Goal: Communication & Community: Answer question/provide support

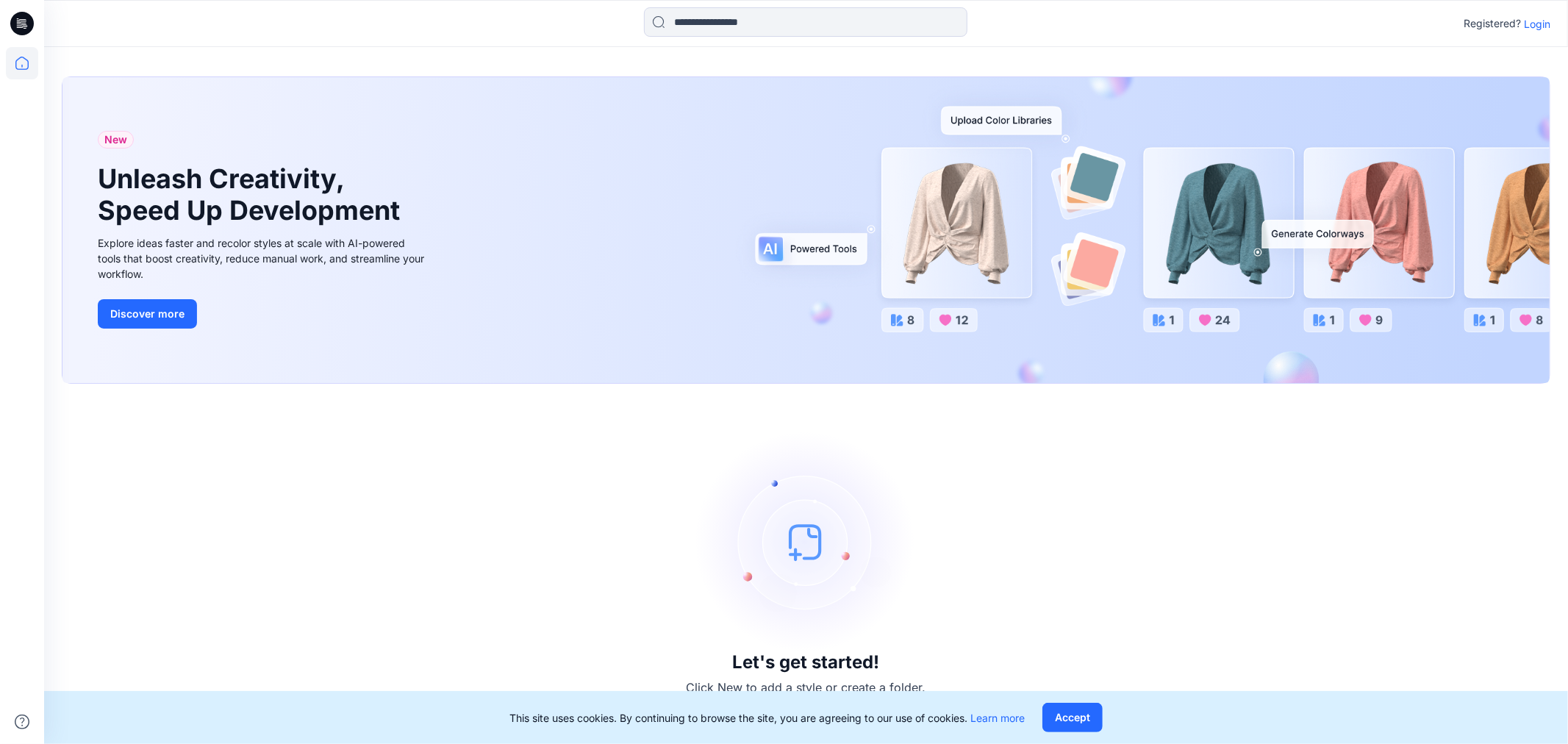
click at [1541, 27] on p "Login" at bounding box center [1538, 23] width 27 height 15
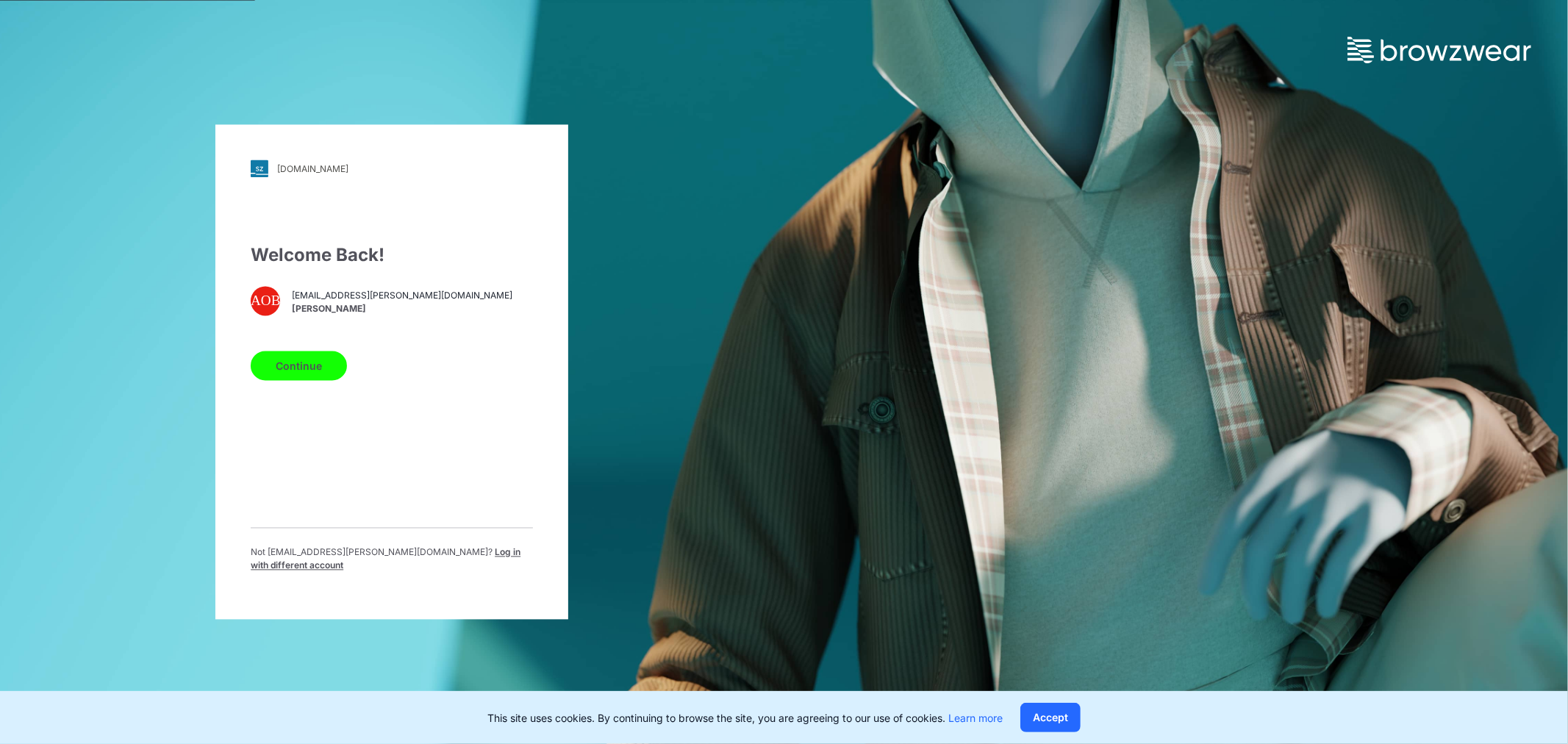
click at [296, 376] on button "Continue" at bounding box center [298, 366] width 96 height 29
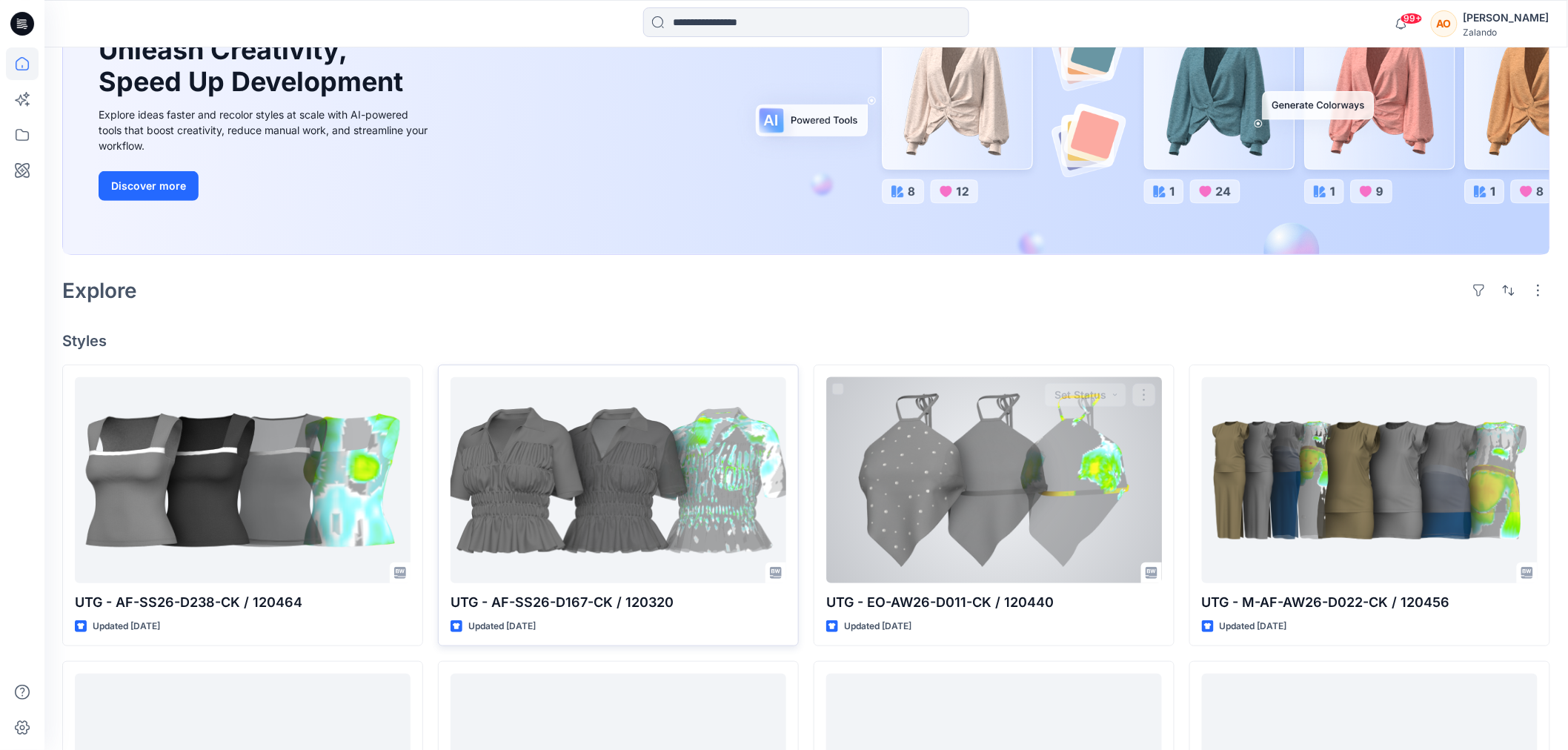
scroll to position [411, 0]
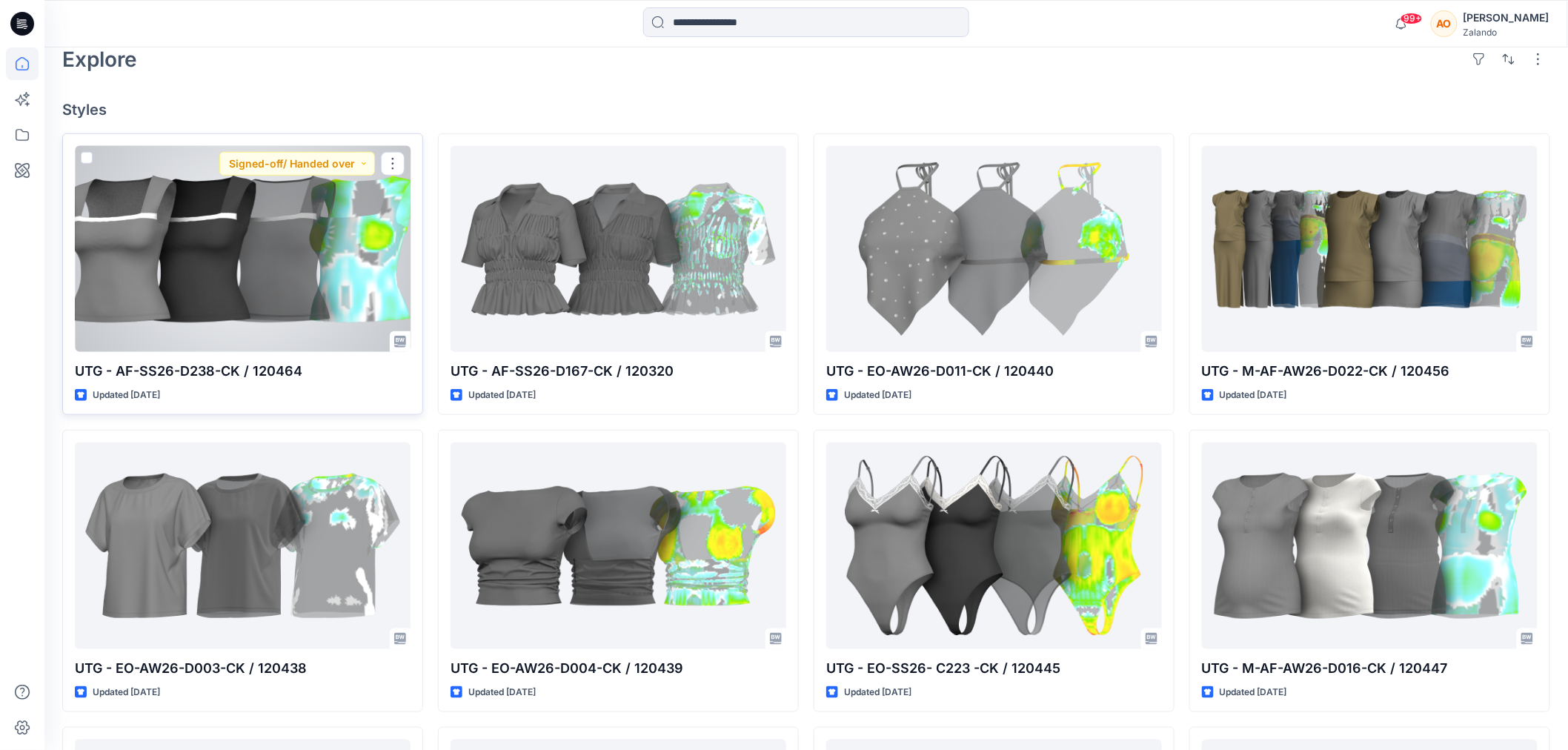
click at [322, 373] on p "UTG - AF-SS26-D238-CK / 120464" at bounding box center [243, 371] width 336 height 21
click at [329, 222] on div at bounding box center [243, 249] width 336 height 206
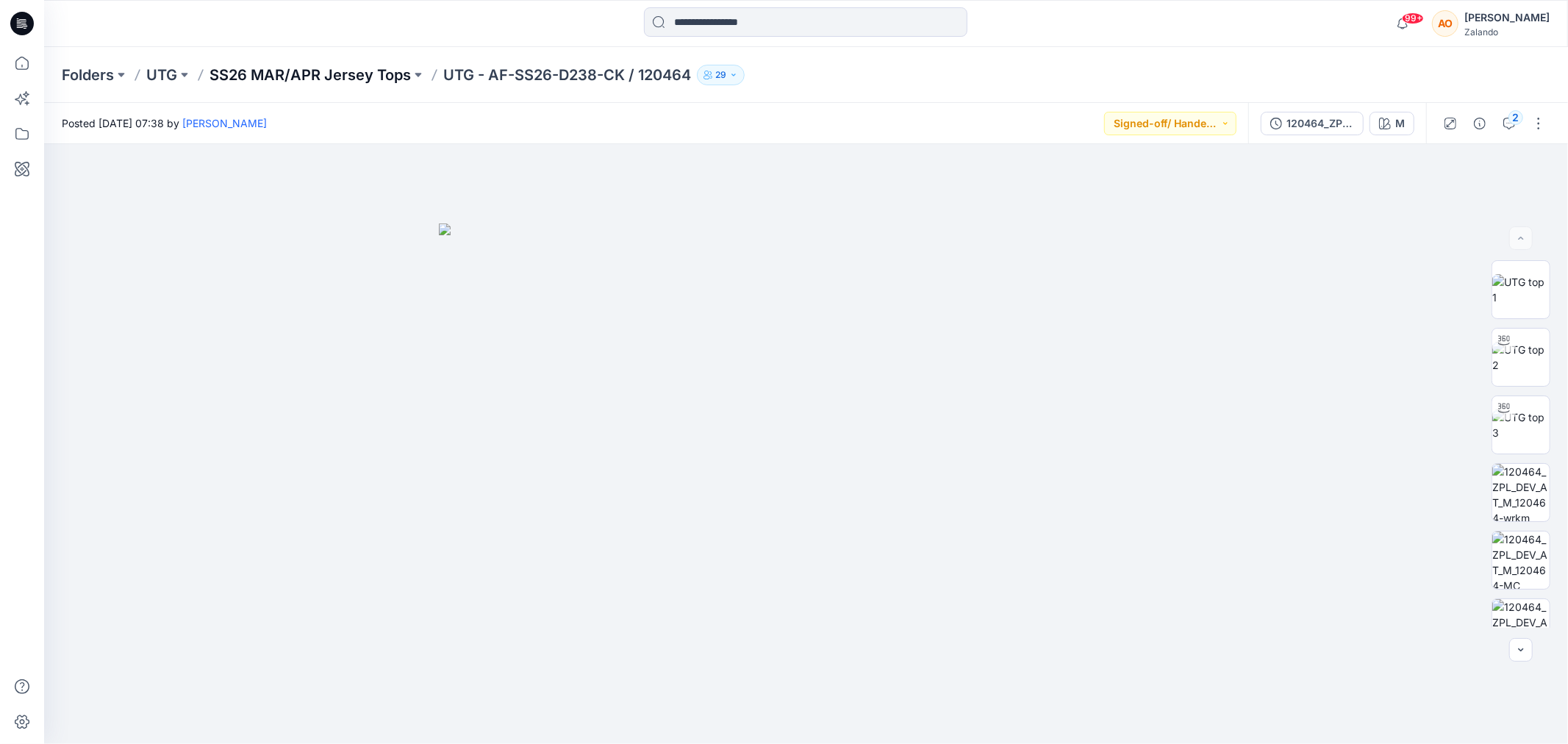
click at [334, 66] on p "SS26 MAR/APR Jersey Tops" at bounding box center [310, 75] width 202 height 20
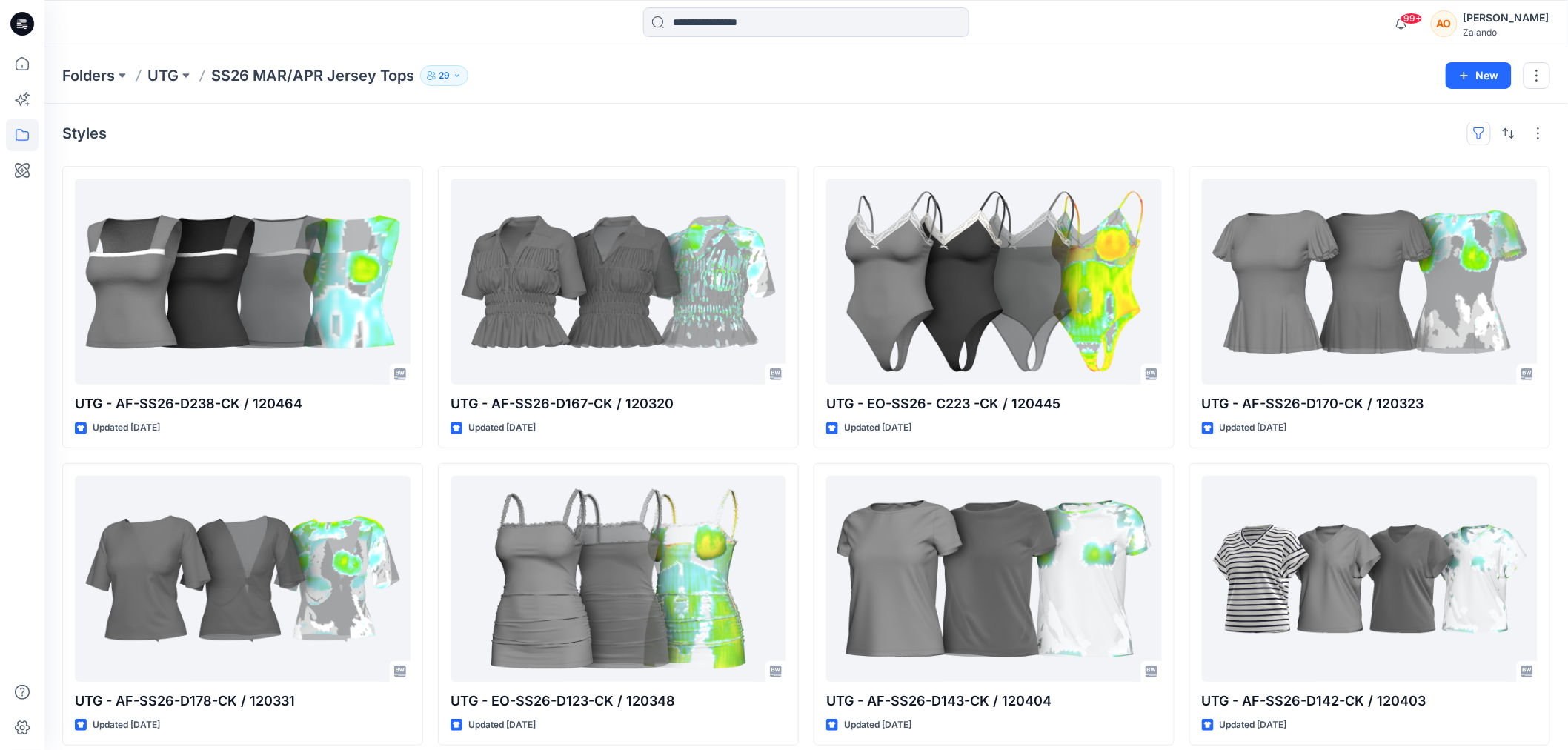
click at [1486, 135] on button "button" at bounding box center [1479, 133] width 23 height 23
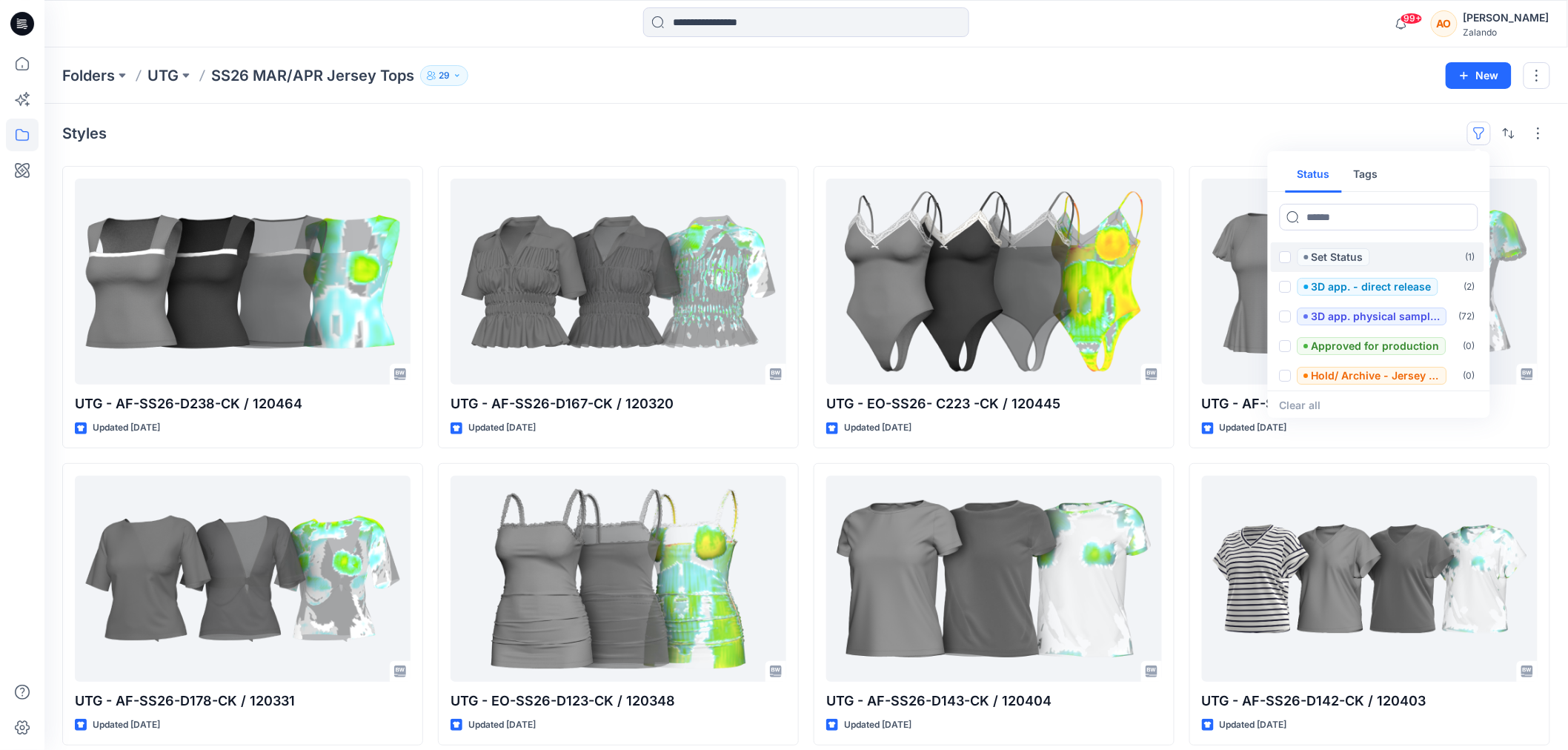
click at [1287, 258] on span at bounding box center [1285, 257] width 12 height 12
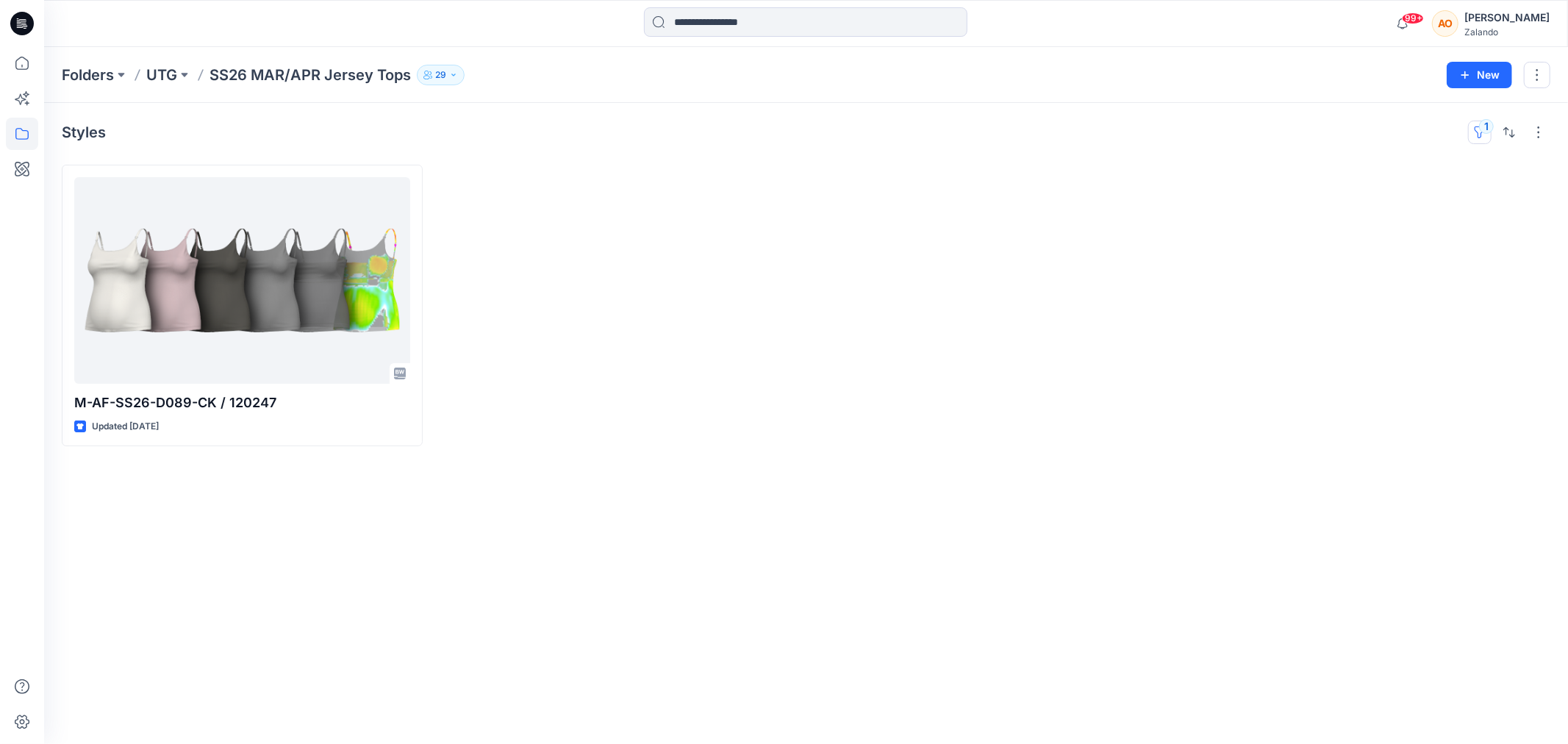
click at [1486, 125] on button "1" at bounding box center [1480, 132] width 23 height 23
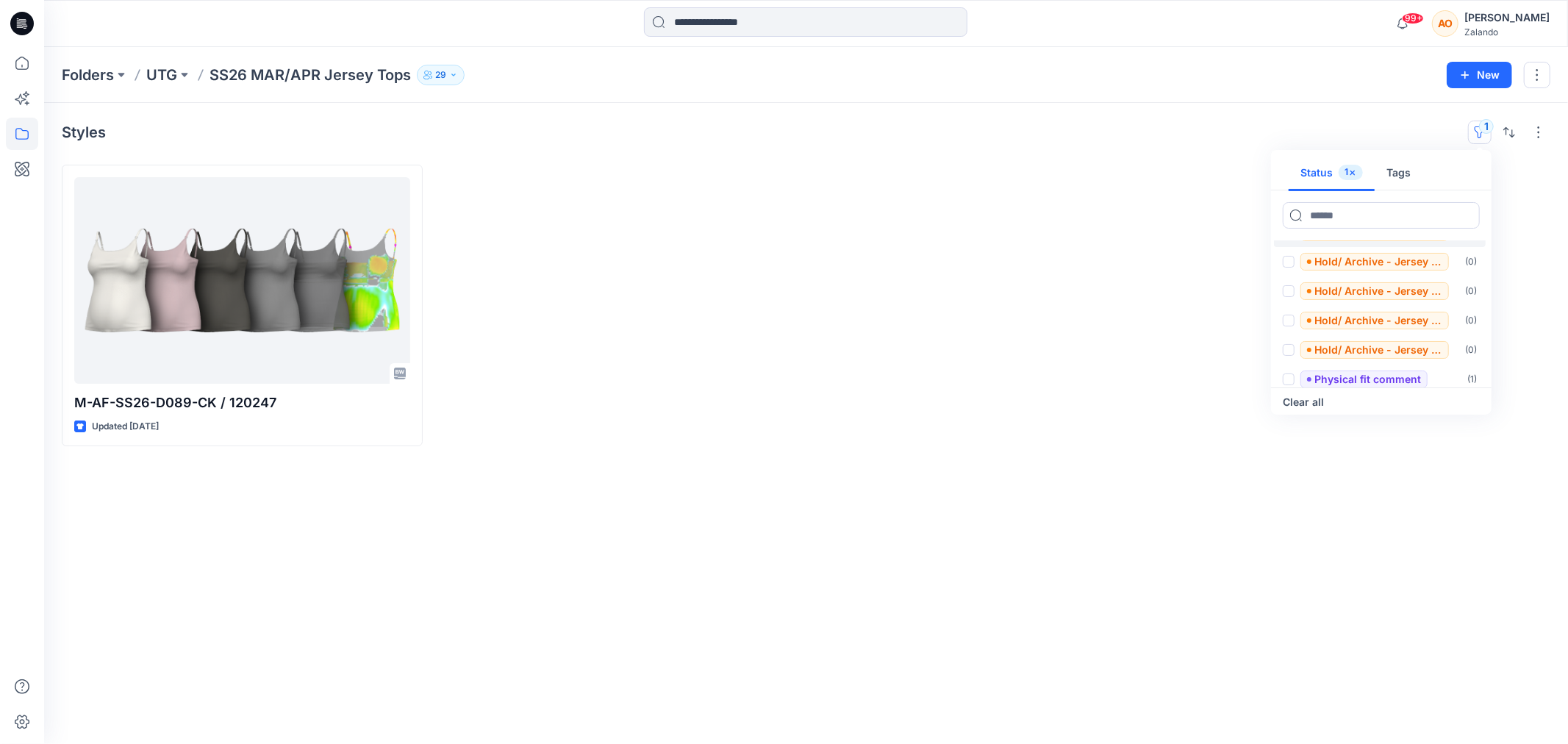
scroll to position [233, 0]
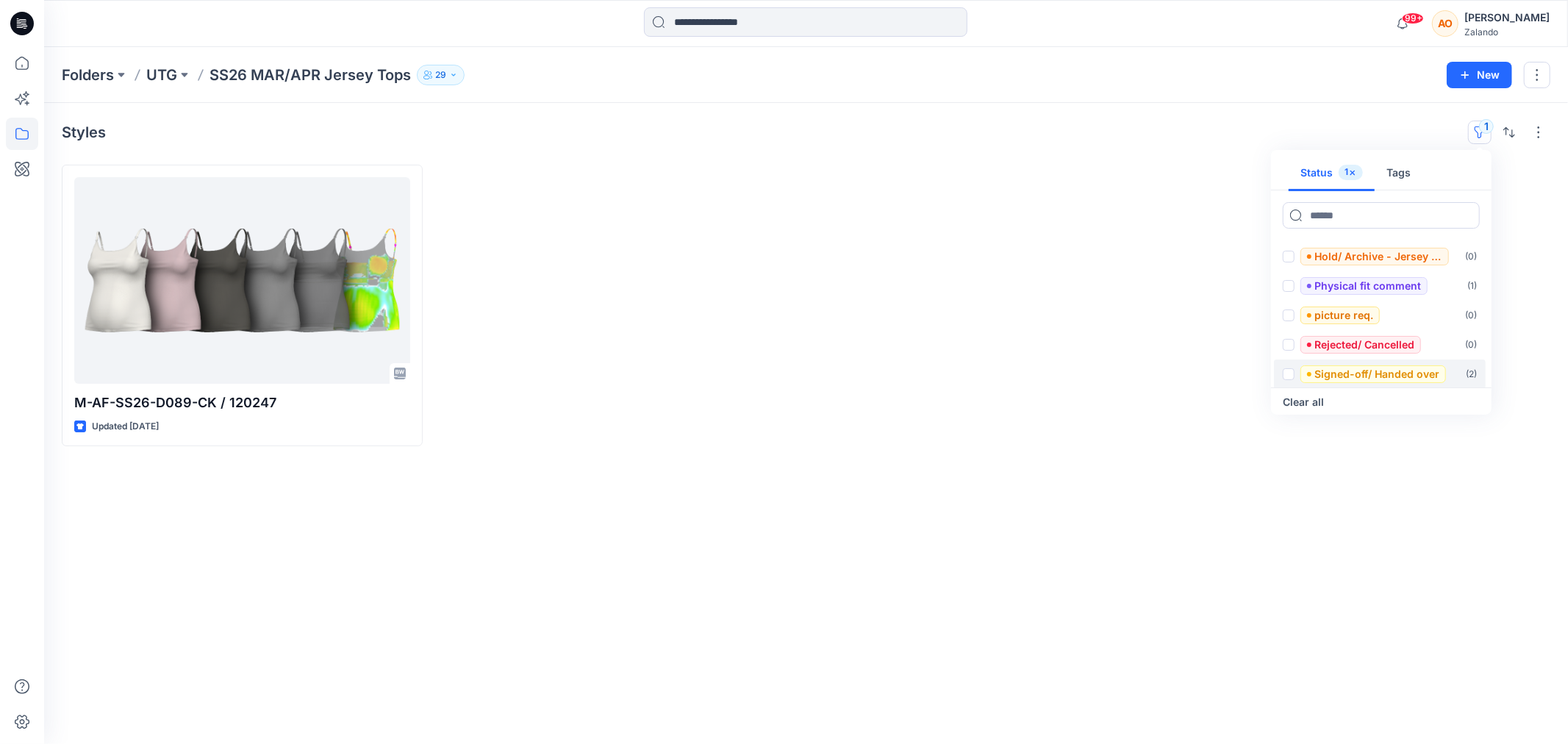
click at [1299, 368] on div "Signed-off/ Handed over" at bounding box center [1365, 374] width 163 height 18
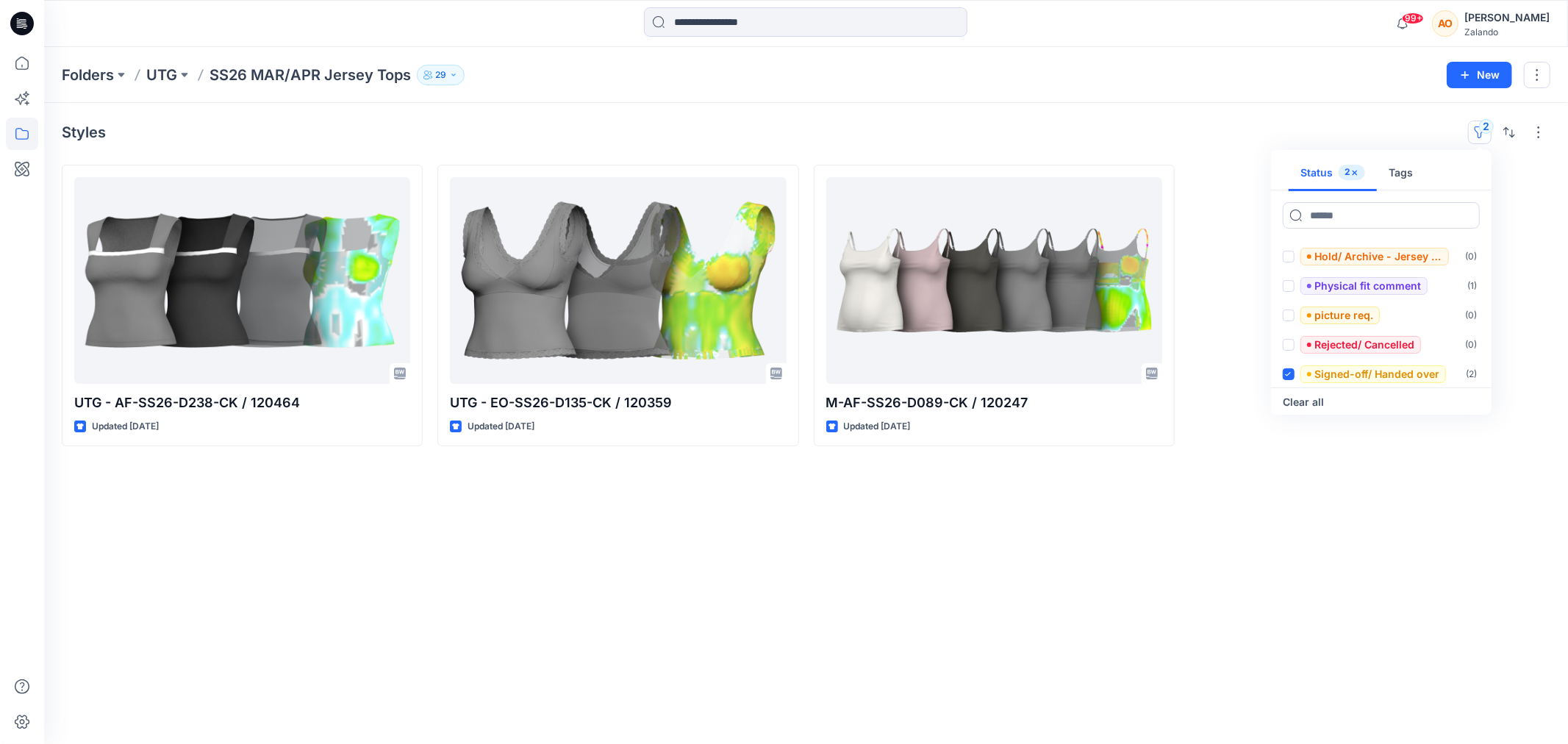
click at [696, 561] on div "Styles 2 Status 2 Tags Set Status ( 1 ) 3D app. - direct release ( 2 ) 3D app. …" at bounding box center [807, 423] width 1524 height 641
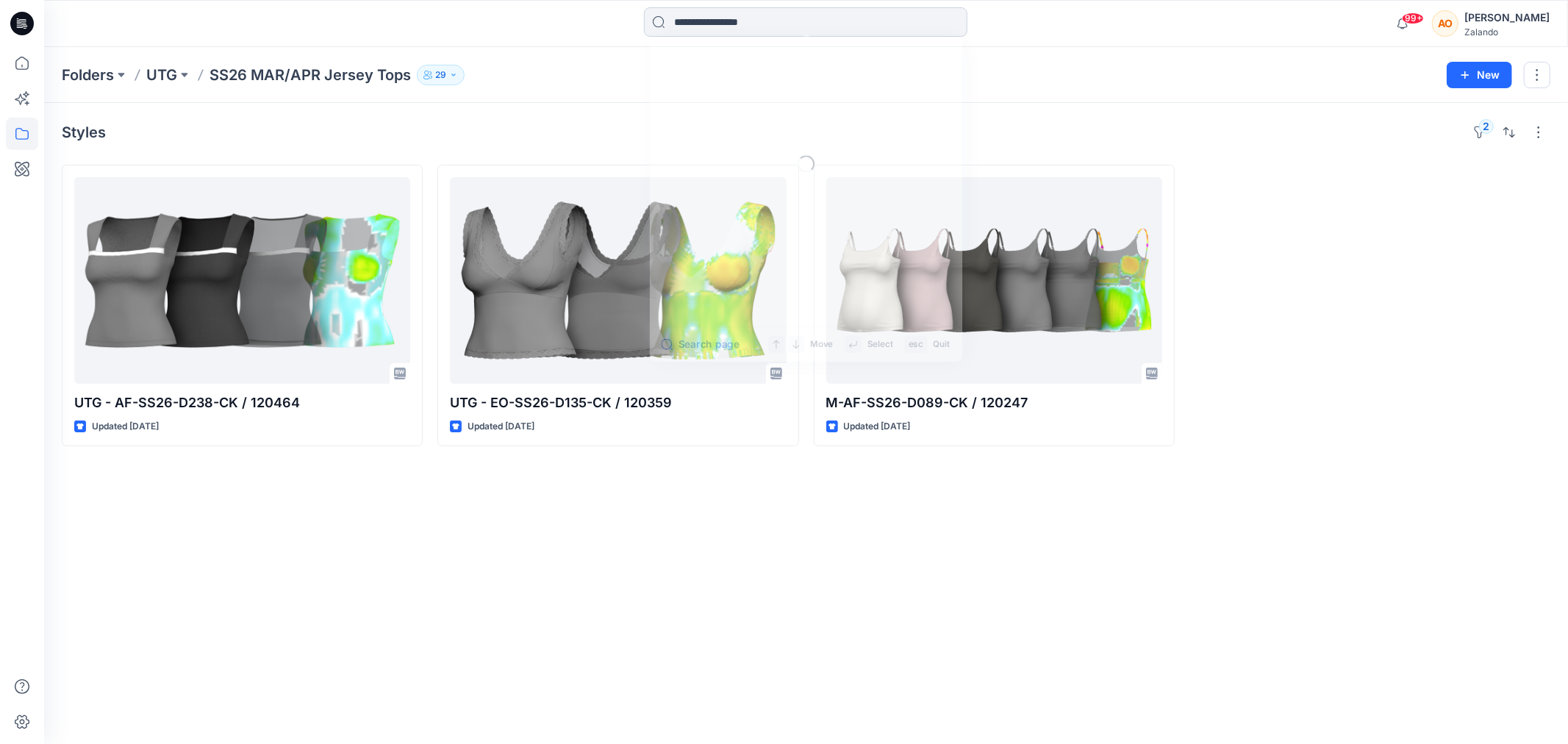
click at [708, 24] on input at bounding box center [806, 21] width 323 height 29
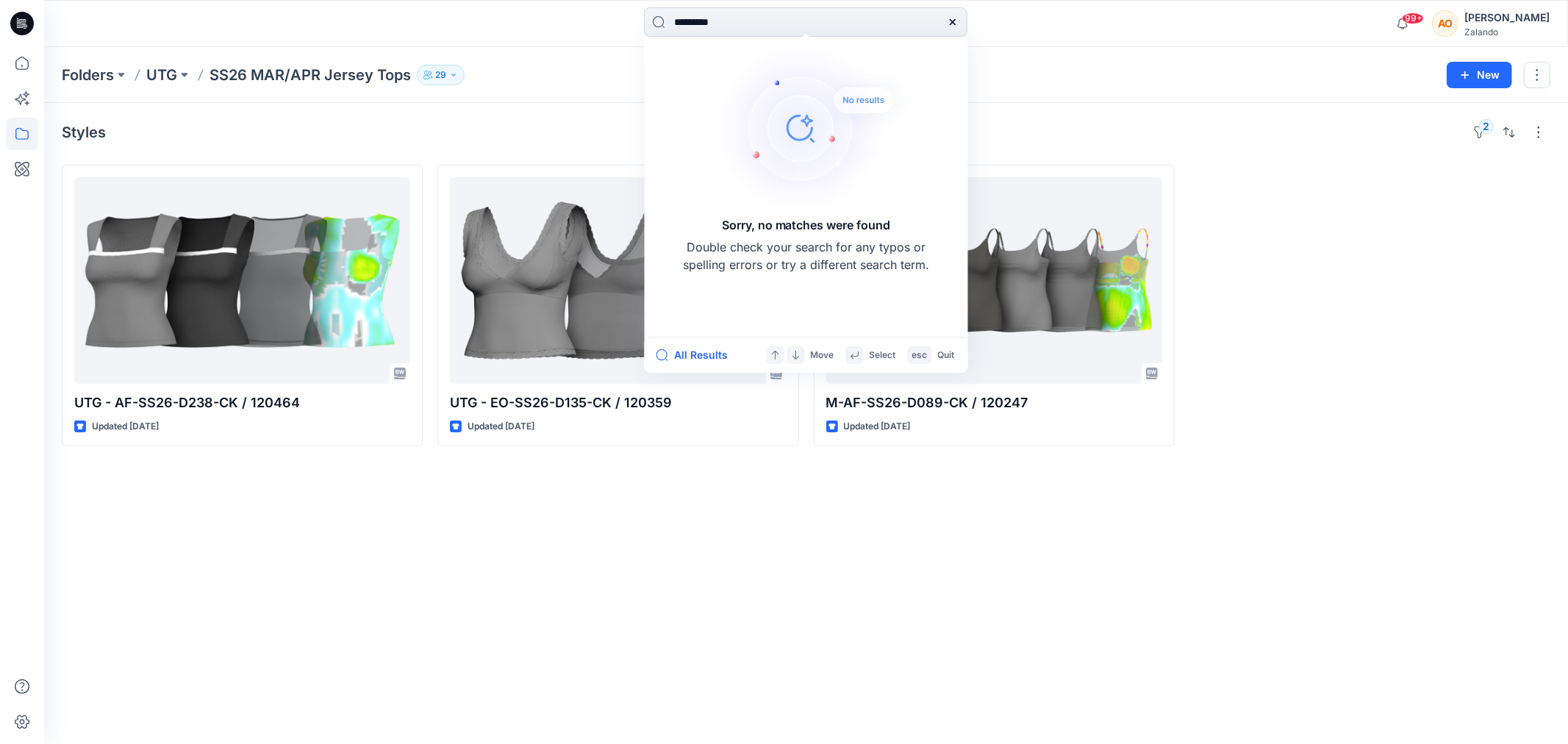
drag, startPoint x: 718, startPoint y: 27, endPoint x: 476, endPoint y: 12, distance: 242.5
click at [476, 12] on div "********* Sorry, no matches were found Double check your search for any typos o…" at bounding box center [805, 23] width 761 height 32
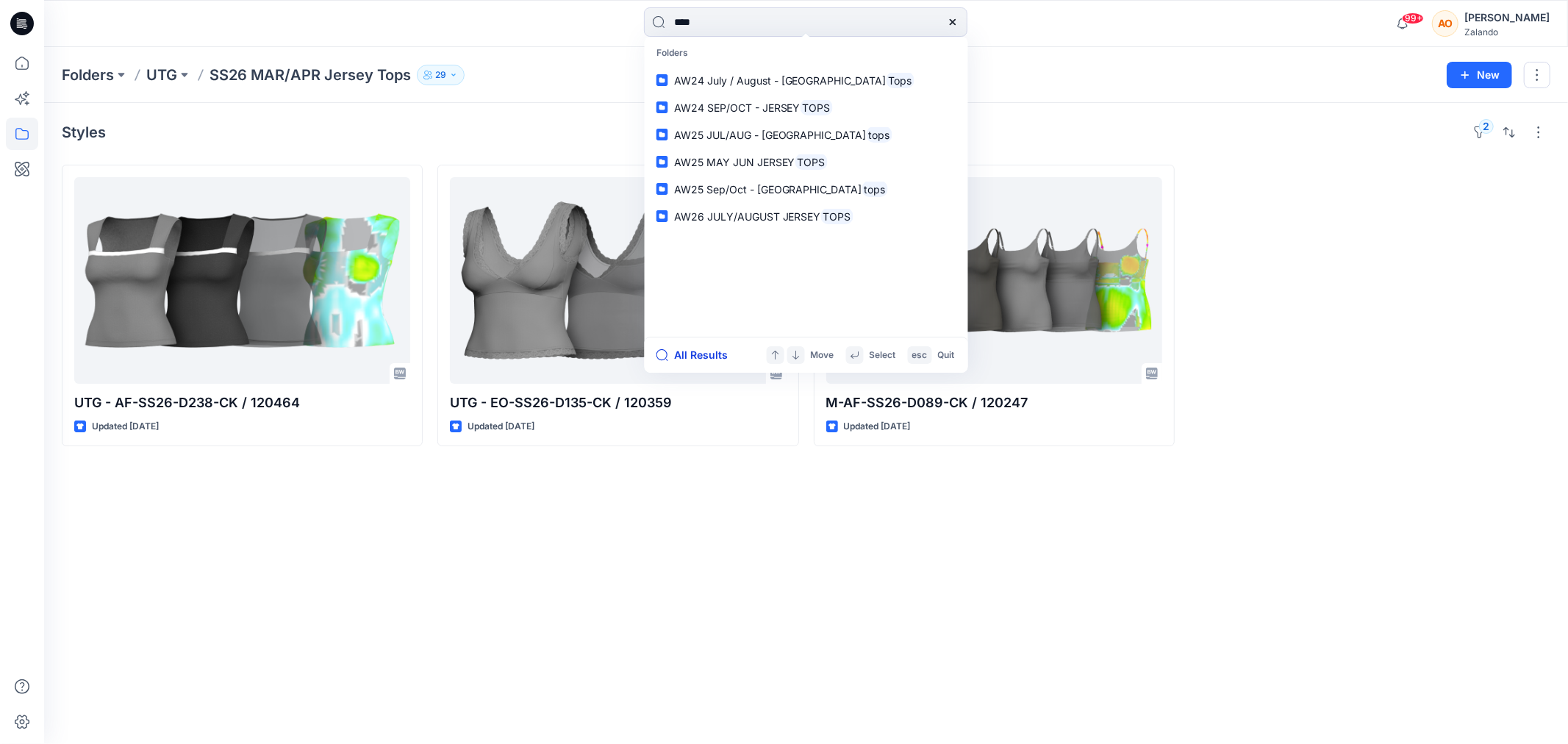
type input "****"
click at [666, 353] on icon "button" at bounding box center [662, 354] width 12 height 12
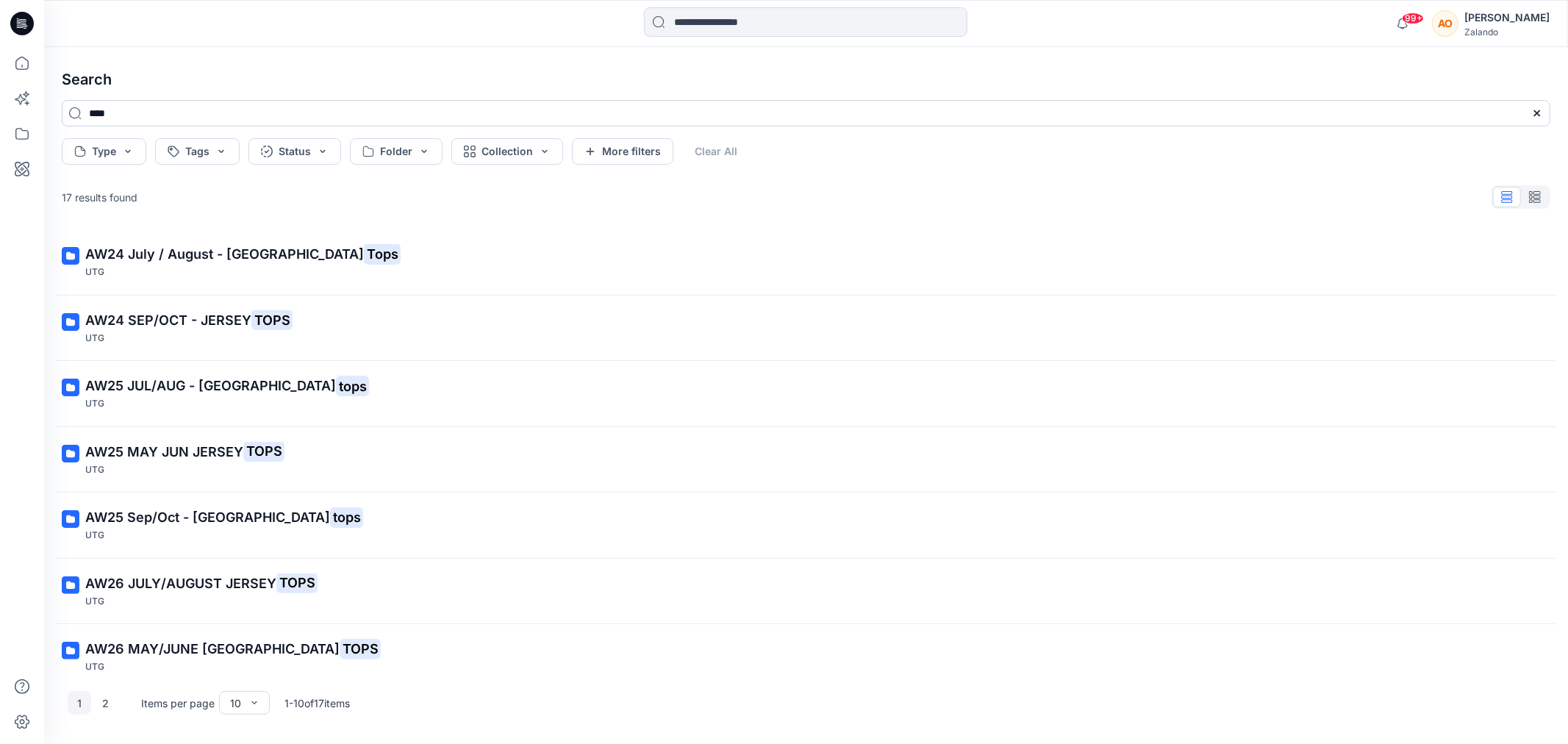
click at [89, 111] on input "****" at bounding box center [807, 114] width 1489 height 27
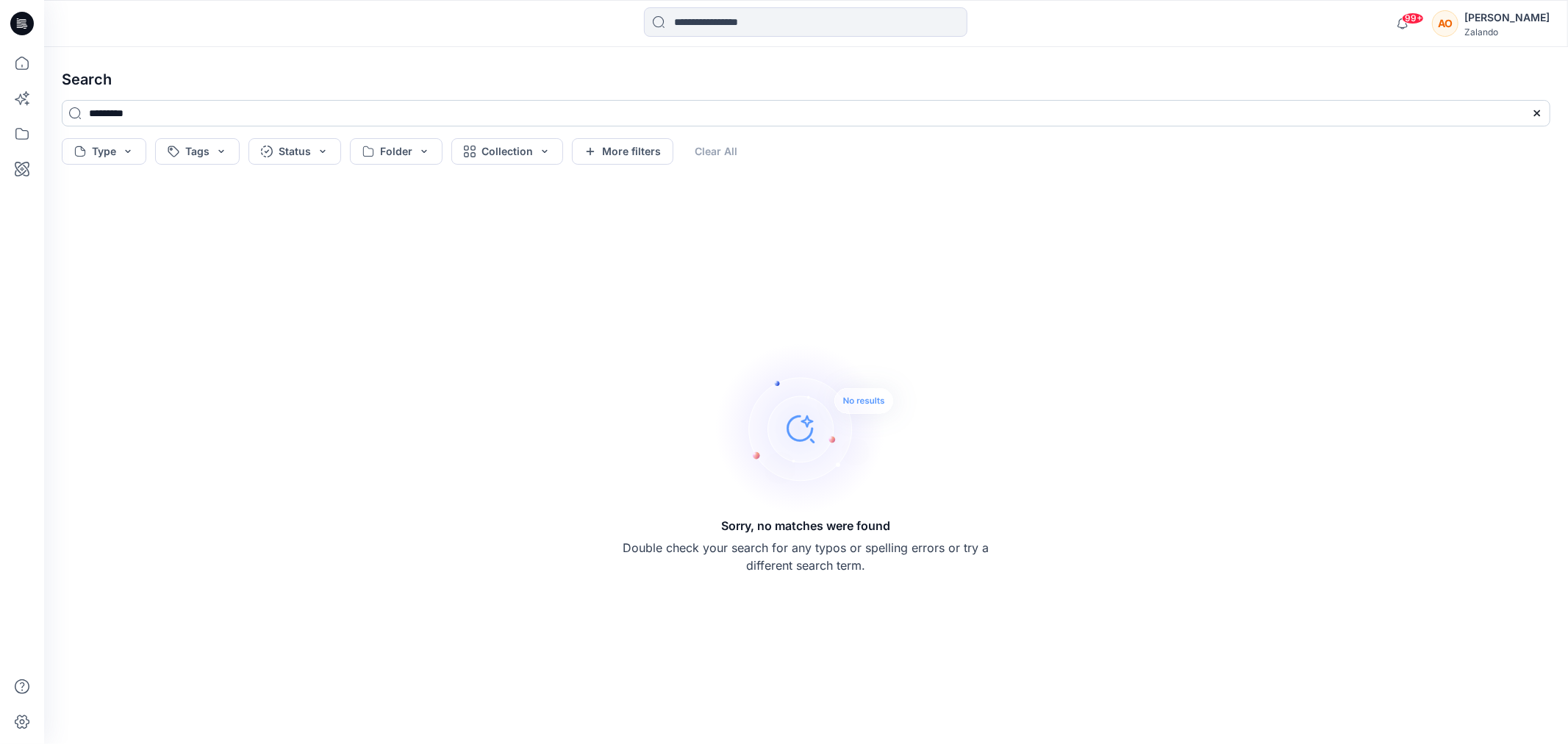
drag, startPoint x: 142, startPoint y: 119, endPoint x: 111, endPoint y: 106, distance: 33.6
click at [111, 106] on input "*********" at bounding box center [807, 114] width 1489 height 27
type input "****"
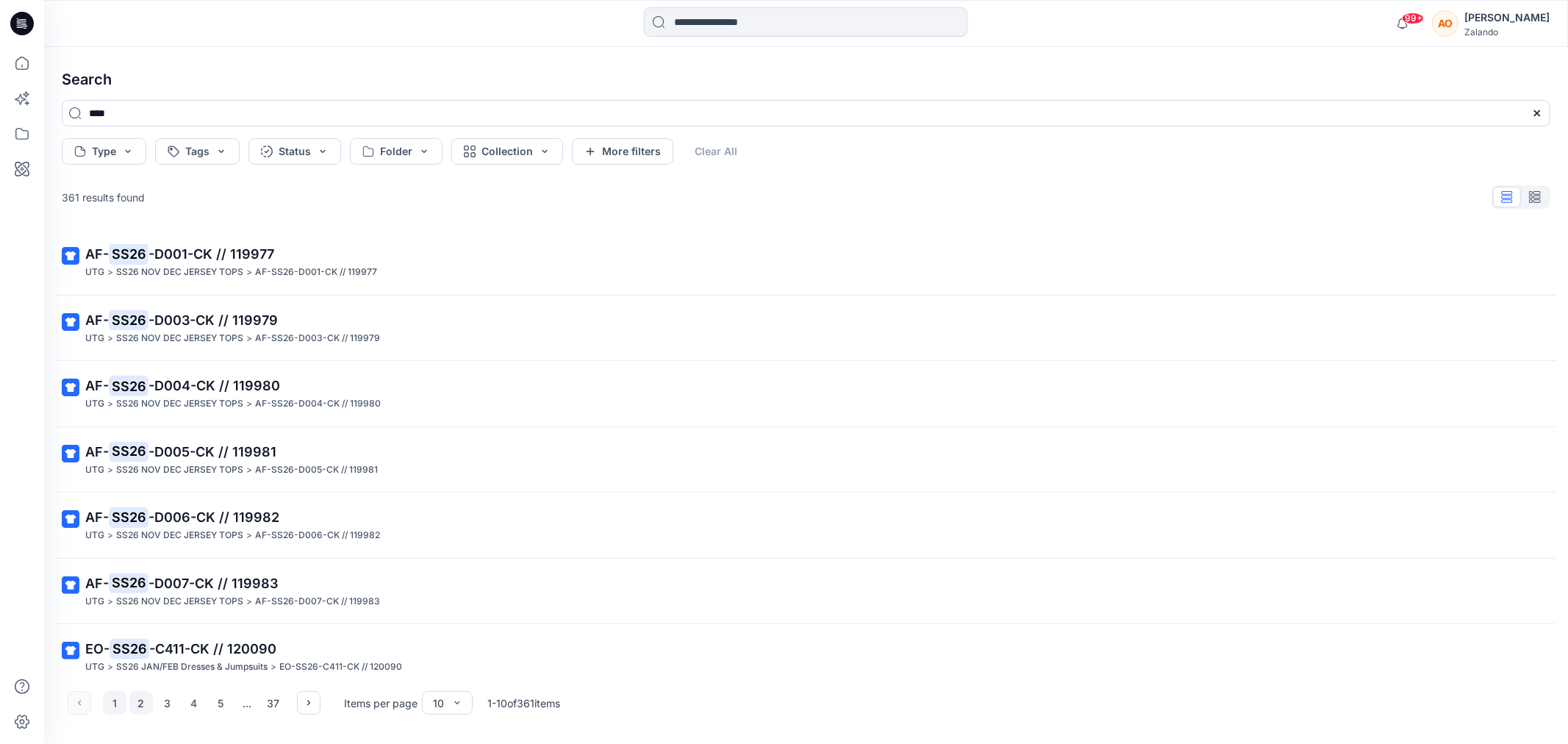
click at [139, 705] on button "2" at bounding box center [141, 702] width 23 height 23
click at [672, 36] on input at bounding box center [806, 21] width 323 height 29
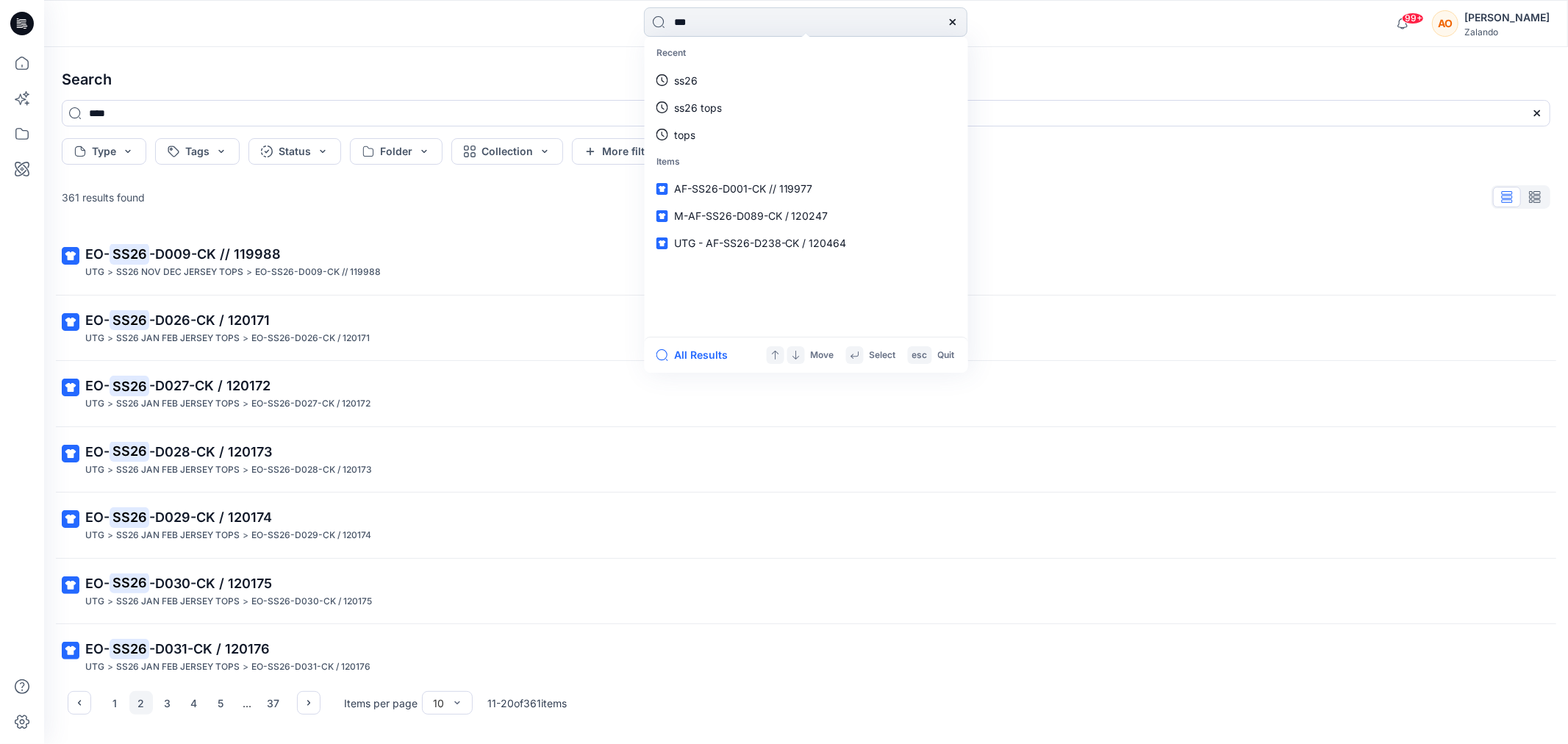
type input "****"
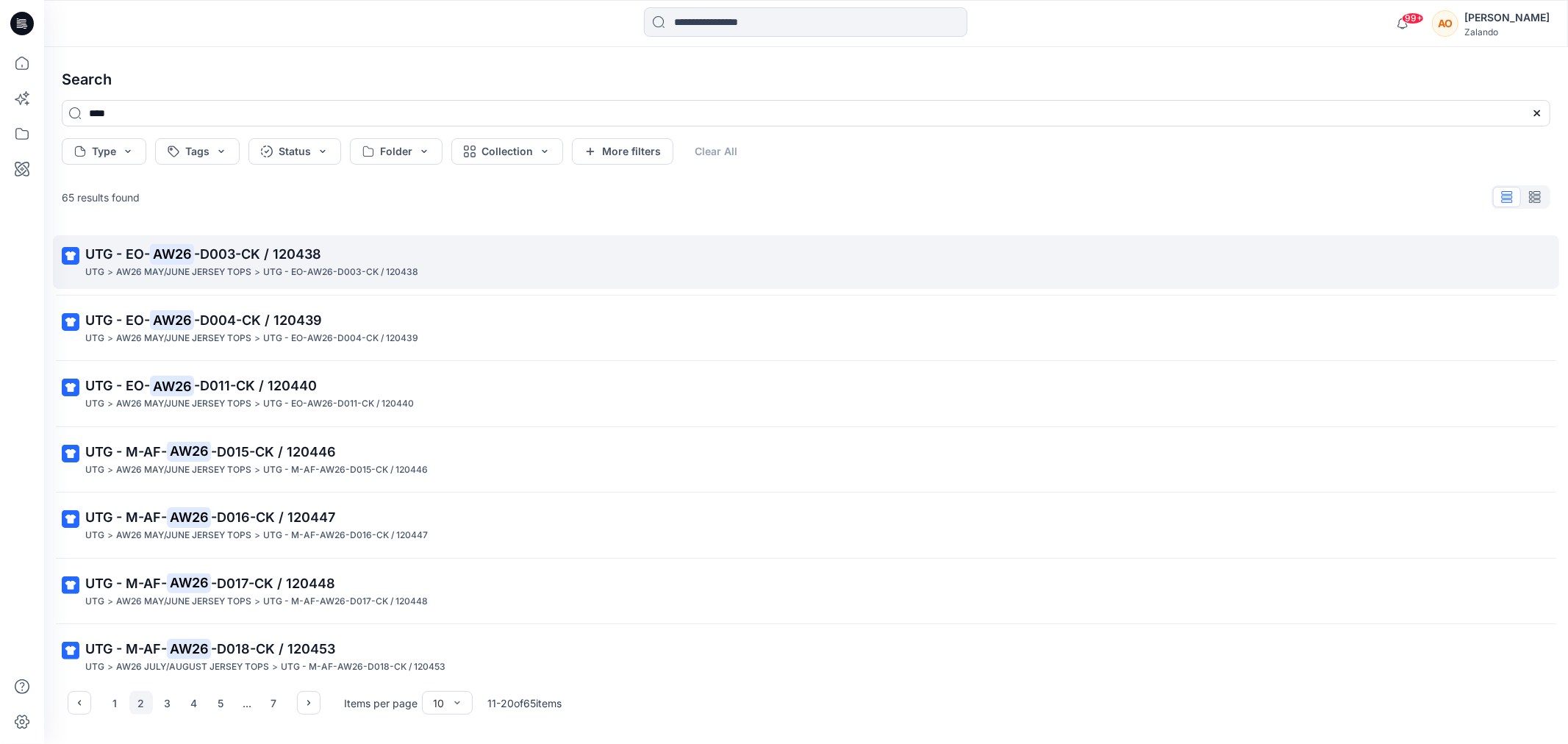
click at [306, 282] on link "UTG - EO- AW26 -D003-CK / 120438 UTG > AW26 MAY/JUNE JERSEY TOPS > UTG - EO-AW2…" at bounding box center [807, 262] width 1507 height 53
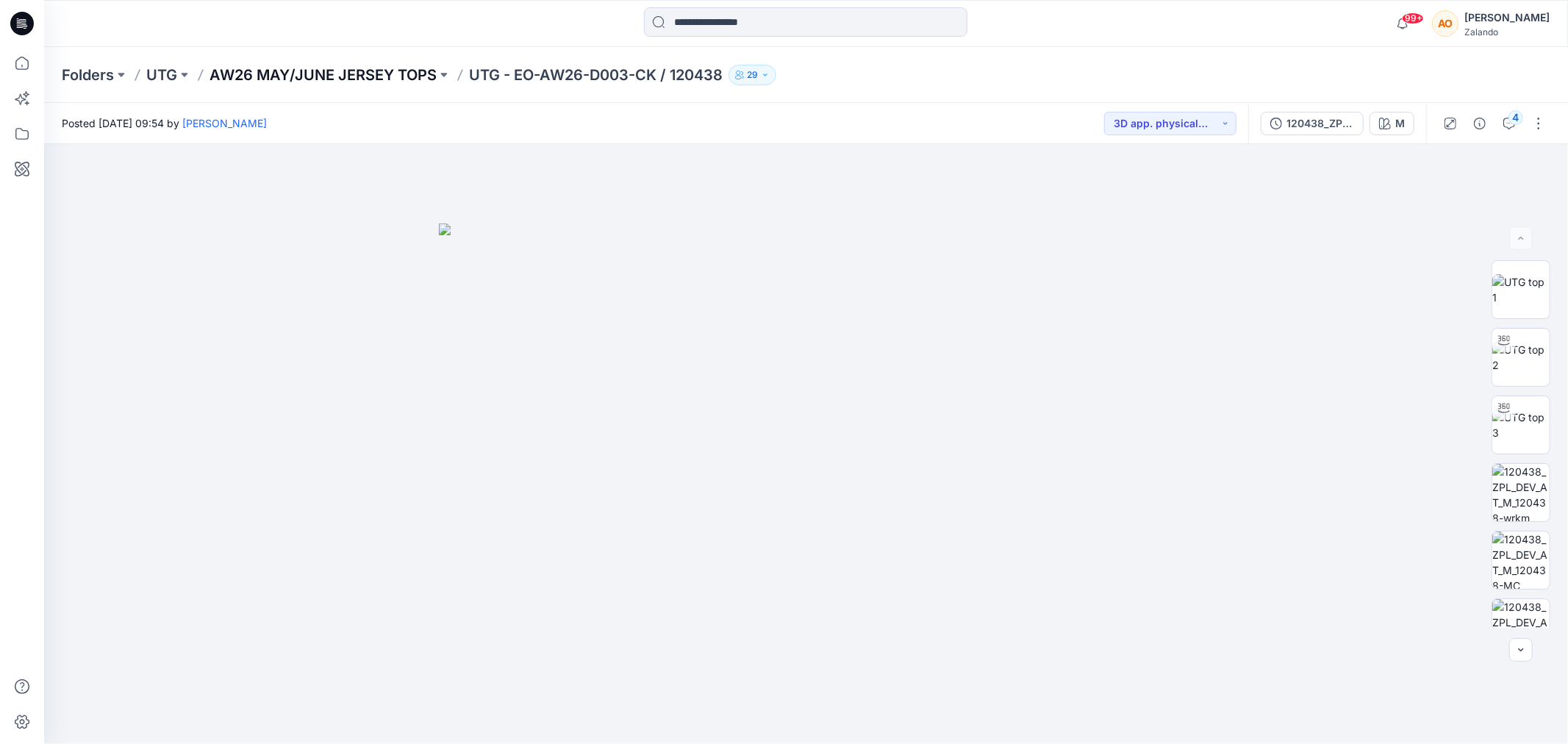
click at [304, 76] on p "AW26 MAY/JUNE JERSEY TOPS" at bounding box center [323, 75] width 227 height 20
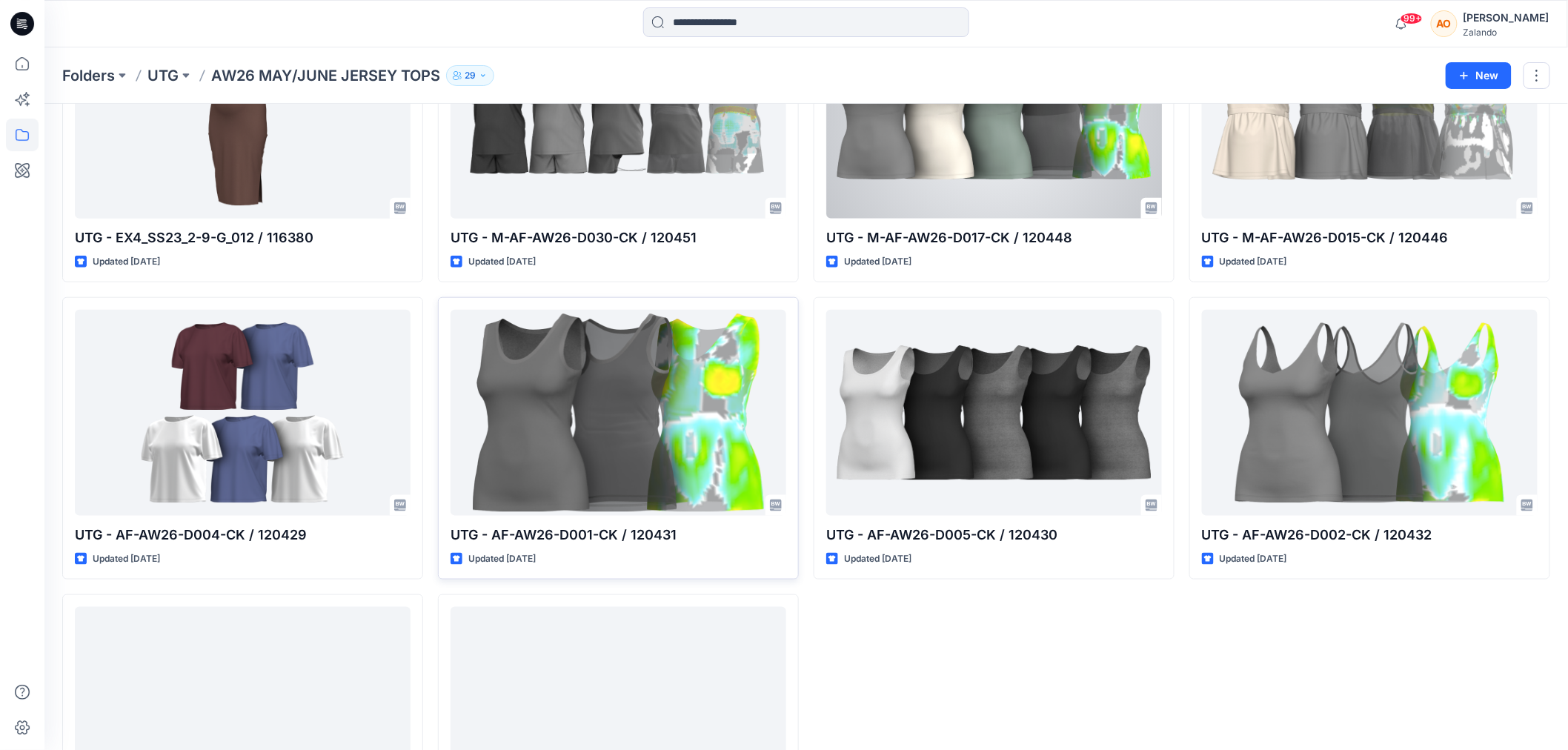
scroll to position [608, 0]
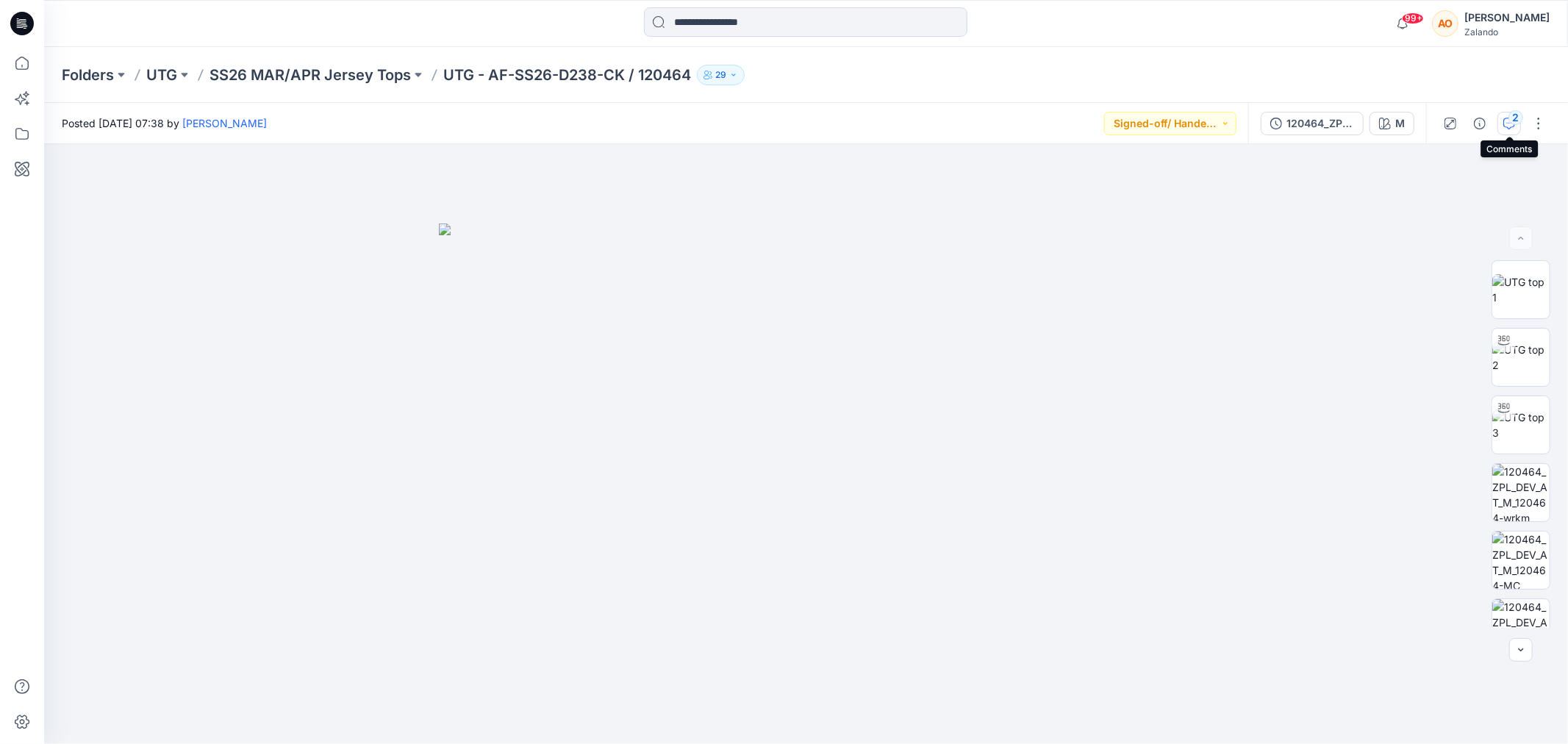
click at [1506, 121] on icon "button" at bounding box center [1508, 123] width 12 height 12
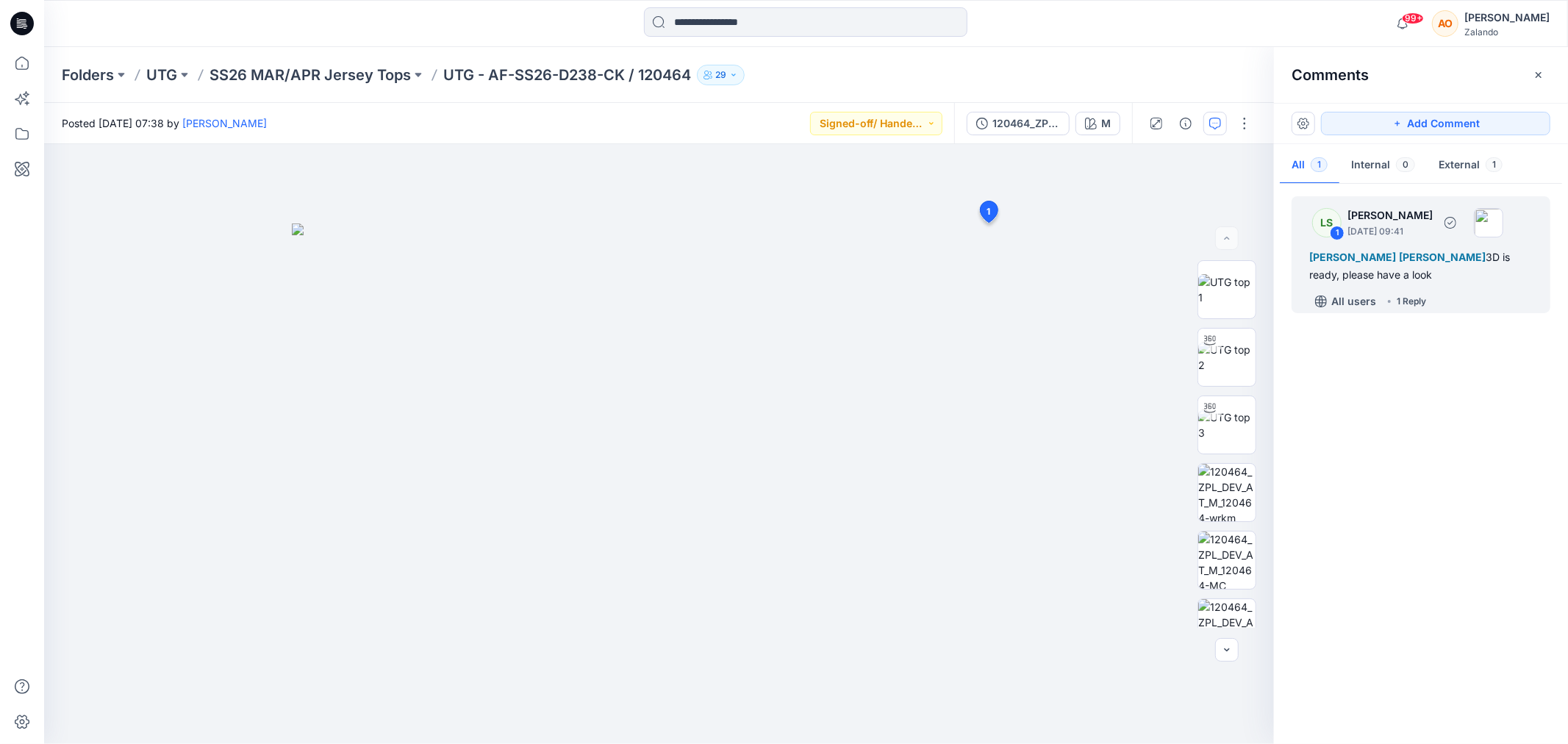
click at [1489, 290] on div "All users 1 Reply" at bounding box center [1429, 301] width 241 height 23
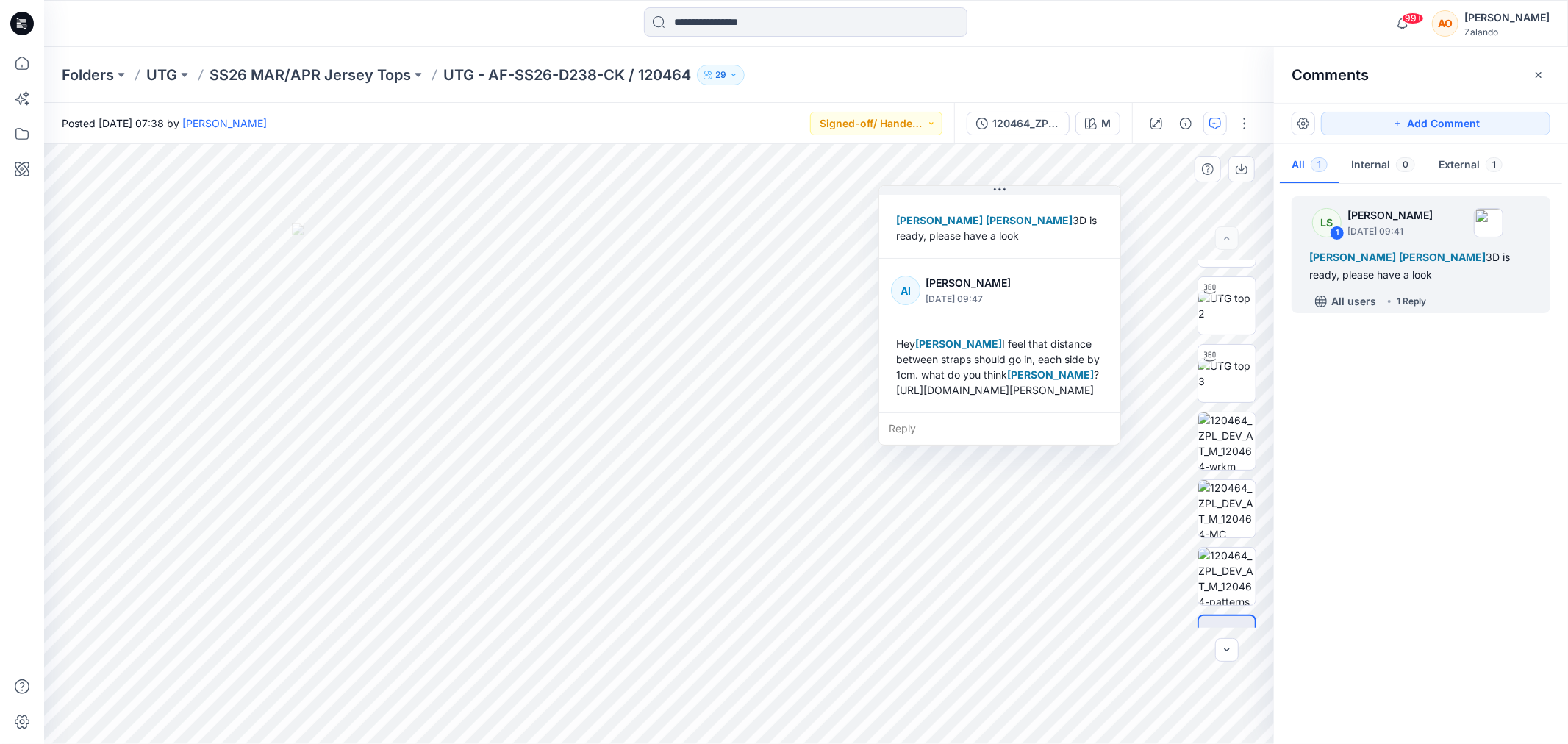
scroll to position [96, 0]
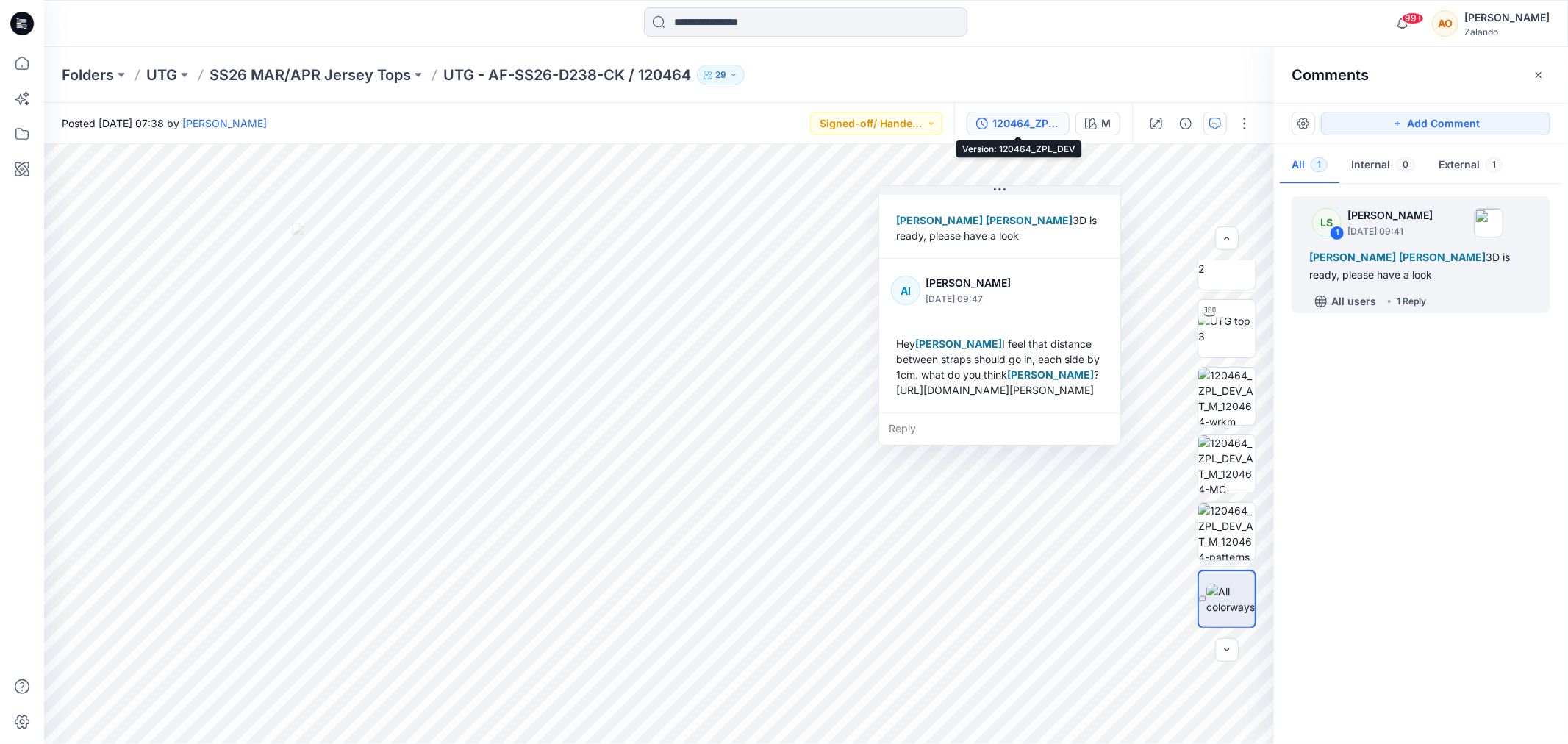
click at [1022, 130] on div "120464_ZPL_DEV" at bounding box center [1026, 123] width 68 height 16
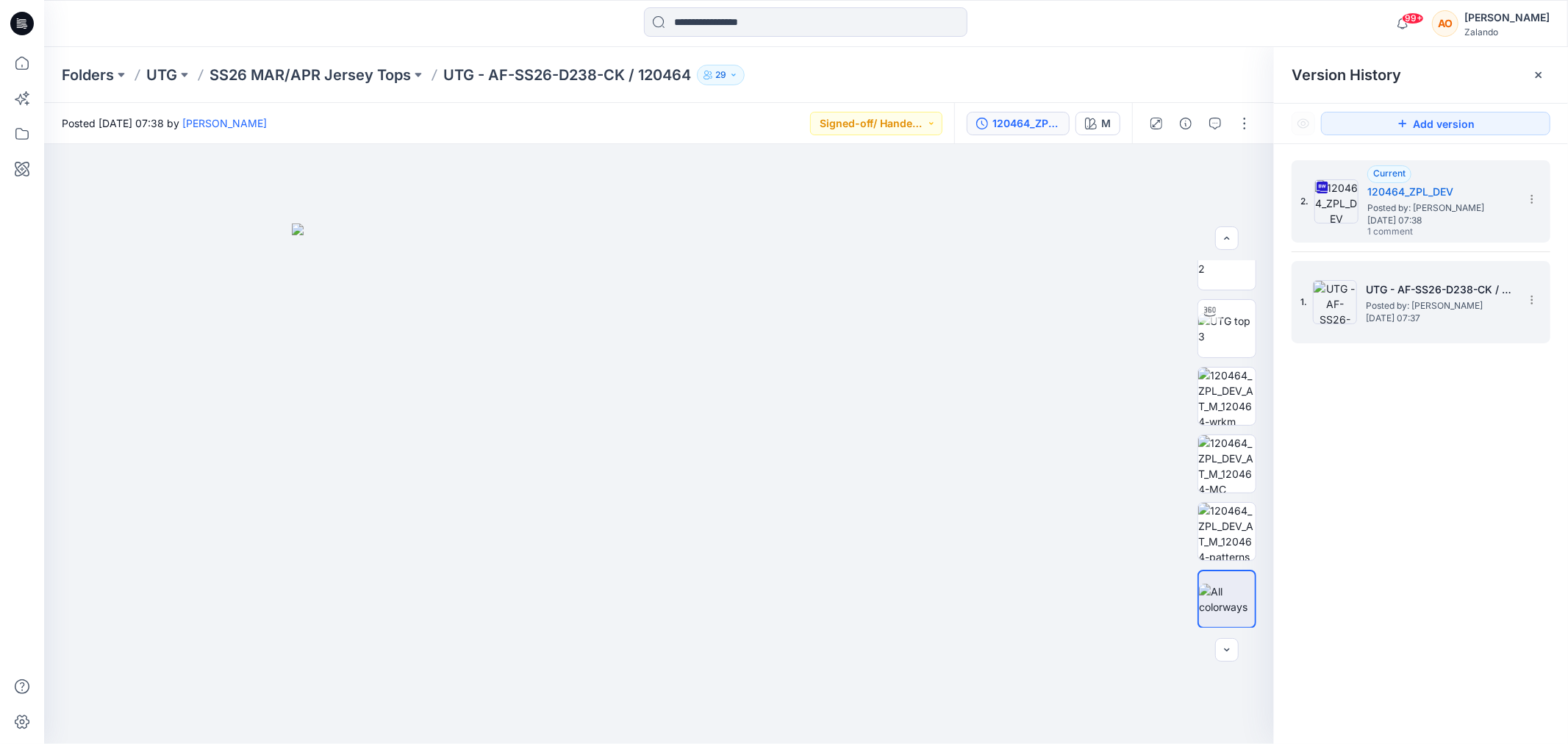
click at [1398, 297] on h5 "UTG - AF-SS26-D238-CK / 120464" at bounding box center [1440, 289] width 147 height 18
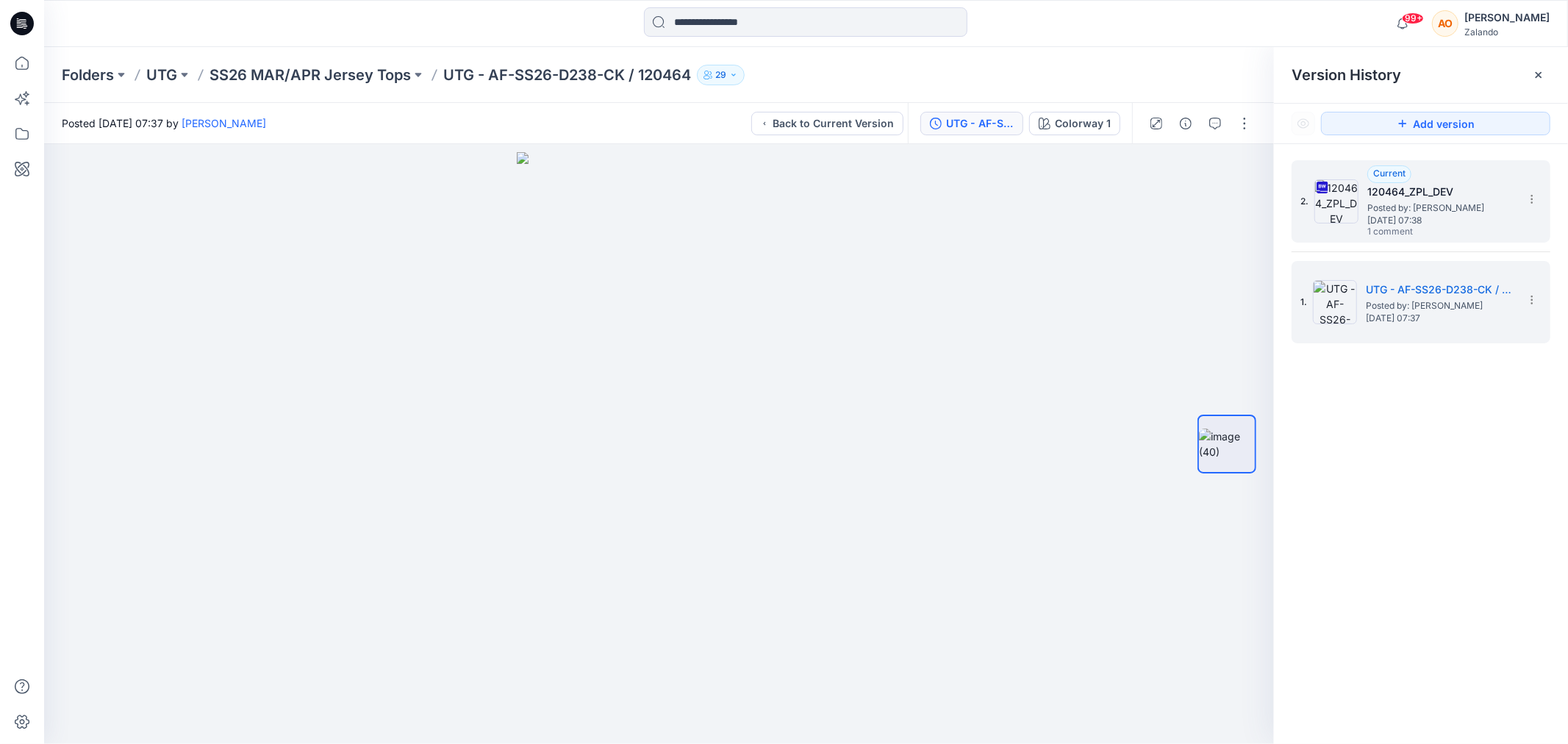
click at [1445, 209] on span "Posted by: [PERSON_NAME]" at bounding box center [1441, 208] width 147 height 15
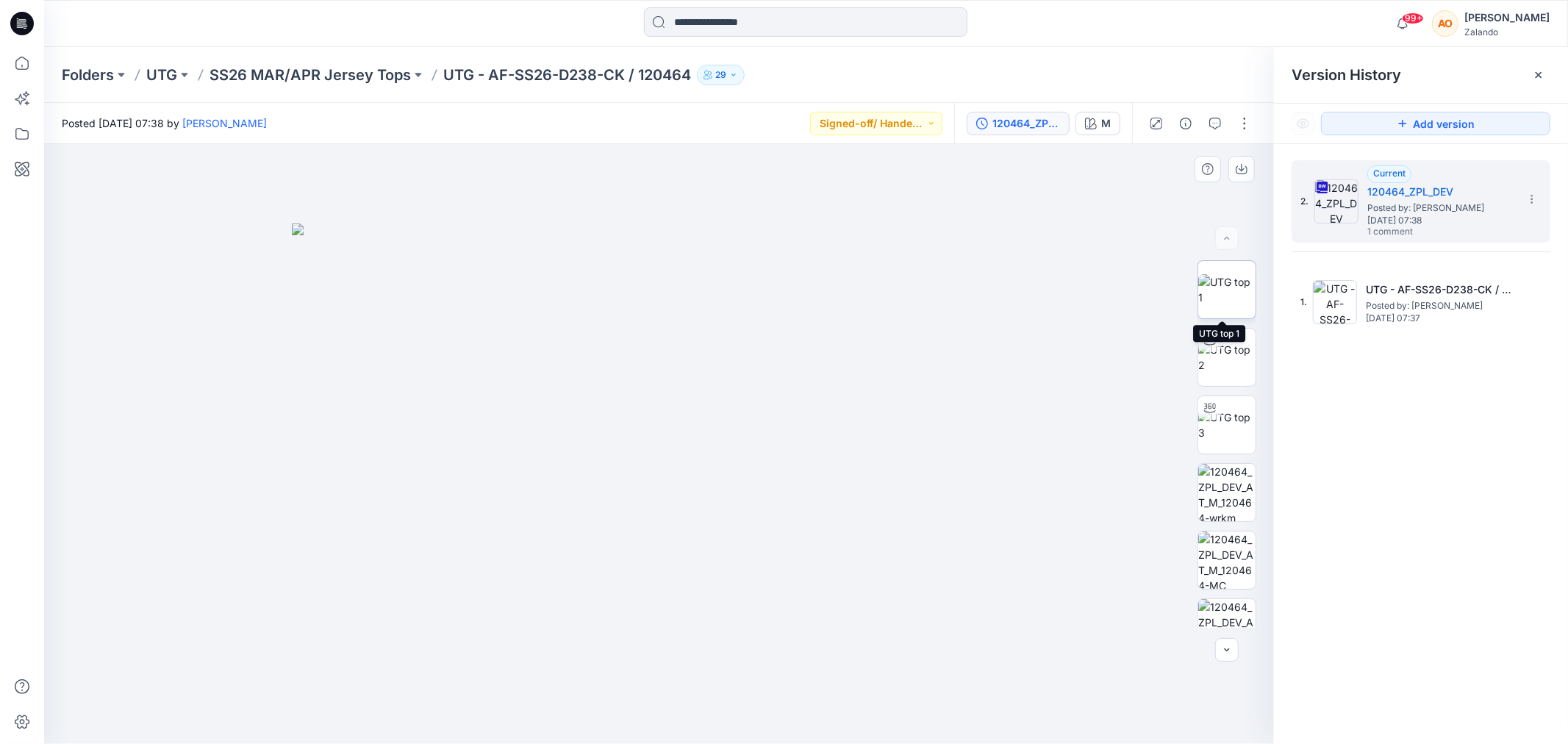
click at [1214, 280] on img at bounding box center [1227, 289] width 58 height 31
click at [1215, 372] on img at bounding box center [1227, 357] width 58 height 31
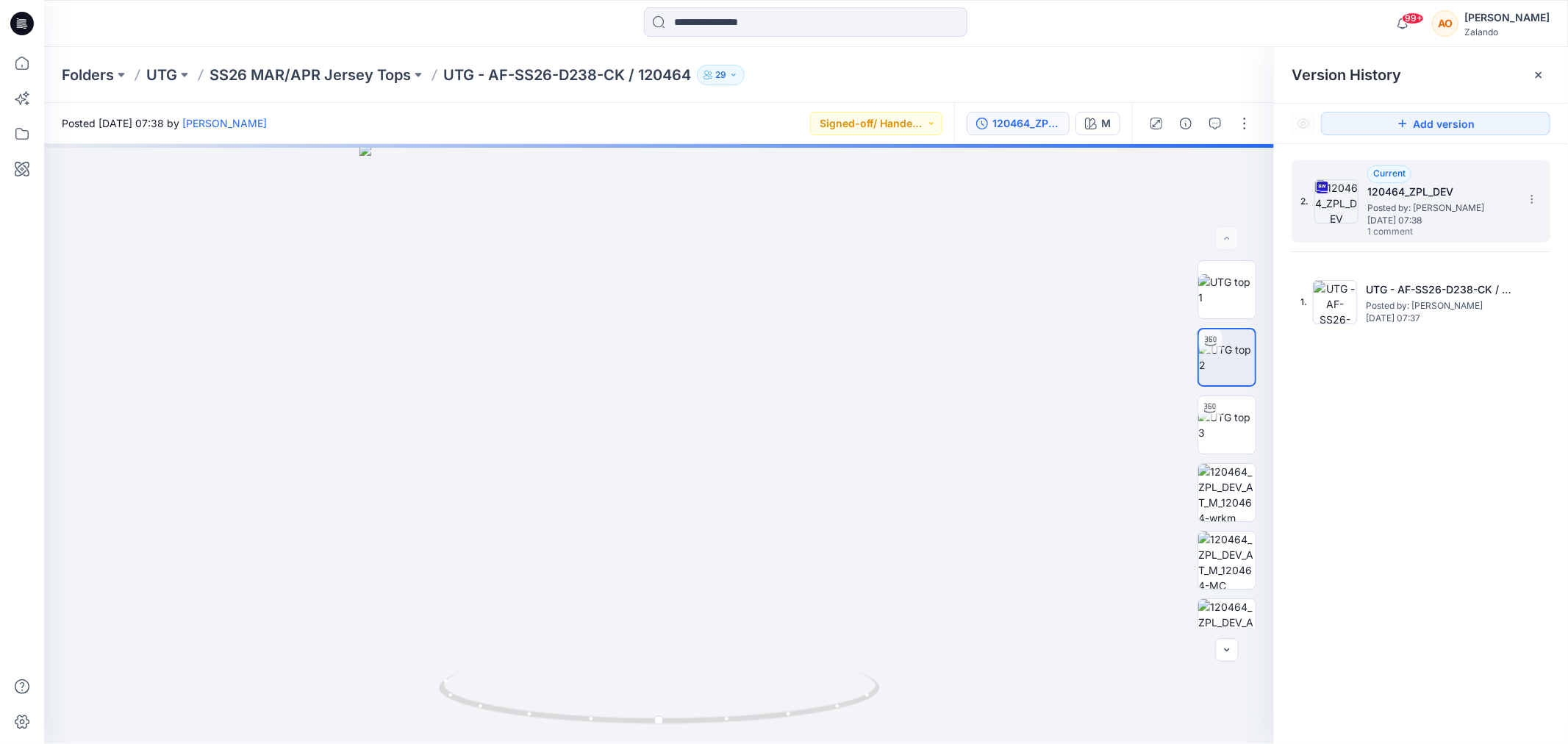
click at [1442, 188] on h5 "120464_ZPL_DEV" at bounding box center [1441, 192] width 147 height 18
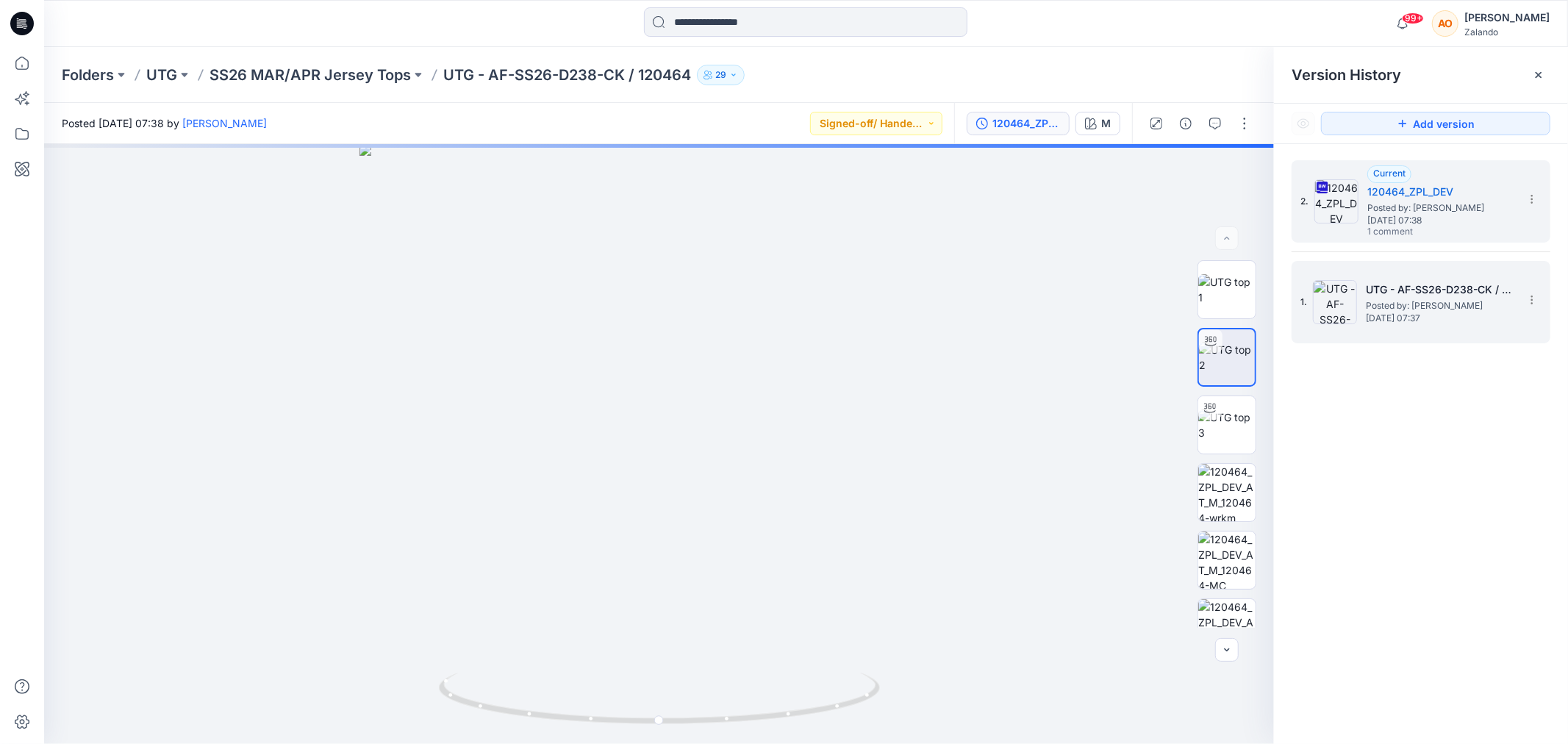
click at [1461, 326] on div "1. UTG - AF-SS26-D238-CK / 120464 Posted by: Lise Stougaard Friday, September 1…" at bounding box center [1411, 301] width 220 height 70
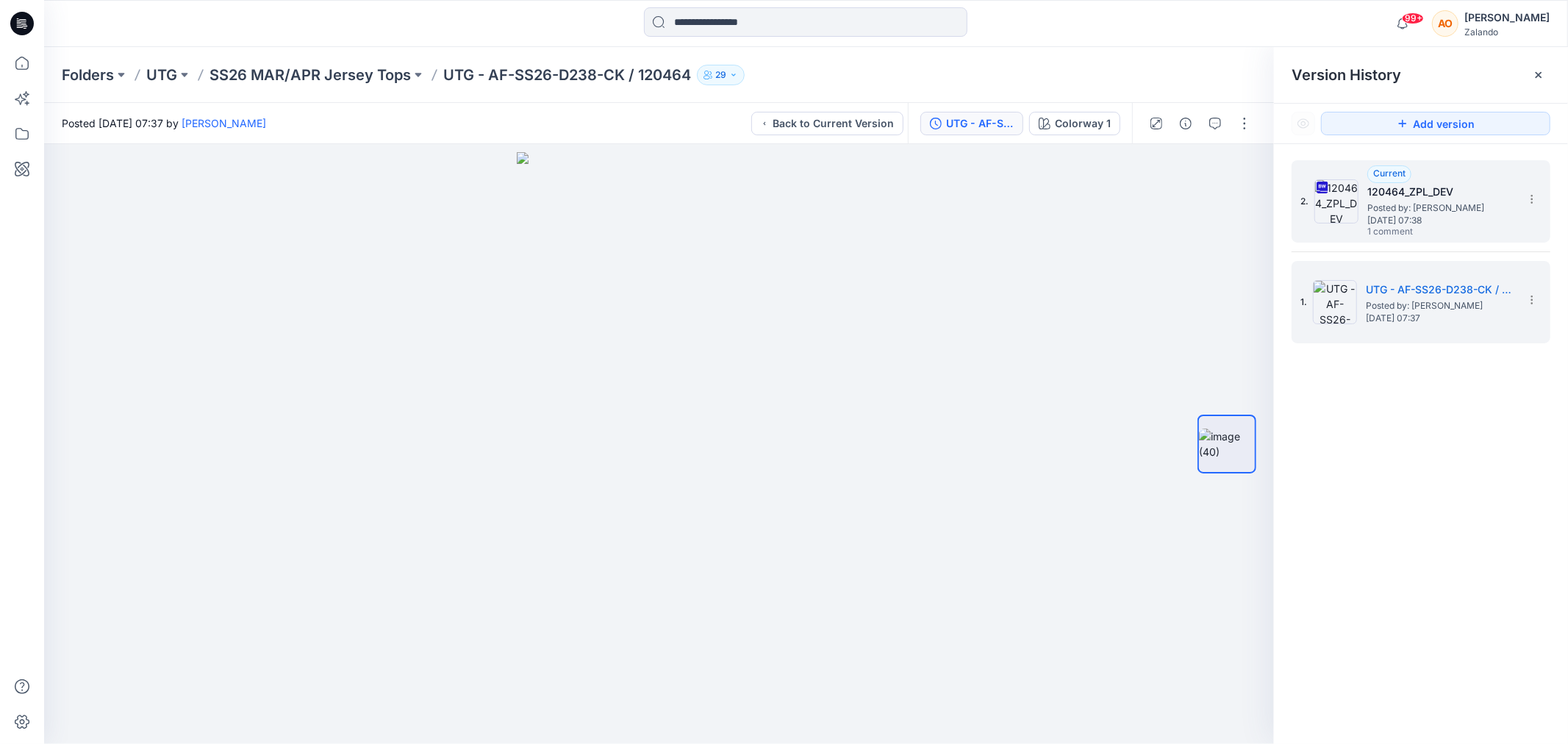
click at [1473, 186] on h5 "120464_ZPL_DEV" at bounding box center [1441, 192] width 147 height 18
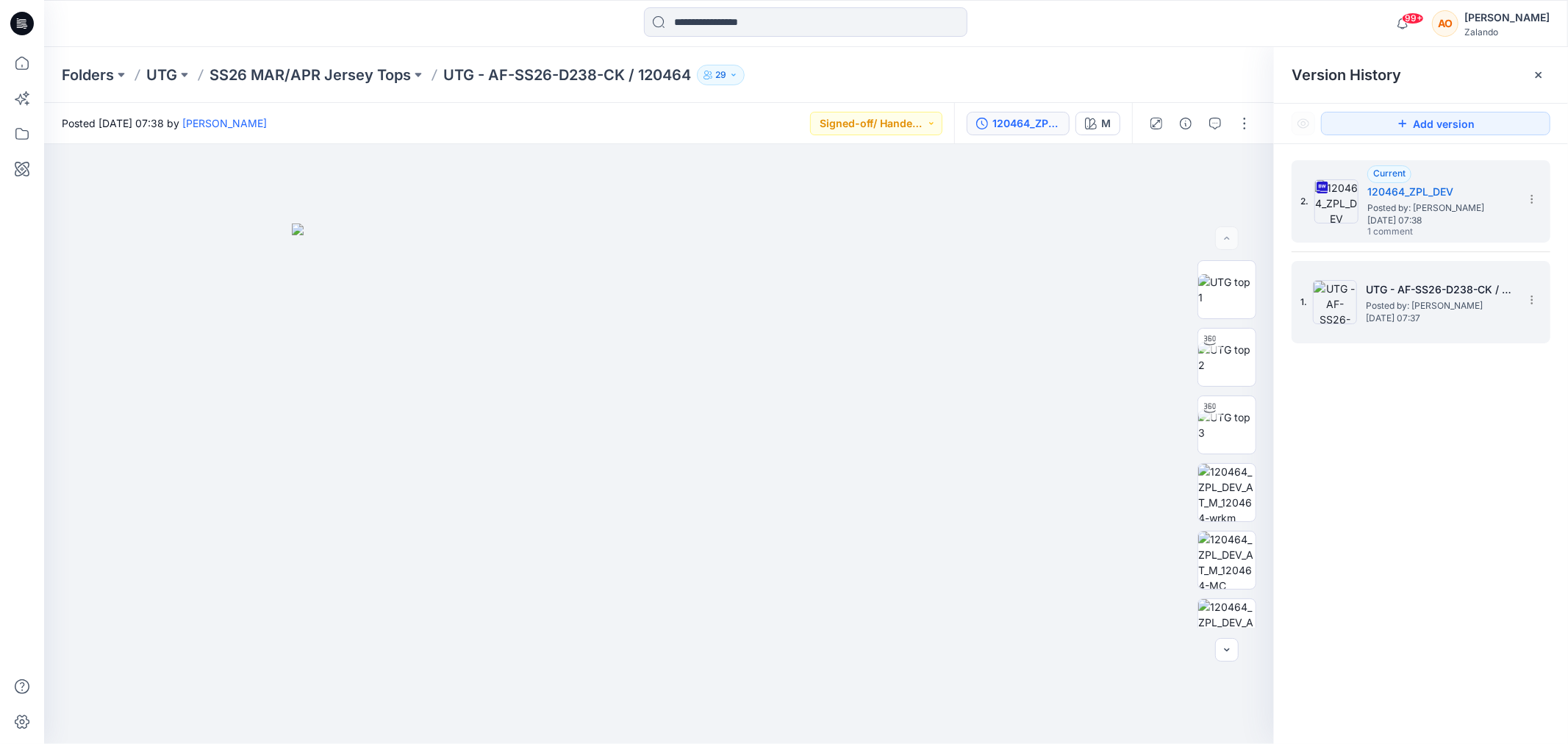
click at [1309, 312] on div "1. UTG - AF-SS26-D238-CK / 120464 Posted by: Lise Stougaard Friday, September 1…" at bounding box center [1411, 301] width 220 height 70
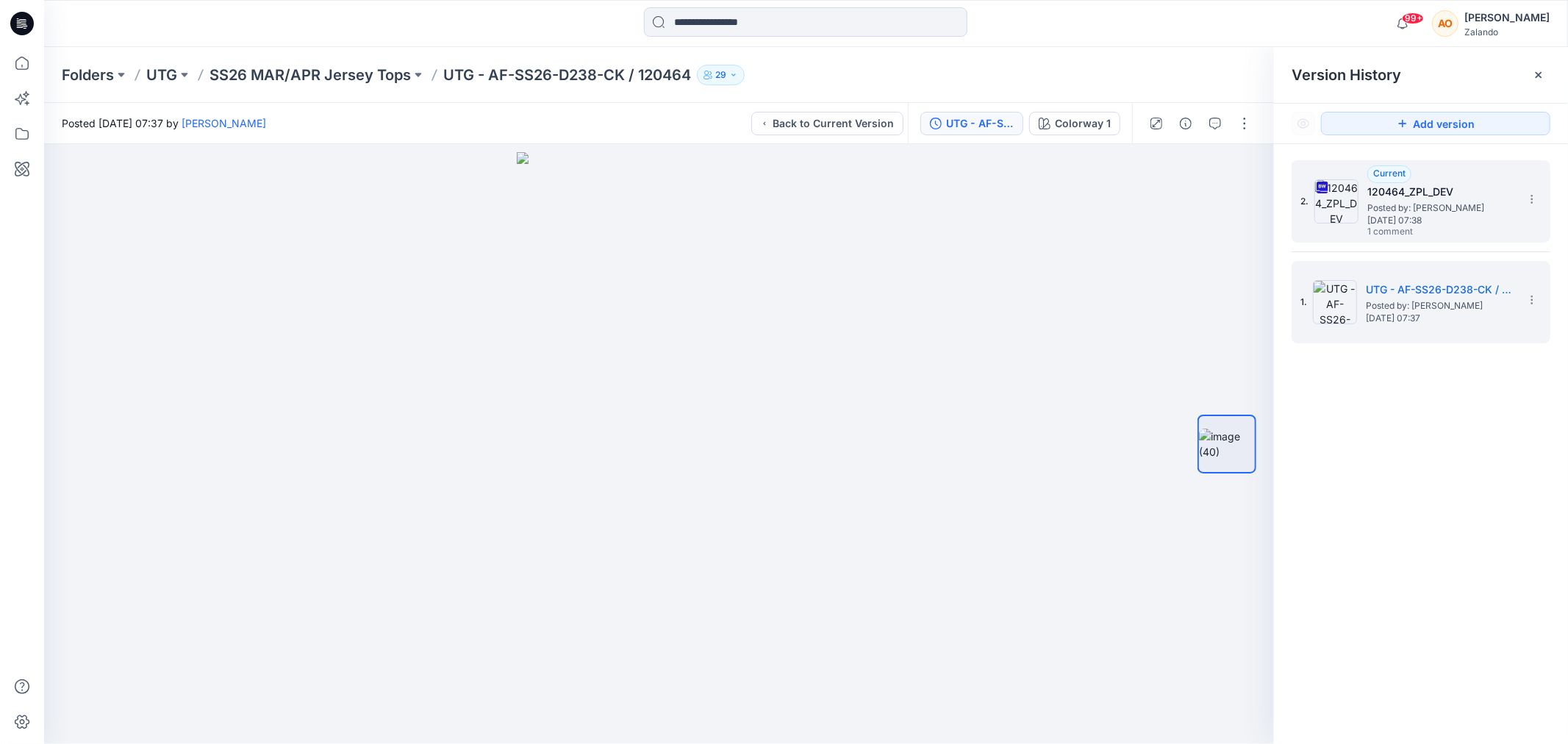
click at [1409, 215] on span "Friday, September 19, 2025 07:38" at bounding box center [1441, 220] width 147 height 11
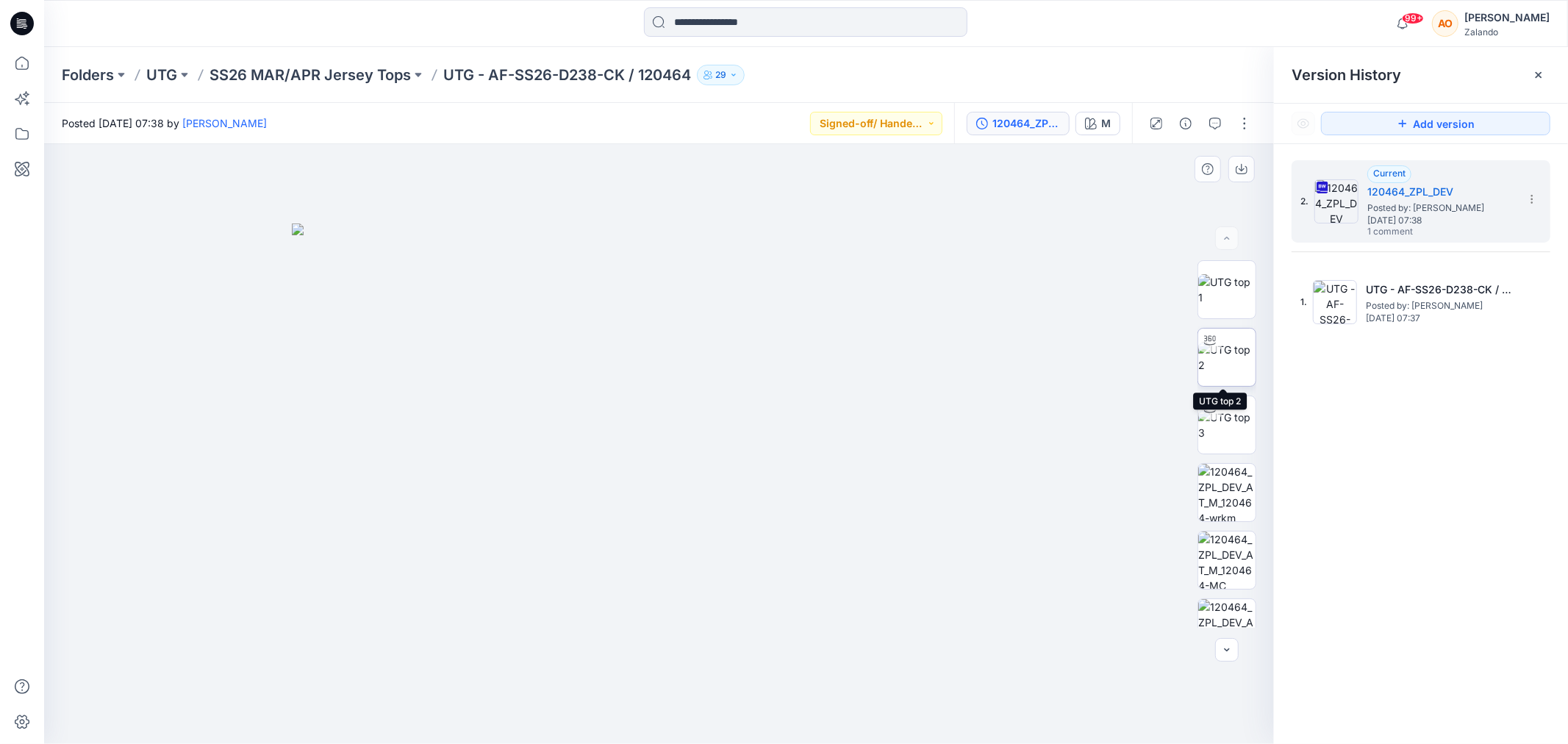
click at [1230, 359] on img at bounding box center [1227, 357] width 58 height 31
drag, startPoint x: 927, startPoint y: 434, endPoint x: 717, endPoint y: 505, distance: 221.7
click at [717, 505] on div at bounding box center [659, 443] width 1230 height 599
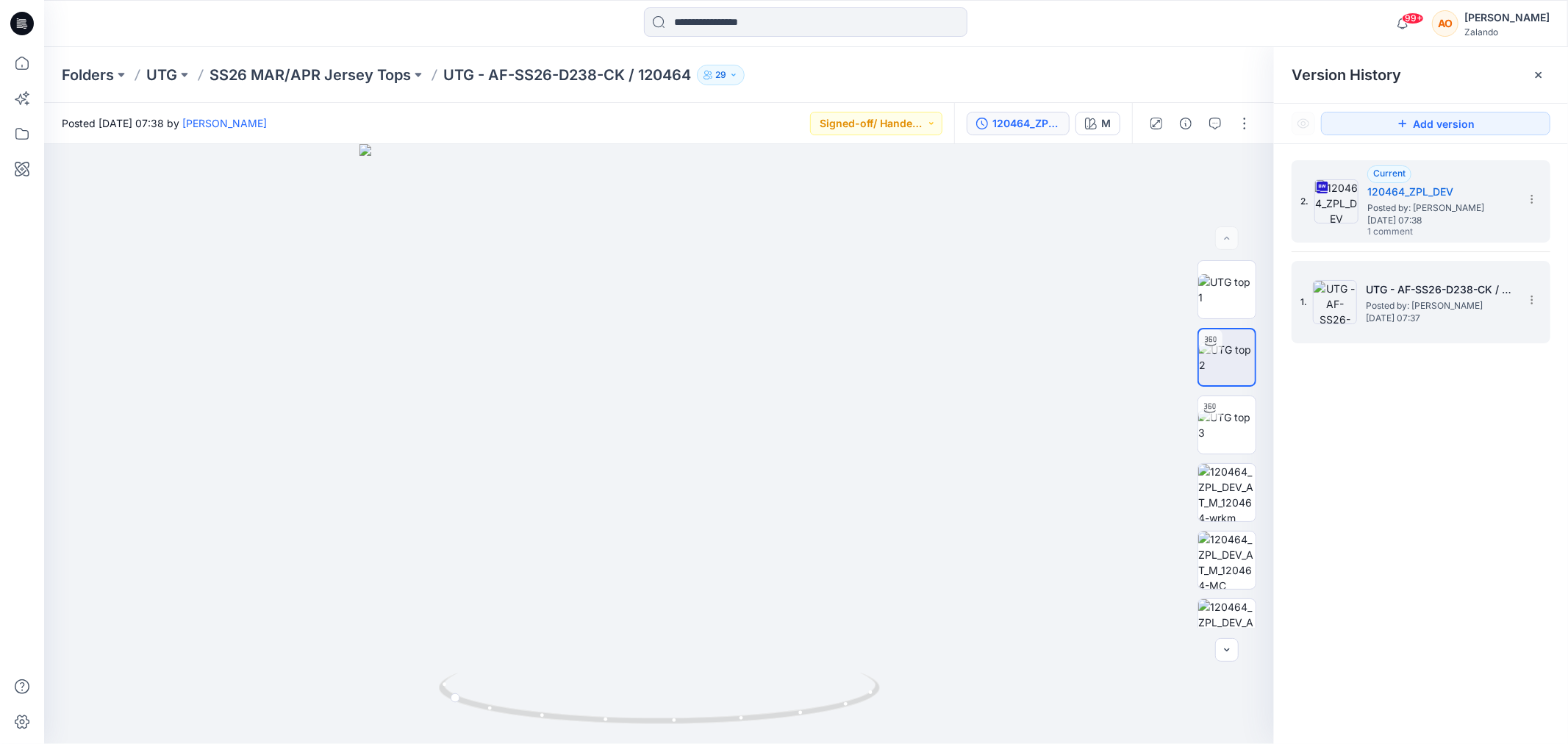
click at [1409, 292] on h5 "UTG - AF-SS26-D238-CK / 120464" at bounding box center [1440, 289] width 147 height 18
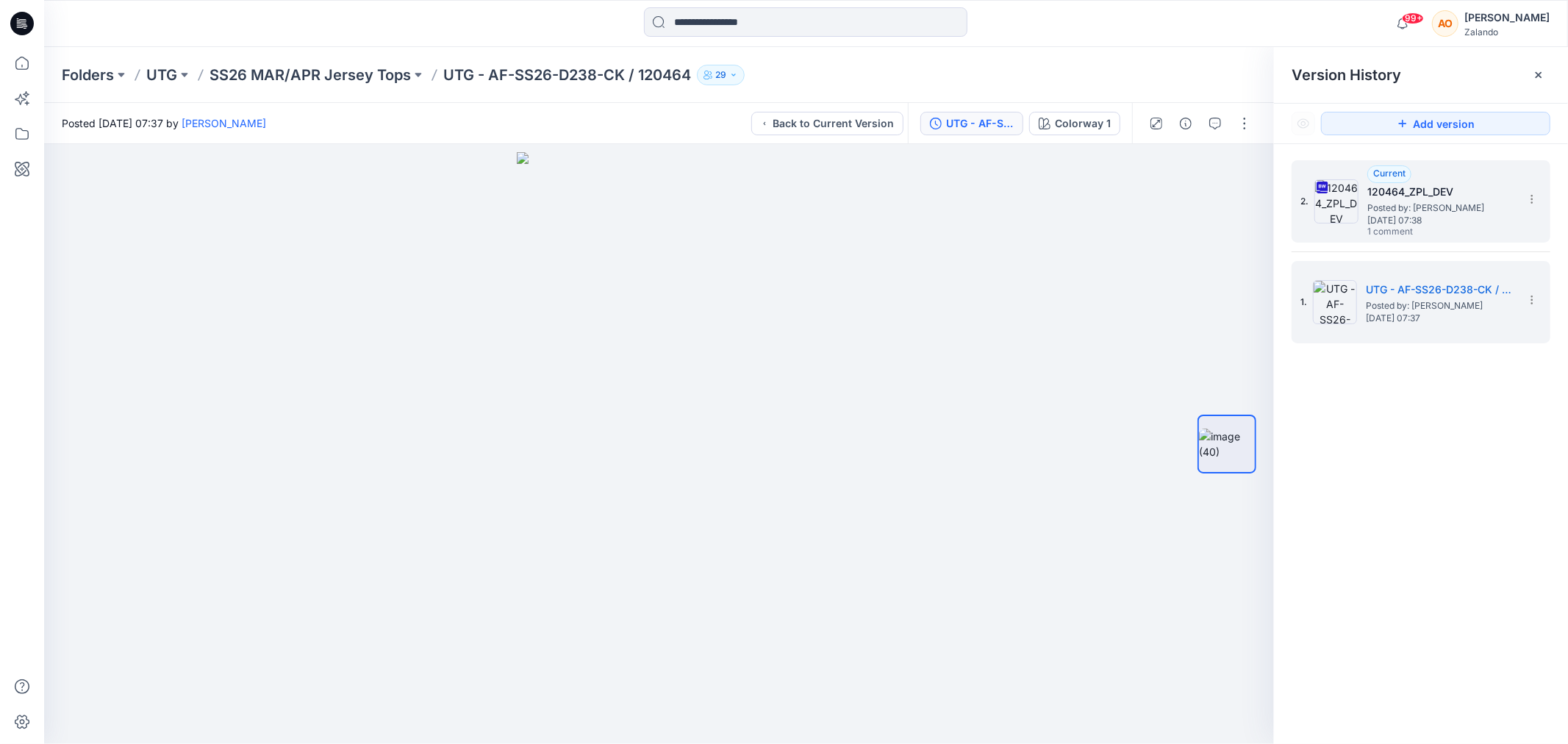
click at [1429, 202] on span "Posted by: [PERSON_NAME]" at bounding box center [1441, 208] width 147 height 15
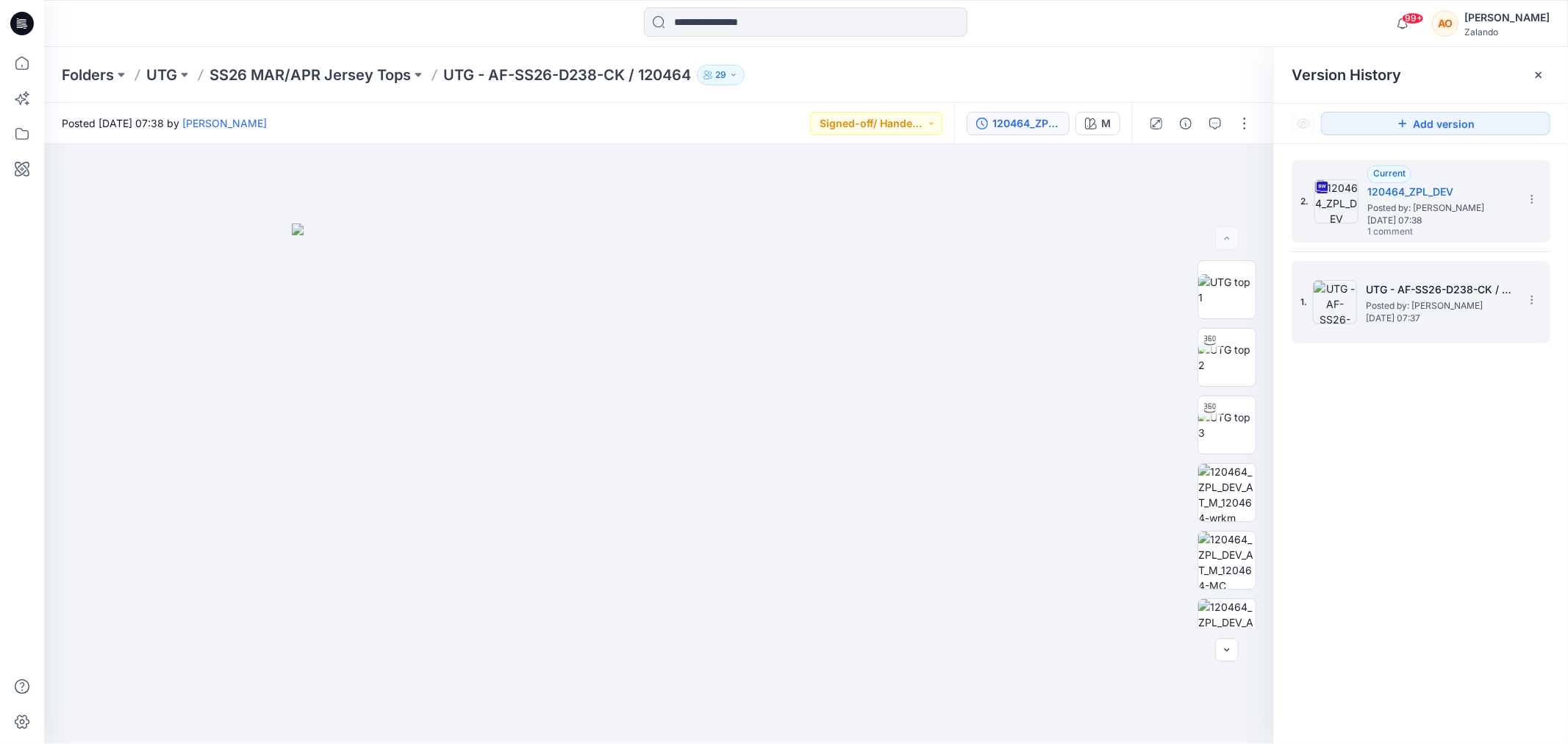
click at [1430, 288] on h5 "UTG - AF-SS26-D238-CK / 120464" at bounding box center [1440, 289] width 147 height 18
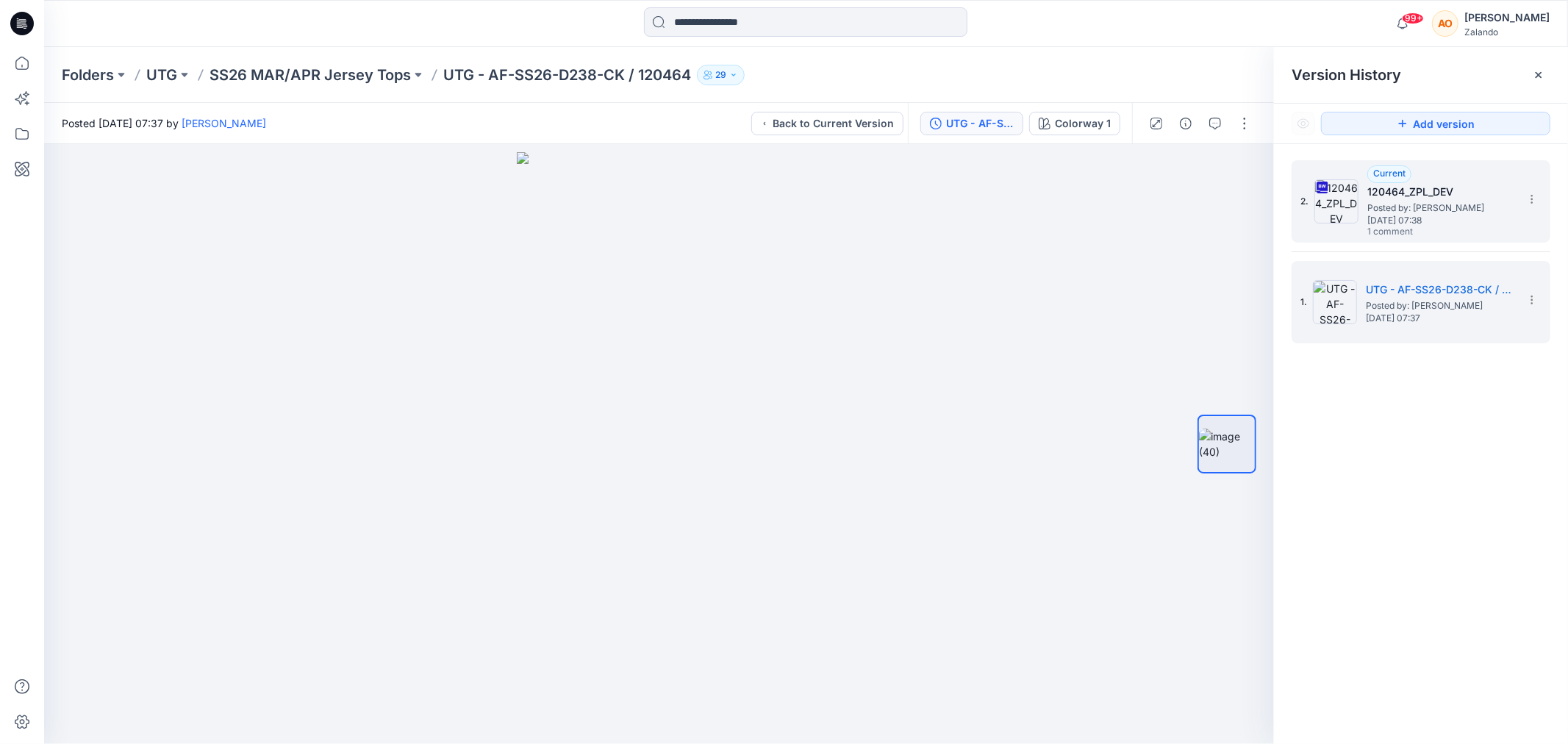
click at [1421, 210] on span "Posted by: [PERSON_NAME]" at bounding box center [1441, 208] width 147 height 15
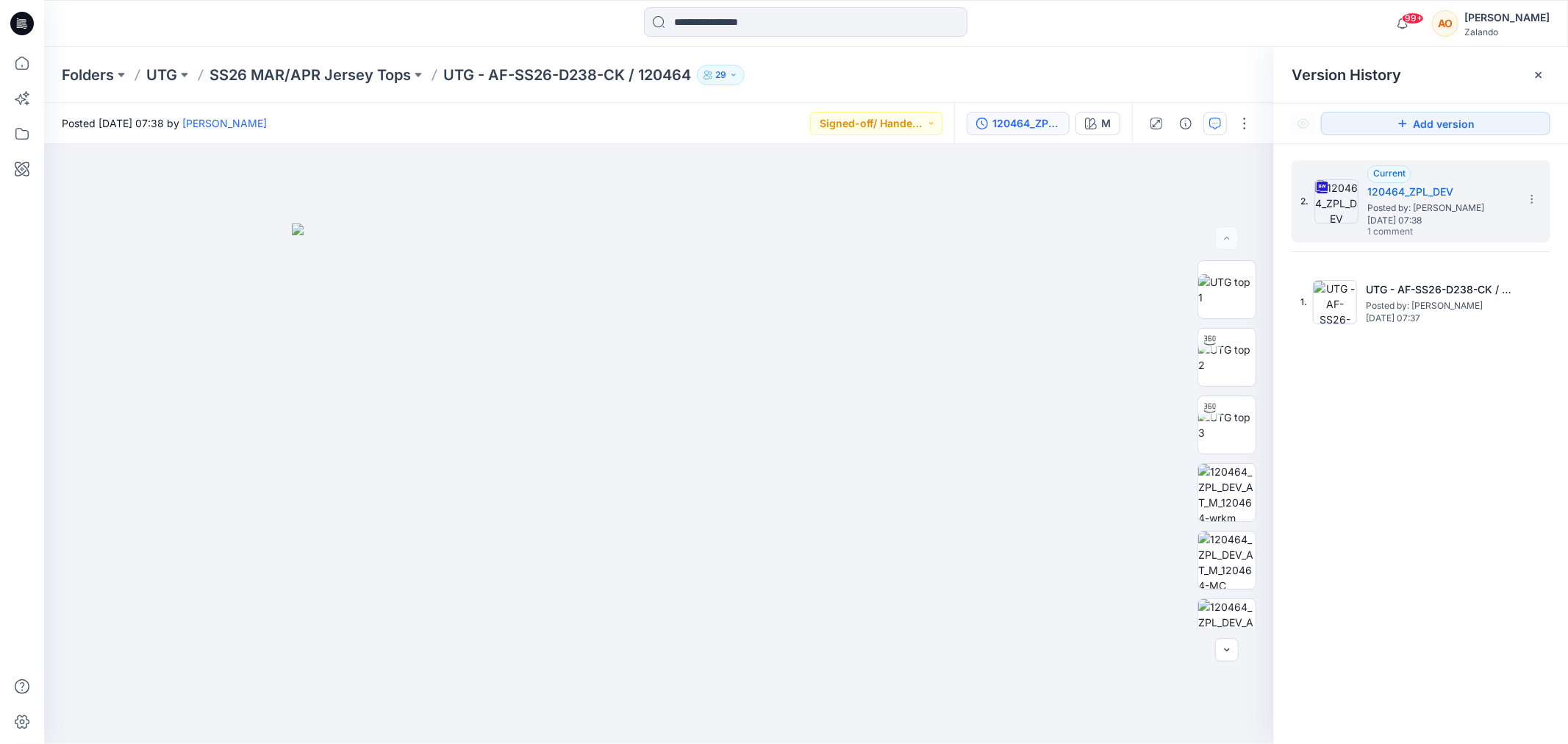
click at [1217, 123] on icon "button" at bounding box center [1214, 123] width 12 height 12
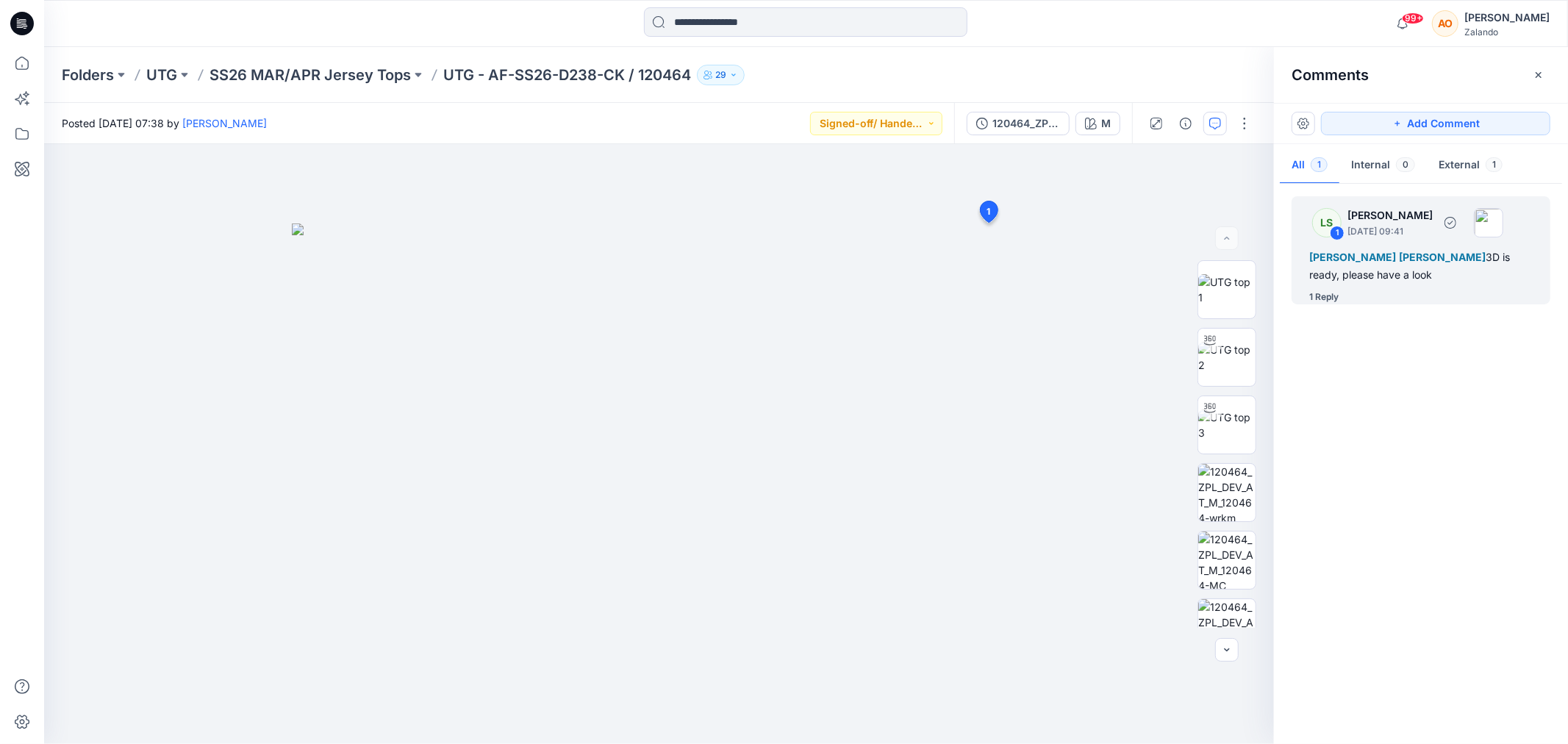
click at [1384, 266] on div "Alexandre Ivan Almeida Fonseca Angel O'brien 3D is ready, please have a look" at bounding box center [1421, 266] width 224 height 36
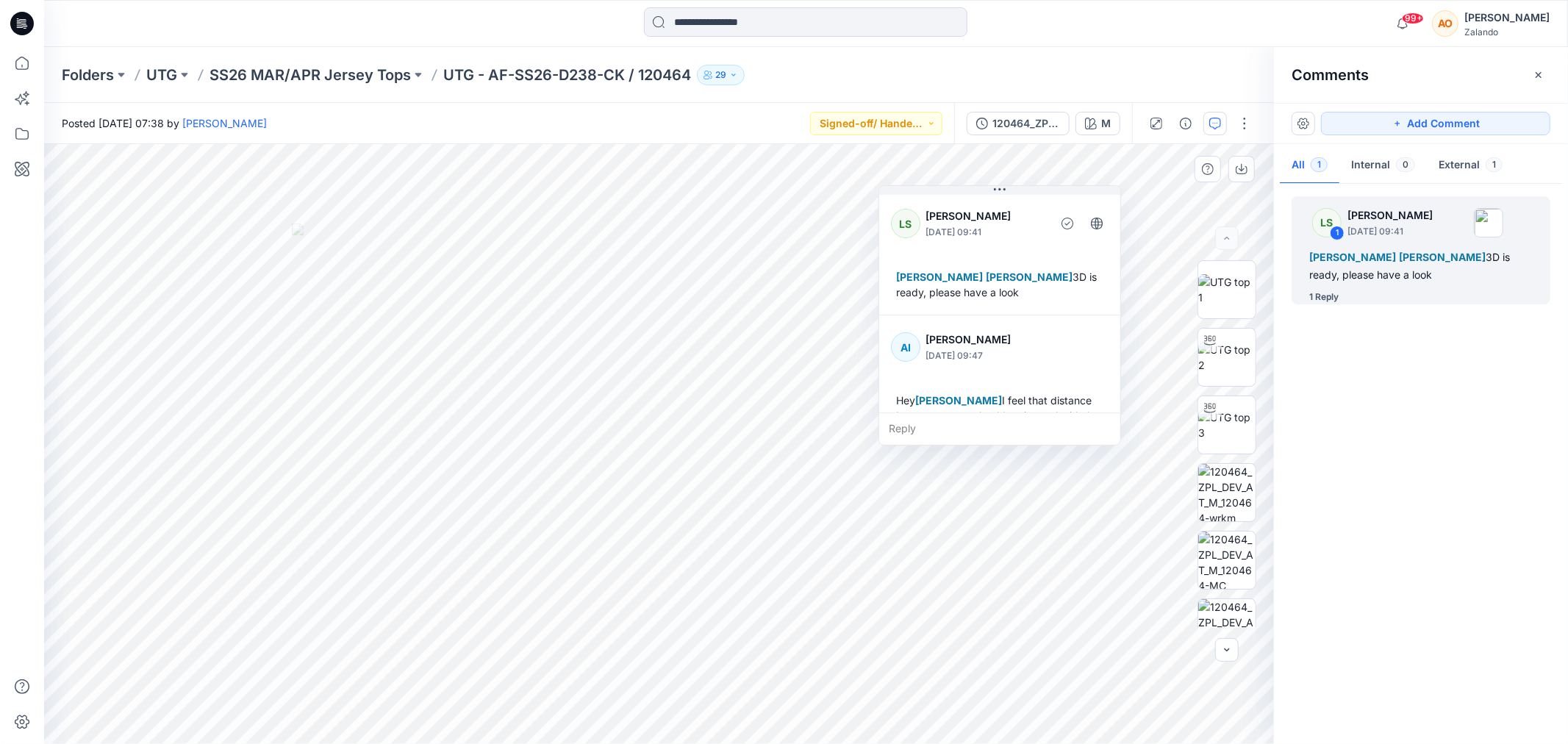
click at [995, 433] on div "Reply" at bounding box center [999, 428] width 241 height 32
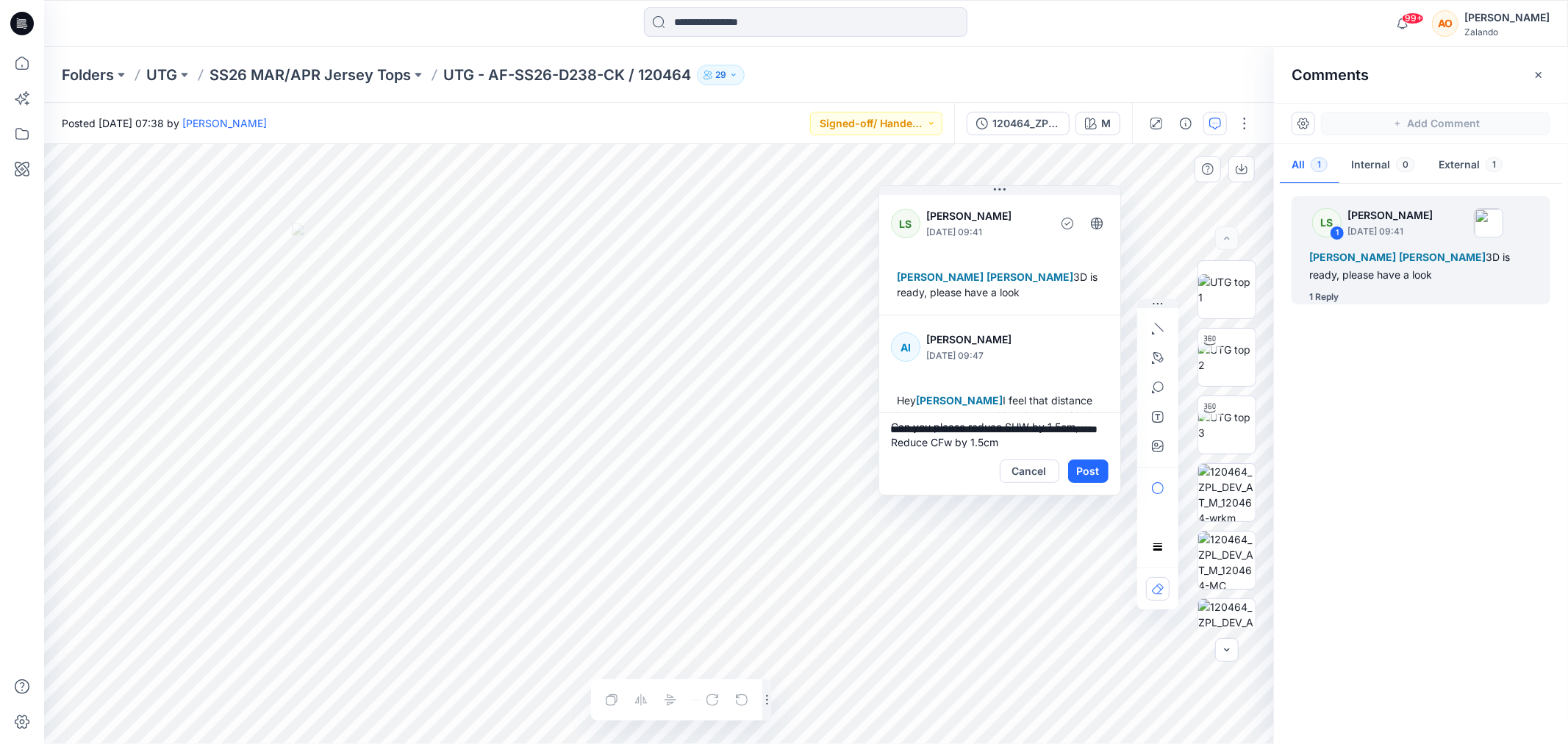
scroll to position [19, 0]
click at [1022, 423] on textarea "**********" at bounding box center [999, 430] width 241 height 36
click at [1055, 435] on textarea "**********" at bounding box center [999, 430] width 241 height 36
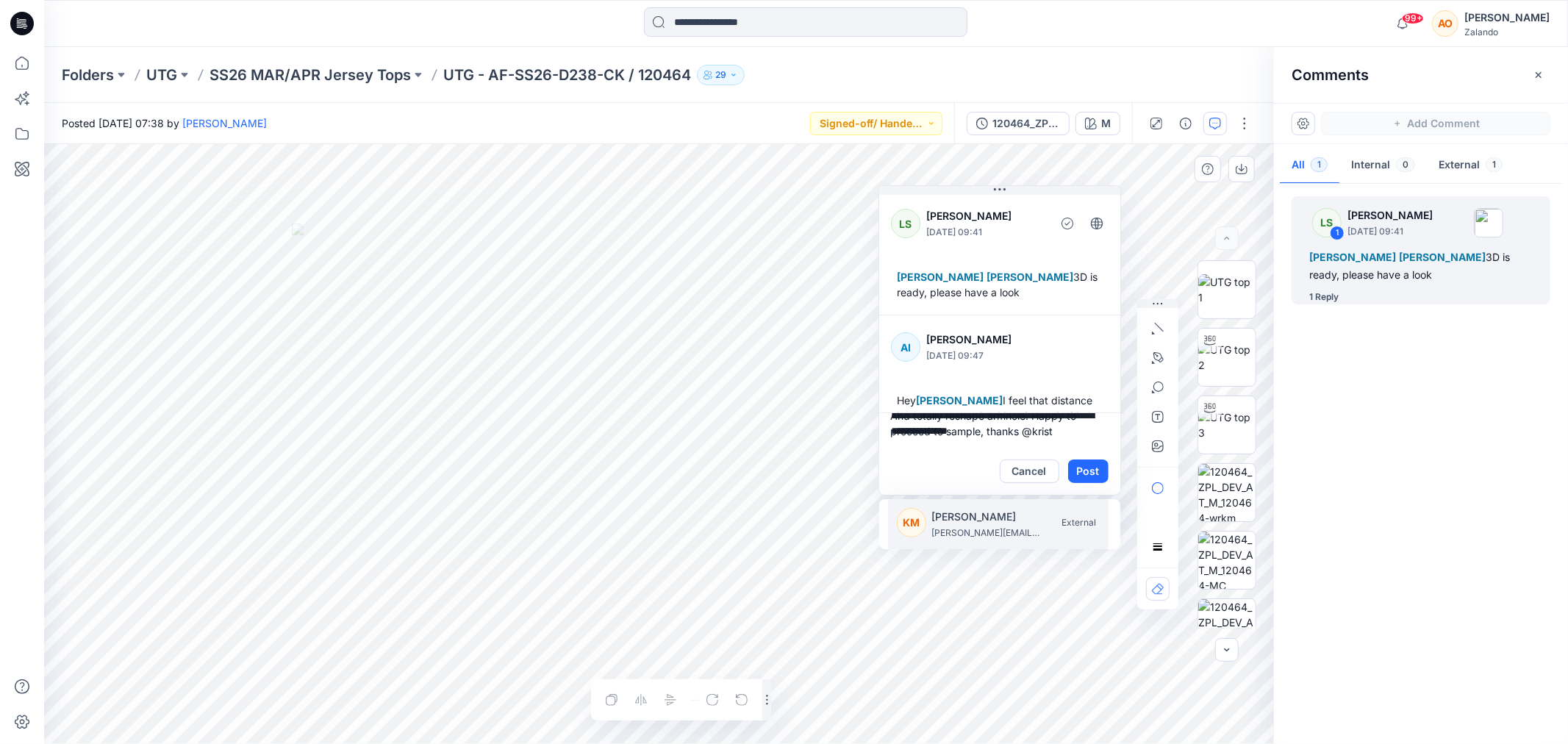
click at [1046, 512] on div "KM Kristina Mekseniene kristina.mekseniene@utg.dk External" at bounding box center [1003, 524] width 211 height 32
click at [1046, 512] on div "AS Asta Sideraviciene asta.sideraviciene@utg.dk External" at bounding box center [1003, 524] width 211 height 32
click at [1046, 512] on div "LL Lis Linnebjerg lis.linnebjerg@utg.dk External" at bounding box center [1003, 524] width 211 height 32
type textarea "**********"
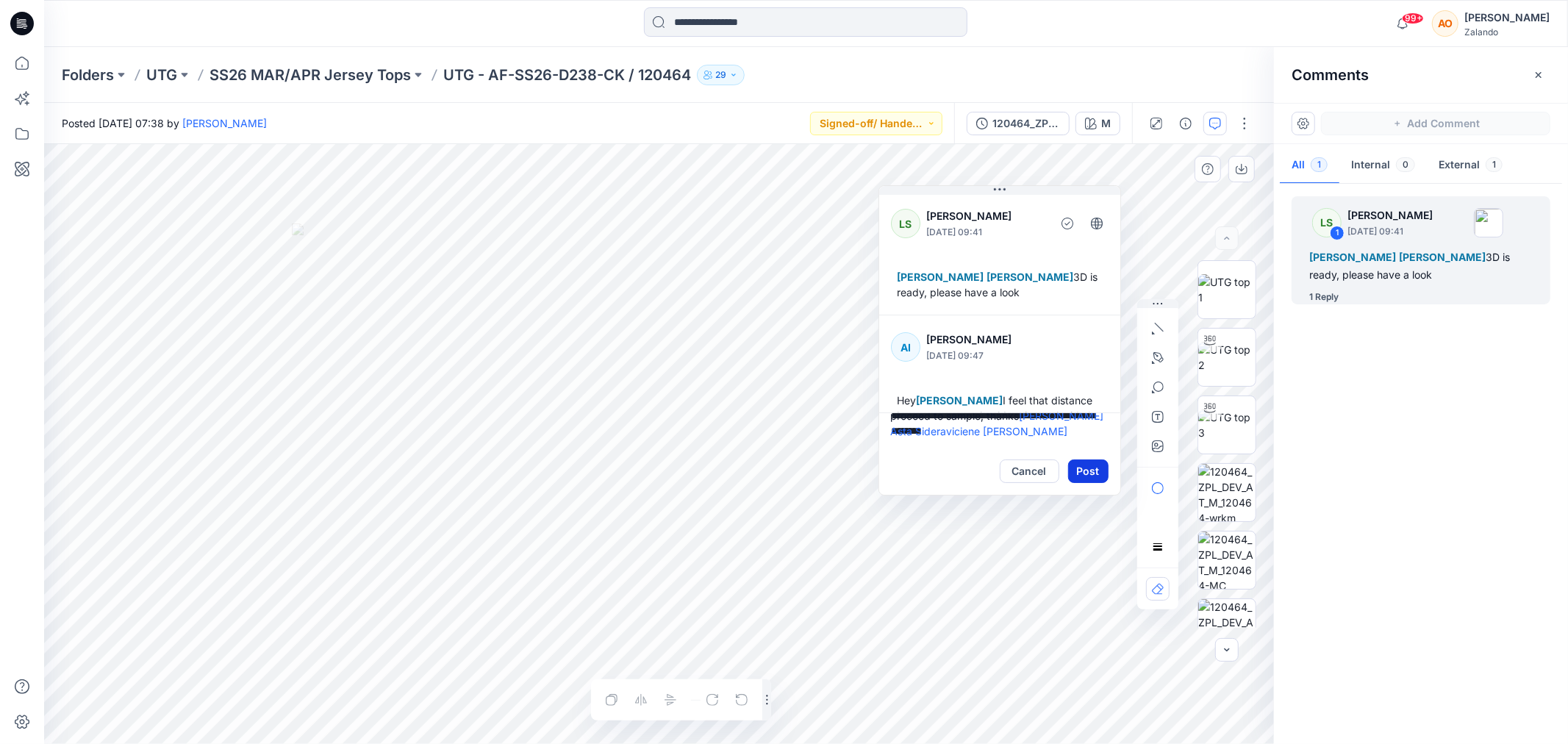
click at [1103, 479] on button "Post" at bounding box center [1088, 471] width 41 height 23
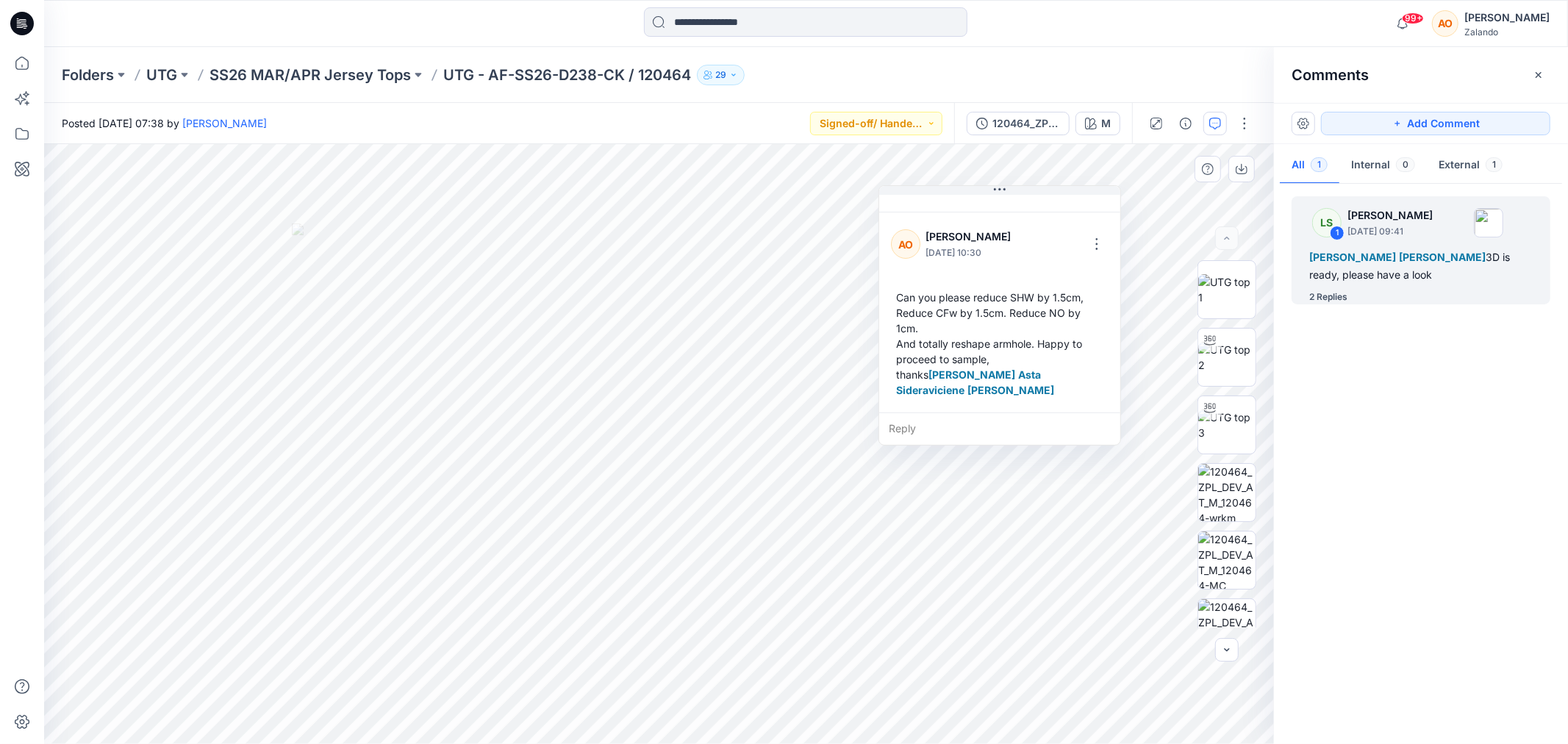
scroll to position [273, 0]
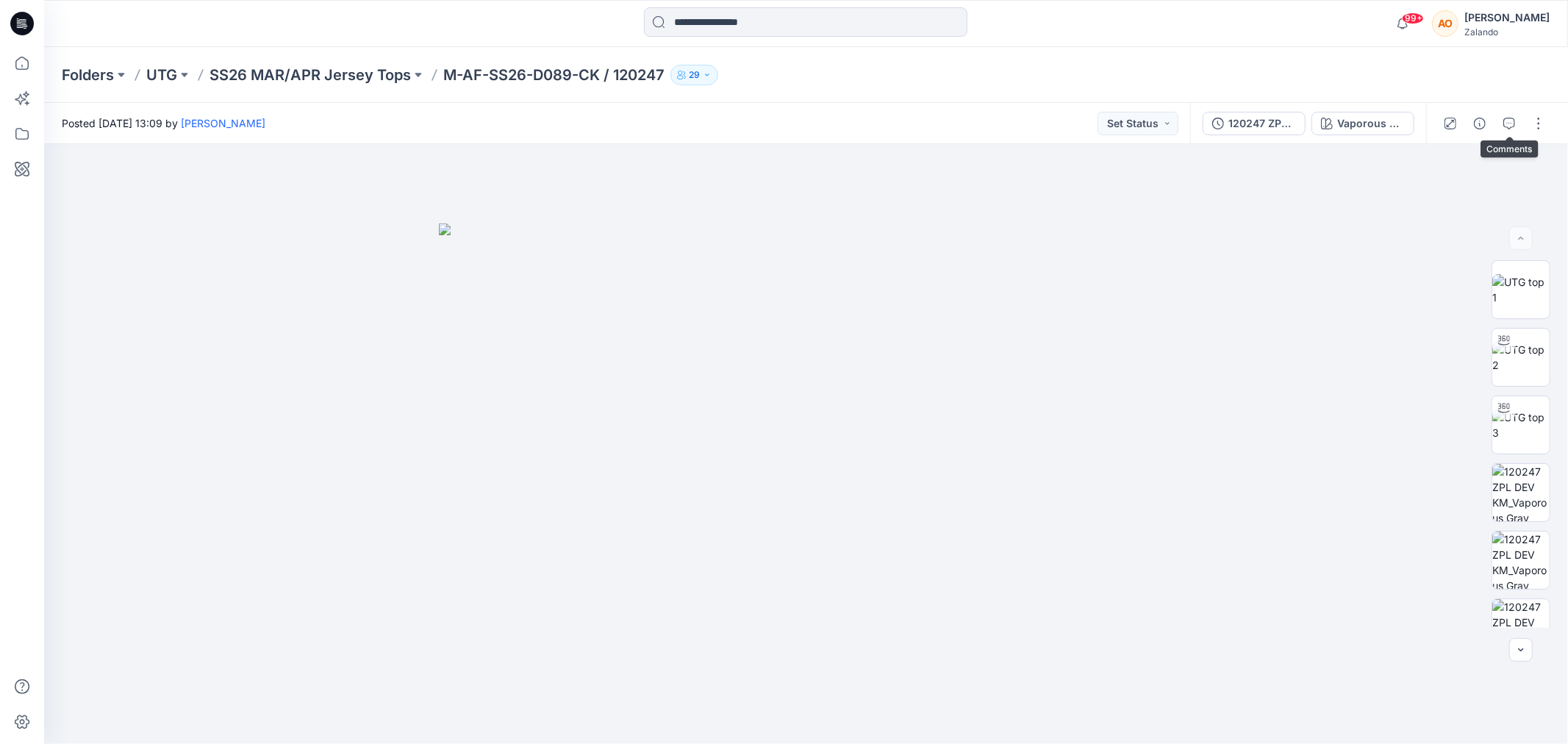
click at [1520, 115] on span at bounding box center [1509, 123] width 23 height 23
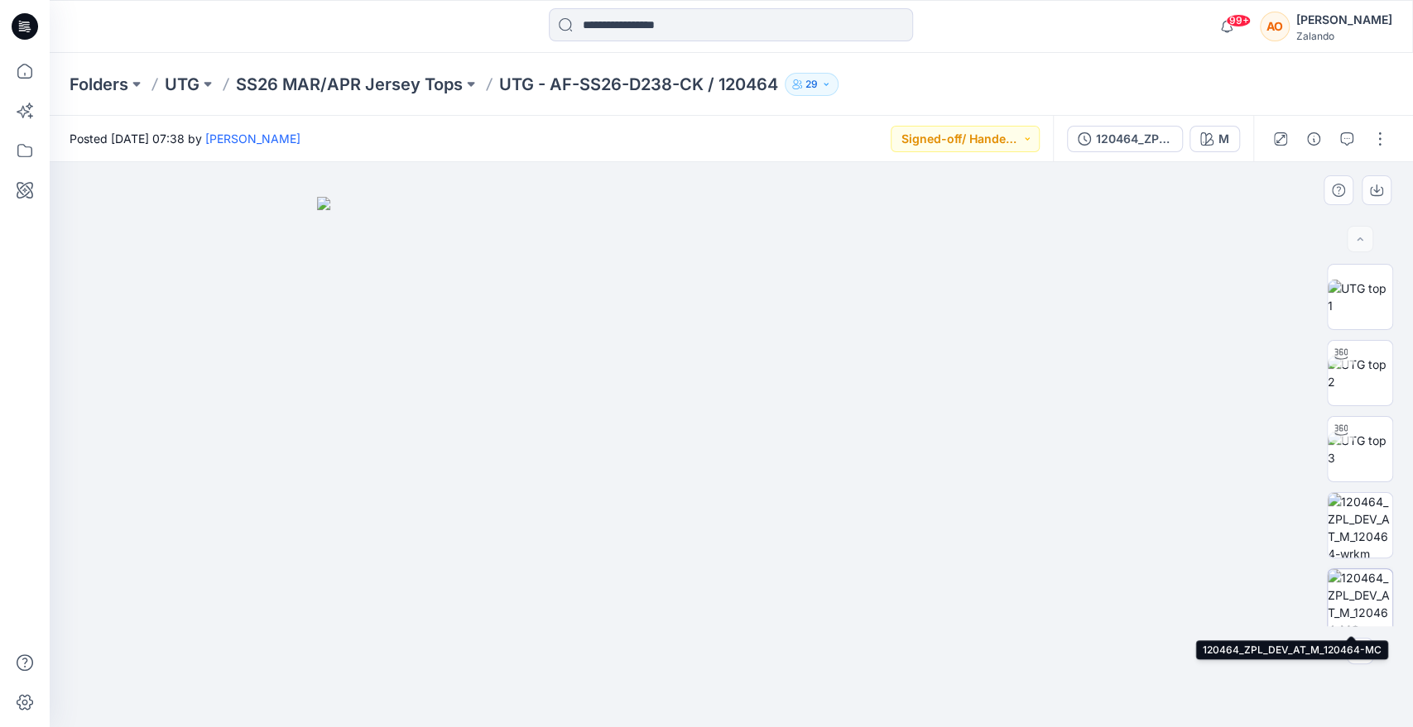
click at [1356, 583] on img at bounding box center [1359, 601] width 65 height 65
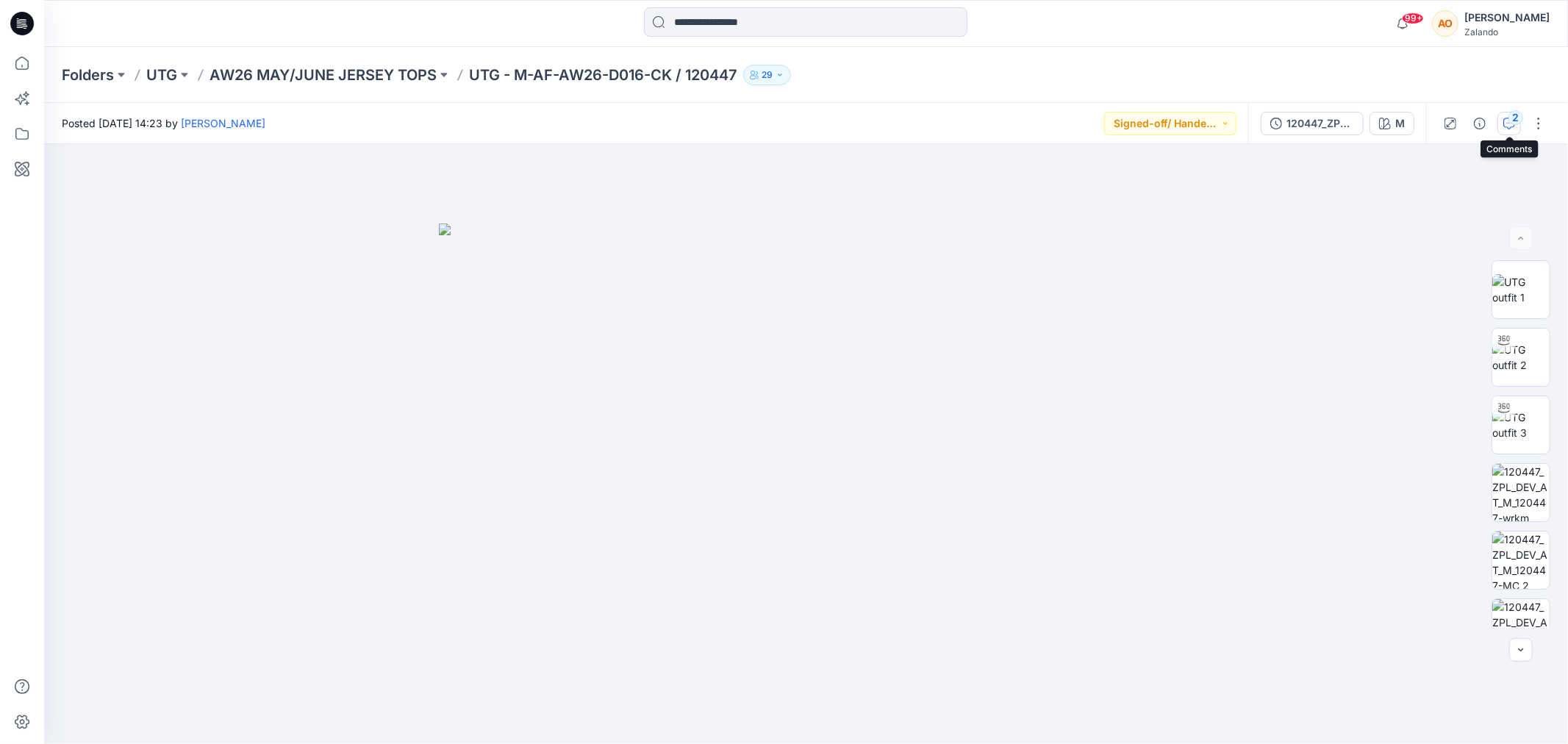
click at [1510, 131] on button "2" at bounding box center [1509, 123] width 23 height 23
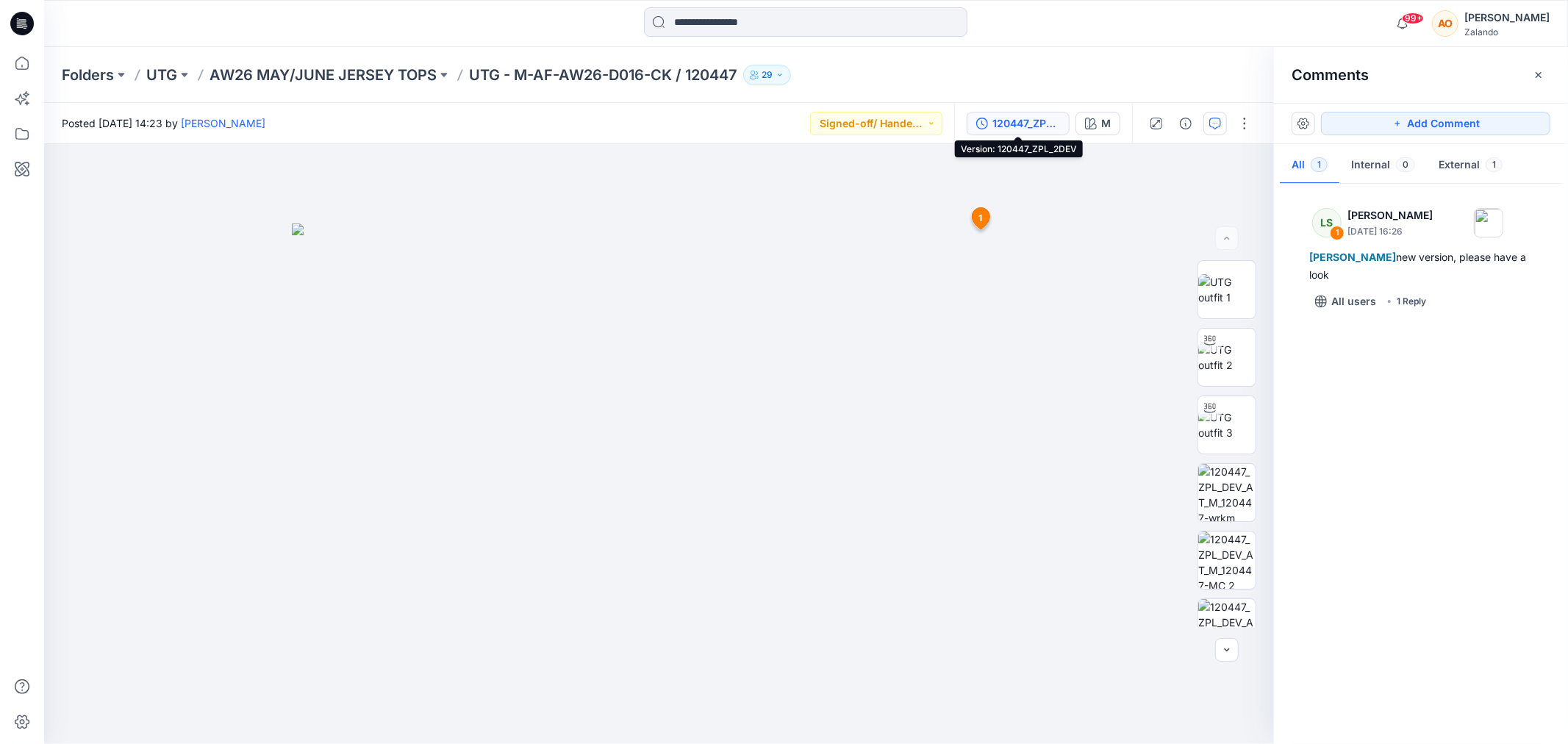
click at [1013, 131] on button "120447_ZPL_2DEV" at bounding box center [1018, 123] width 103 height 23
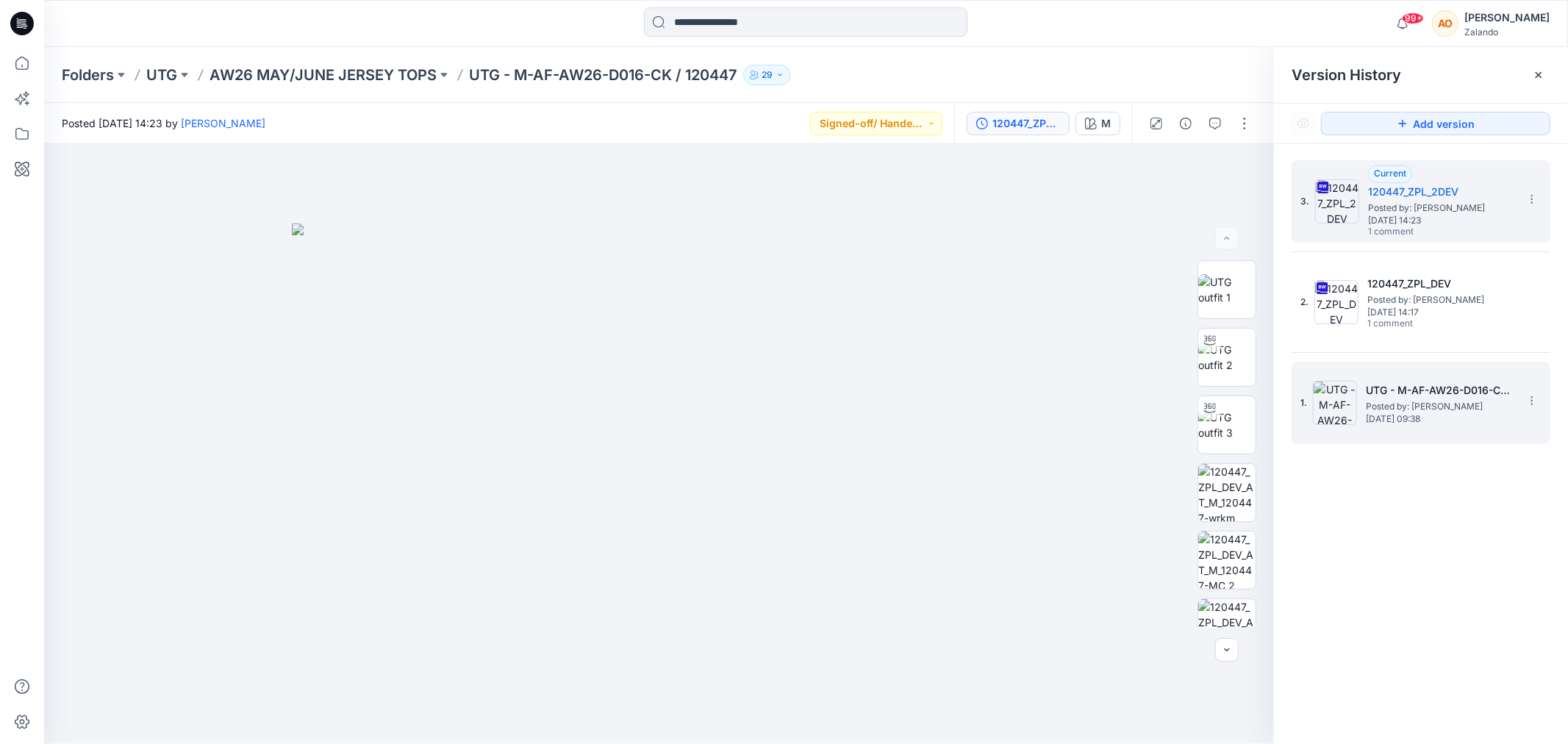
click at [1394, 403] on span "Posted by: [PERSON_NAME]" at bounding box center [1440, 406] width 147 height 15
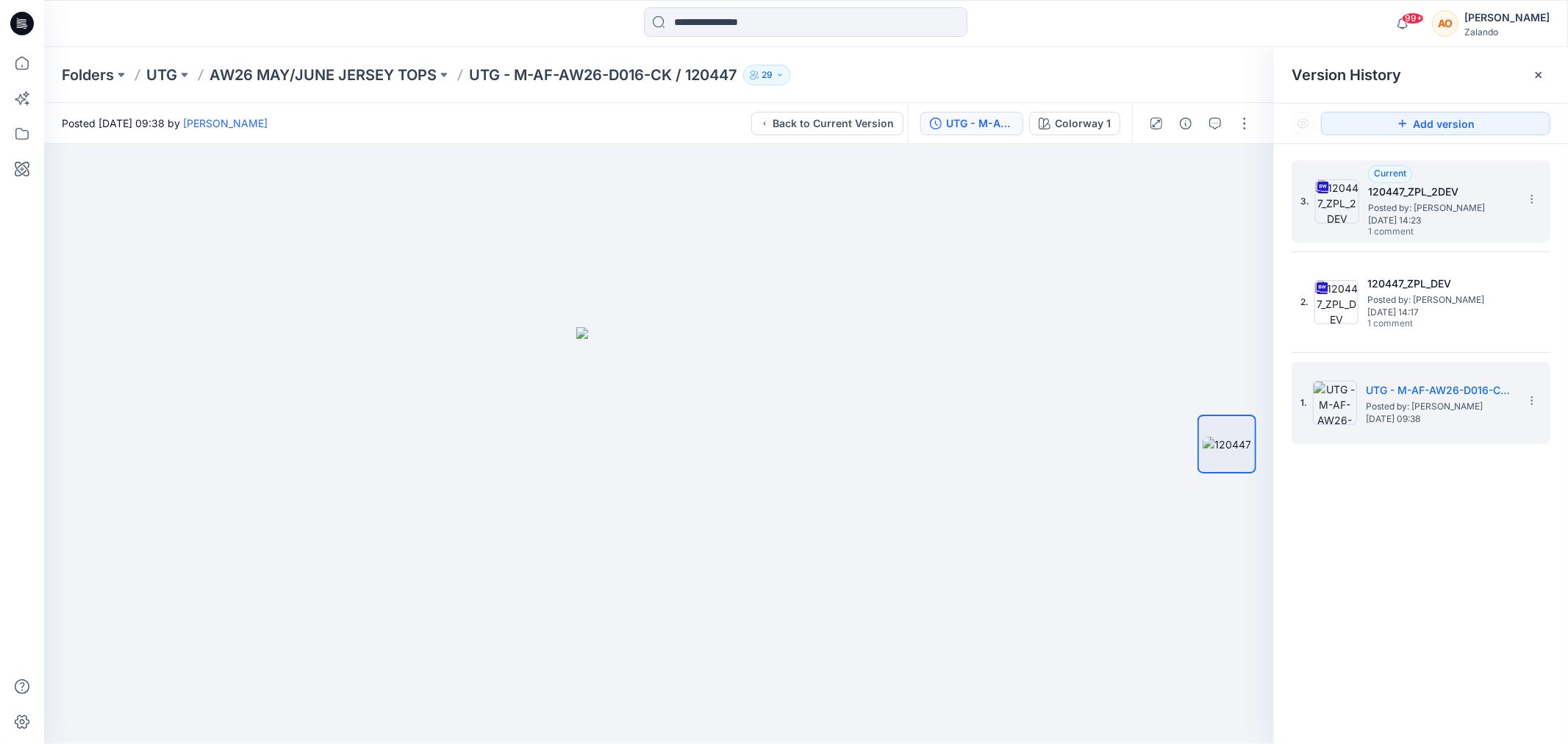
click at [1487, 183] on h5 "120447_ZPL_2DEV" at bounding box center [1442, 192] width 147 height 18
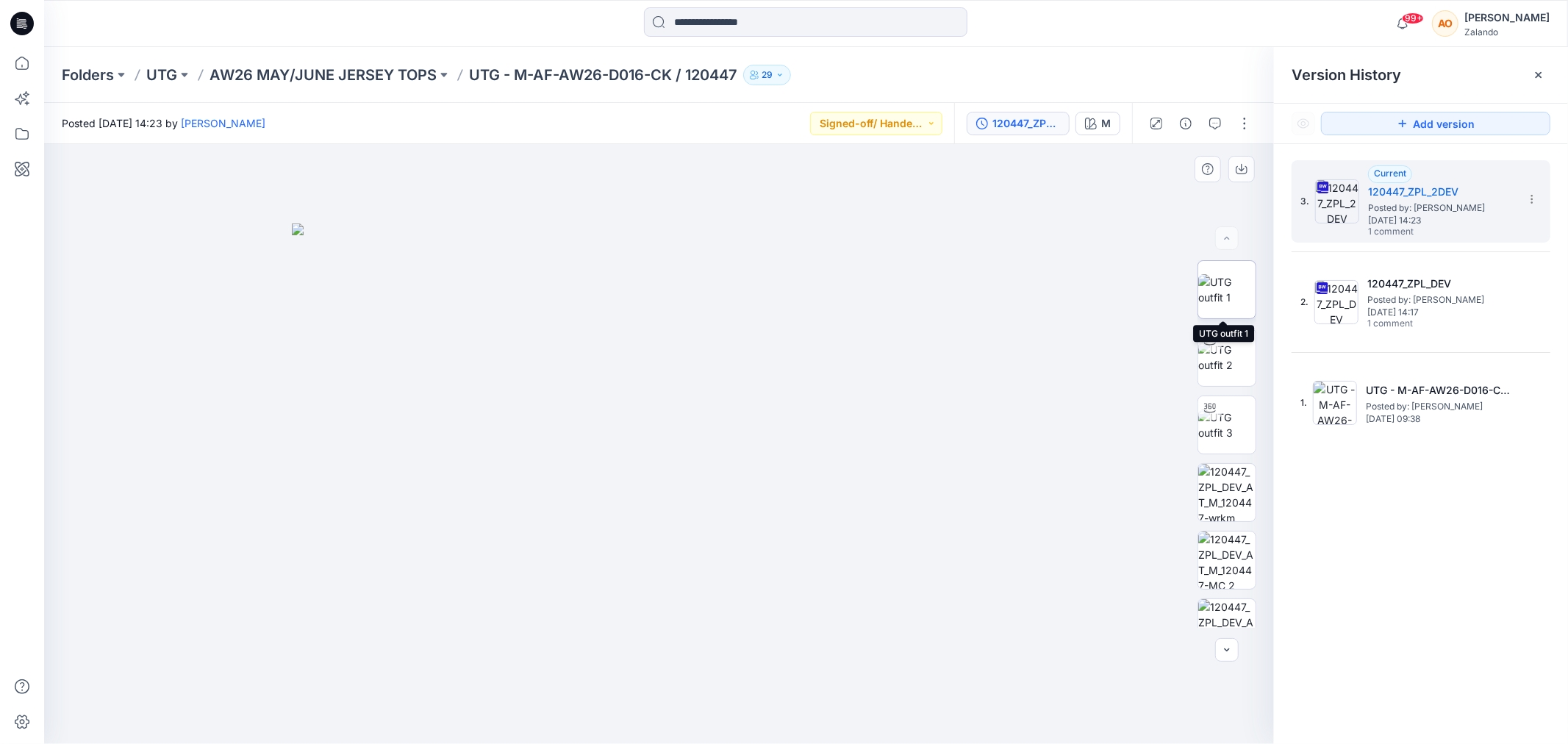
click at [1224, 297] on img at bounding box center [1227, 289] width 58 height 31
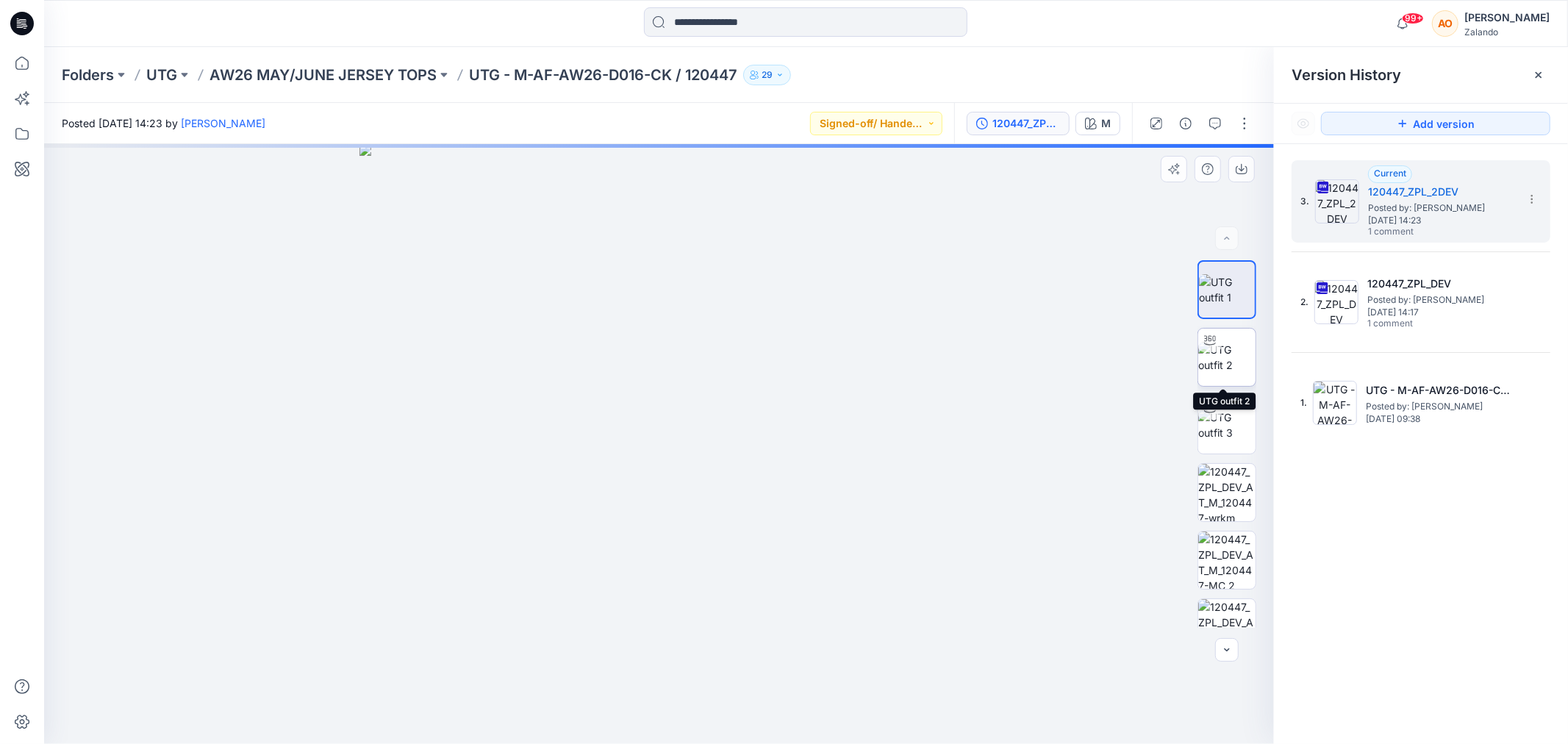
click at [1215, 364] on img at bounding box center [1227, 357] width 58 height 31
click at [1219, 123] on icon "button" at bounding box center [1214, 123] width 12 height 12
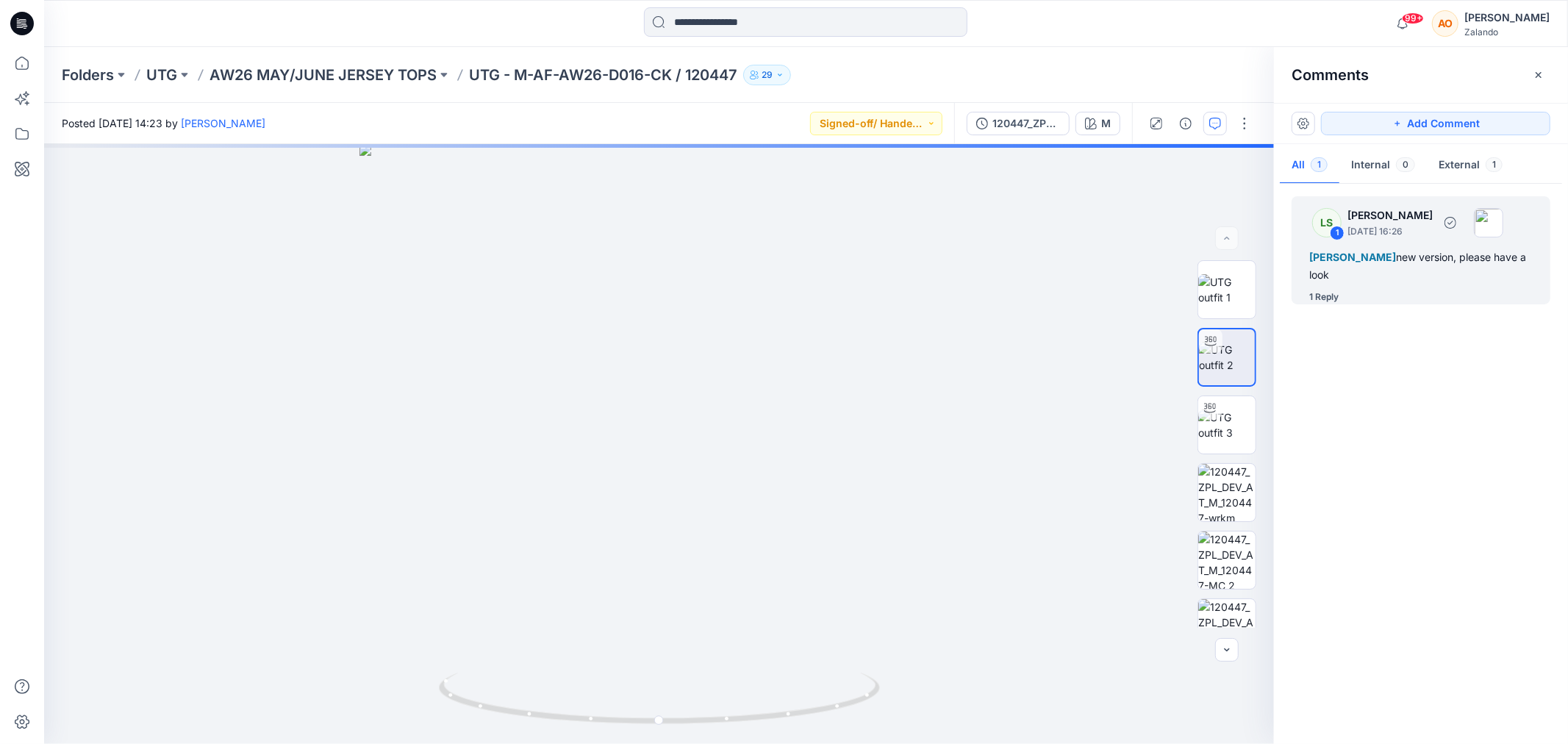
click at [1418, 292] on div "1 Reply" at bounding box center [1429, 297] width 241 height 15
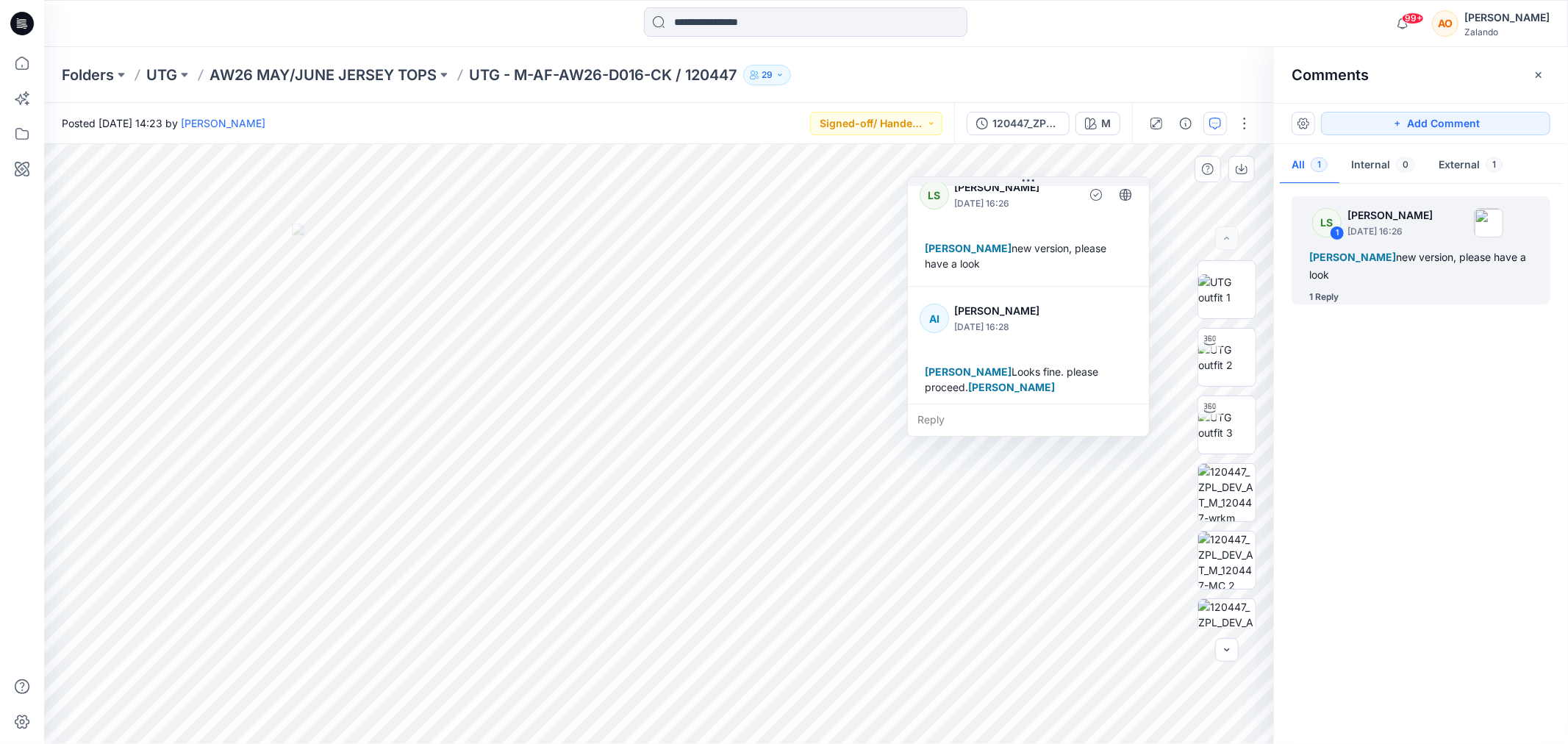
scroll to position [25, 0]
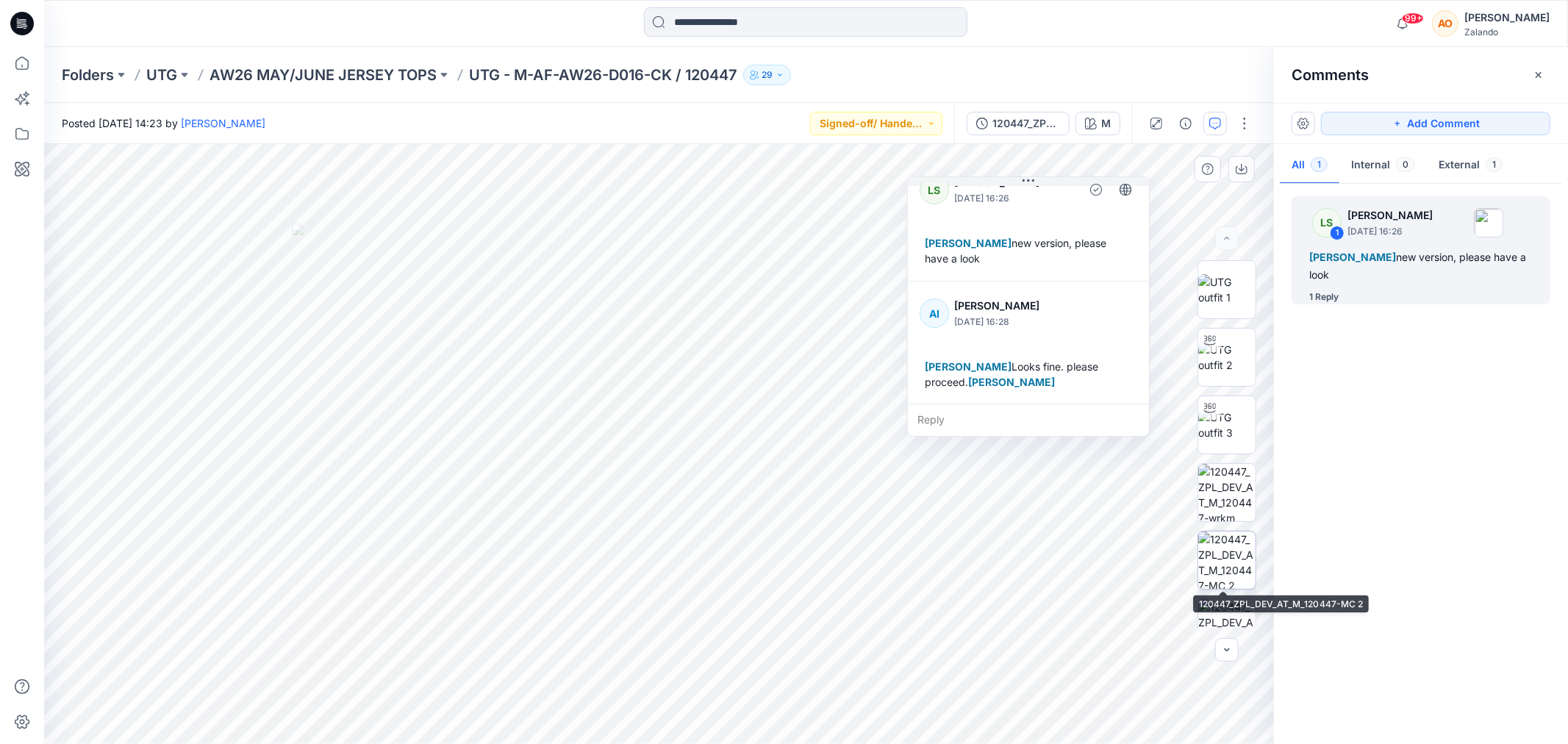
click at [1236, 575] on img at bounding box center [1227, 559] width 58 height 58
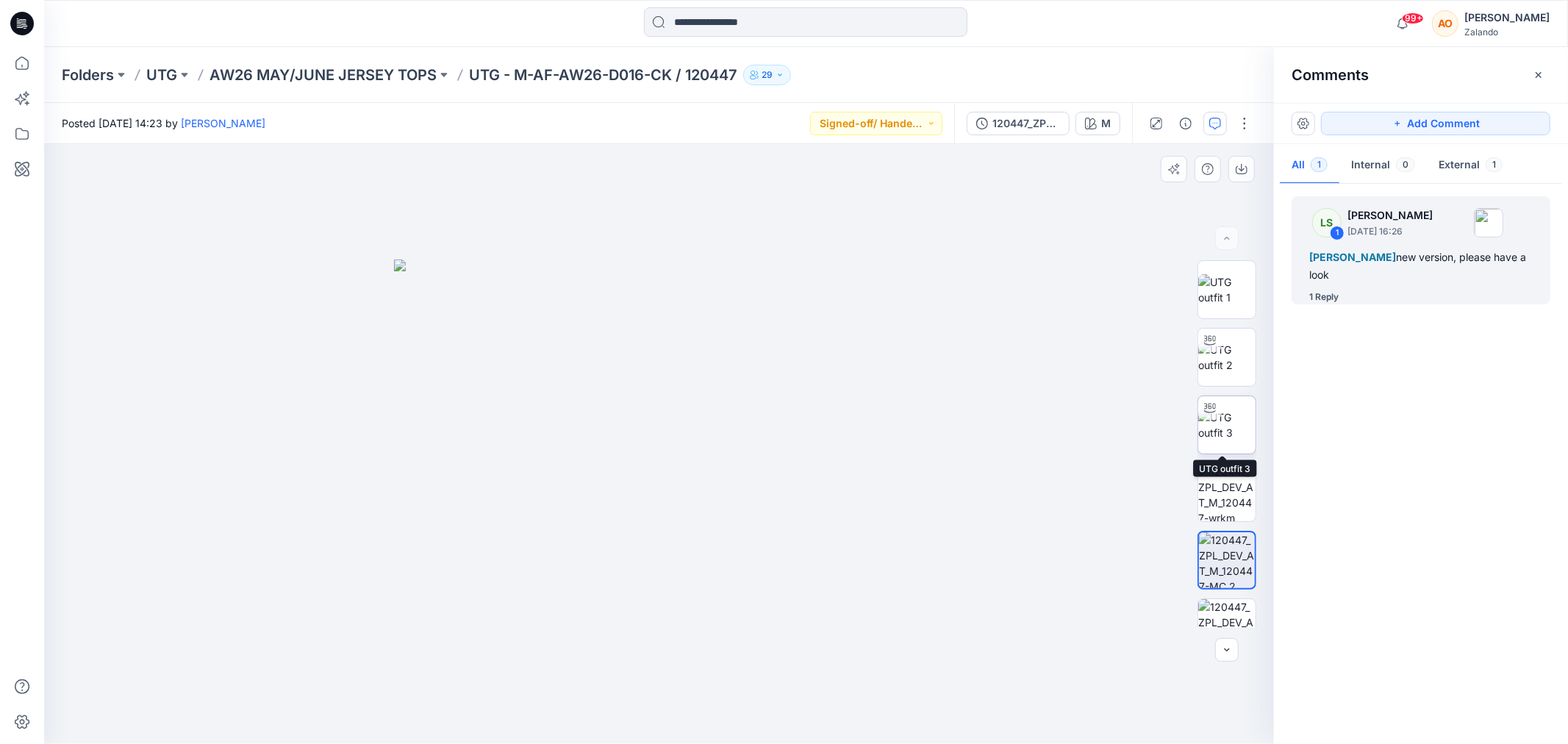
click at [1217, 423] on img at bounding box center [1227, 424] width 58 height 31
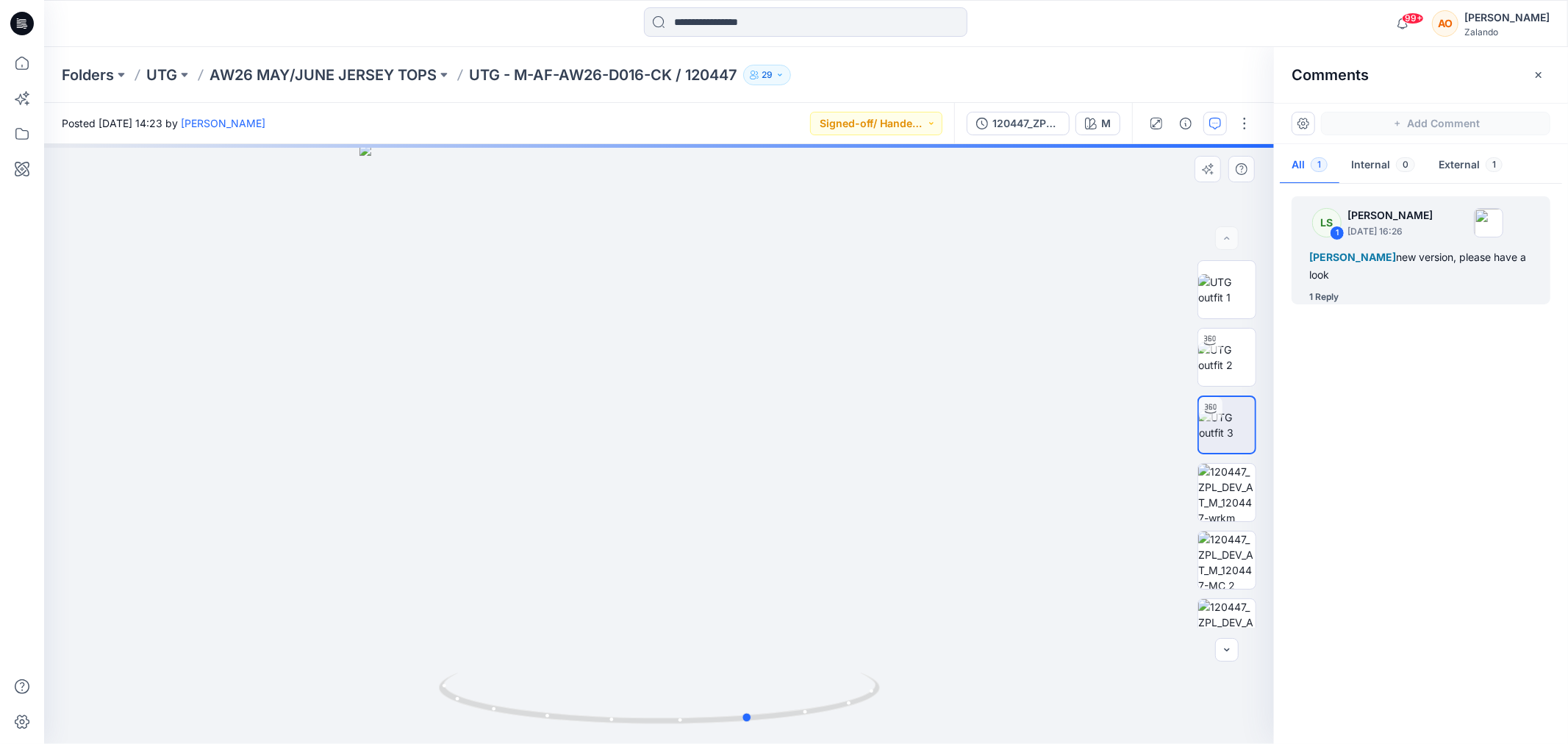
drag, startPoint x: 897, startPoint y: 386, endPoint x: 937, endPoint y: 343, distance: 58.7
click at [943, 343] on div at bounding box center [659, 443] width 1230 height 599
drag, startPoint x: 911, startPoint y: 347, endPoint x: 674, endPoint y: 363, distance: 237.5
click at [674, 363] on div at bounding box center [659, 443] width 1230 height 599
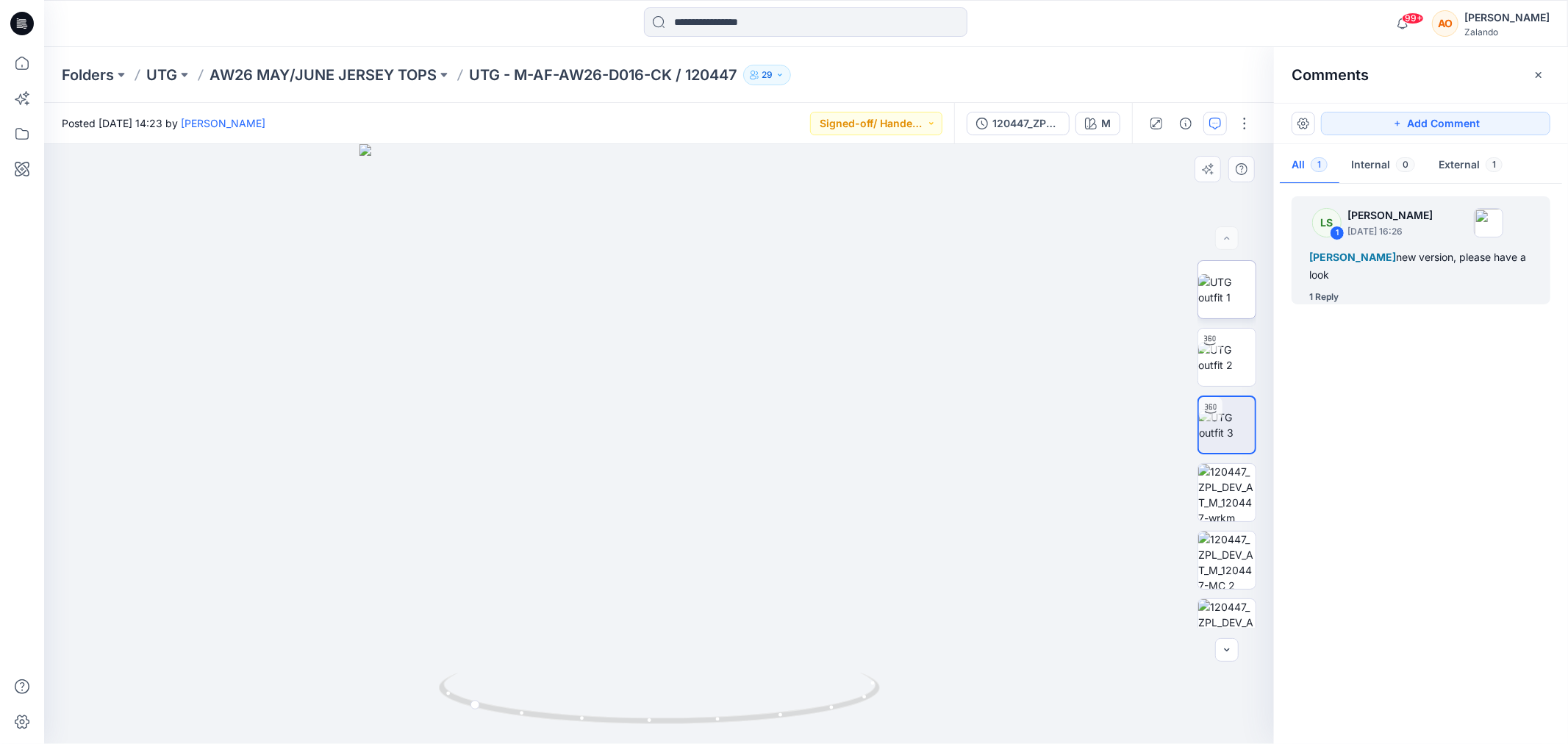
click at [1226, 275] on img at bounding box center [1227, 289] width 58 height 31
click at [1403, 274] on div "Alexandre Ivan Almeida Fonseca new version, please have a look" at bounding box center [1421, 266] width 224 height 36
click at [1211, 556] on img at bounding box center [1227, 559] width 58 height 58
click at [1397, 257] on span "[PERSON_NAME]" at bounding box center [1353, 257] width 87 height 12
click at [1223, 121] on button "button" at bounding box center [1215, 123] width 23 height 23
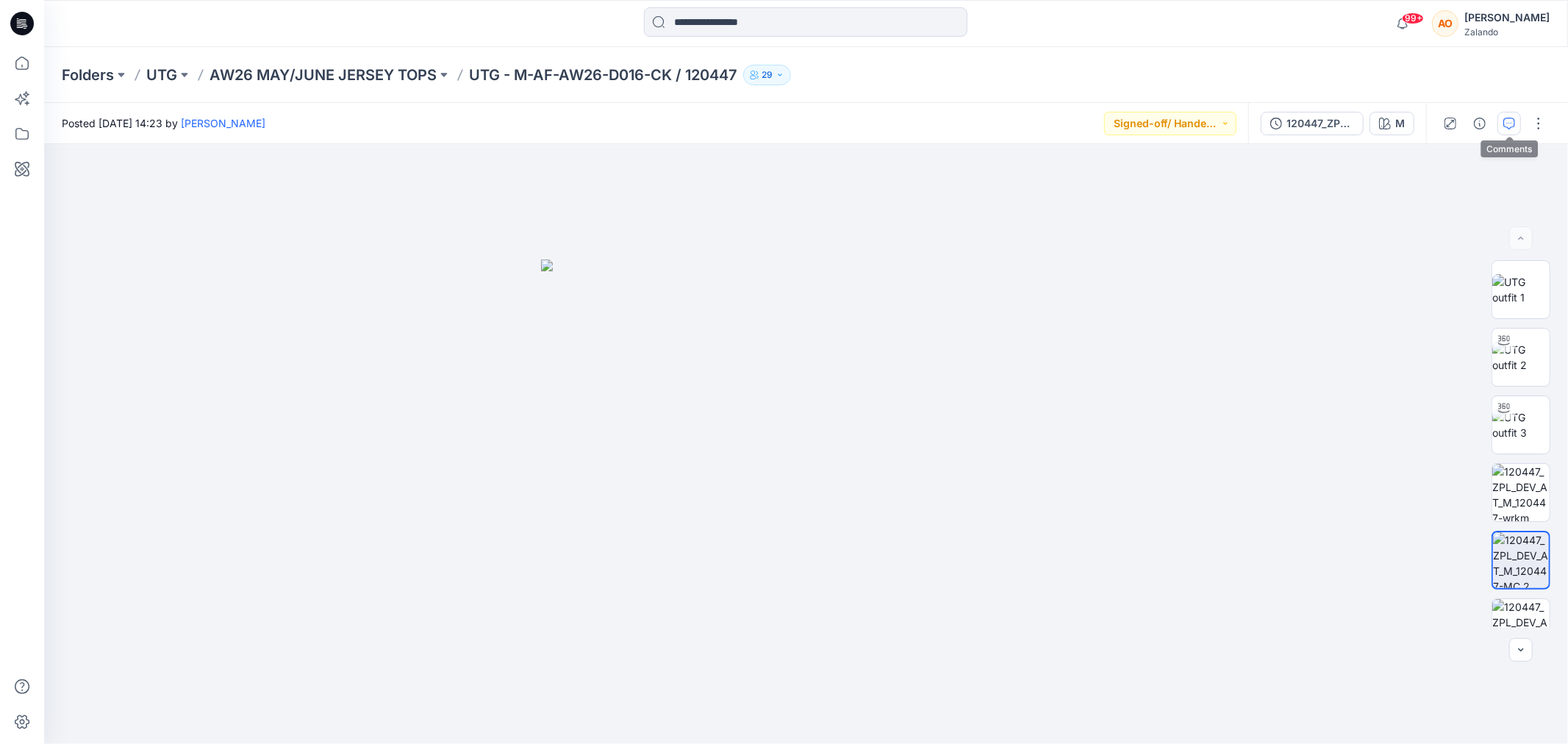
click at [1508, 121] on icon "button" at bounding box center [1508, 123] width 12 height 12
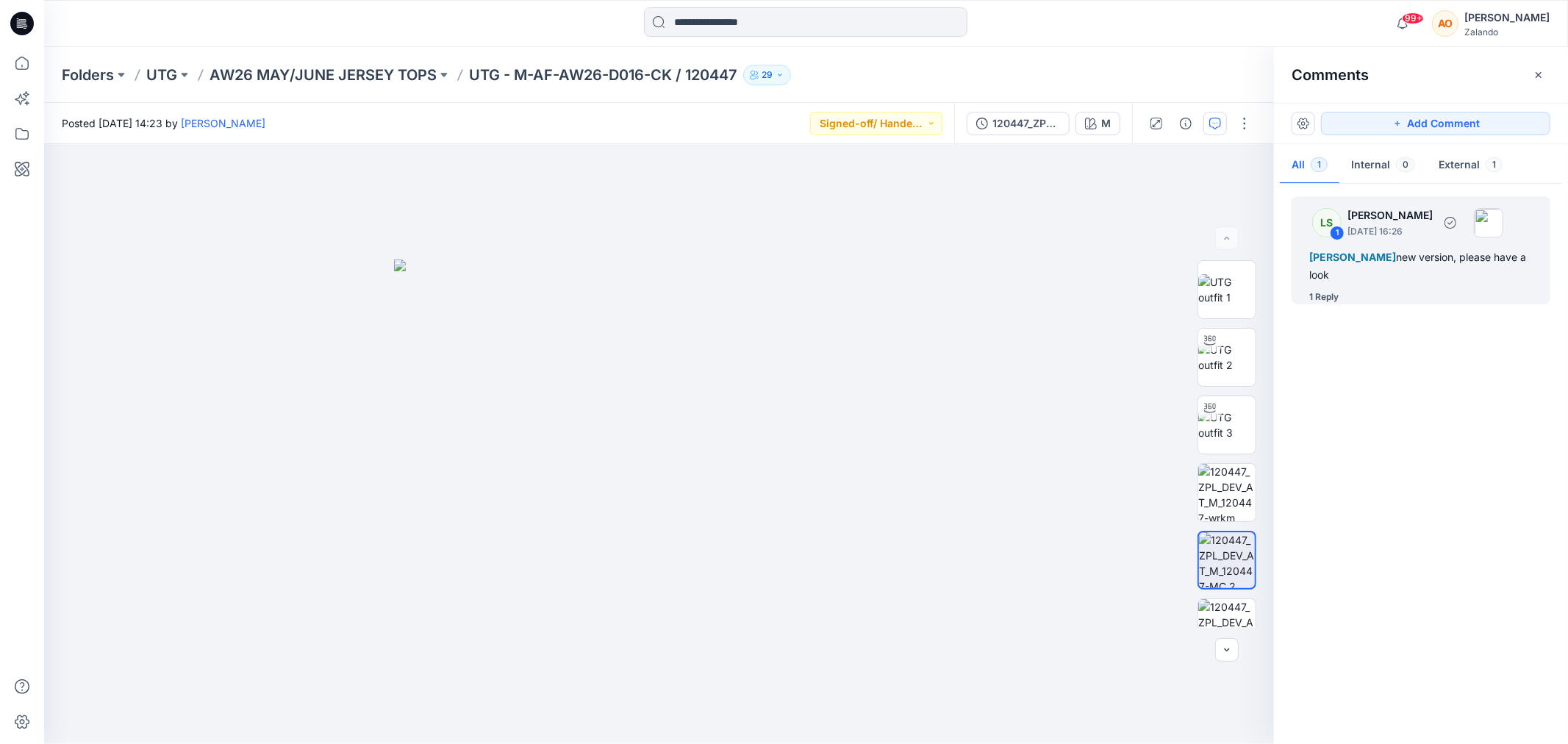
click at [1392, 281] on div "Alexandre Ivan Almeida Fonseca new version, please have a look" at bounding box center [1421, 266] width 224 height 36
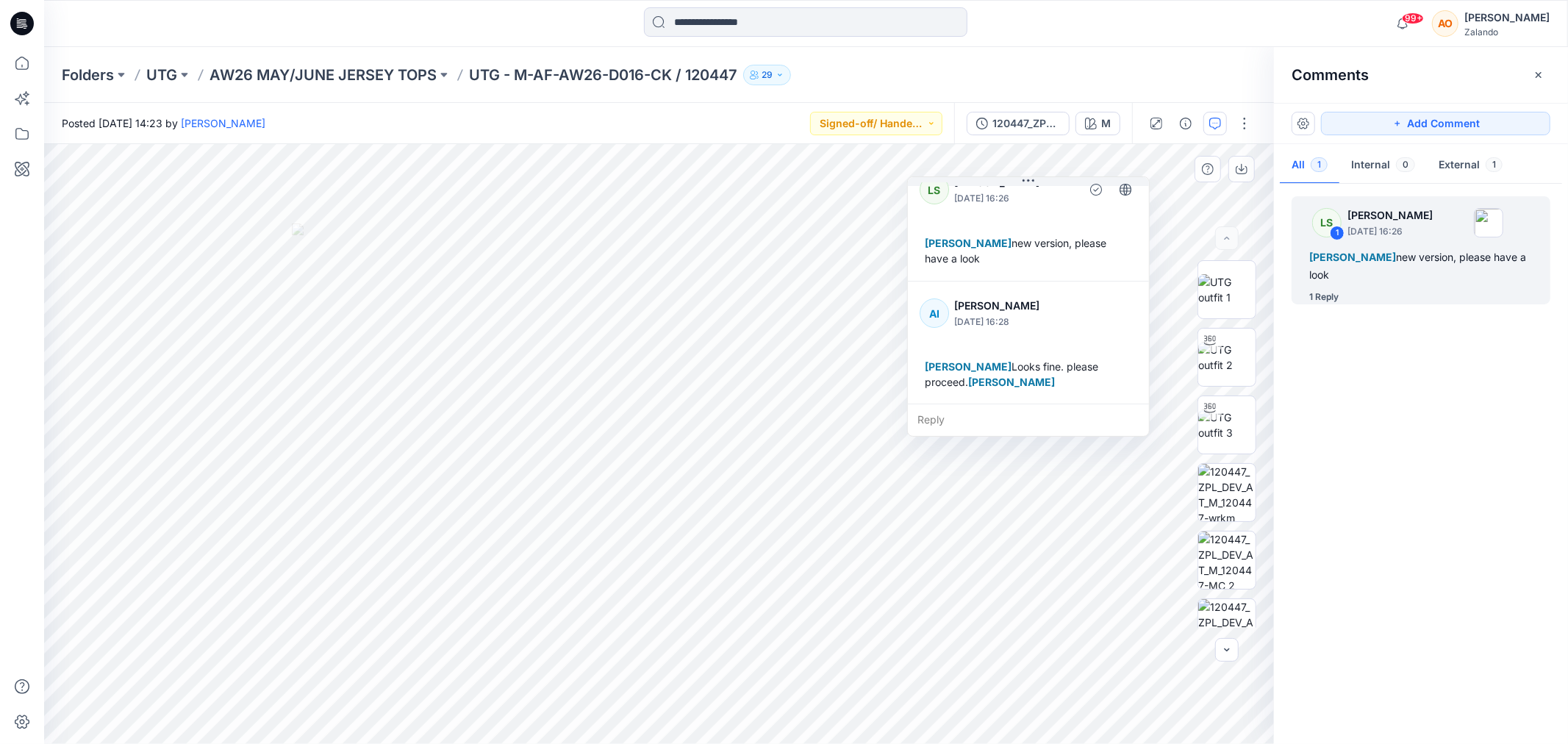
click at [1011, 422] on div "Reply" at bounding box center [1028, 419] width 241 height 32
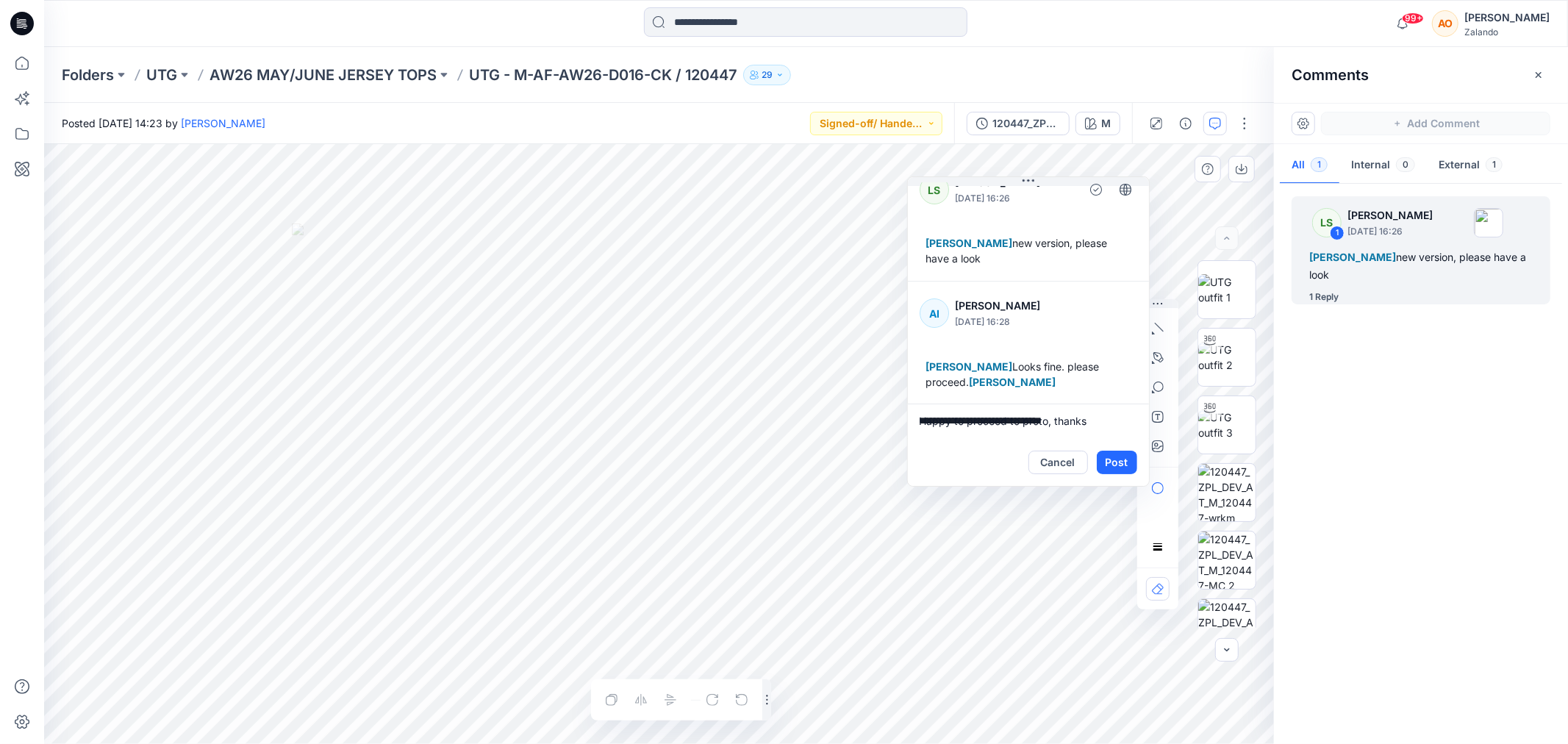
type textarea "**********"
click at [1115, 460] on button "Post" at bounding box center [1118, 462] width 41 height 23
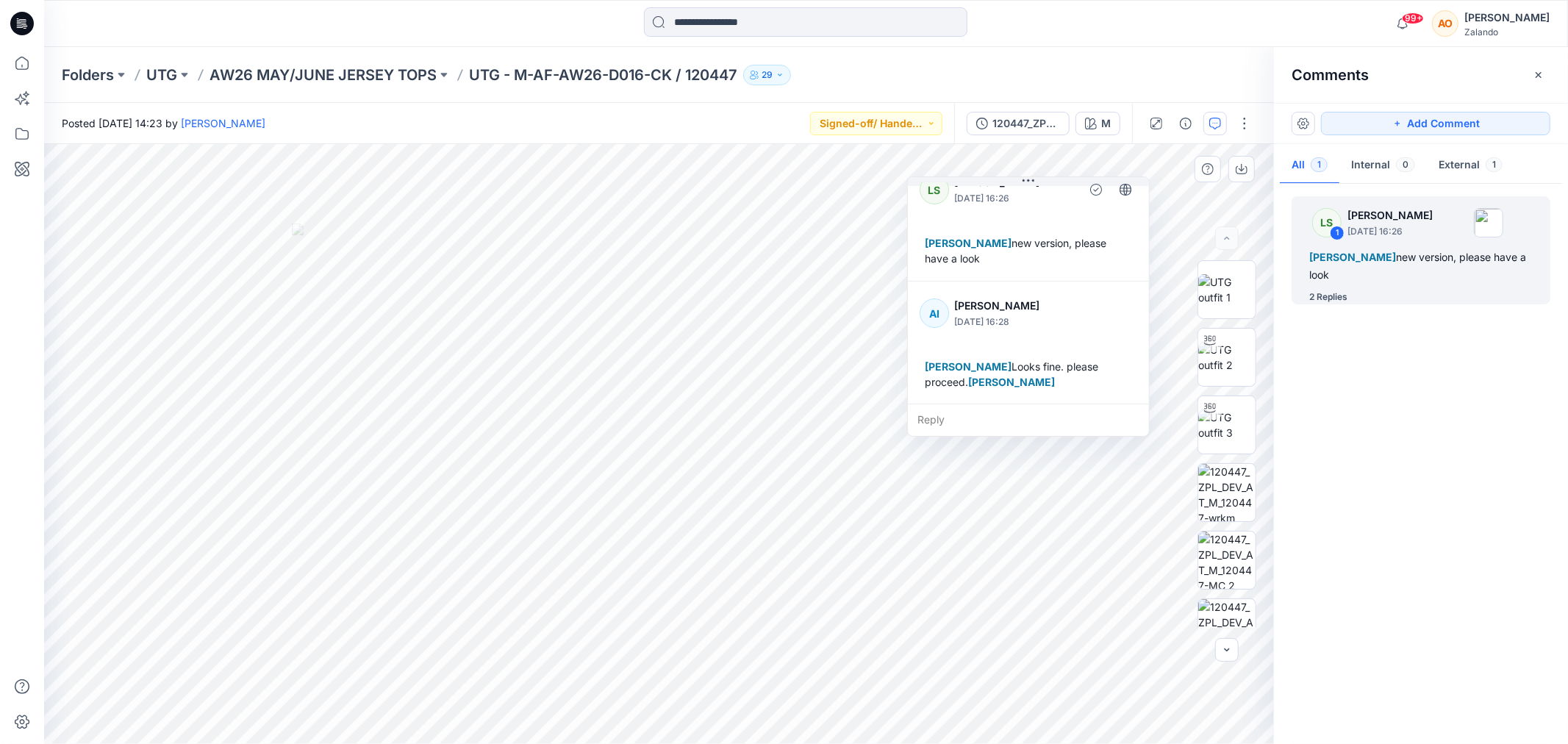
scroll to position [134, 0]
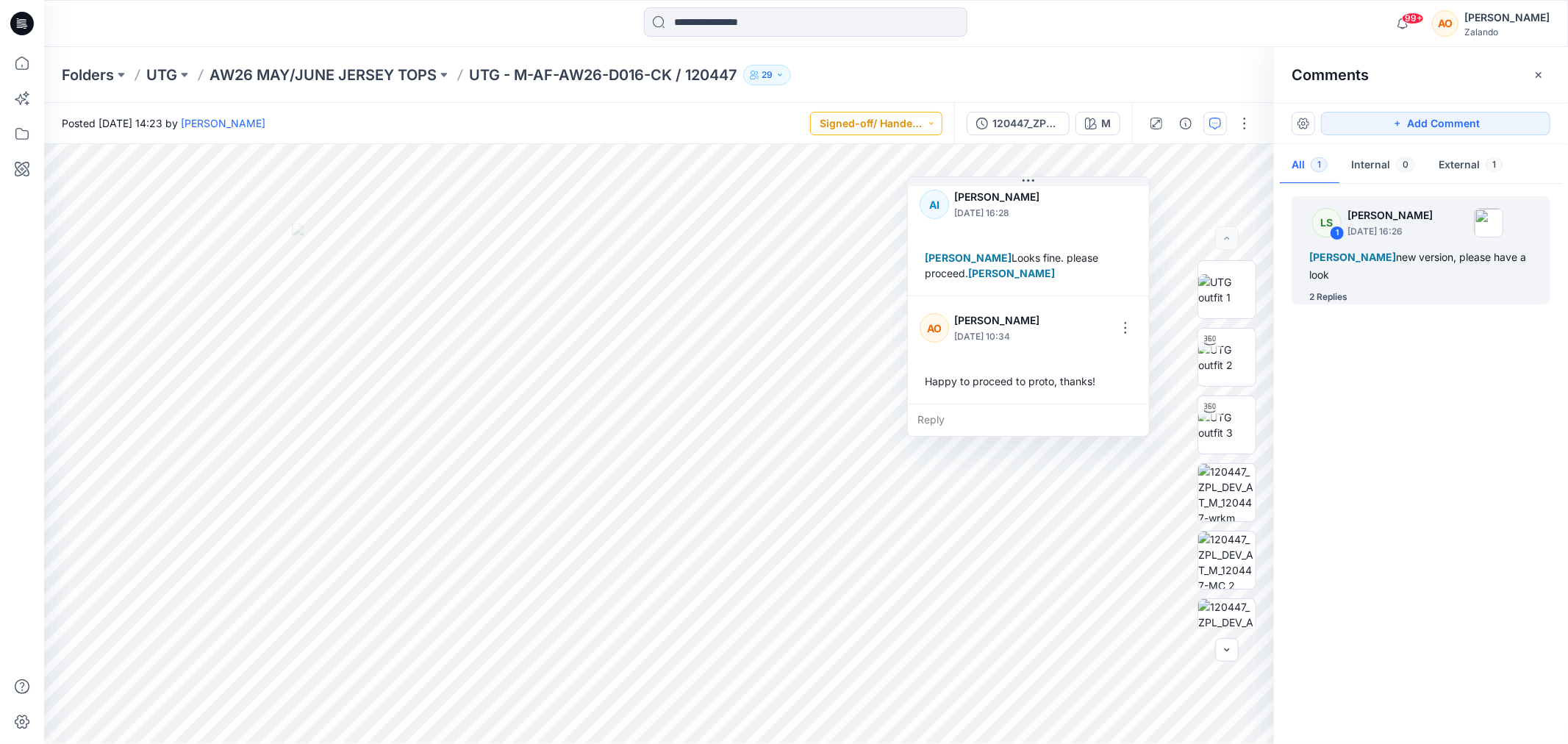
click at [862, 118] on button "Signed-off/ Handed over" at bounding box center [876, 123] width 132 height 23
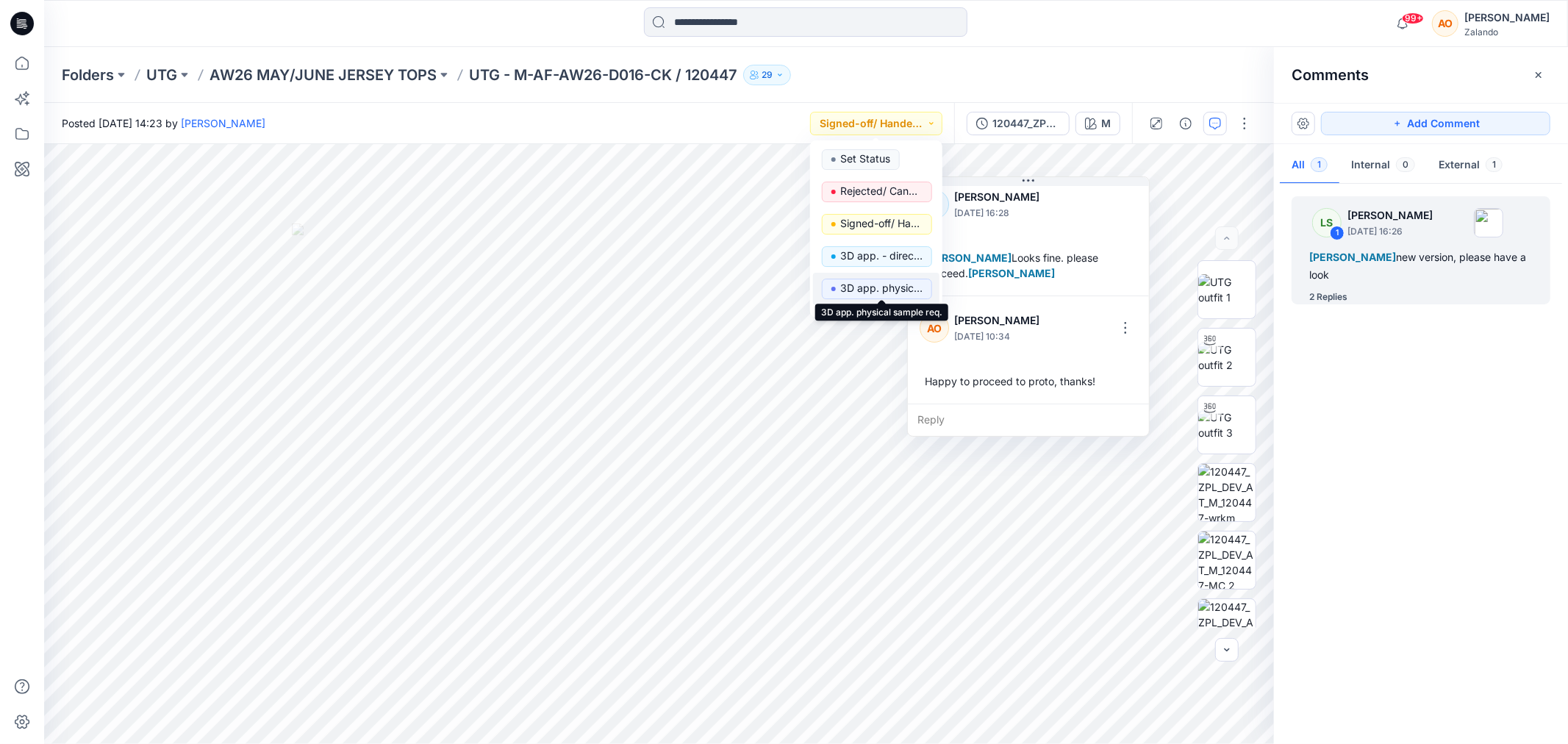
click at [901, 295] on p "3D app. physical sample req." at bounding box center [881, 289] width 83 height 20
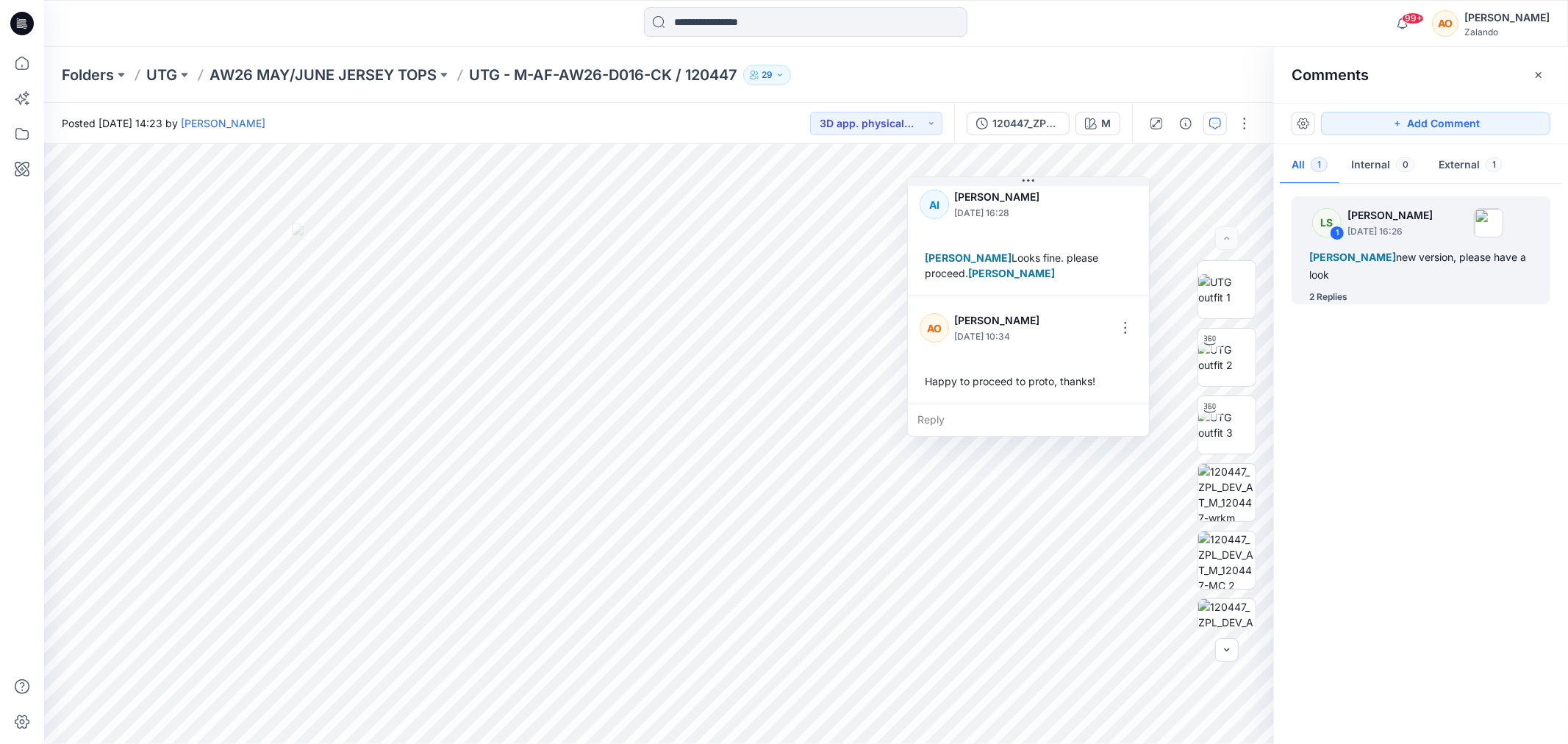
click at [945, 420] on div "Reply" at bounding box center [1028, 419] width 241 height 32
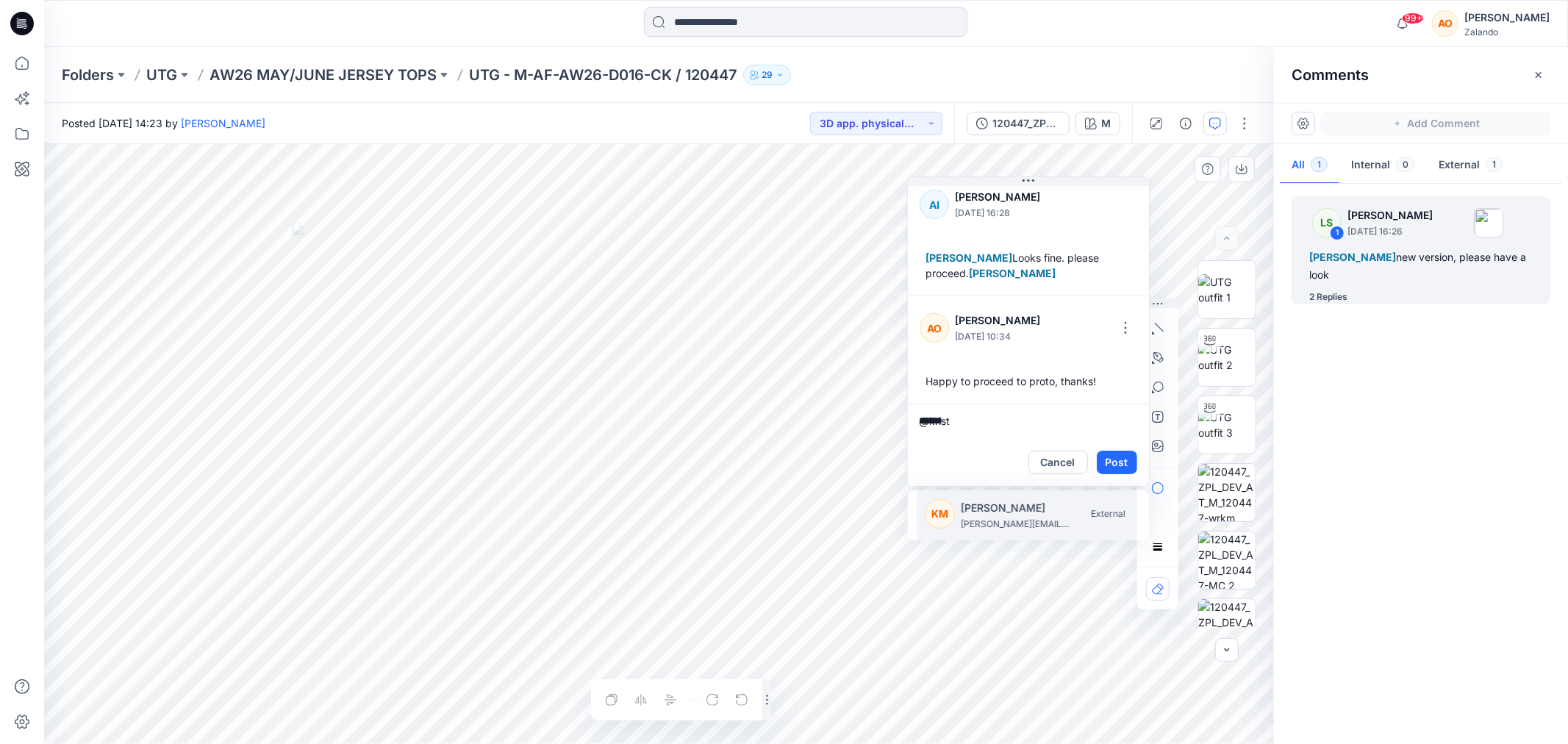
click at [968, 494] on li "KM Kristina Mekseniene kristina.mekseniene@utg.dk External" at bounding box center [1027, 515] width 220 height 50
click at [988, 492] on li "AS Asta Sideraviciene asta.sideraviciene@utg.dk External" at bounding box center [1027, 515] width 220 height 50
click at [995, 513] on p "[PERSON_NAME]" at bounding box center [1016, 508] width 110 height 18
type textarea "**********"
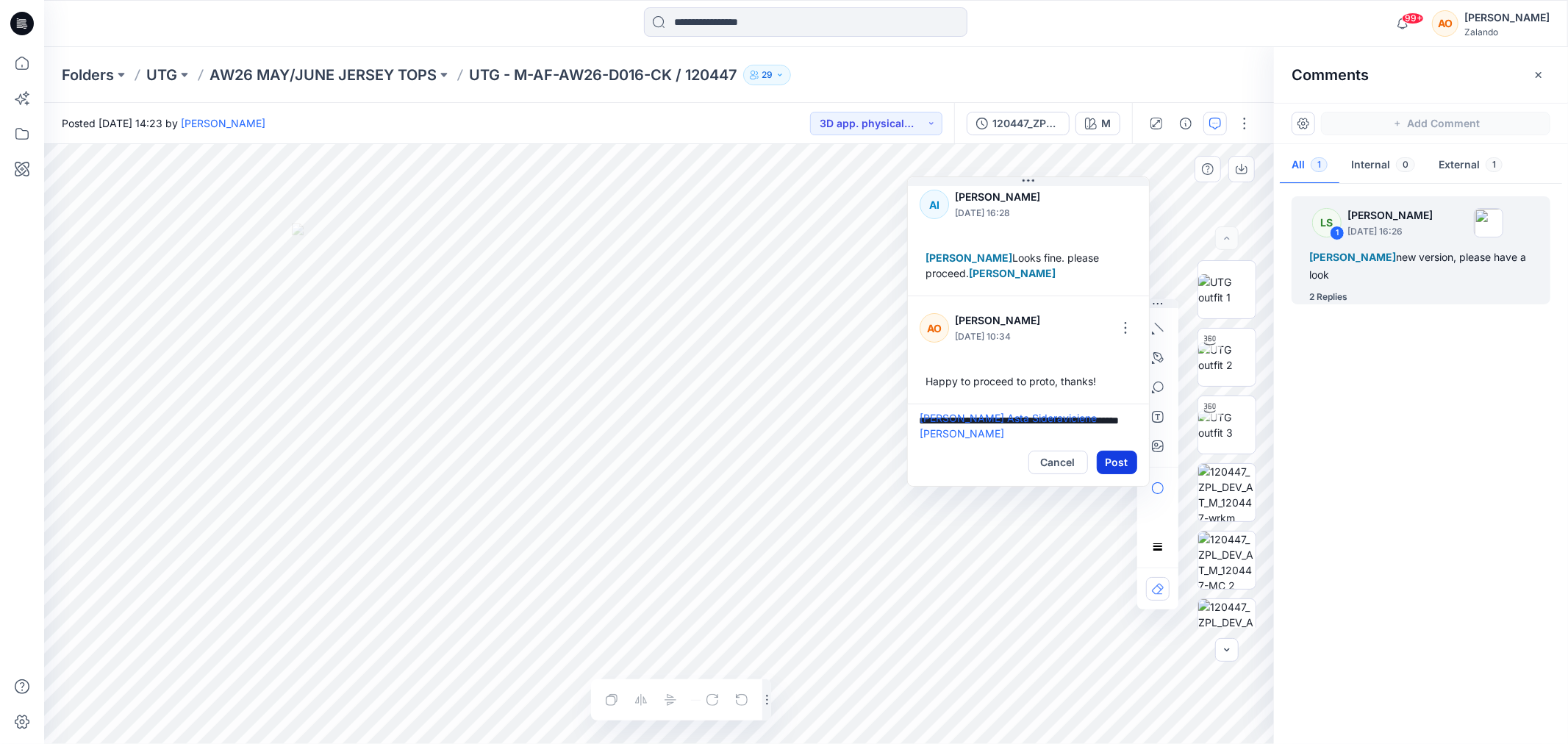
click at [1118, 454] on button "Post" at bounding box center [1118, 462] width 41 height 23
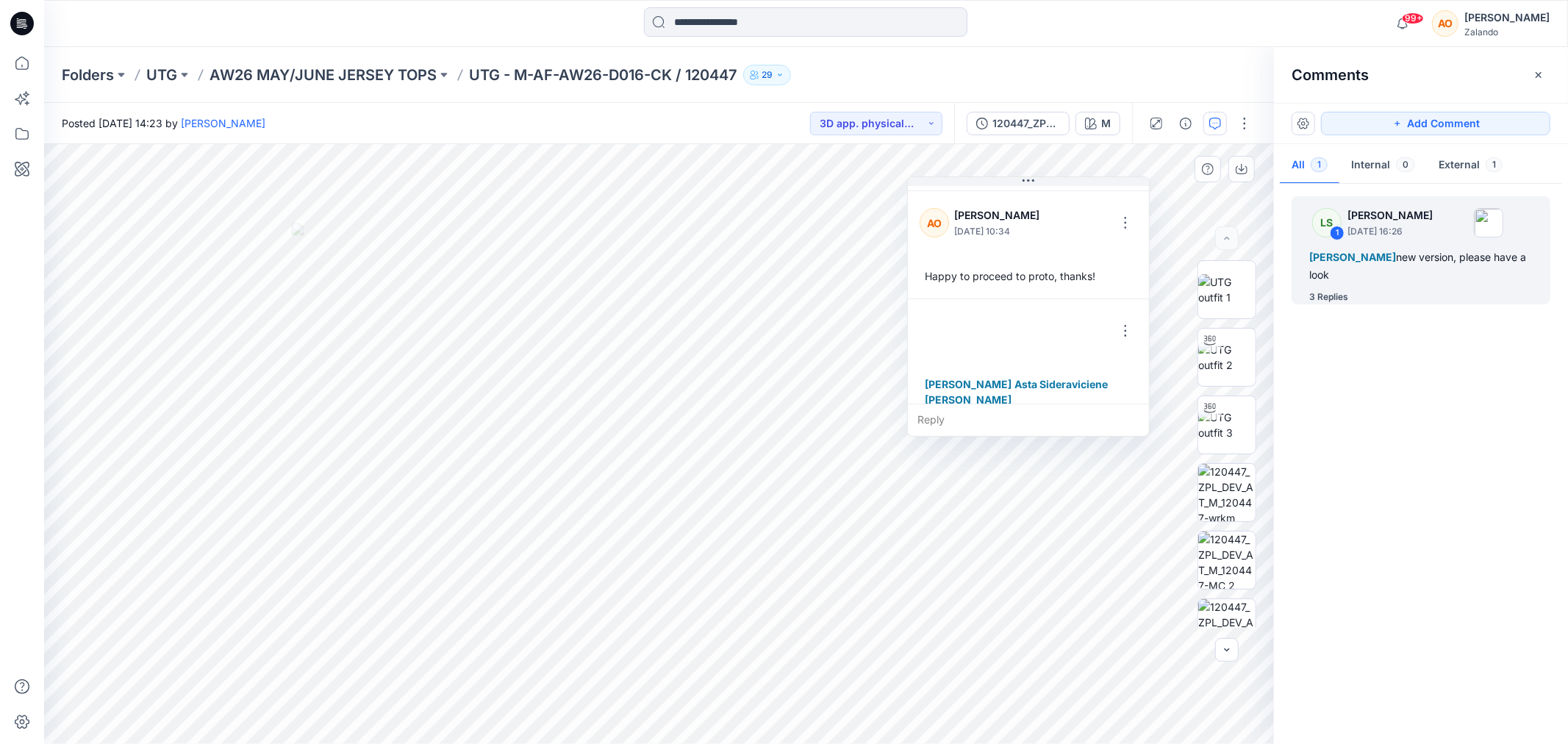
scroll to position [257, 0]
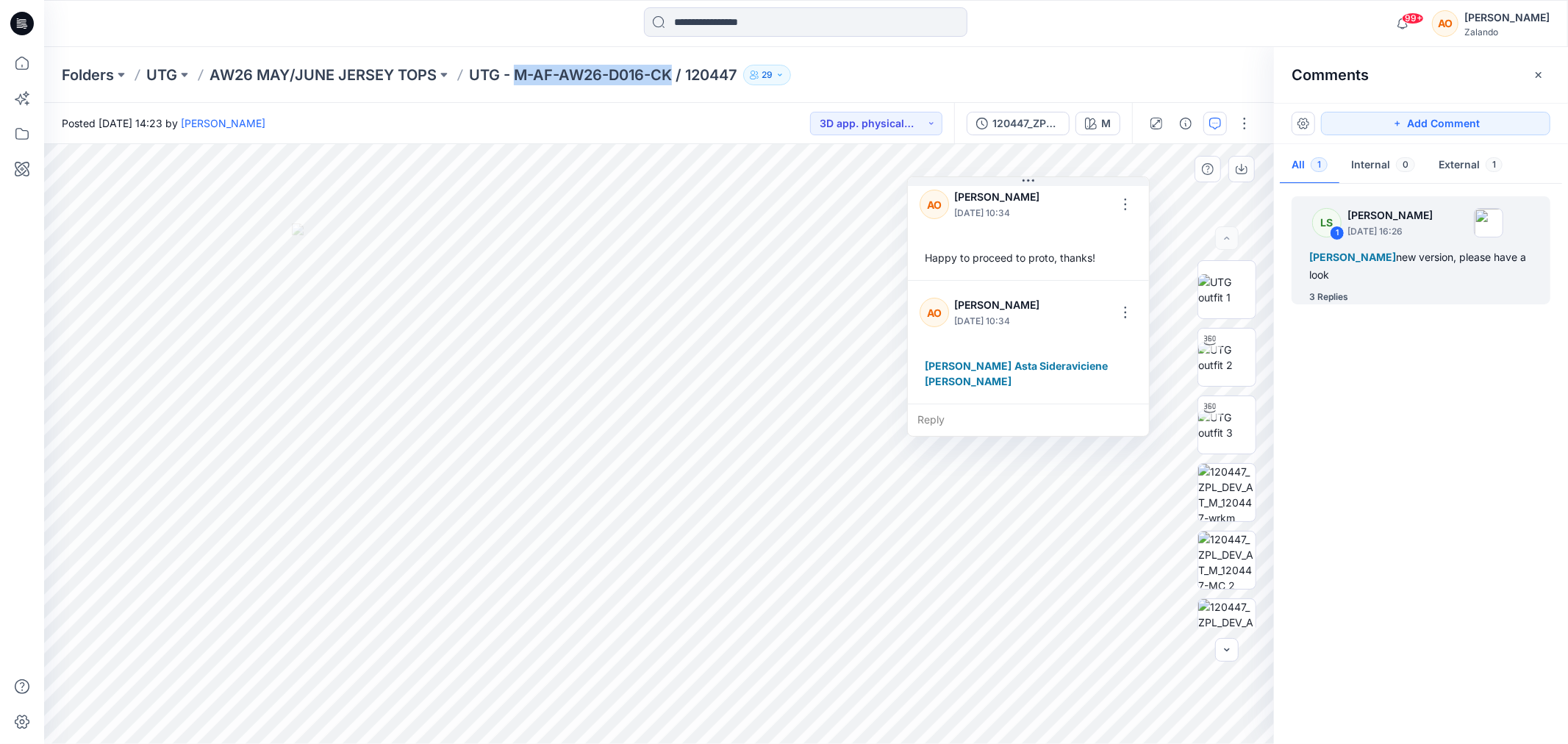
drag, startPoint x: 672, startPoint y: 74, endPoint x: 522, endPoint y: 70, distance: 150.1
click at [522, 70] on p "UTG - M-AF-AW26-D016-CK / 120447" at bounding box center [603, 75] width 268 height 20
copy p "M-AF-AW26-D016-CK"
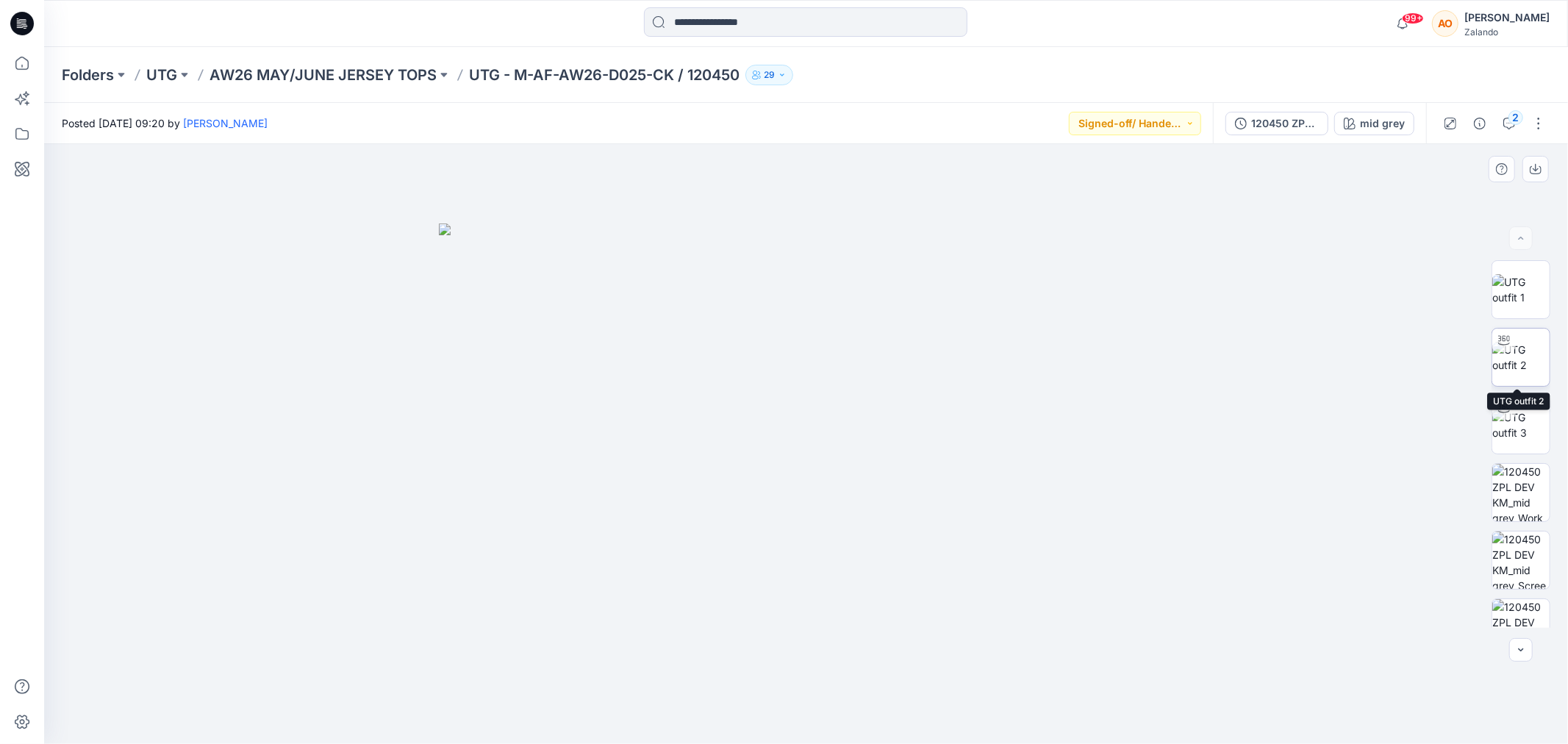
click at [1540, 342] on img at bounding box center [1521, 357] width 58 height 31
drag, startPoint x: 846, startPoint y: 395, endPoint x: 440, endPoint y: 455, distance: 410.4
click at [440, 455] on div at bounding box center [807, 443] width 1524 height 599
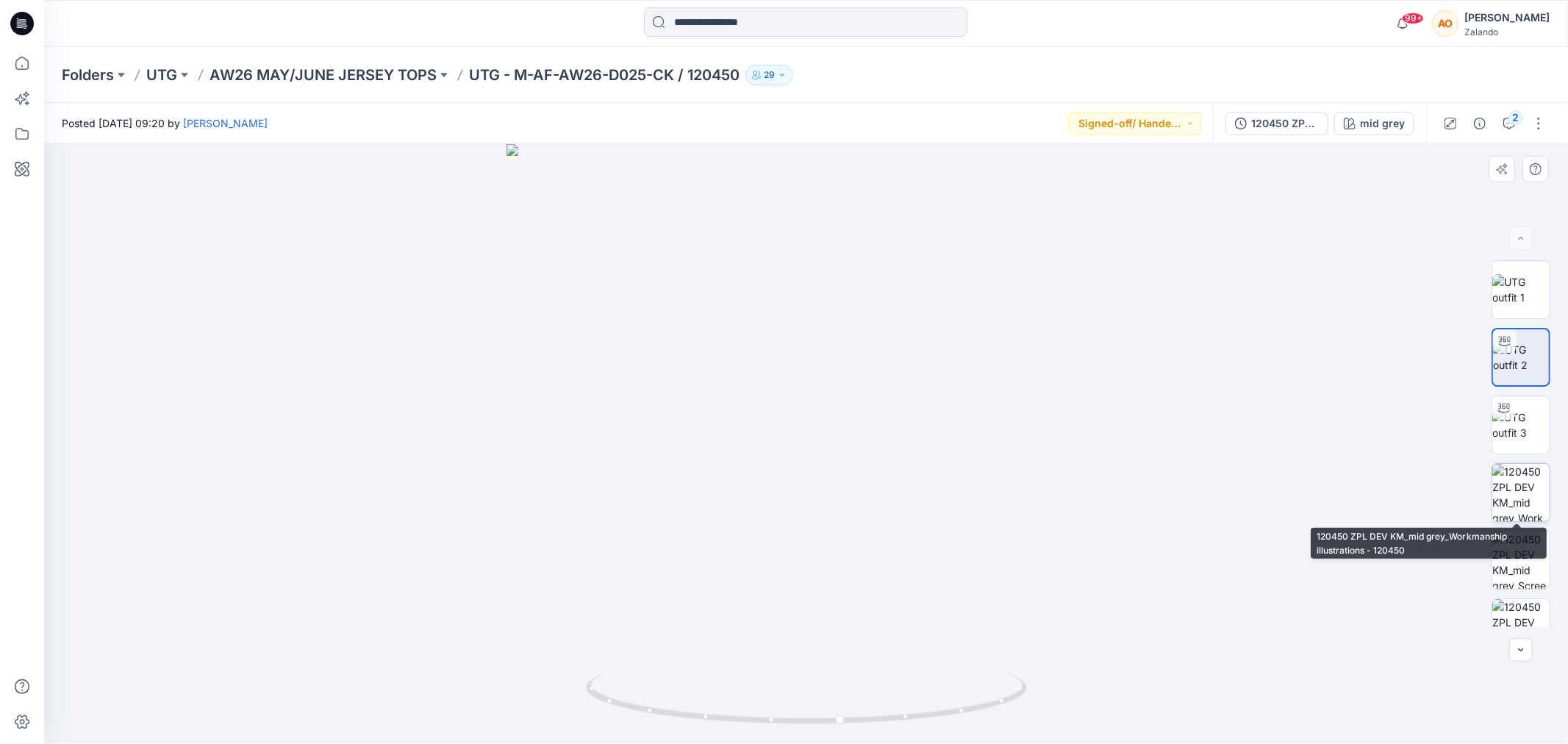
click at [1519, 492] on img at bounding box center [1521, 492] width 58 height 58
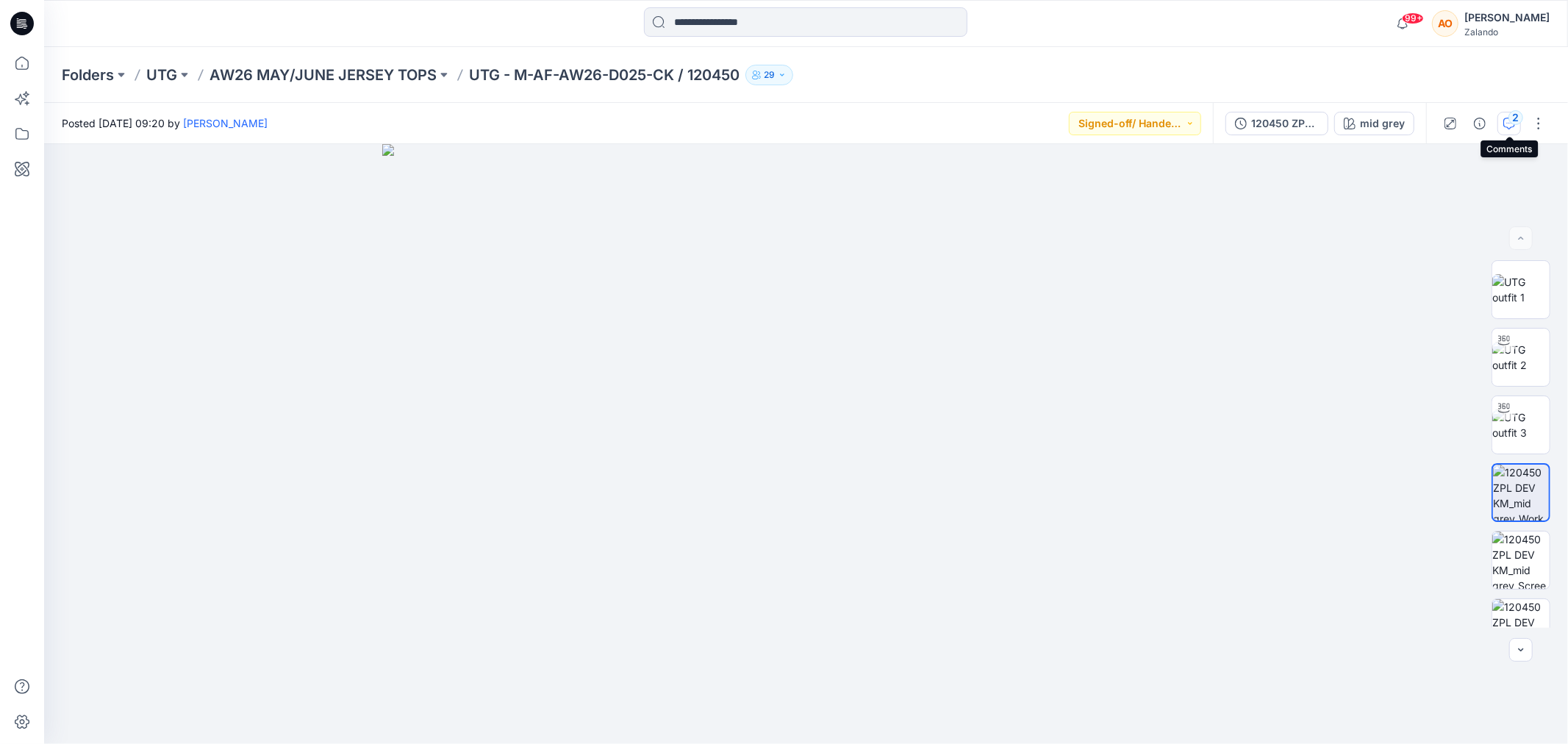
click at [1500, 122] on button "2" at bounding box center [1509, 123] width 23 height 23
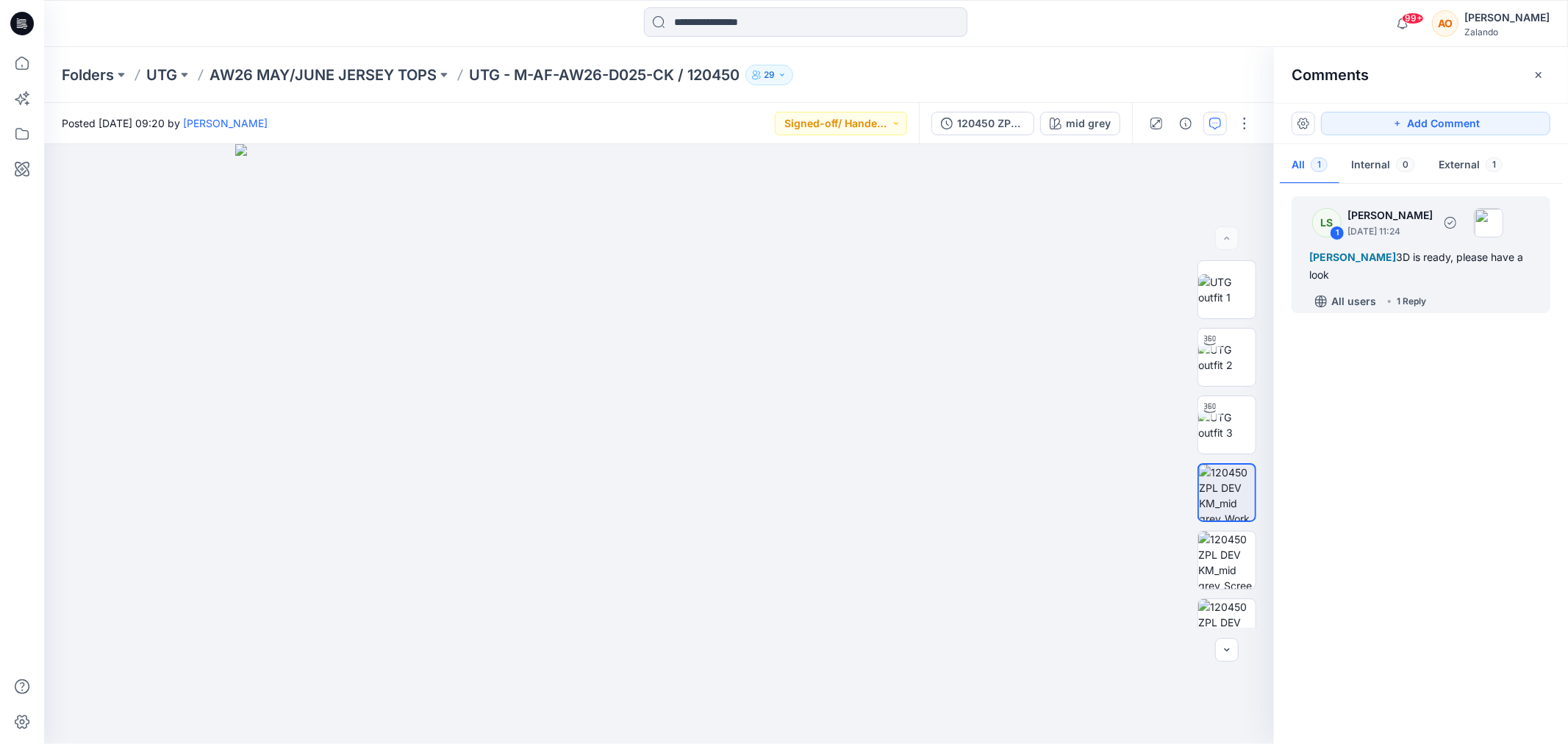
click at [1461, 306] on div "All users 1 Reply" at bounding box center [1429, 301] width 241 height 23
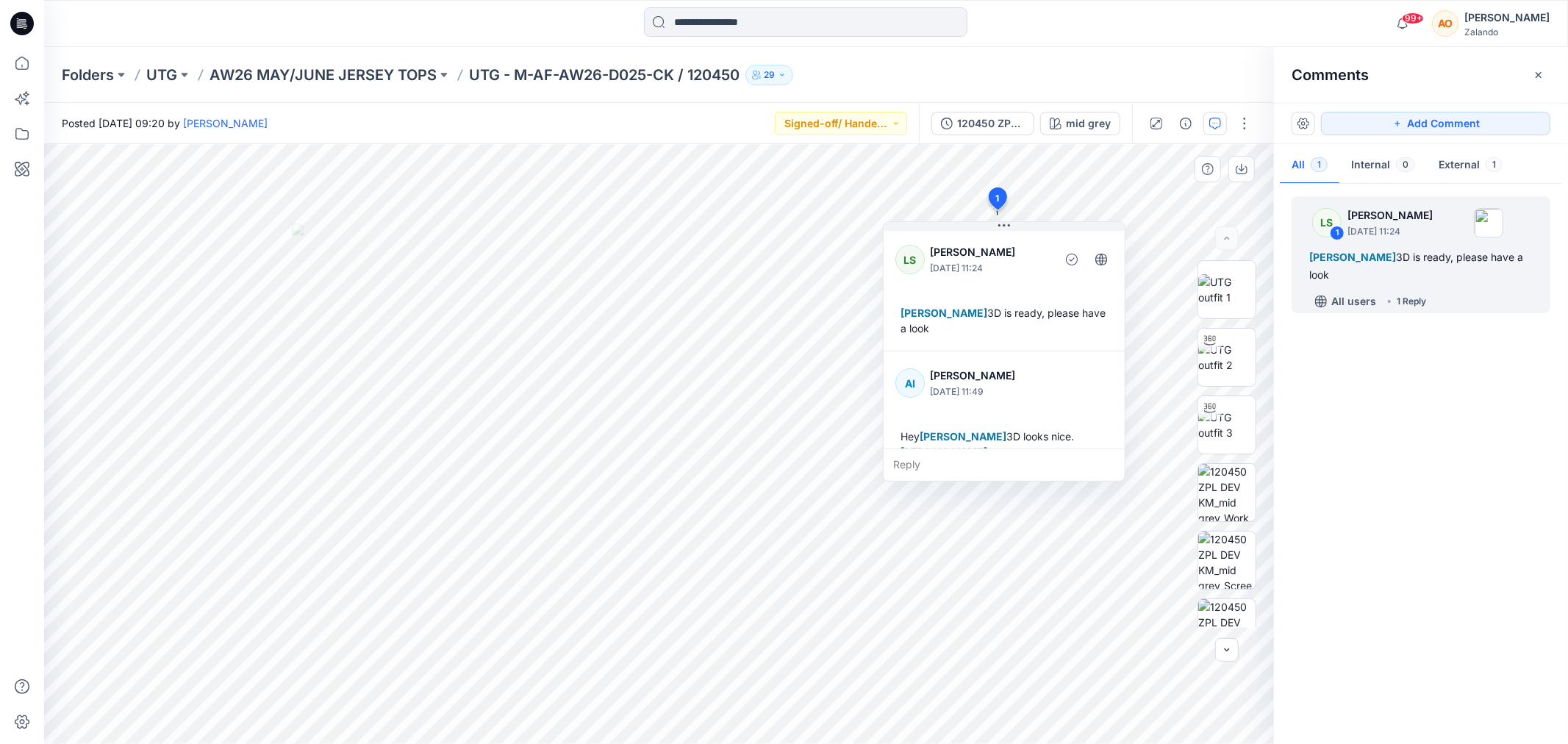
click at [979, 467] on div "Reply" at bounding box center [1004, 464] width 241 height 32
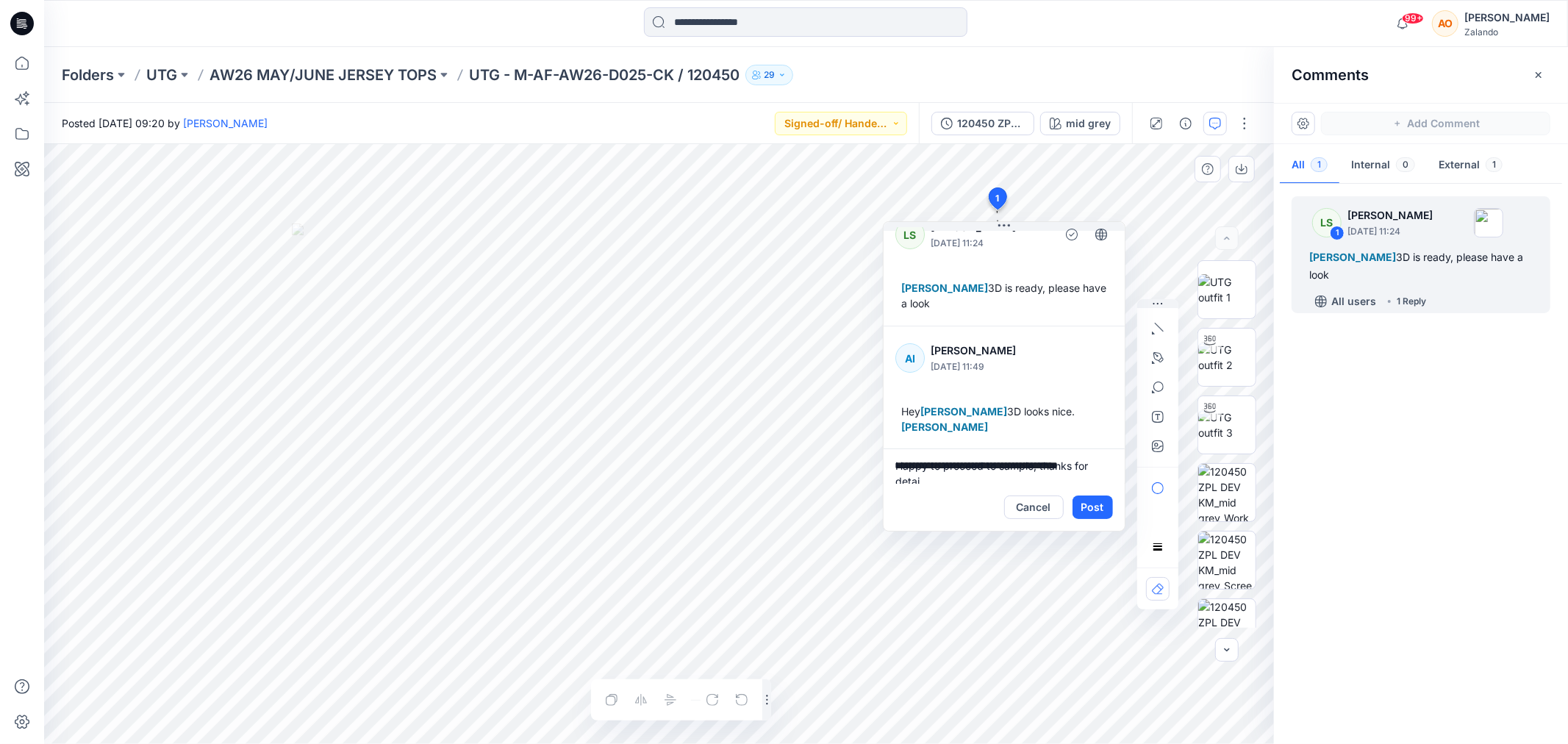
scroll to position [3, 0]
click at [985, 543] on p "[PERSON_NAME]" at bounding box center [991, 552] width 110 height 18
click at [985, 543] on p "Asta Sideraviciene" at bounding box center [991, 552] width 110 height 18
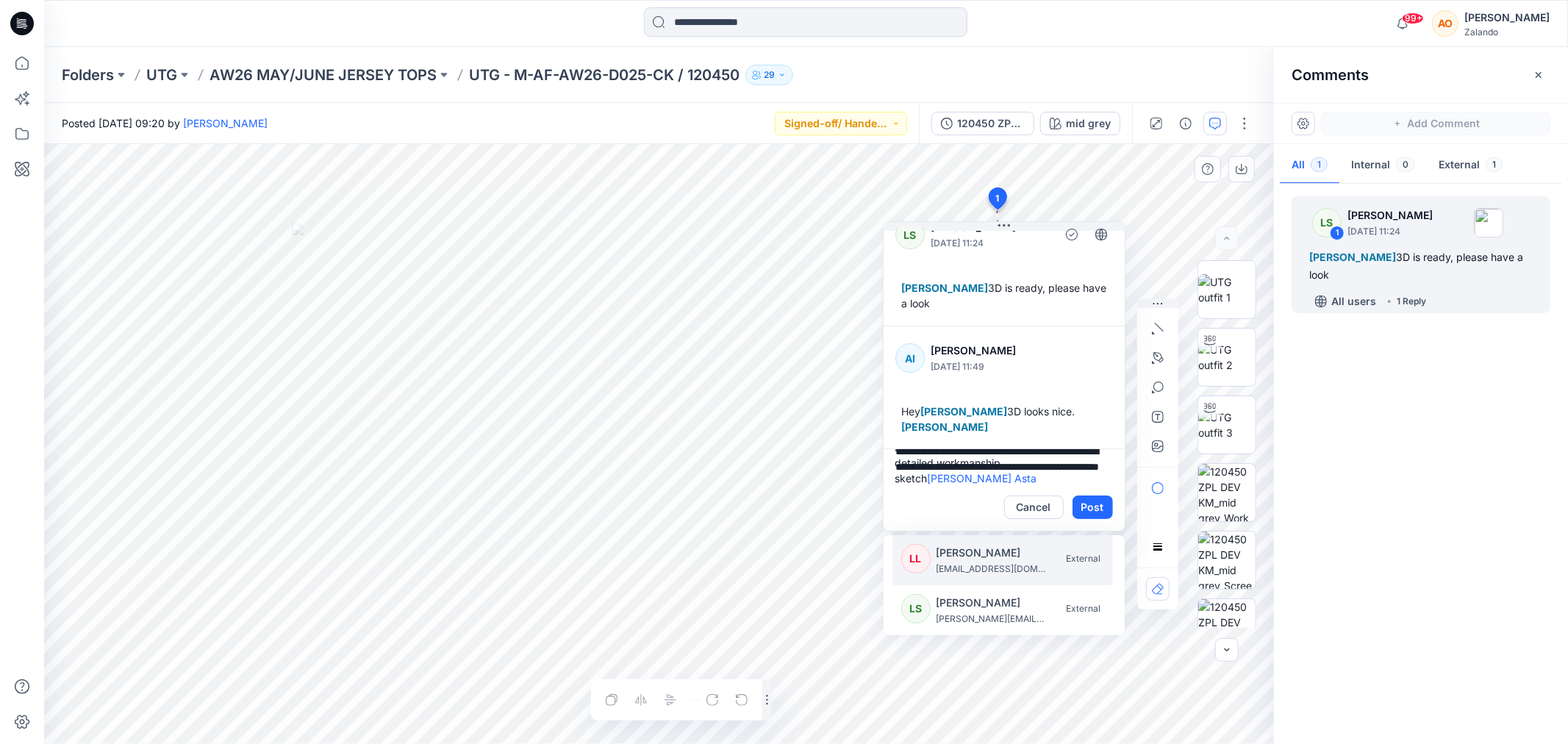
click at [985, 543] on p "Lis Linnebjerg" at bounding box center [991, 552] width 110 height 18
type textarea "**********"
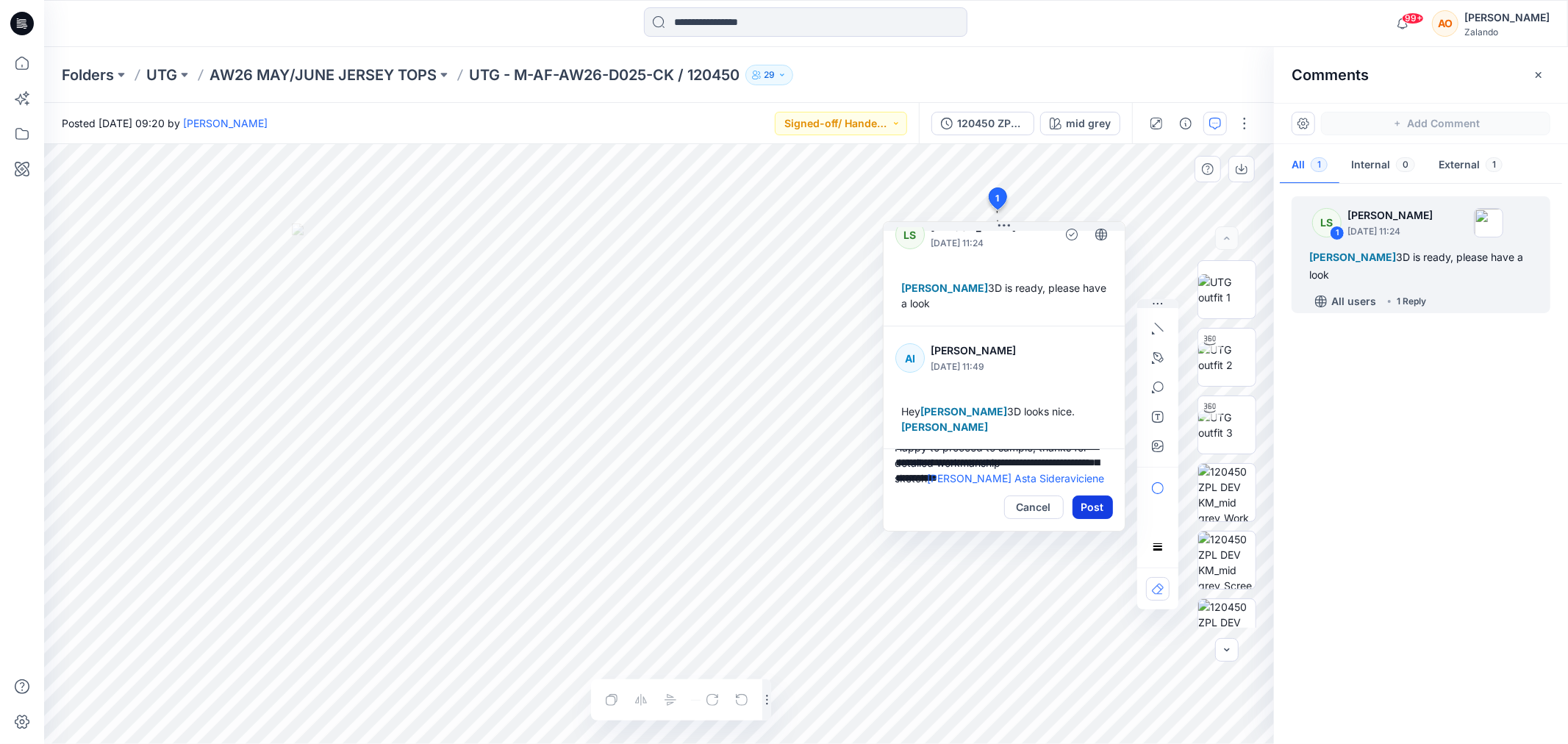
click at [1097, 508] on button "Post" at bounding box center [1093, 507] width 41 height 23
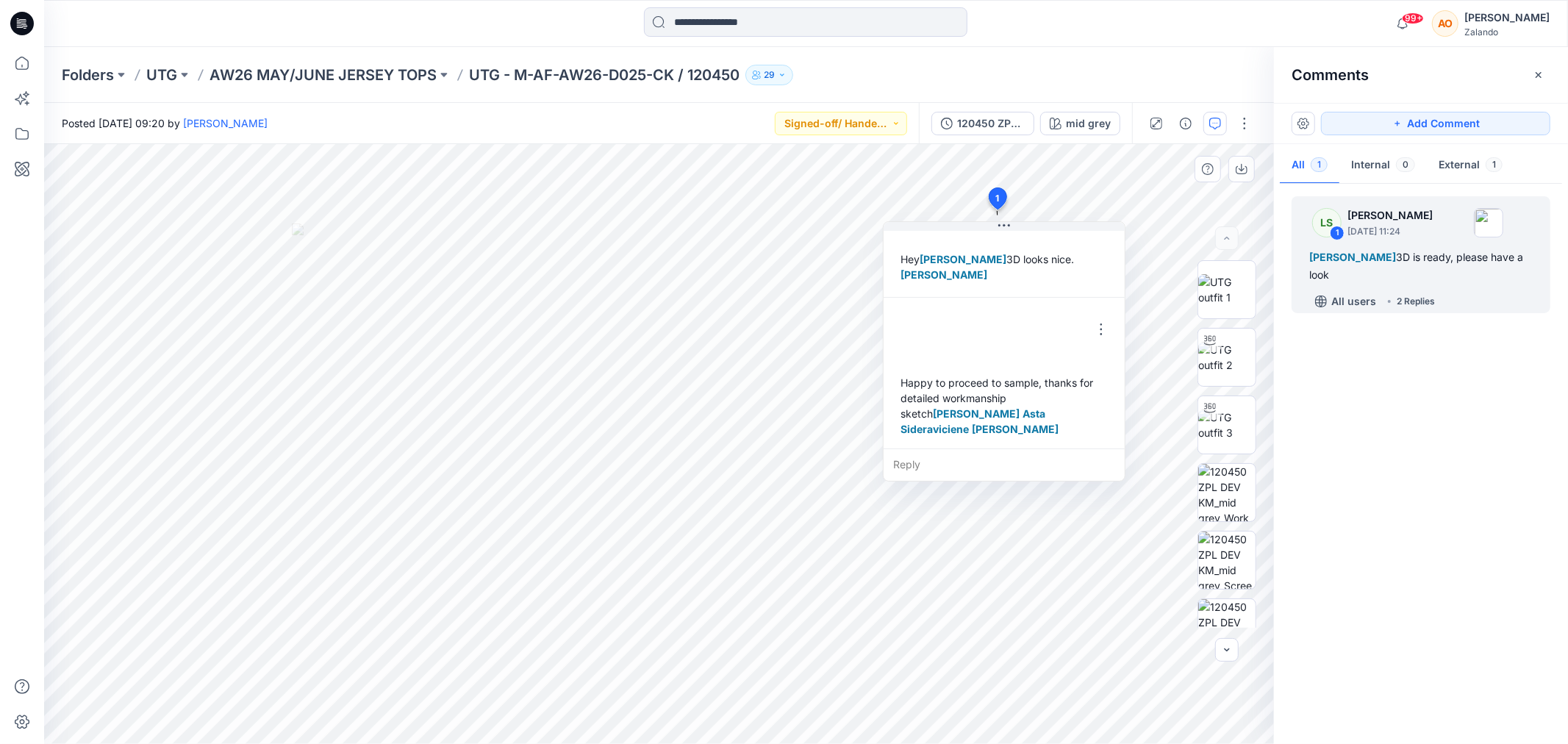
scroll to position [179, 0]
click at [818, 122] on button "Signed-off/ Handed over" at bounding box center [840, 123] width 132 height 23
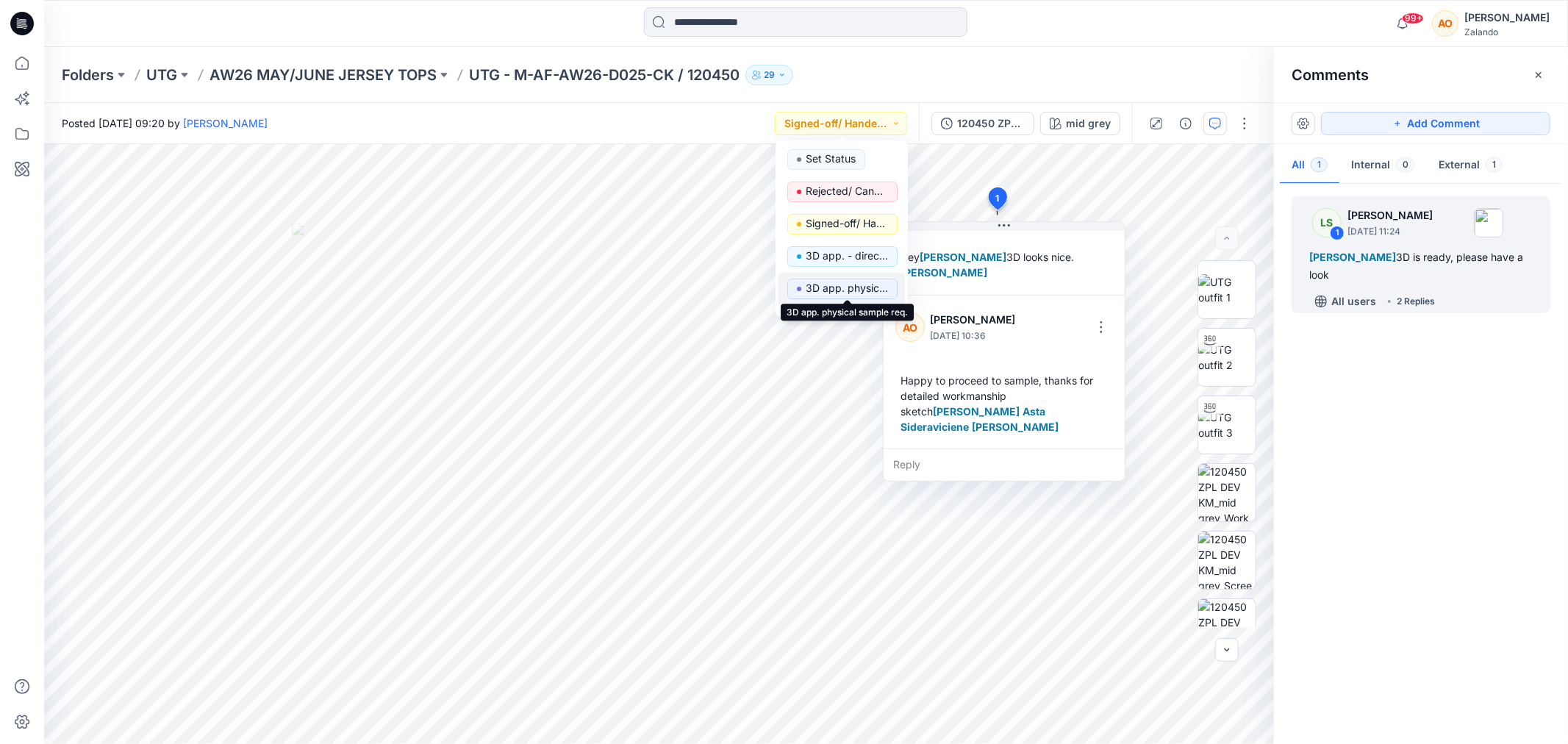
click at [842, 288] on p "3D app. physical sample req." at bounding box center [847, 289] width 83 height 20
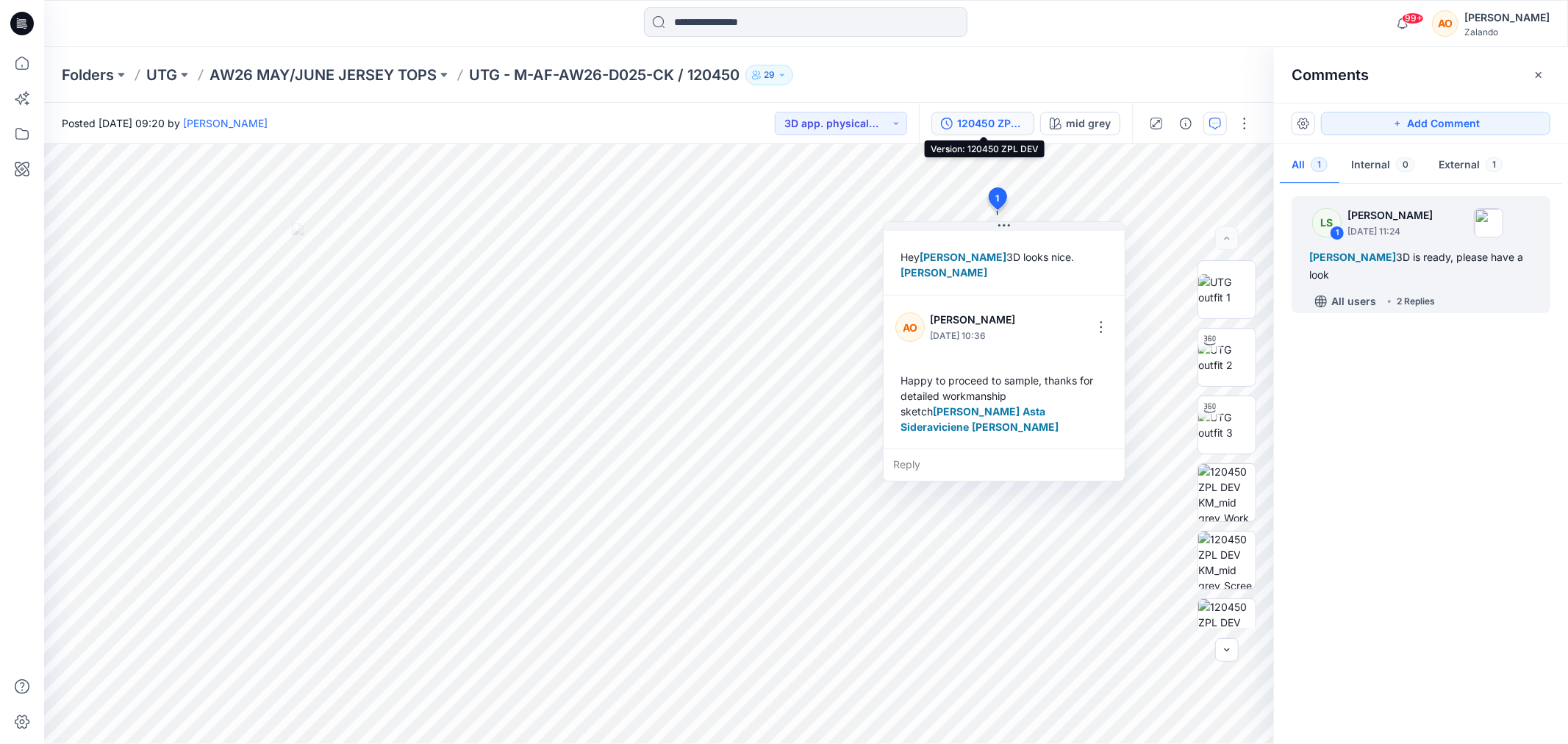
click at [1011, 125] on div "120450 ZPL DEV" at bounding box center [991, 123] width 68 height 16
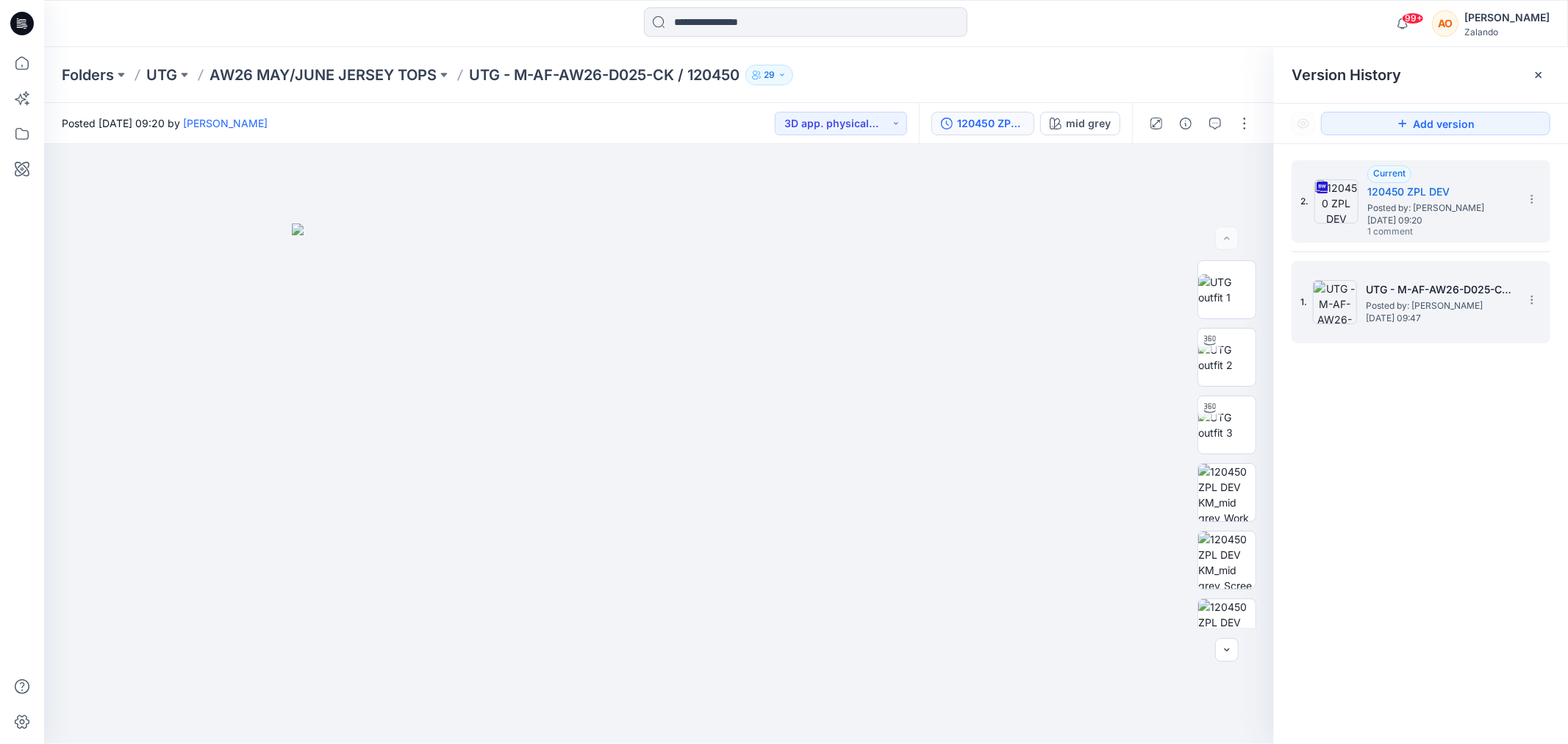
click at [1502, 276] on div "1. UTG - M-AF-AW26-D025-CK / 120450 Posted by: Lise Stougaard Tuesday, Septembe…" at bounding box center [1411, 301] width 220 height 70
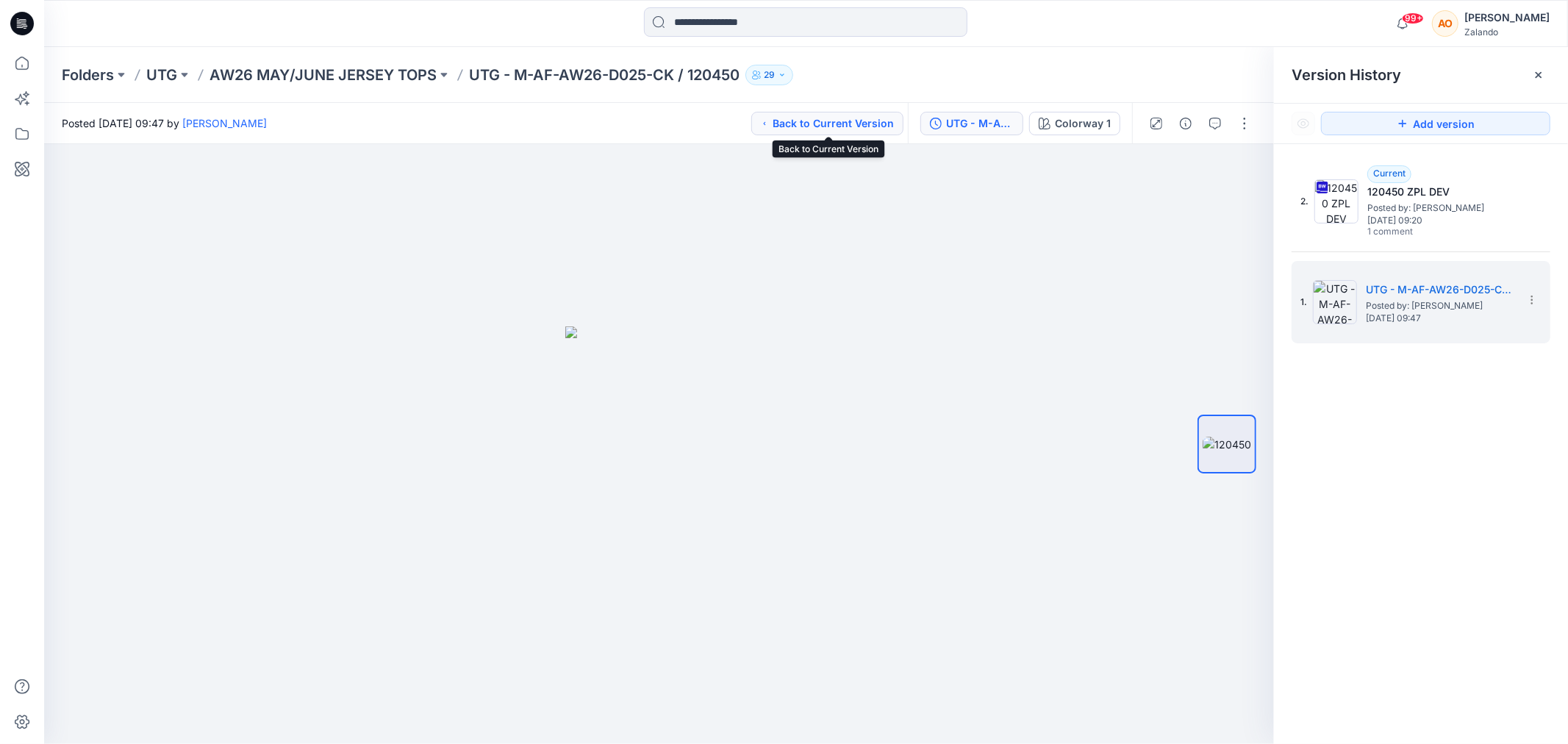
click at [869, 126] on button "Back to Current Version" at bounding box center [827, 123] width 152 height 23
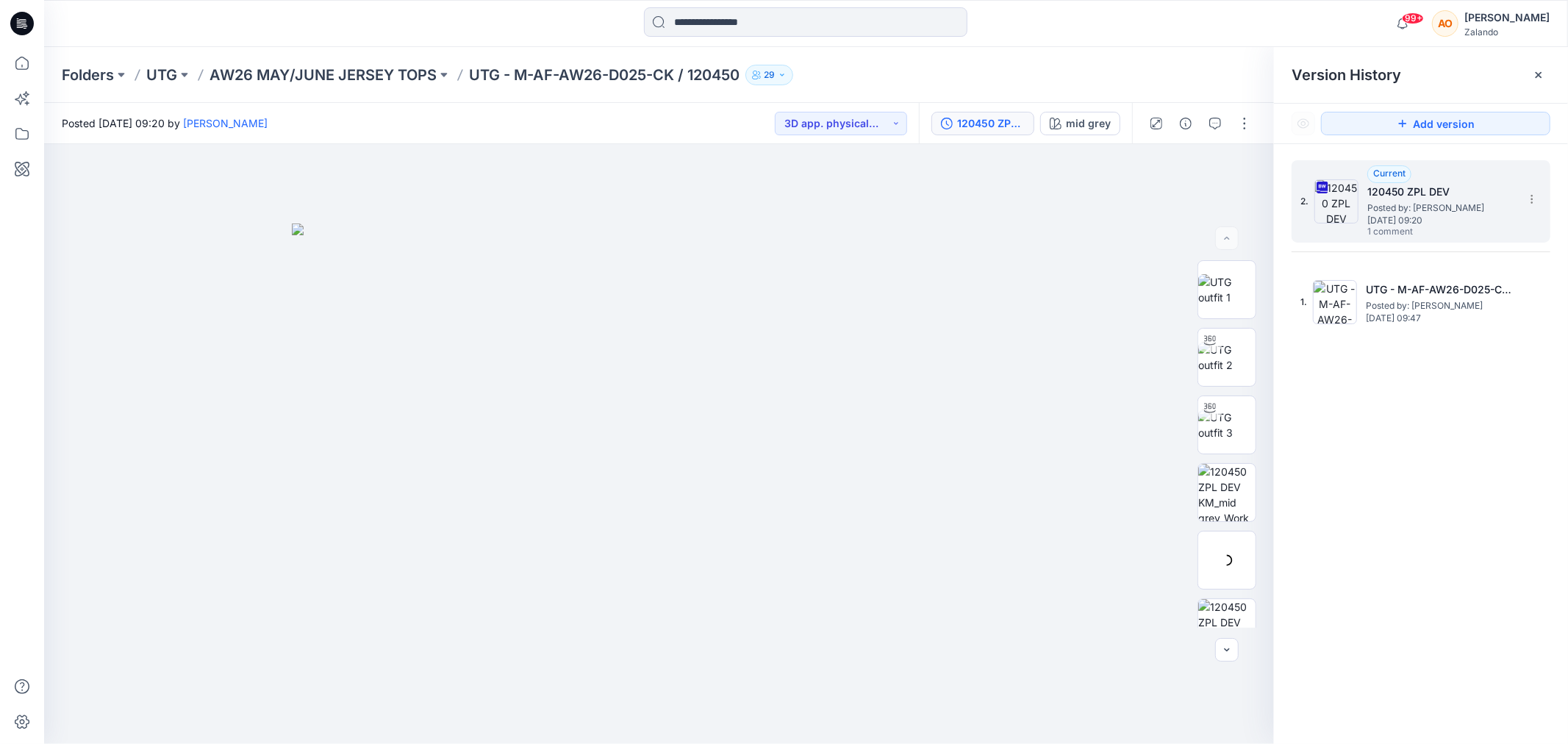
click at [1418, 207] on span "Posted by: [PERSON_NAME]" at bounding box center [1441, 208] width 147 height 15
click at [1222, 116] on button "button" at bounding box center [1215, 123] width 23 height 23
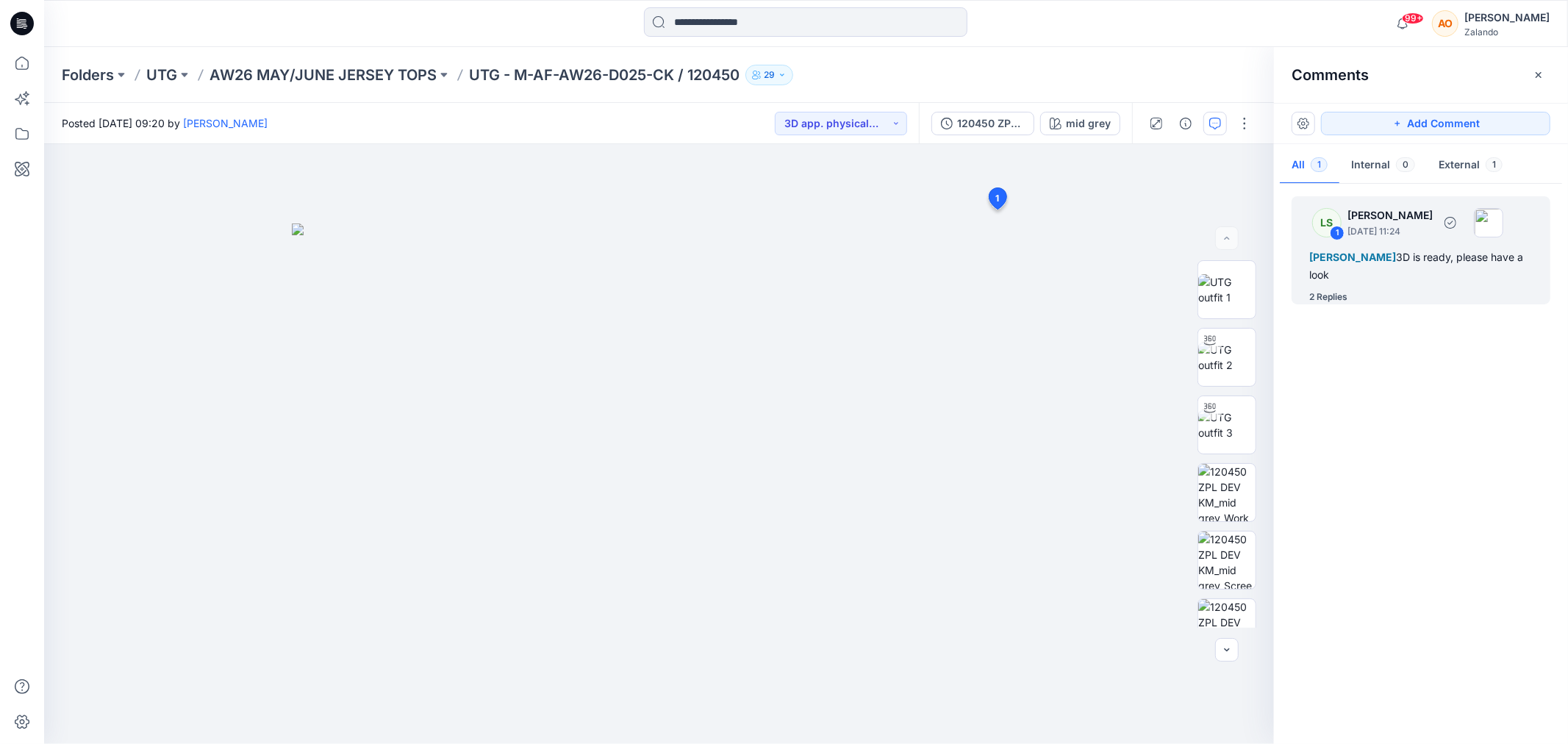
click at [1380, 266] on div "Alexandre Ivan Almeida Fonseca 3D is ready, please have a look" at bounding box center [1421, 266] width 224 height 36
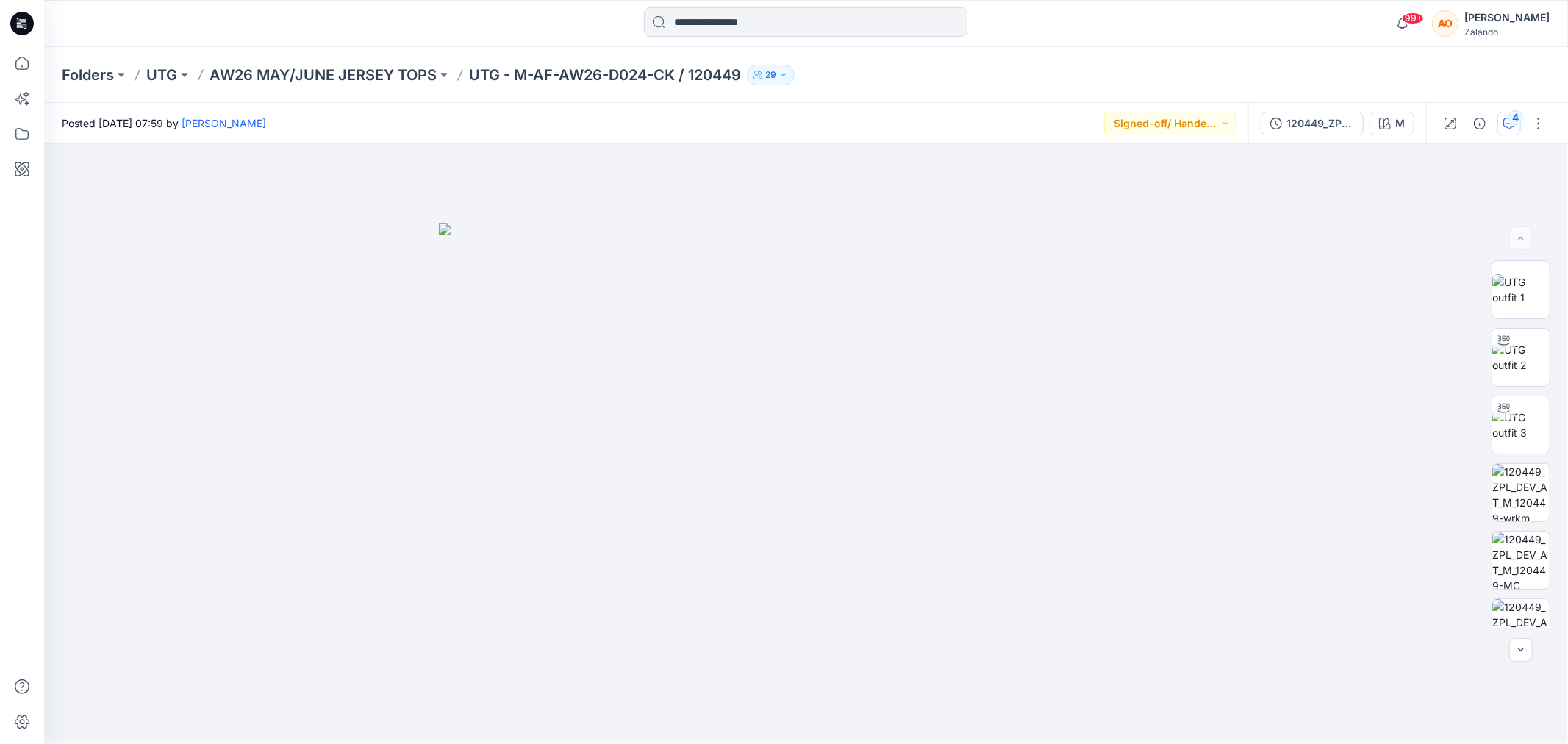
click at [1508, 114] on button "4" at bounding box center [1509, 123] width 23 height 23
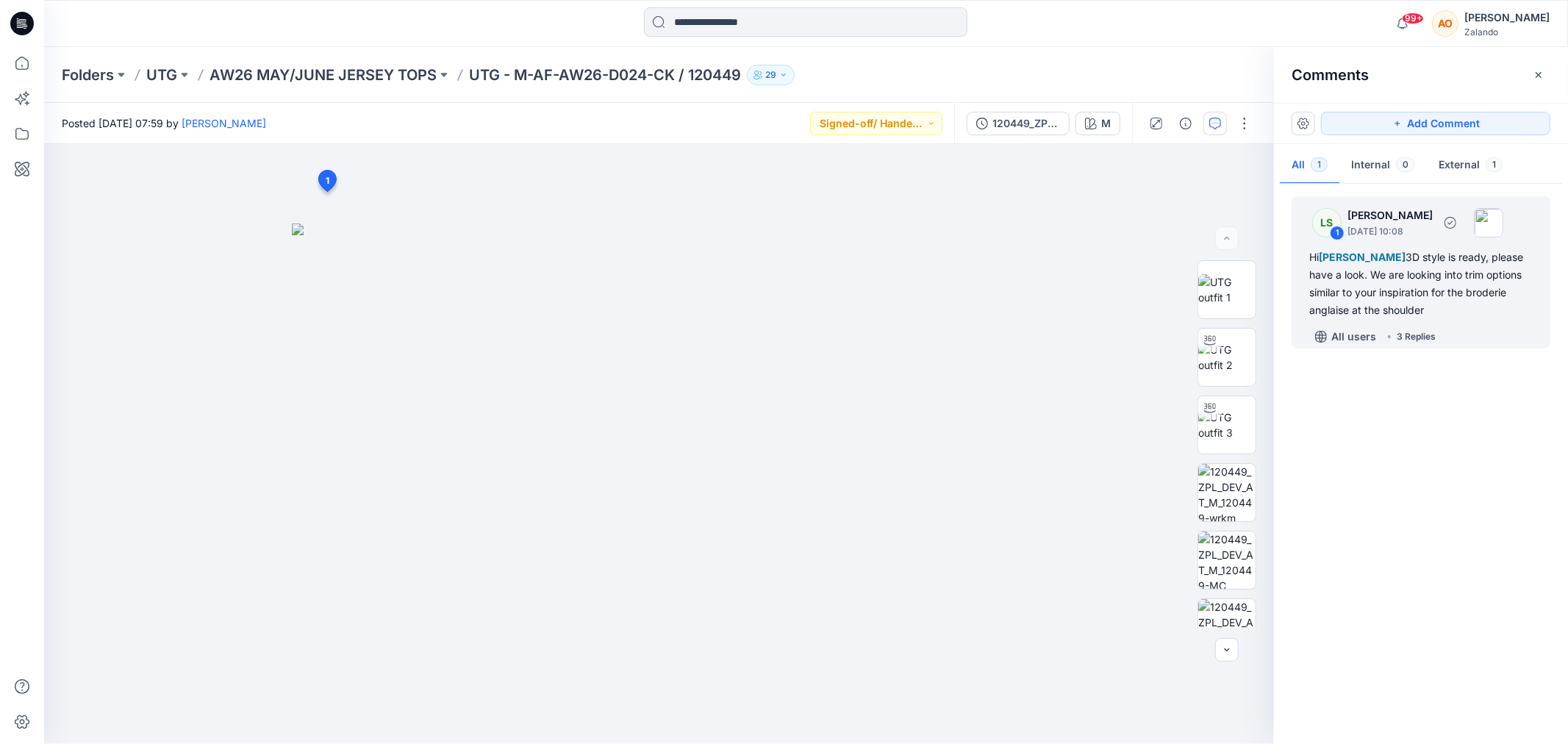
click at [1402, 305] on div "Hi Alexandre Ivan Almeida Fonseca 3D style is ready, please have a look. We are…" at bounding box center [1421, 283] width 224 height 70
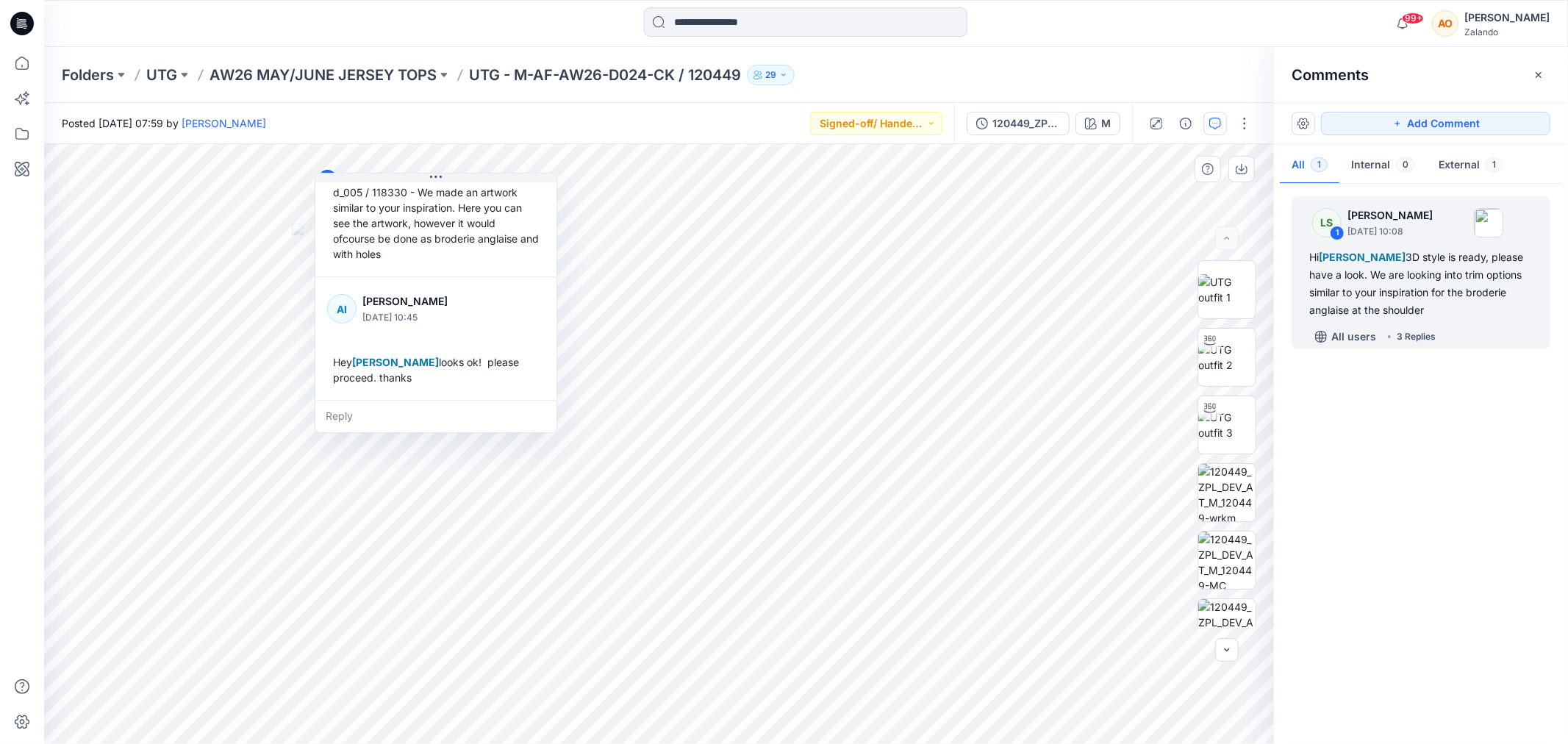
scroll to position [411, 0]
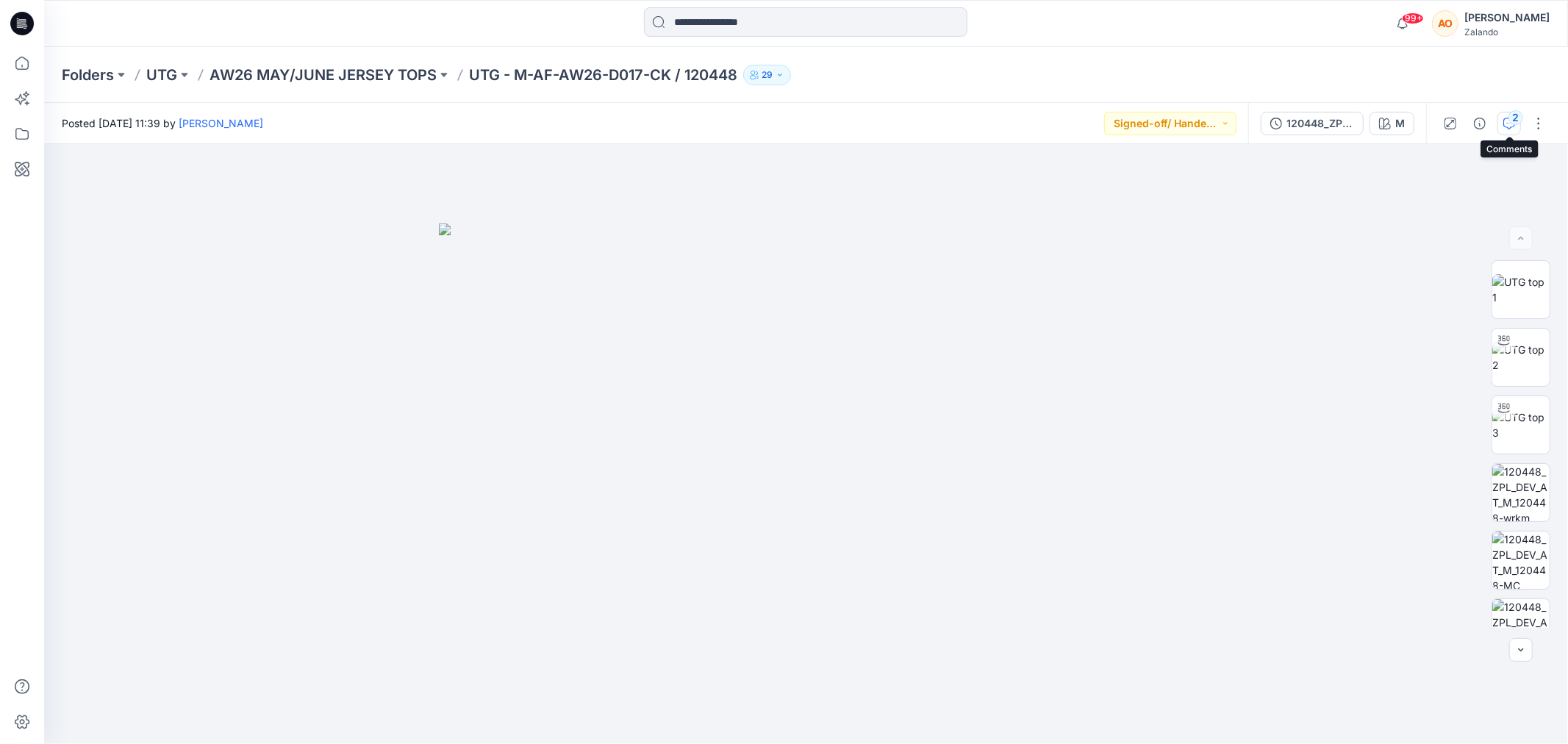
click at [1512, 115] on div "2" at bounding box center [1516, 117] width 15 height 15
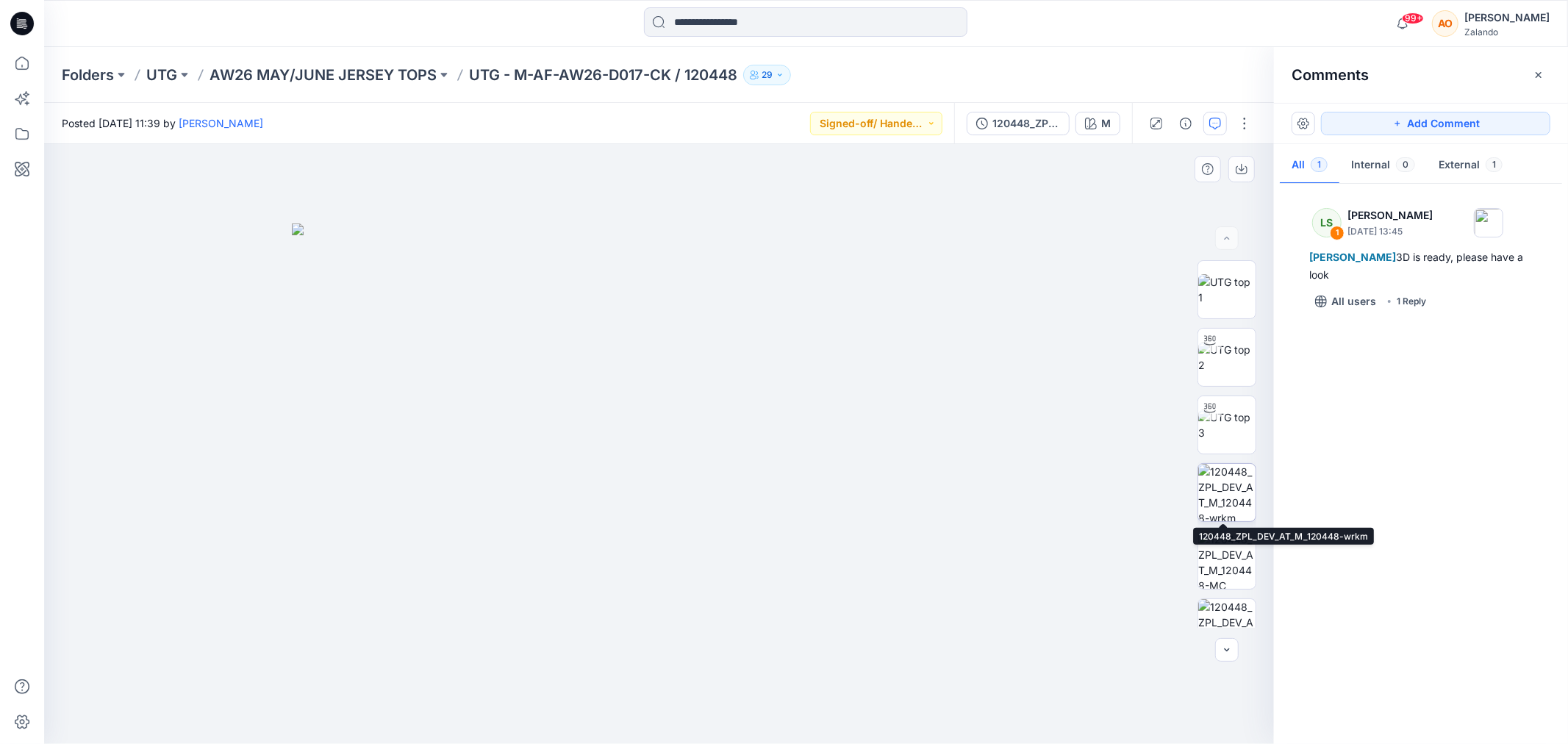
click at [1222, 479] on img at bounding box center [1227, 492] width 58 height 58
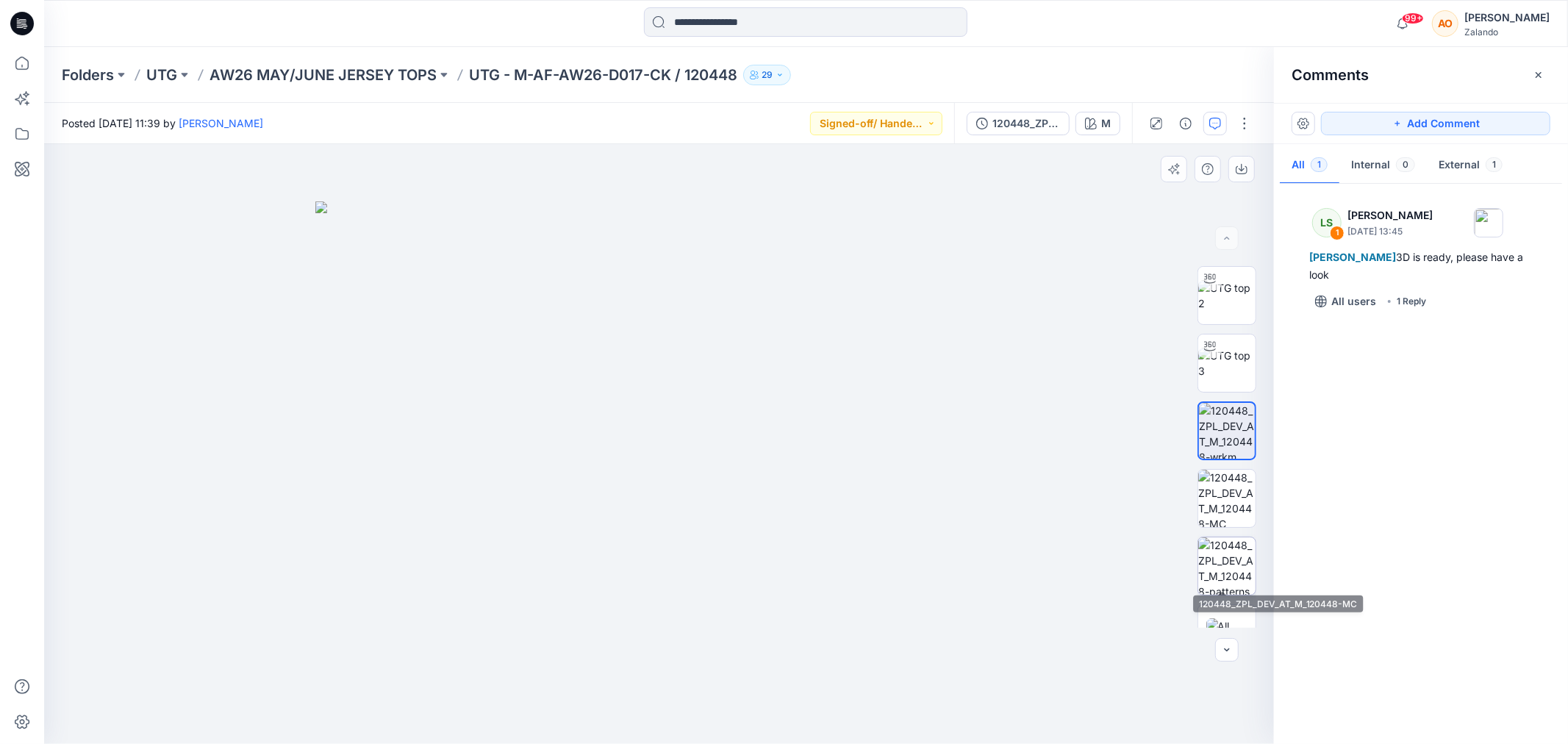
scroll to position [96, 0]
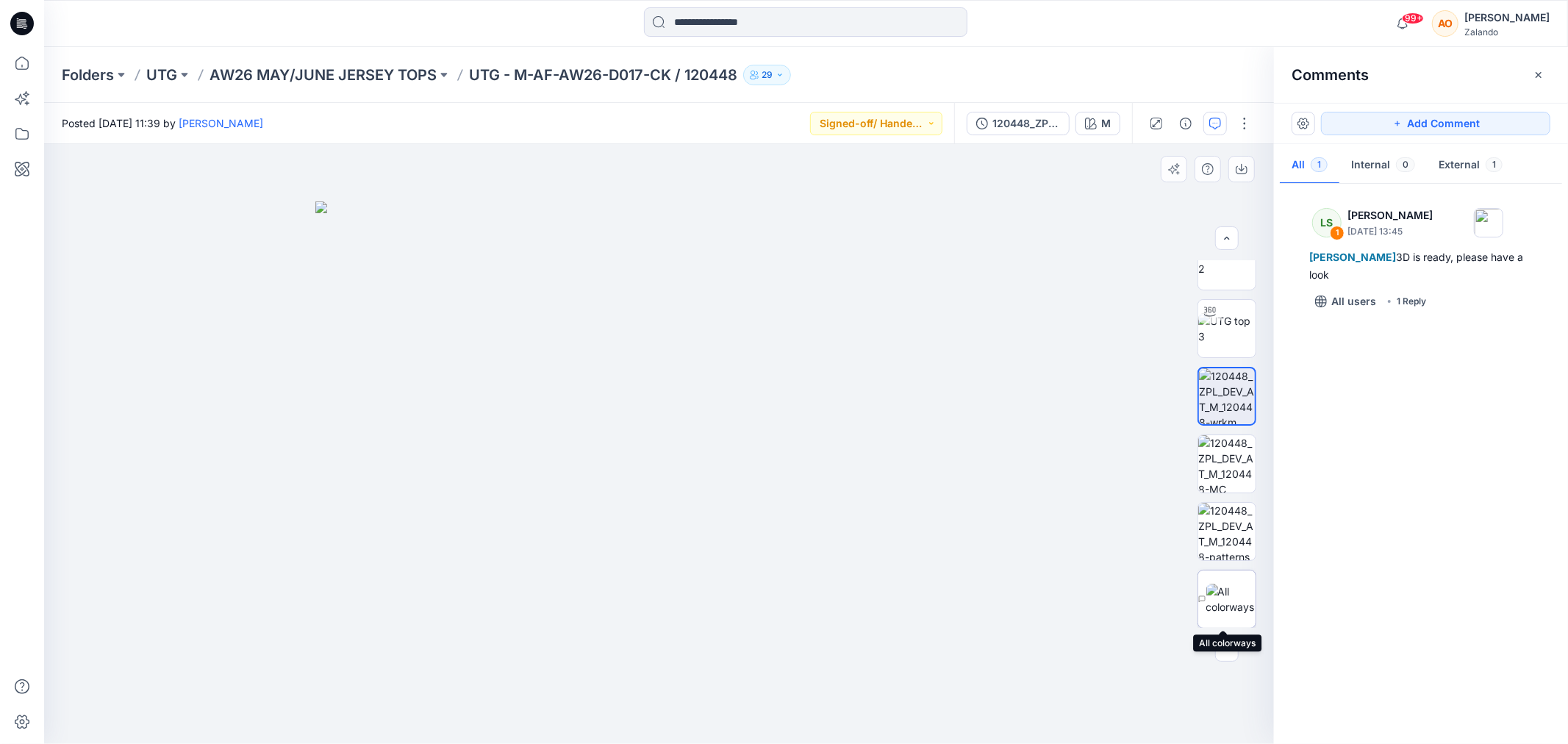
click at [1224, 608] on img at bounding box center [1230, 598] width 49 height 31
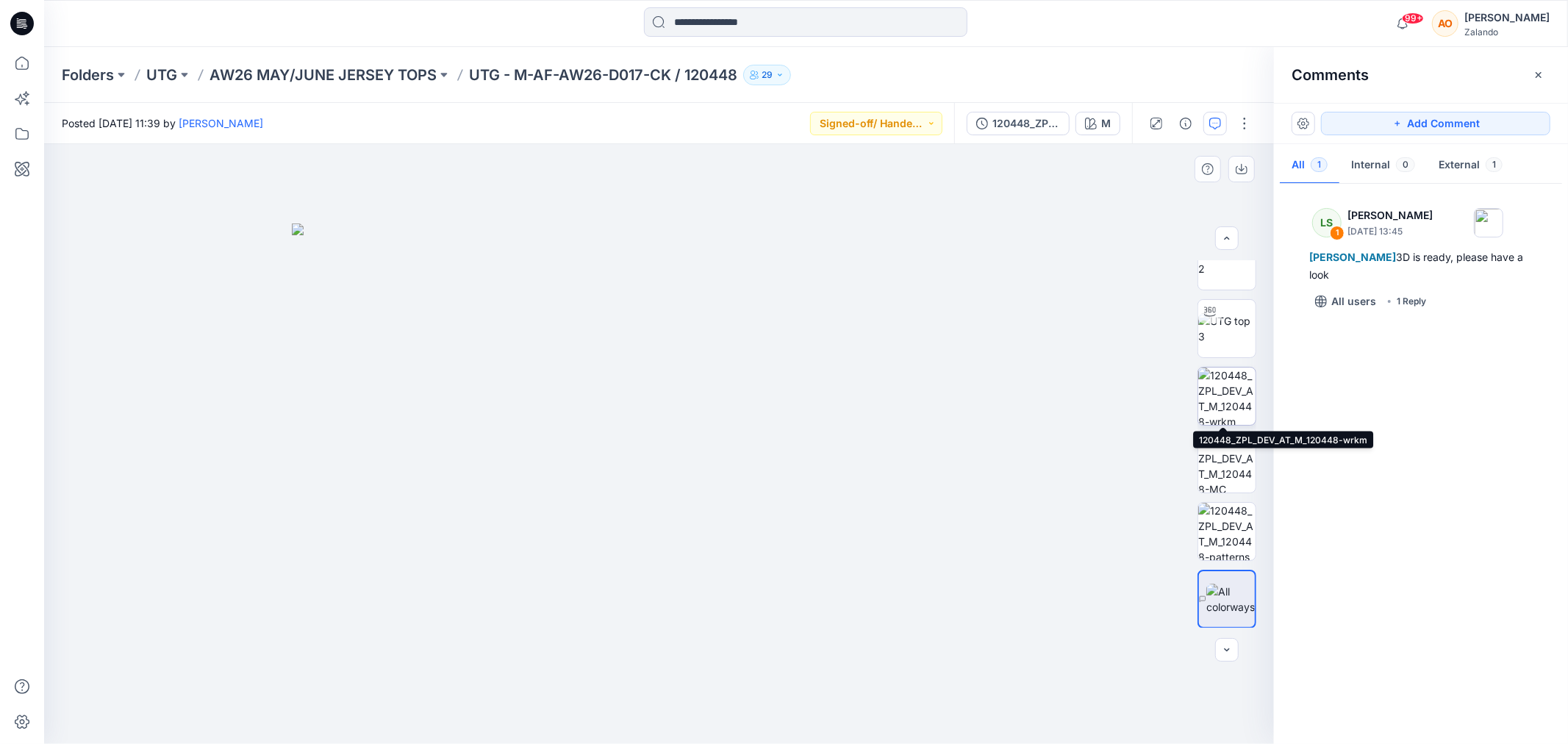
click at [1210, 399] on img at bounding box center [1227, 396] width 58 height 58
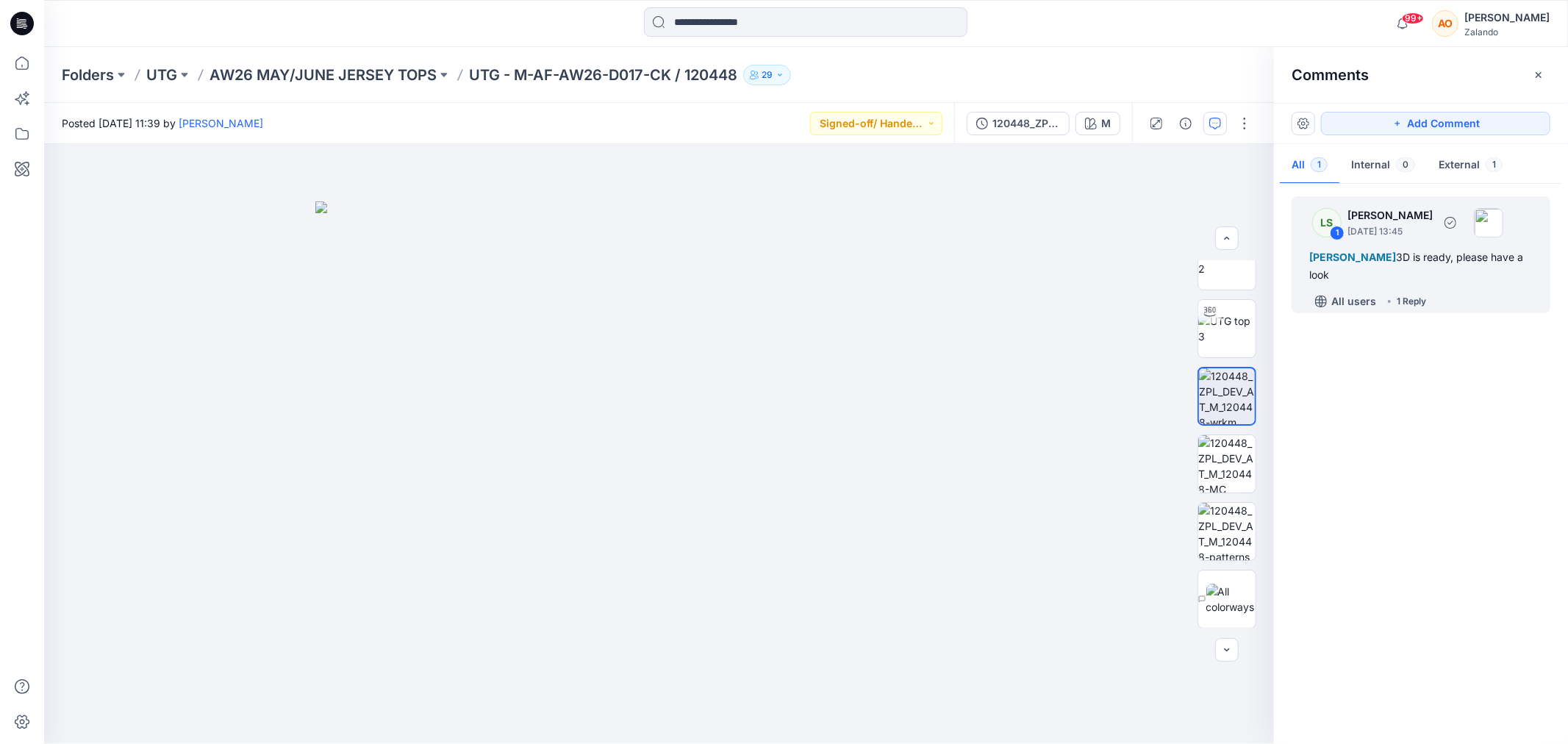
click at [1465, 294] on div "All users 1 Reply" at bounding box center [1429, 301] width 241 height 23
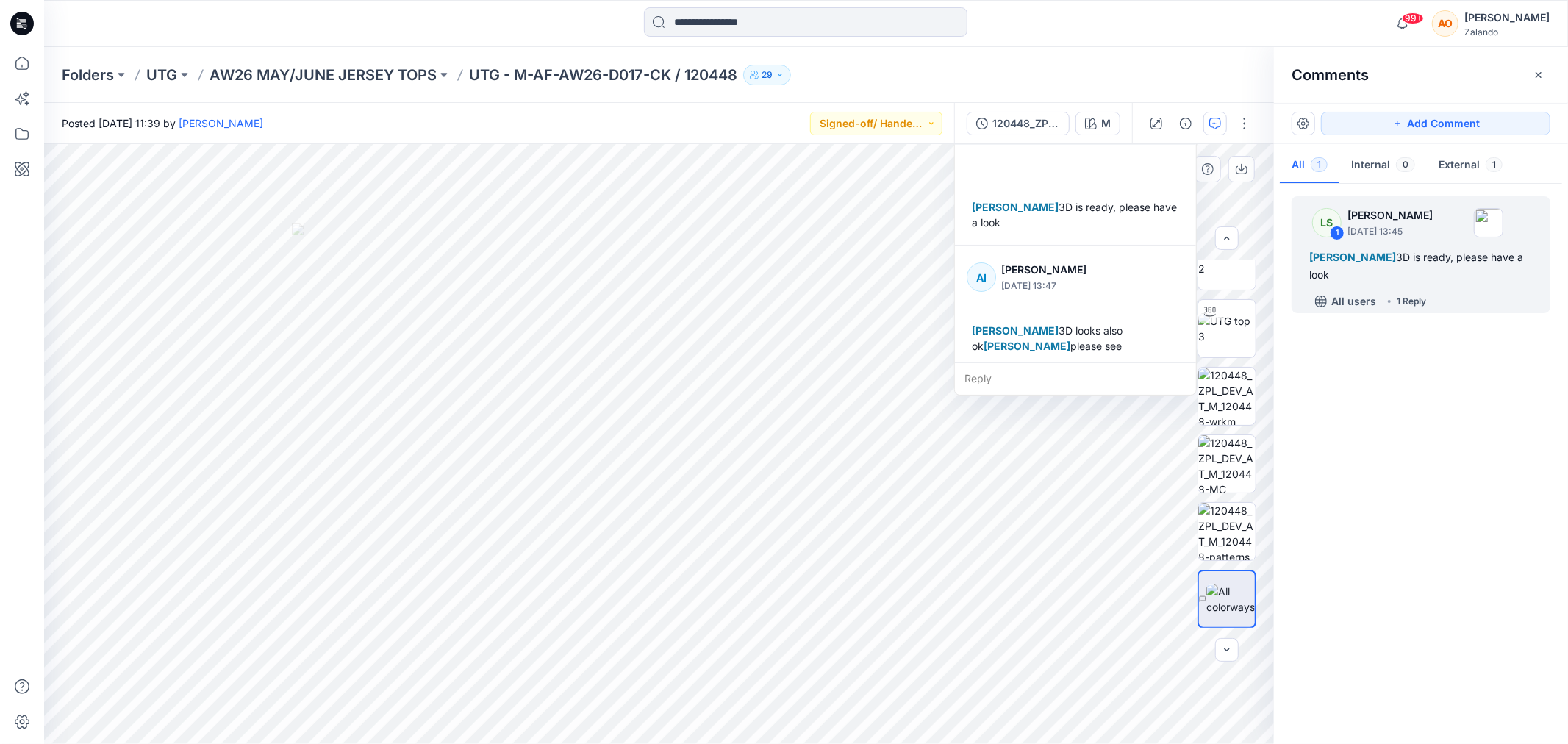
scroll to position [25, 0]
click at [1060, 368] on div "Reply" at bounding box center [1075, 378] width 241 height 32
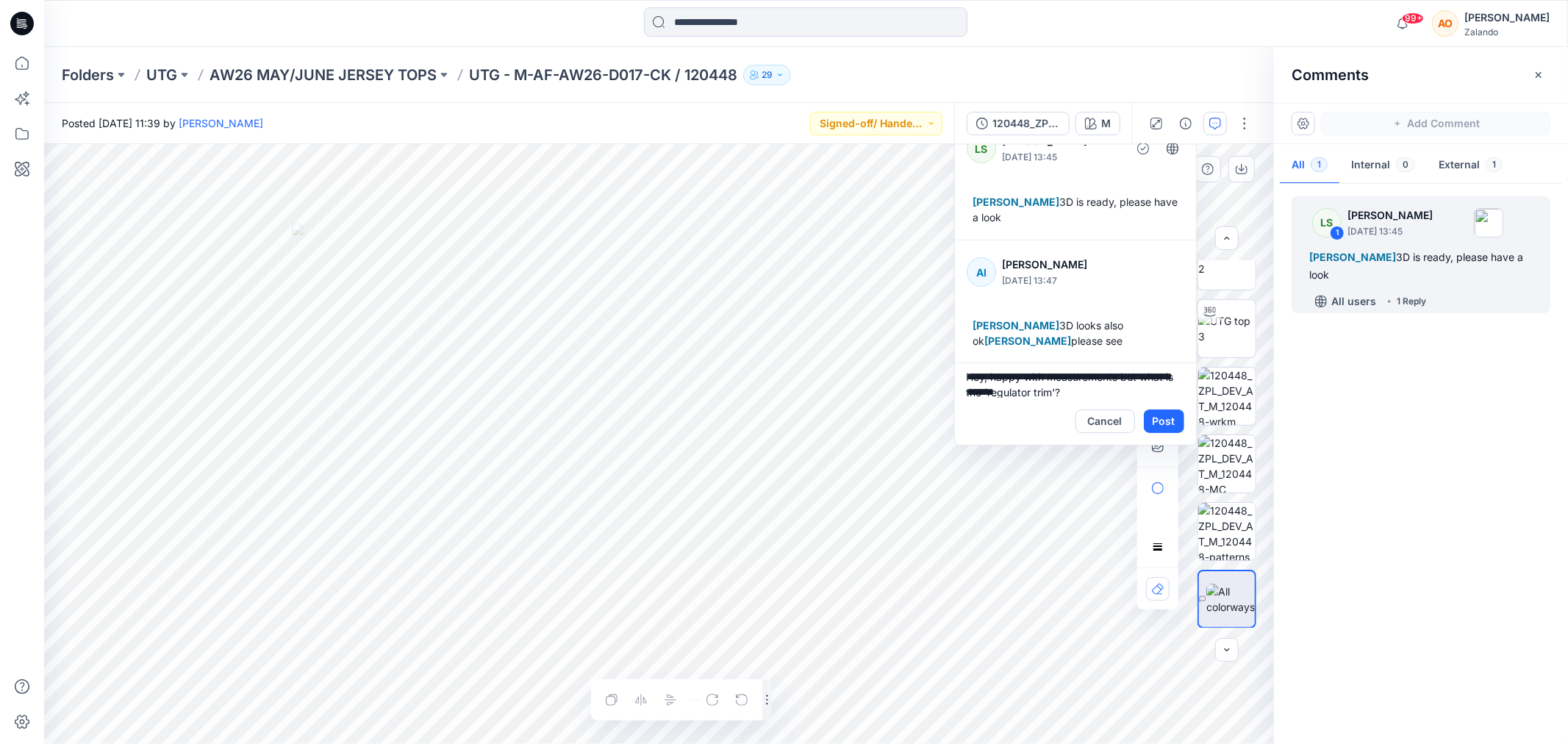
scroll to position [0, 0]
click at [898, 345] on div "**********" at bounding box center [659, 443] width 1230 height 599
type textarea "**********"
click at [1107, 416] on button "Cancel" at bounding box center [1105, 421] width 60 height 23
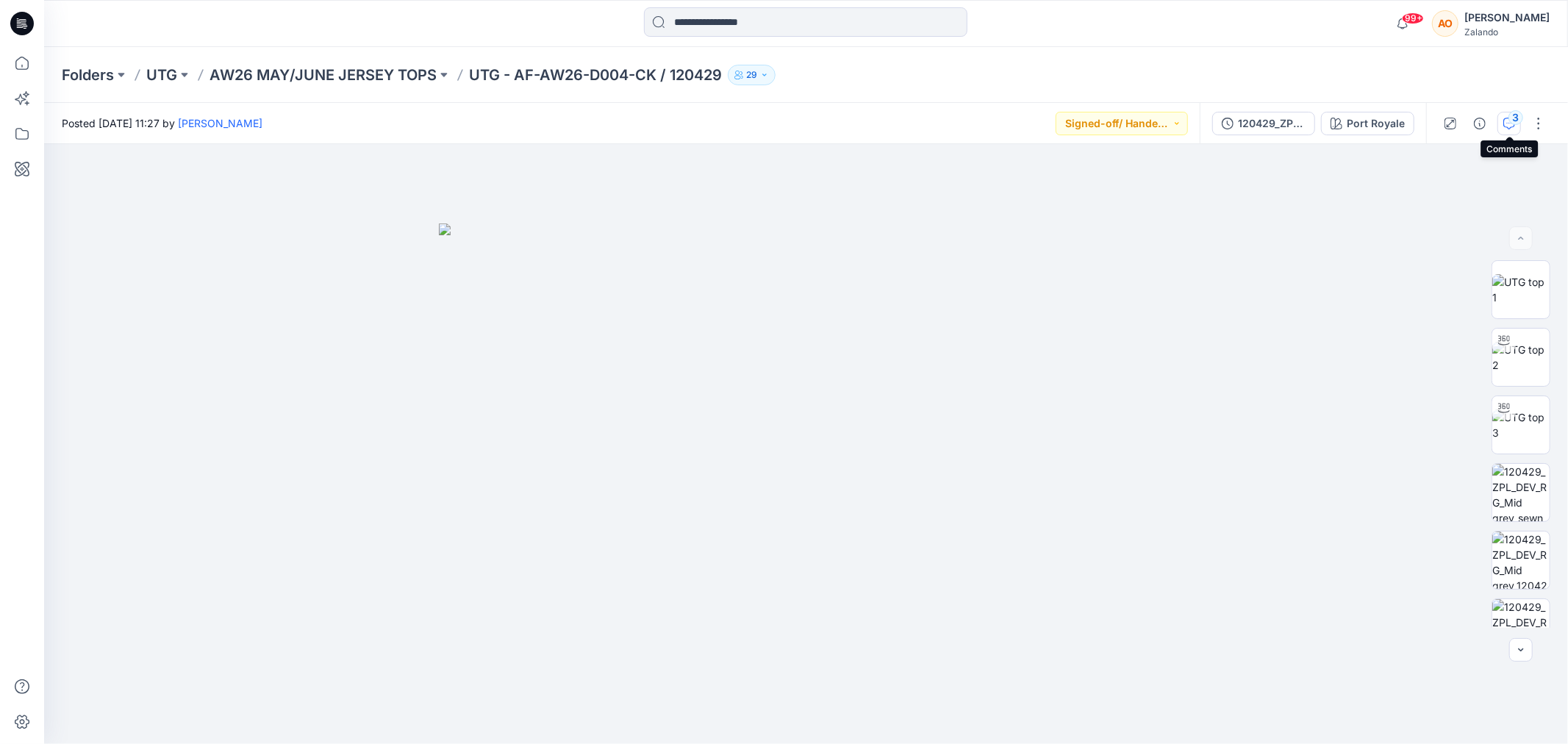
click at [1515, 122] on div "3" at bounding box center [1516, 117] width 15 height 15
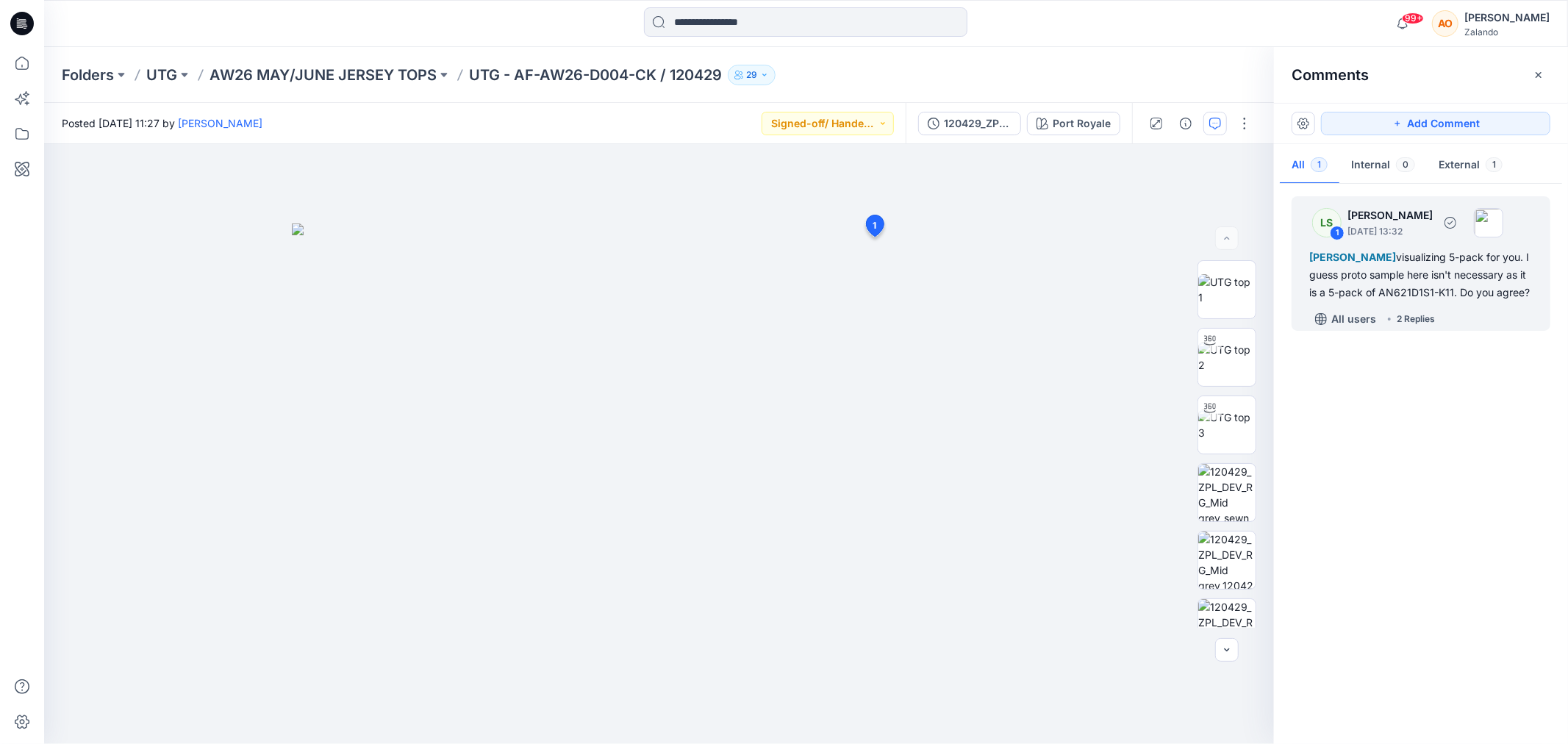
click at [1429, 326] on div "2 Replies" at bounding box center [1415, 319] width 38 height 15
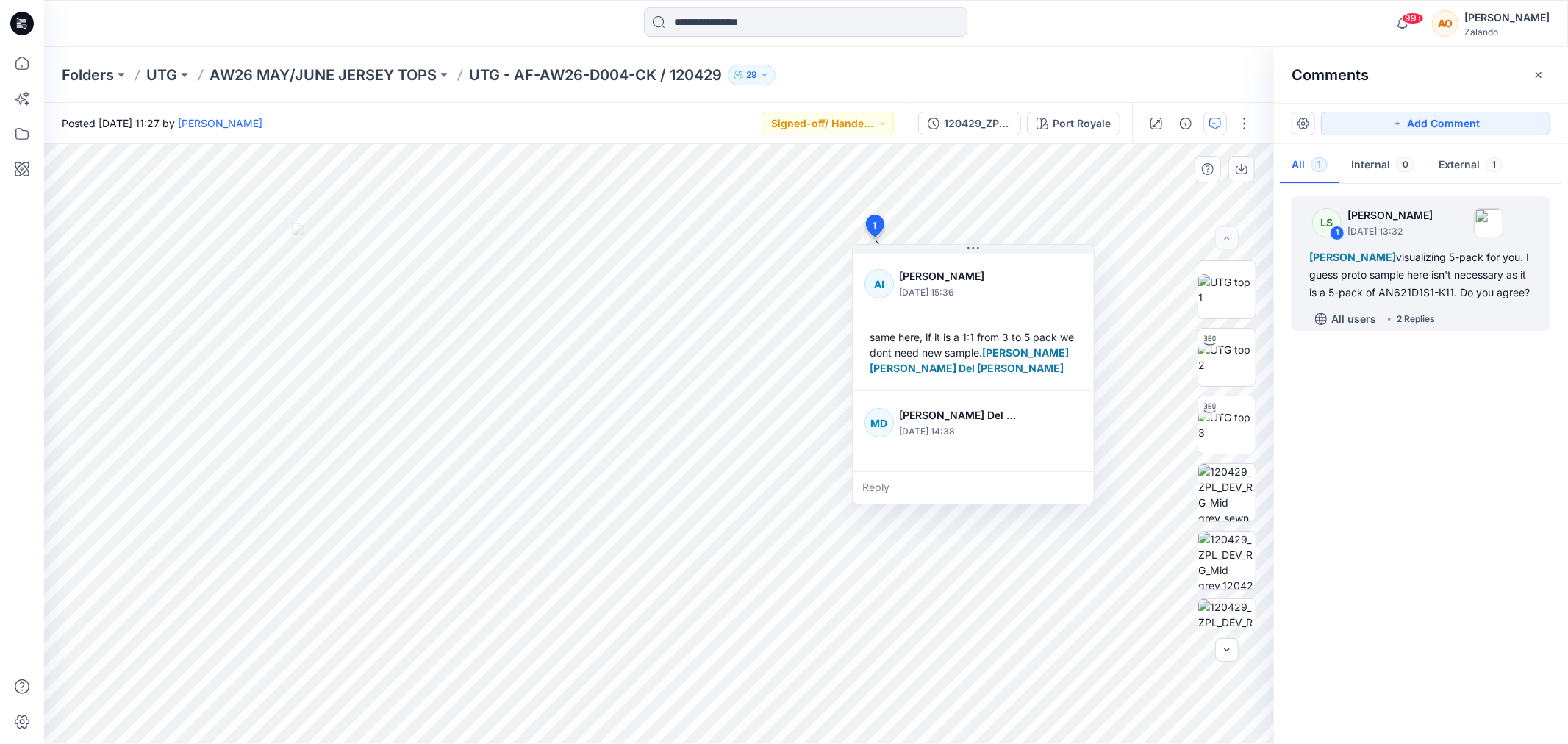
scroll to position [179, 0]
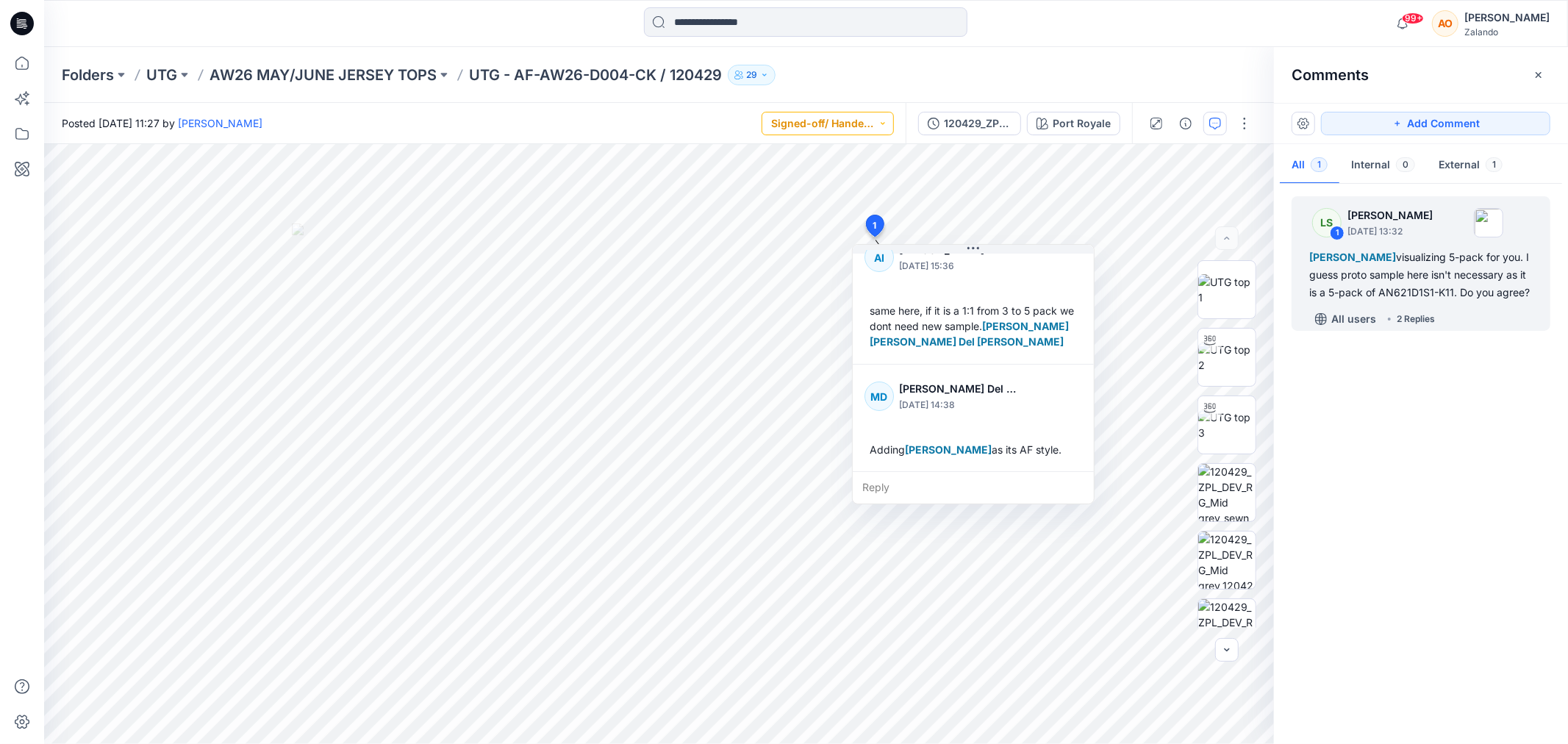
click at [854, 119] on button "Signed-off/ Handed over" at bounding box center [827, 123] width 132 height 23
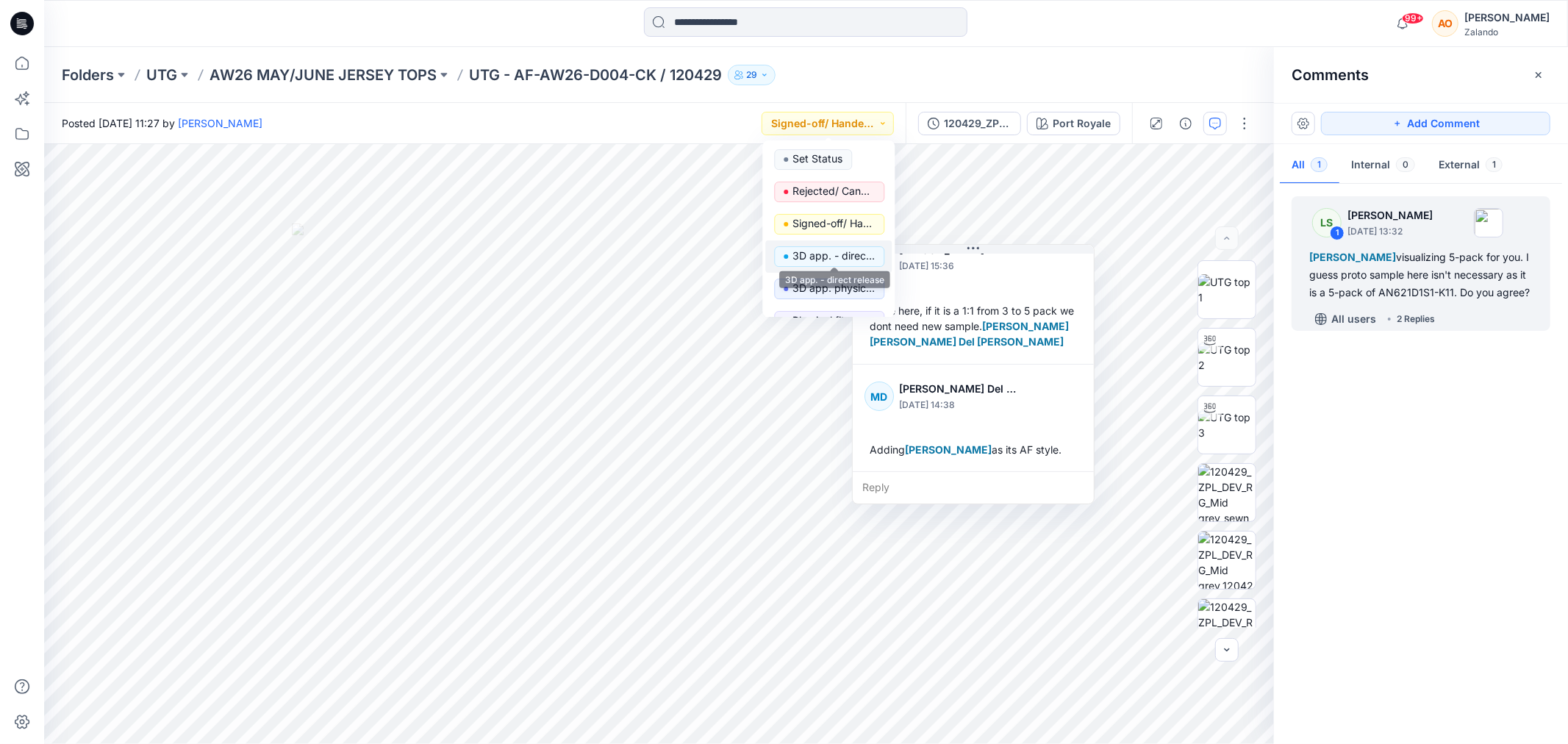
click at [851, 259] on p "3D app. - direct release" at bounding box center [833, 256] width 83 height 20
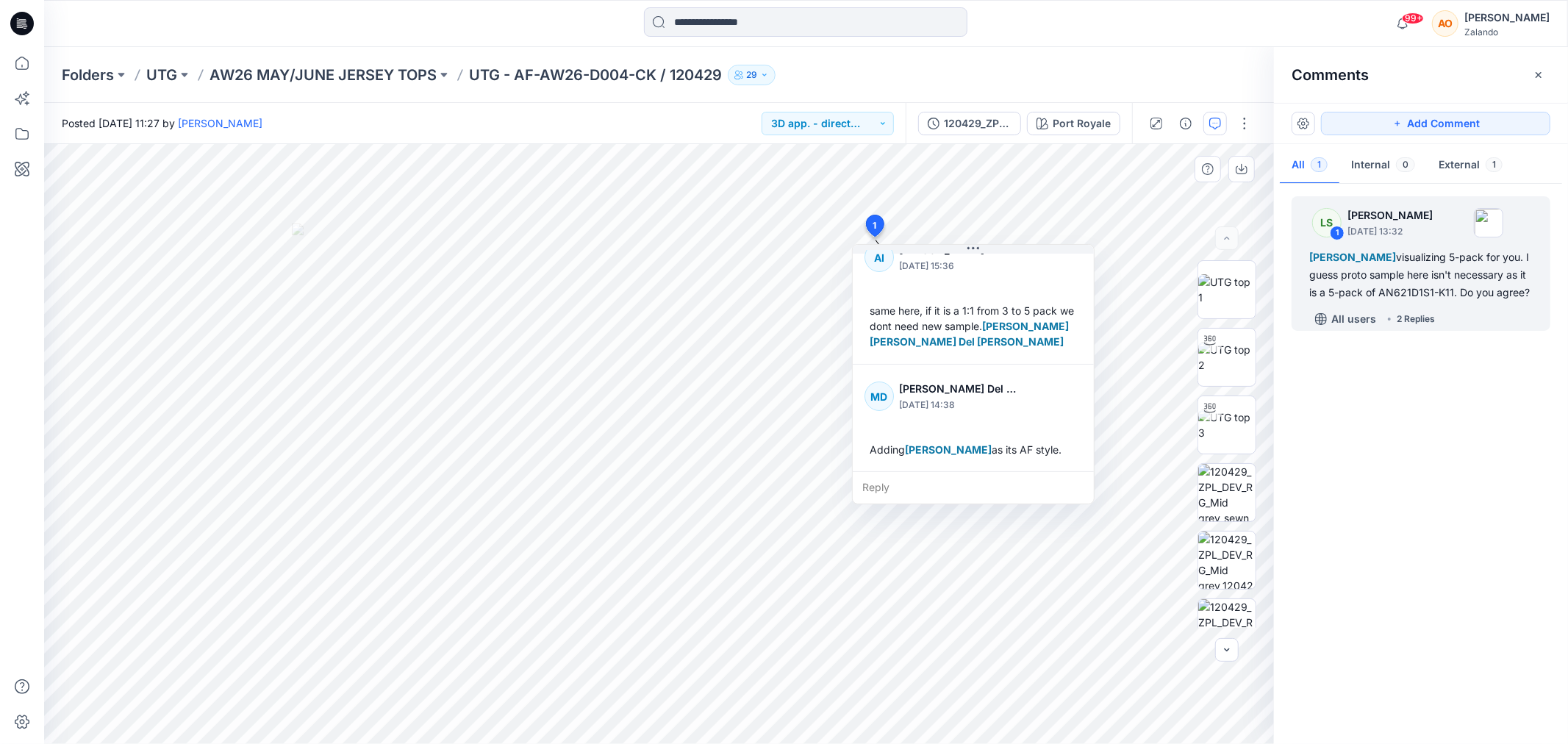
click at [958, 486] on div "Reply" at bounding box center [973, 487] width 241 height 32
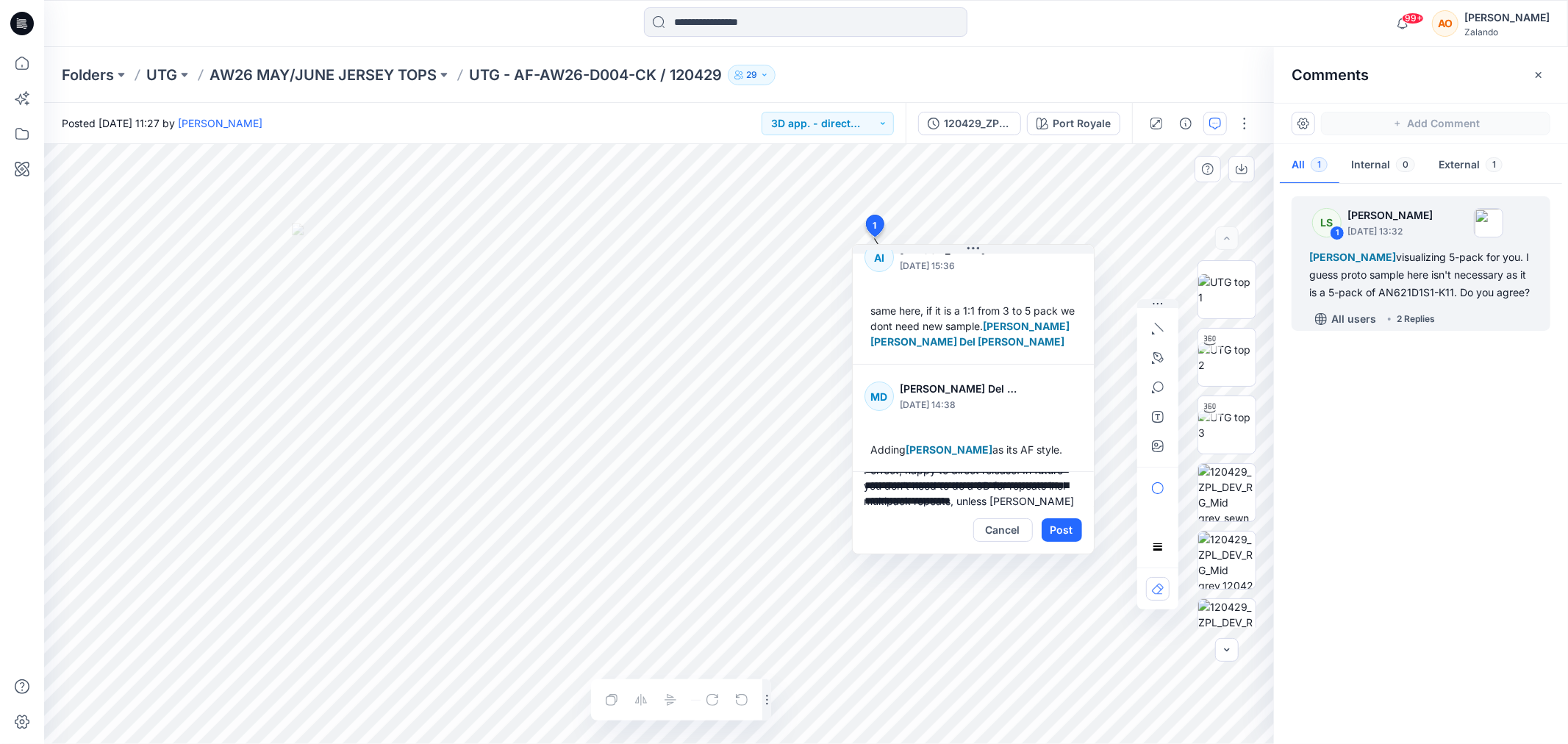
scroll to position [34, 0]
click at [951, 596] on p "asta.sideraviciene@utg.dk" at bounding box center [961, 591] width 110 height 15
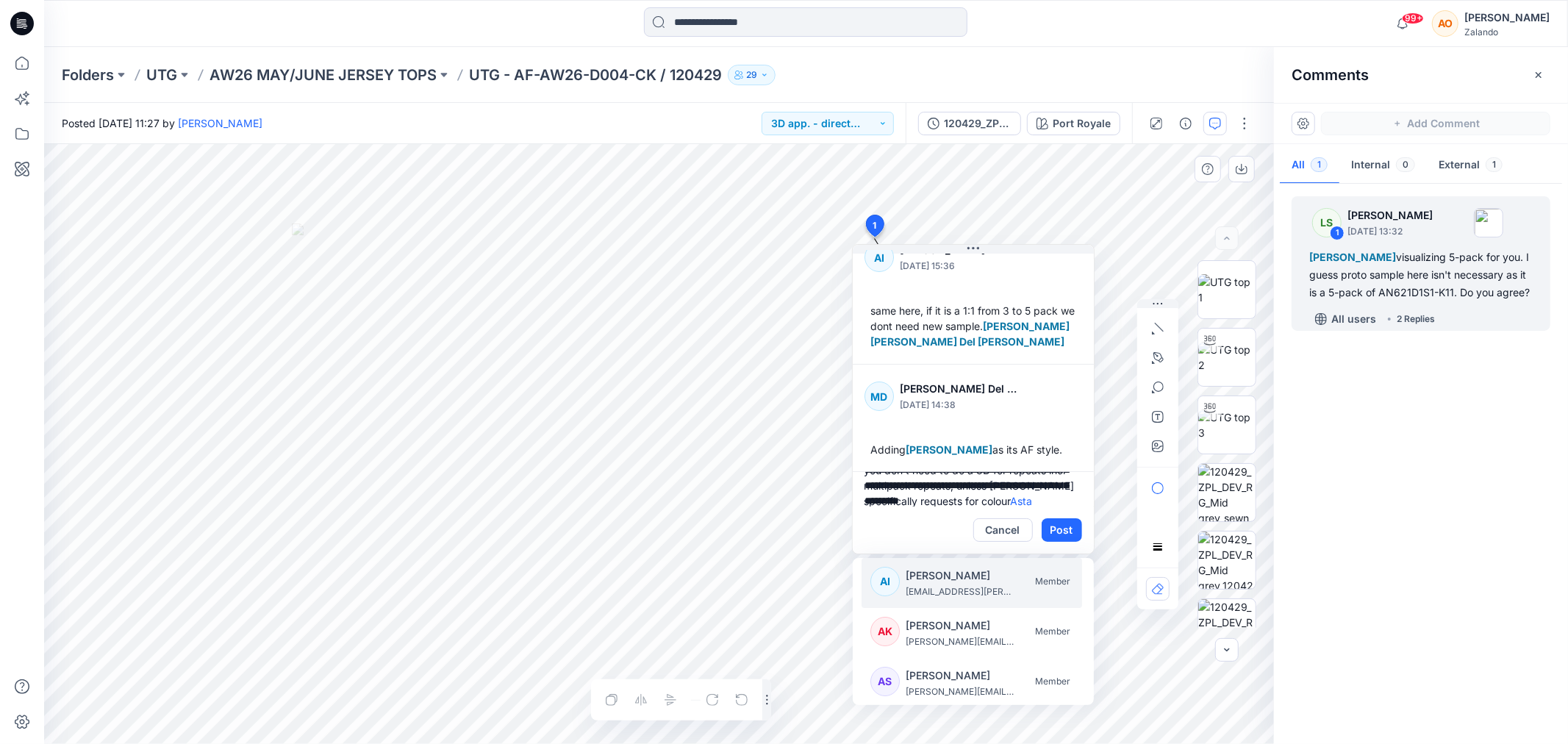
scroll to position [49, 0]
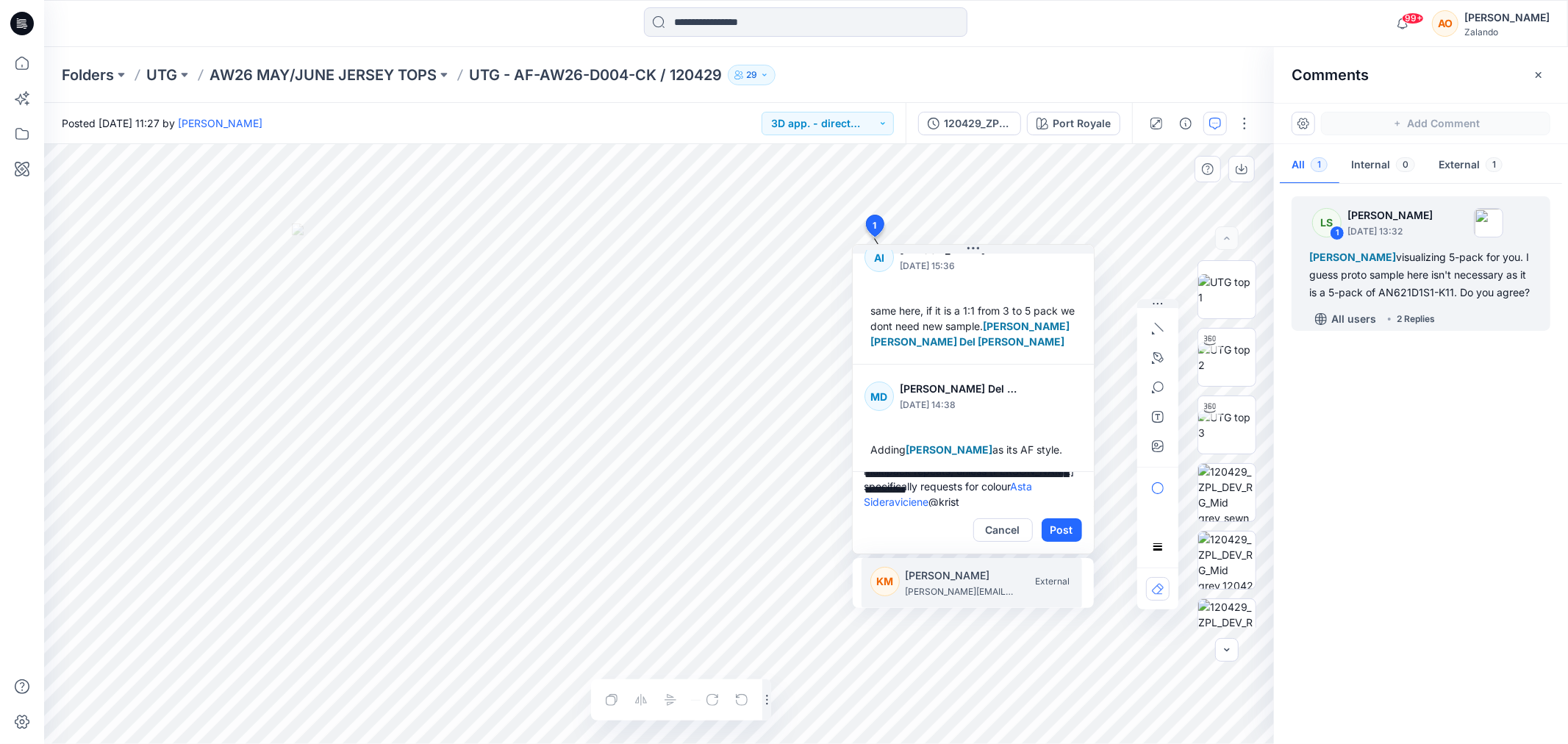
click at [951, 596] on p "kristina.mekseniene@utg.dk" at bounding box center [961, 591] width 110 height 15
click at [951, 596] on p "lis.linnebjerg@utg.dk" at bounding box center [961, 591] width 110 height 15
type textarea "**********"
click at [1059, 526] on button "Post" at bounding box center [1063, 529] width 41 height 23
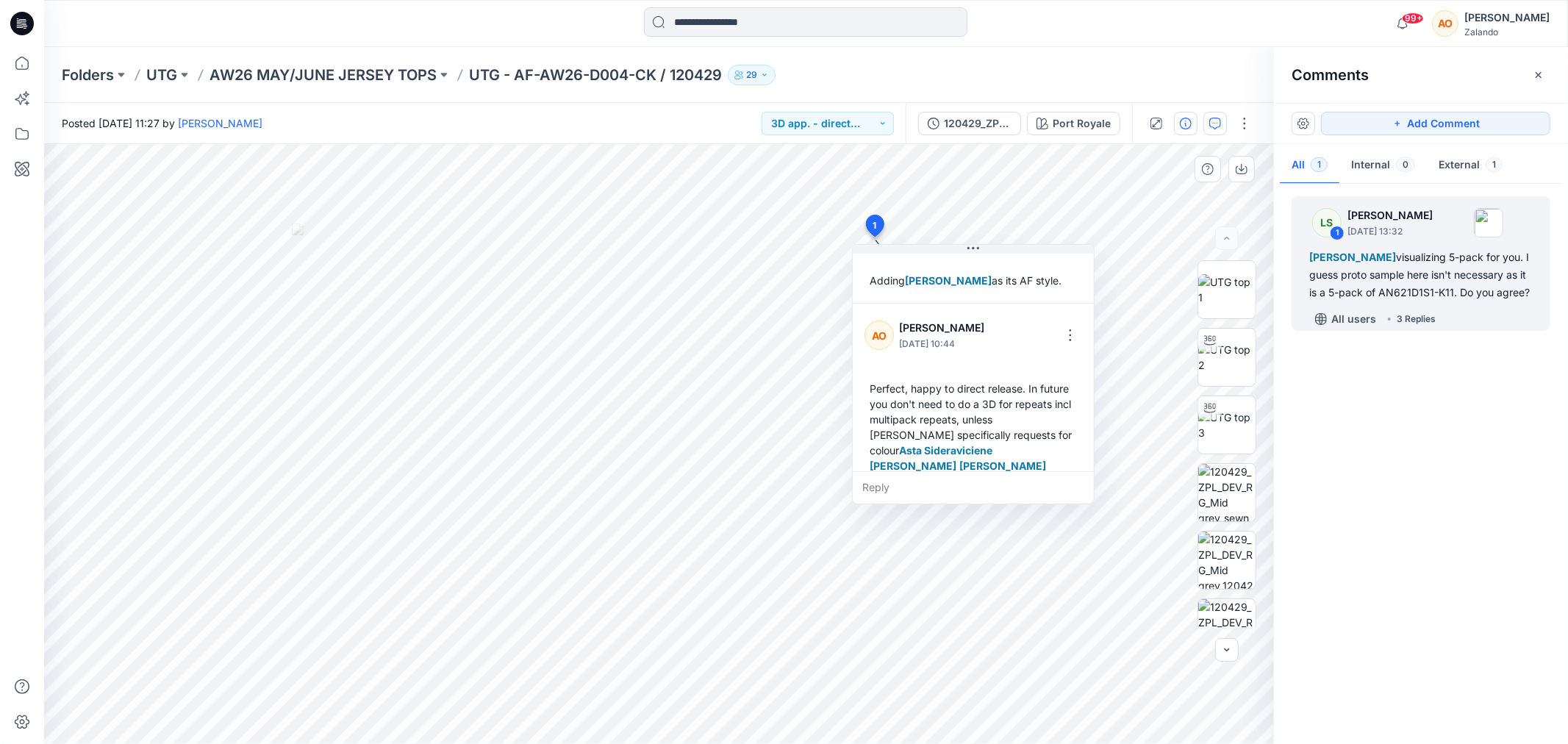
scroll to position [349, 0]
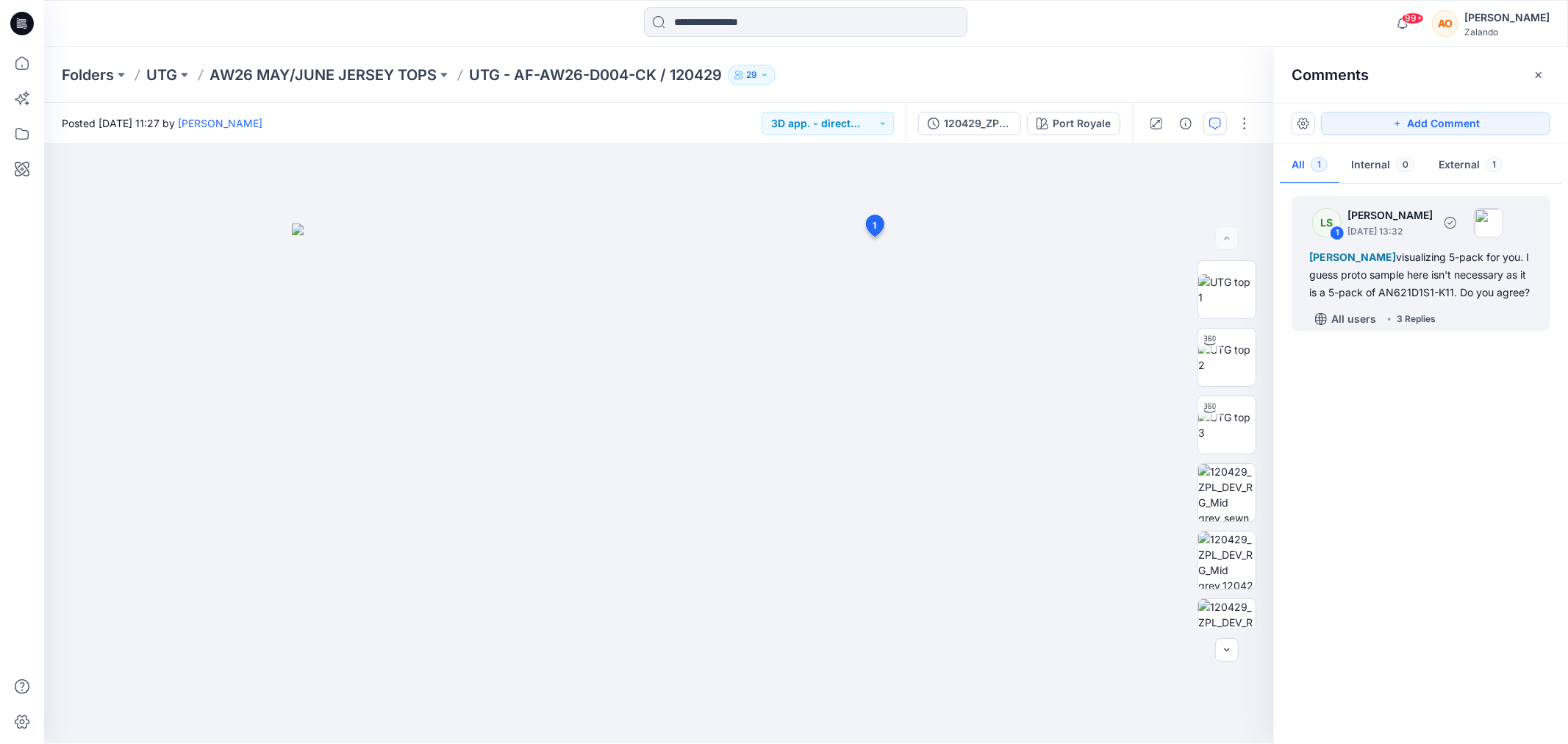
click at [1508, 282] on div "Alexandre Ivan Almeida Fonseca visualizing 5-pack for you. I guess proto sample…" at bounding box center [1421, 275] width 224 height 53
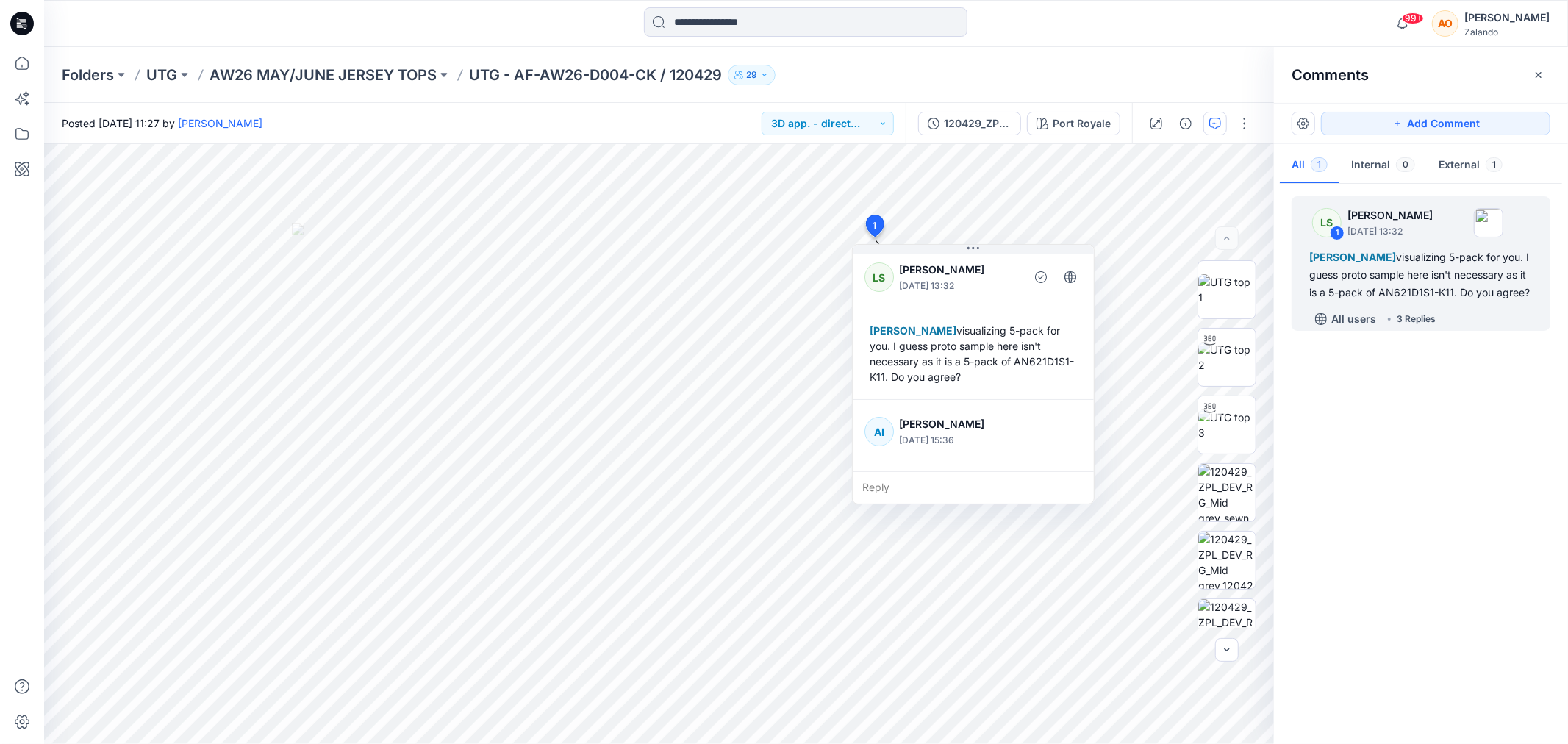
scroll to position [0, 0]
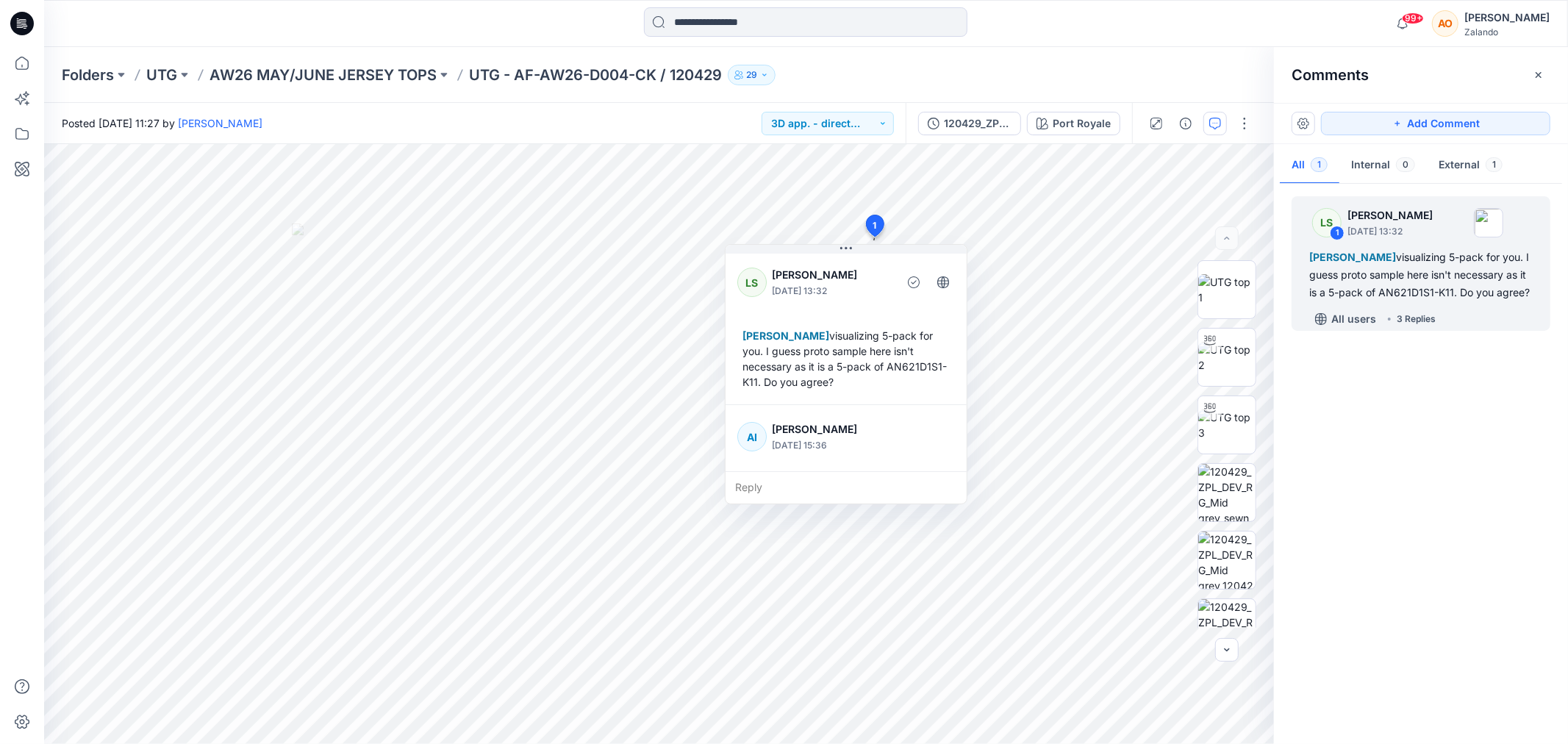
drag, startPoint x: 1057, startPoint y: 381, endPoint x: 930, endPoint y: 381, distance: 127.0
click at [930, 381] on div "Alexandre Ivan Almeida Fonseca visualizing 5-pack for you. I guess proto sample…" at bounding box center [846, 358] width 218 height 74
click at [825, 385] on div "Alexandre Ivan Almeida Fonseca visualizing 5-pack for you. I guess proto sample…" at bounding box center [846, 358] width 218 height 74
click at [826, 379] on div "Alexandre Ivan Almeida Fonseca visualizing 5-pack for you. I guess proto sample…" at bounding box center [846, 358] width 218 height 74
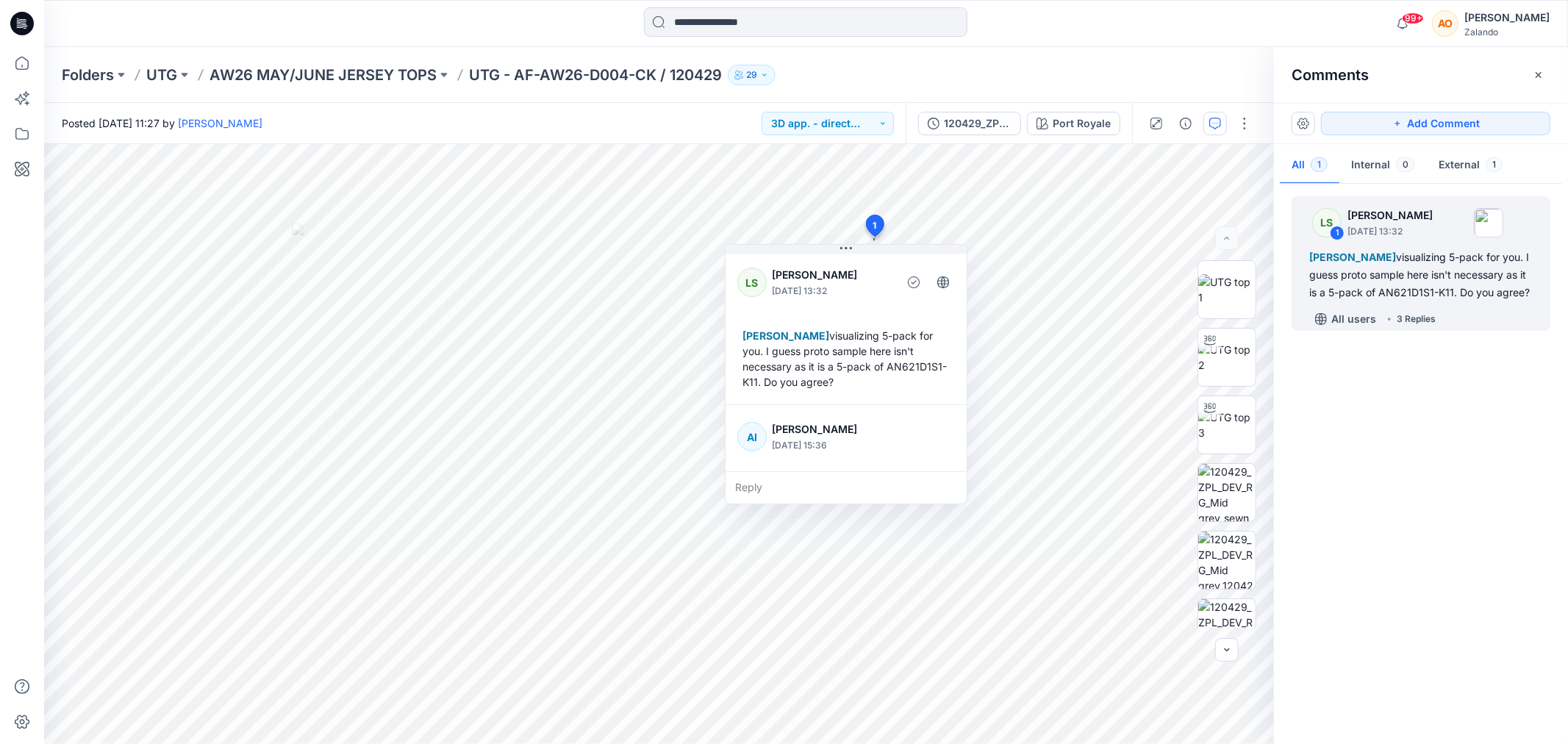
click at [857, 382] on div "Alexandre Ivan Almeida Fonseca visualizing 5-pack for you. I guess proto sample…" at bounding box center [846, 358] width 218 height 74
drag, startPoint x: 857, startPoint y: 382, endPoint x: 789, endPoint y: 379, distance: 68.1
click at [789, 379] on div "Alexandre Ivan Almeida Fonseca visualizing 5-pack for you. I guess proto sample…" at bounding box center [846, 358] width 218 height 74
copy div "AN621D1S1-K11."
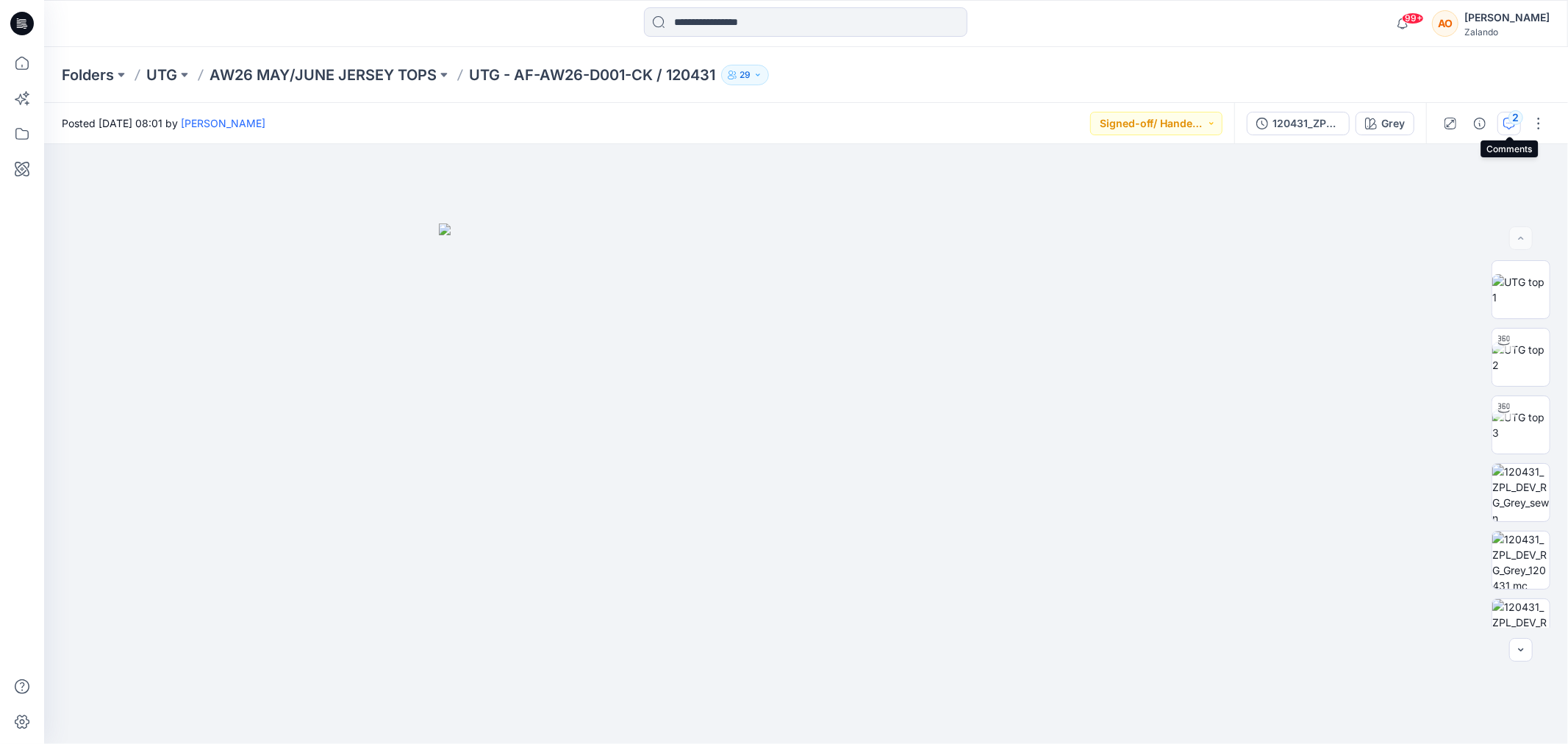
click at [1522, 116] on div "2" at bounding box center [1516, 117] width 15 height 15
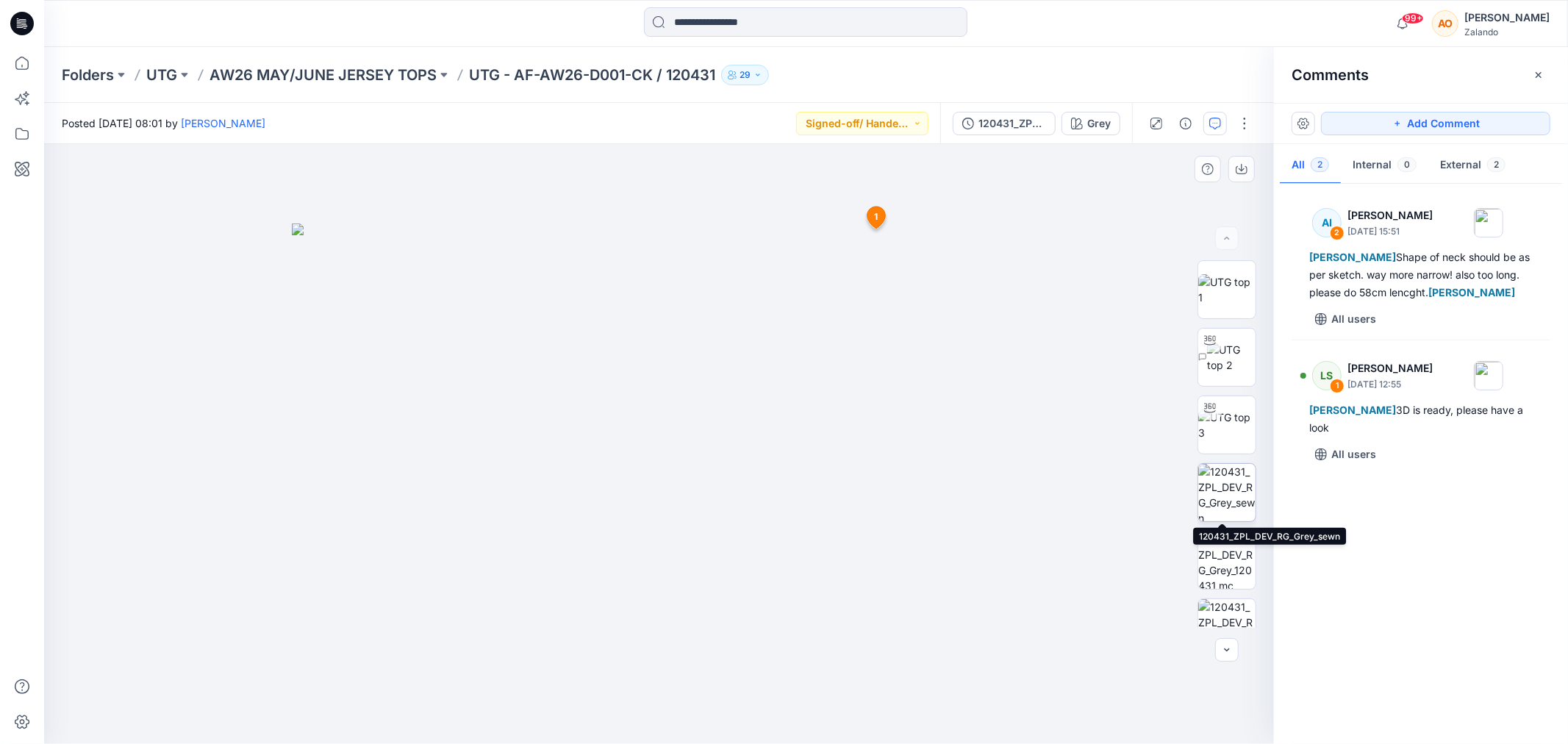
click at [1216, 473] on img at bounding box center [1227, 492] width 58 height 58
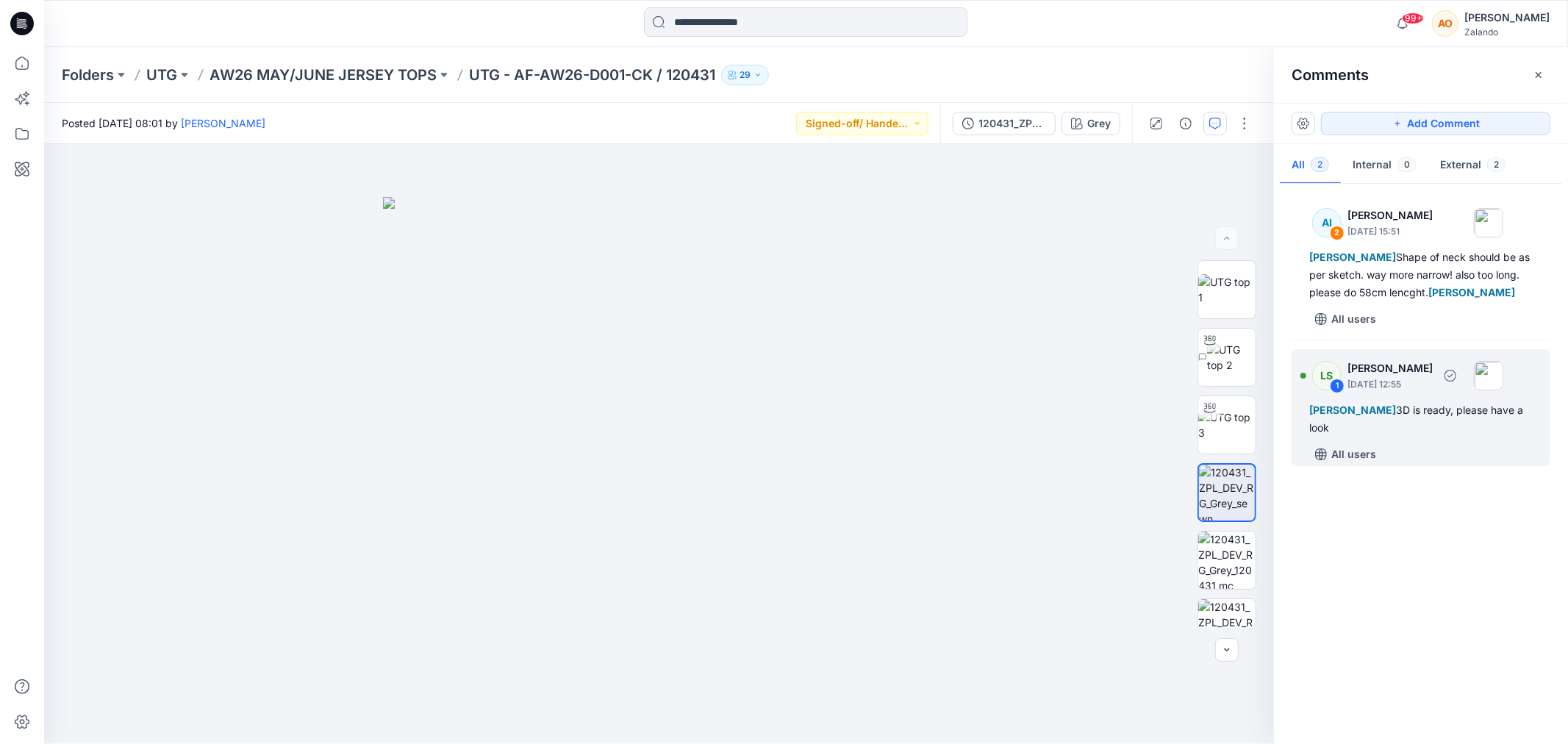
click at [1508, 427] on div "Alexandre Ivan Almeida Fonseca 3D is ready, please have a look" at bounding box center [1421, 419] width 224 height 36
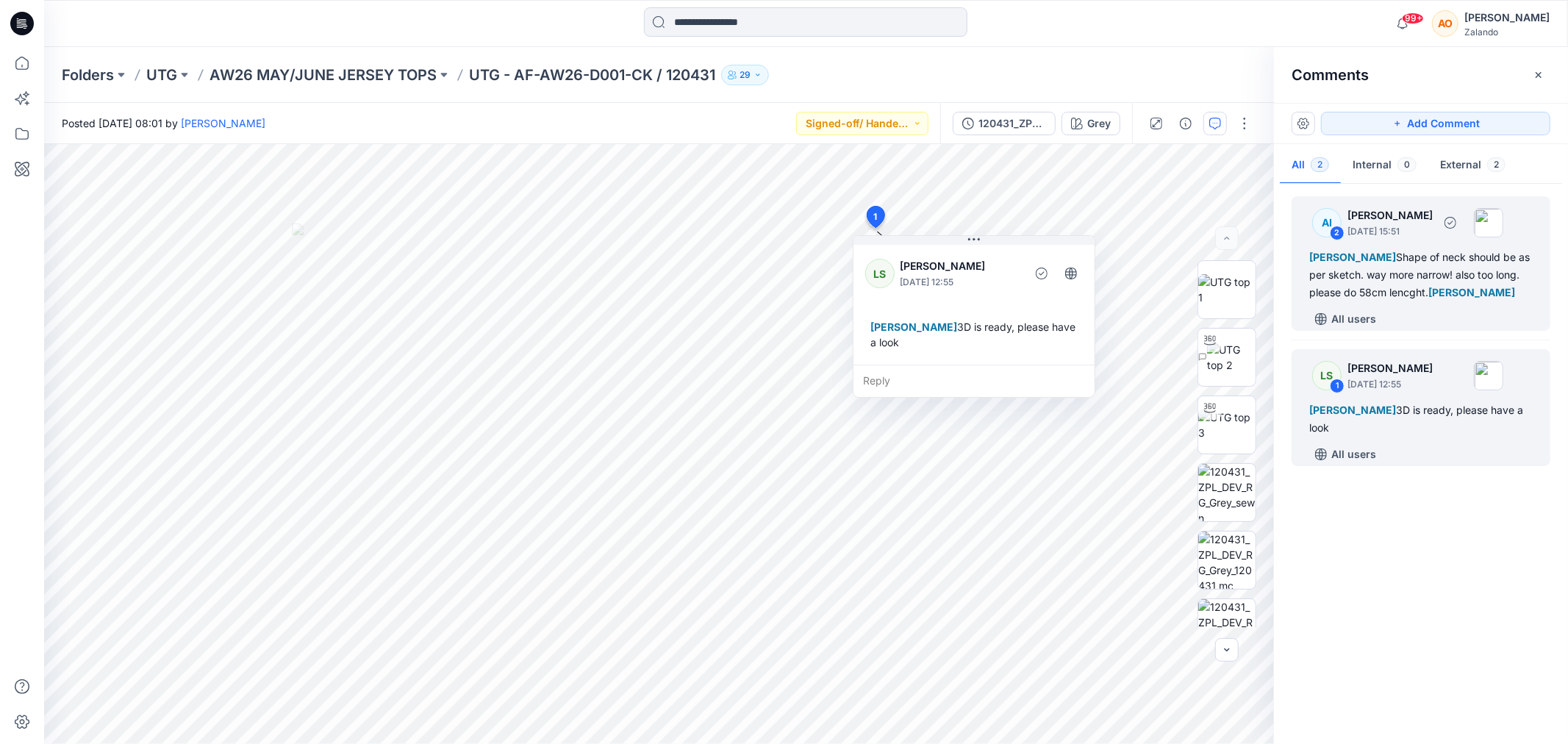
click at [1433, 233] on p "September 12, 2025 15:51" at bounding box center [1390, 231] width 85 height 15
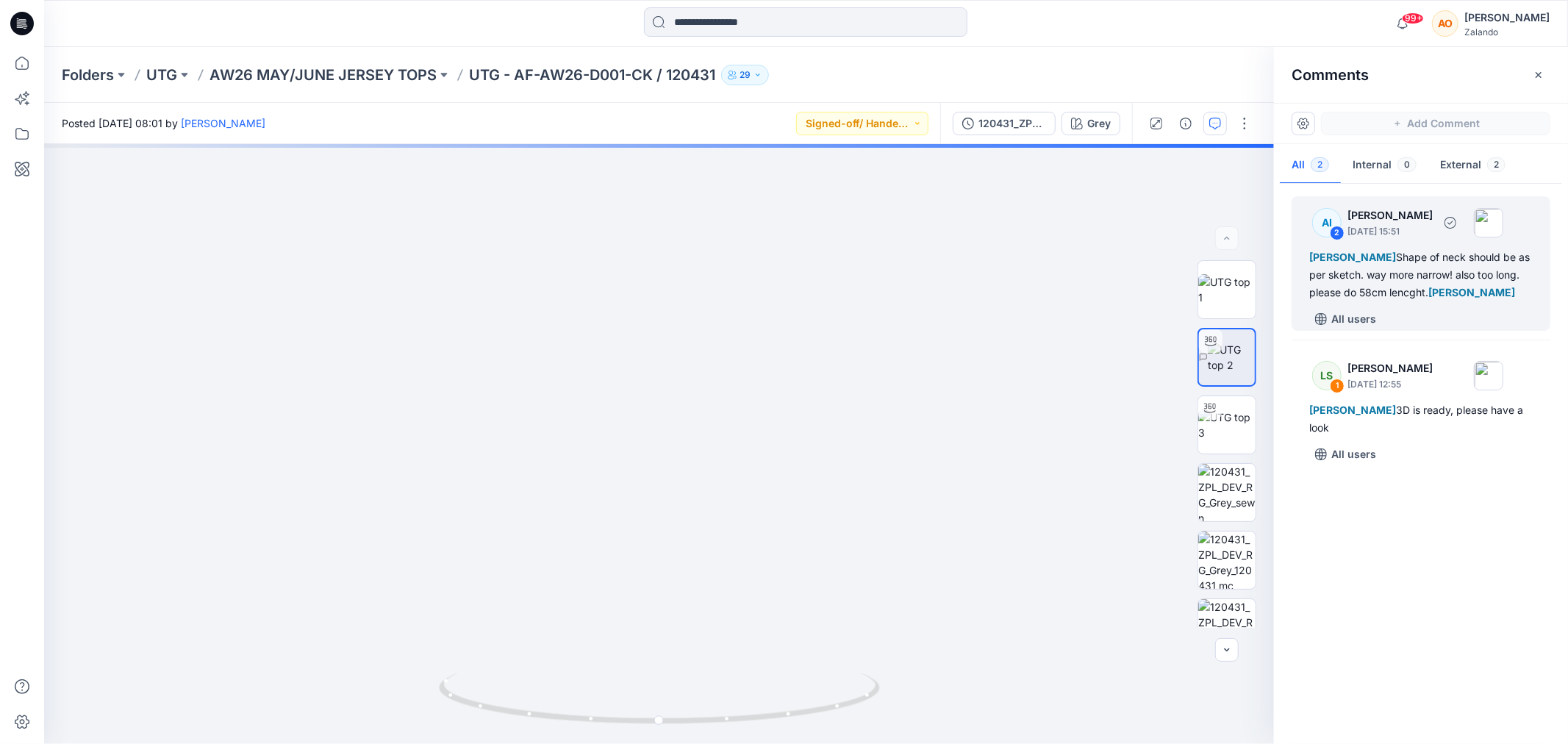
click at [1495, 235] on div at bounding box center [1471, 222] width 65 height 29
click at [1376, 332] on div "AI 2 Alexandre Ivan Almeida Fonseca September 12, 2025 15:51 Lise Stougaard Sha…" at bounding box center [1421, 460] width 294 height 545
click at [1391, 299] on div "Lise Stougaard Shape of neck should be as per sketch. way more narrow! also too…" at bounding box center [1421, 275] width 224 height 53
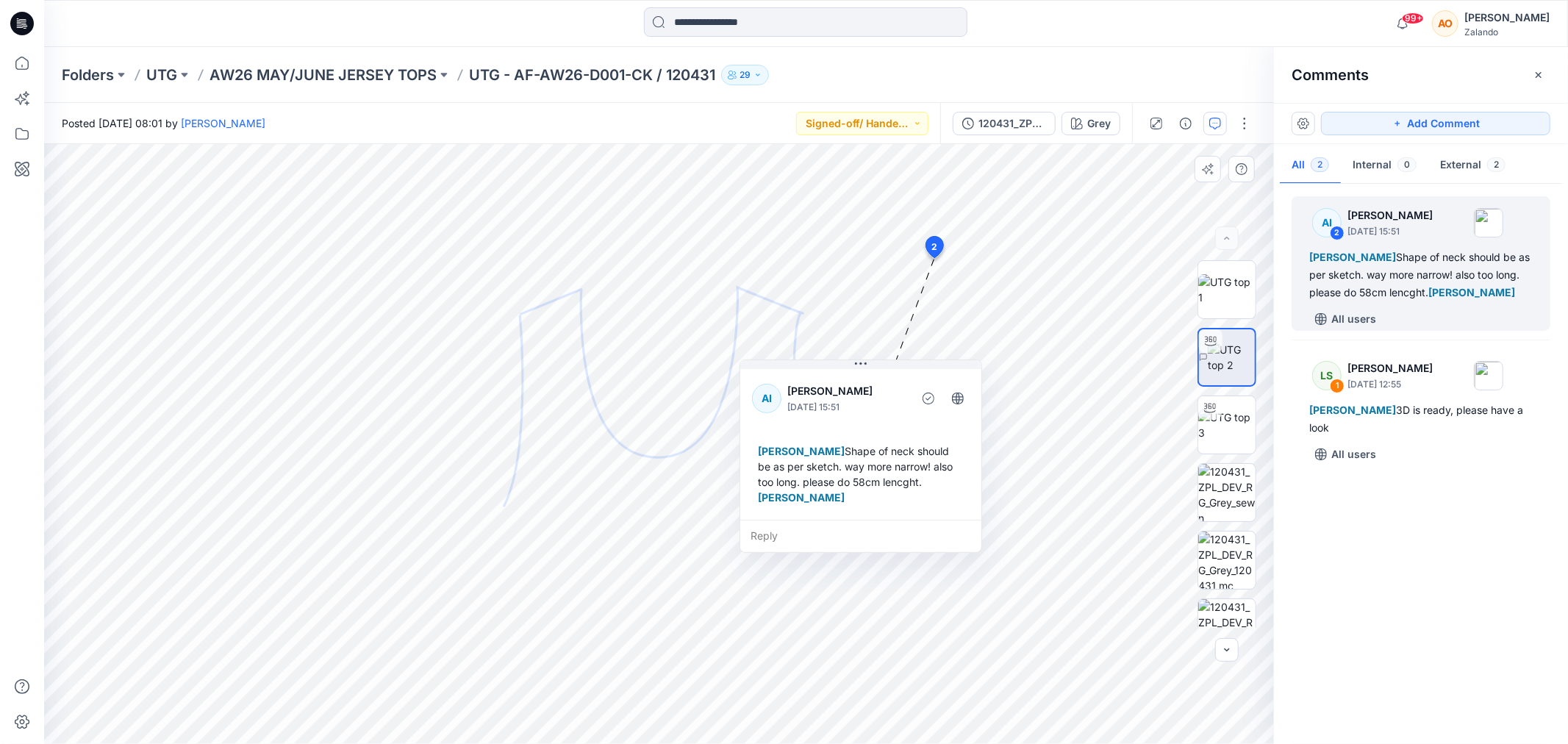
click at [858, 514] on div "AI Alexandre Ivan Almeida Fonseca September 12, 2025 15:51 Lise Stougaard Shape…" at bounding box center [860, 442] width 241 height 154
click at [851, 532] on div "Reply" at bounding box center [860, 535] width 241 height 32
click at [833, 536] on textarea at bounding box center [860, 537] width 241 height 36
type textarea "*"
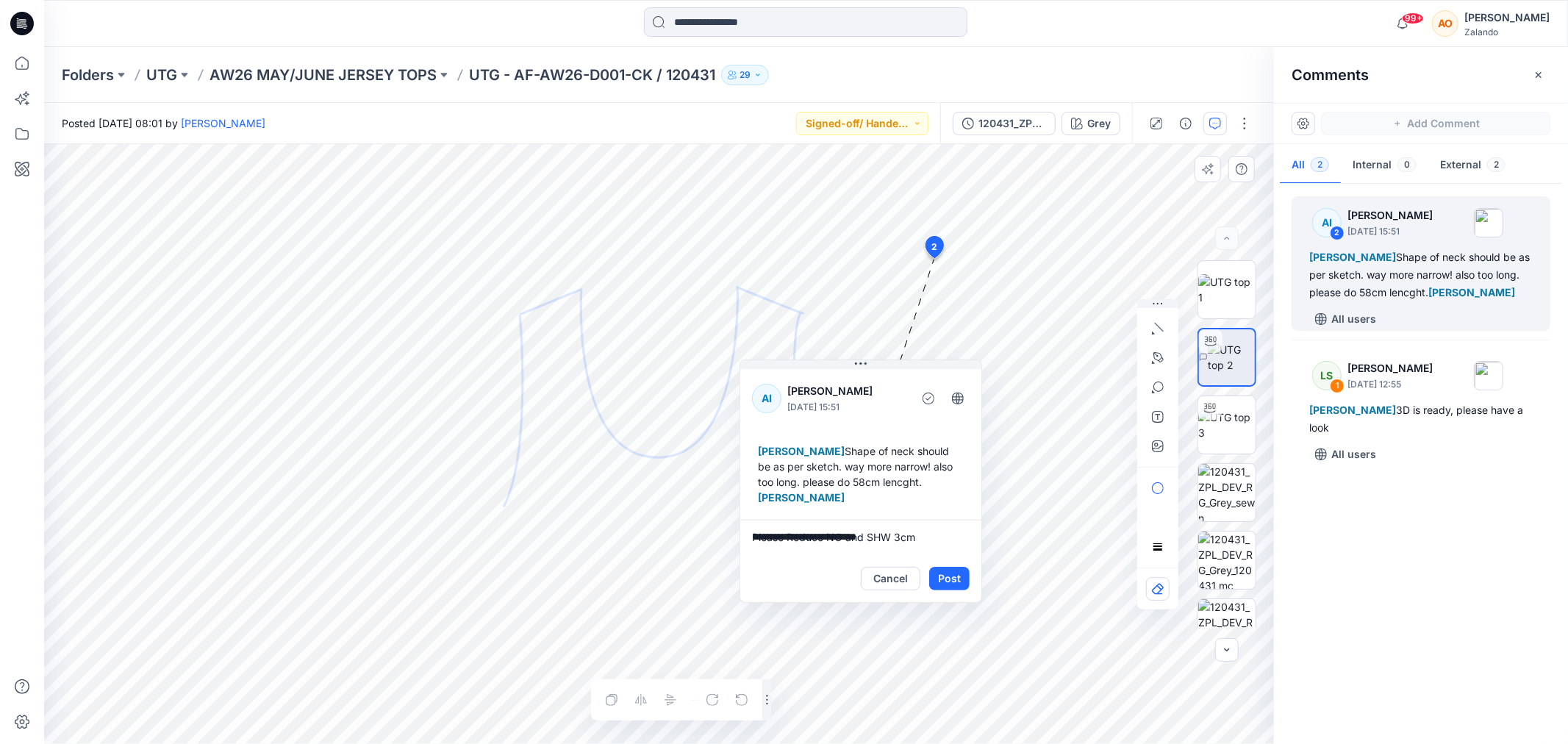
click at [969, 534] on textarea "**********" at bounding box center [860, 537] width 241 height 36
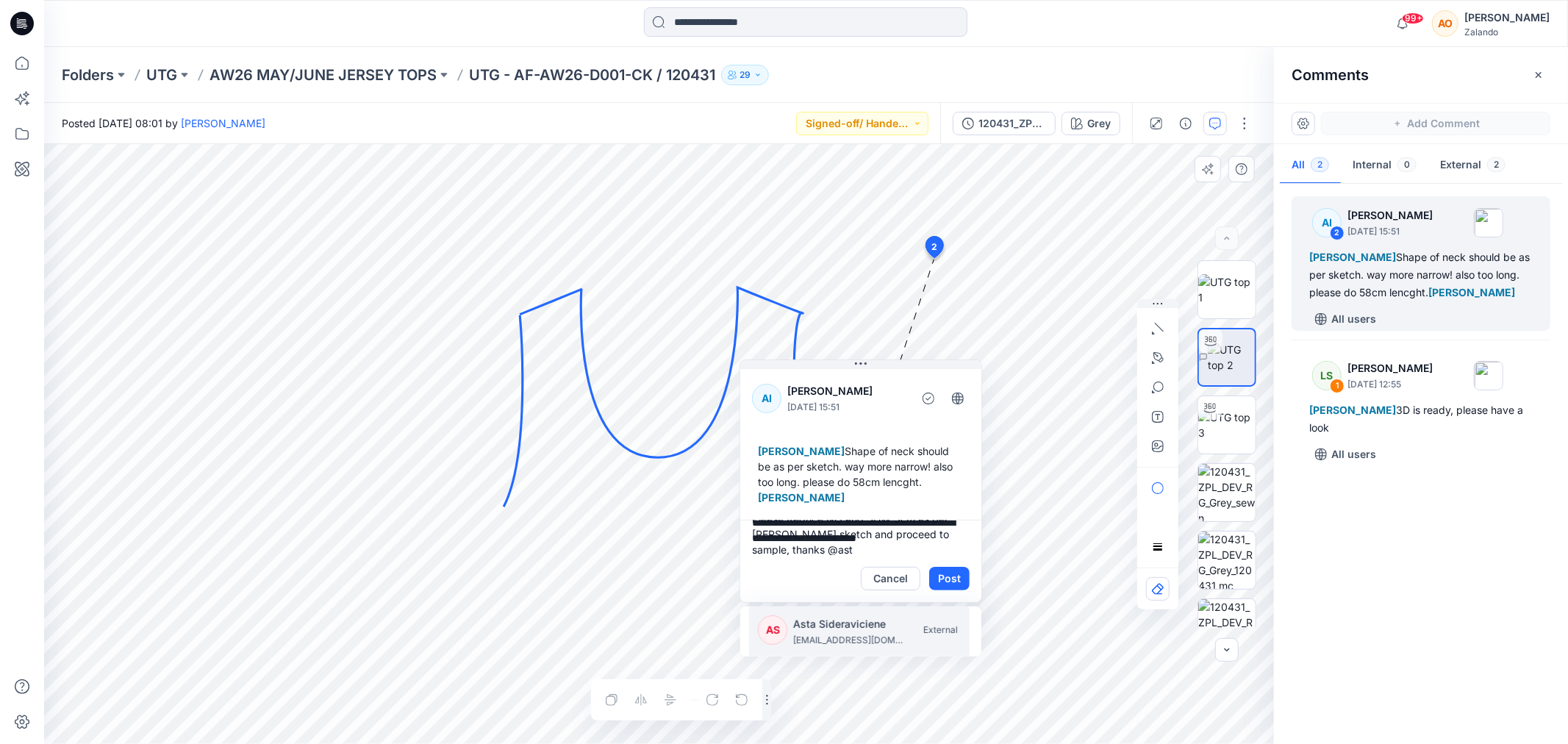
click at [817, 629] on p "Asta Sideraviciene" at bounding box center [848, 624] width 110 height 18
click at [817, 629] on p "[PERSON_NAME]" at bounding box center [848, 624] width 110 height 18
type textarea "**********"
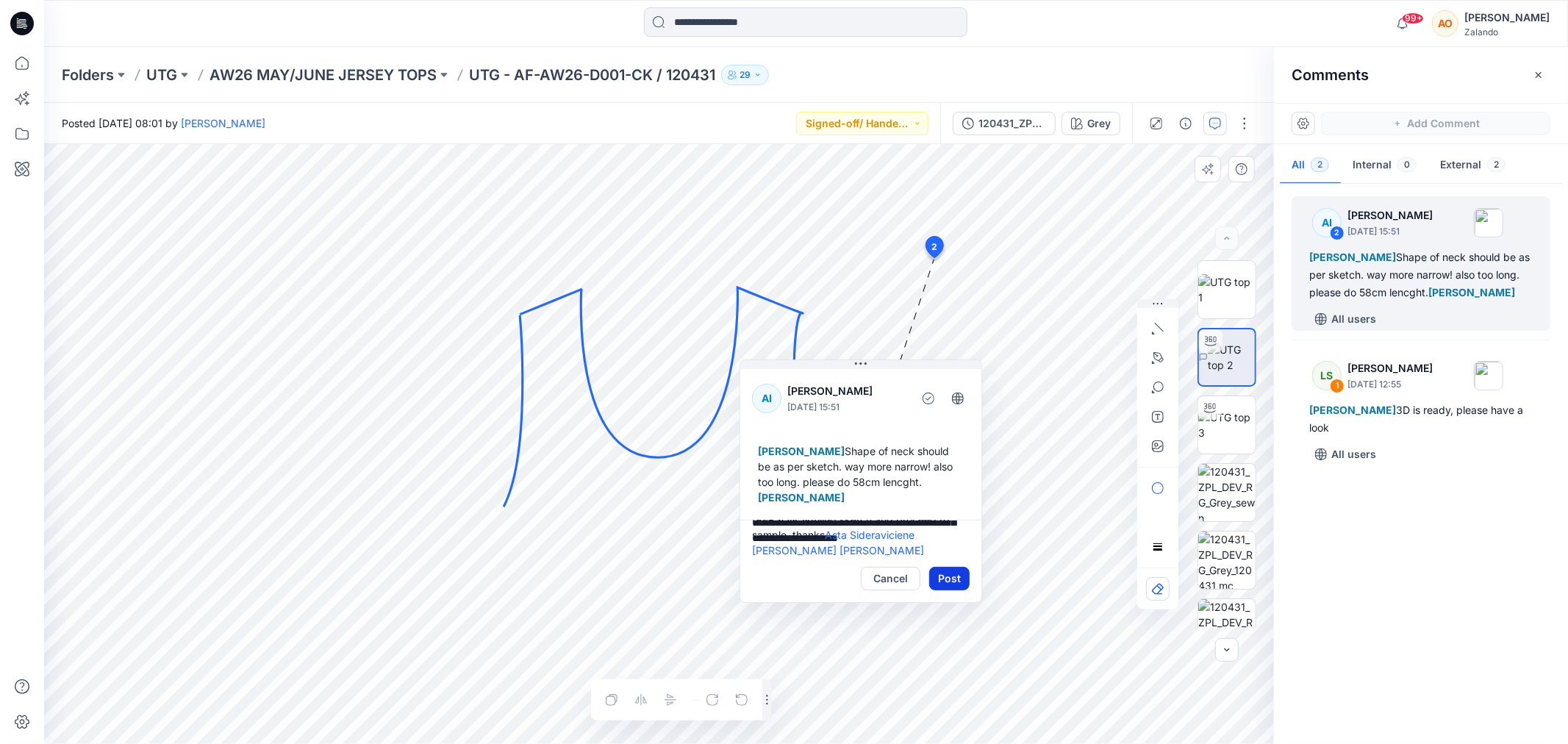
click at [931, 570] on button "Post" at bounding box center [950, 578] width 41 height 23
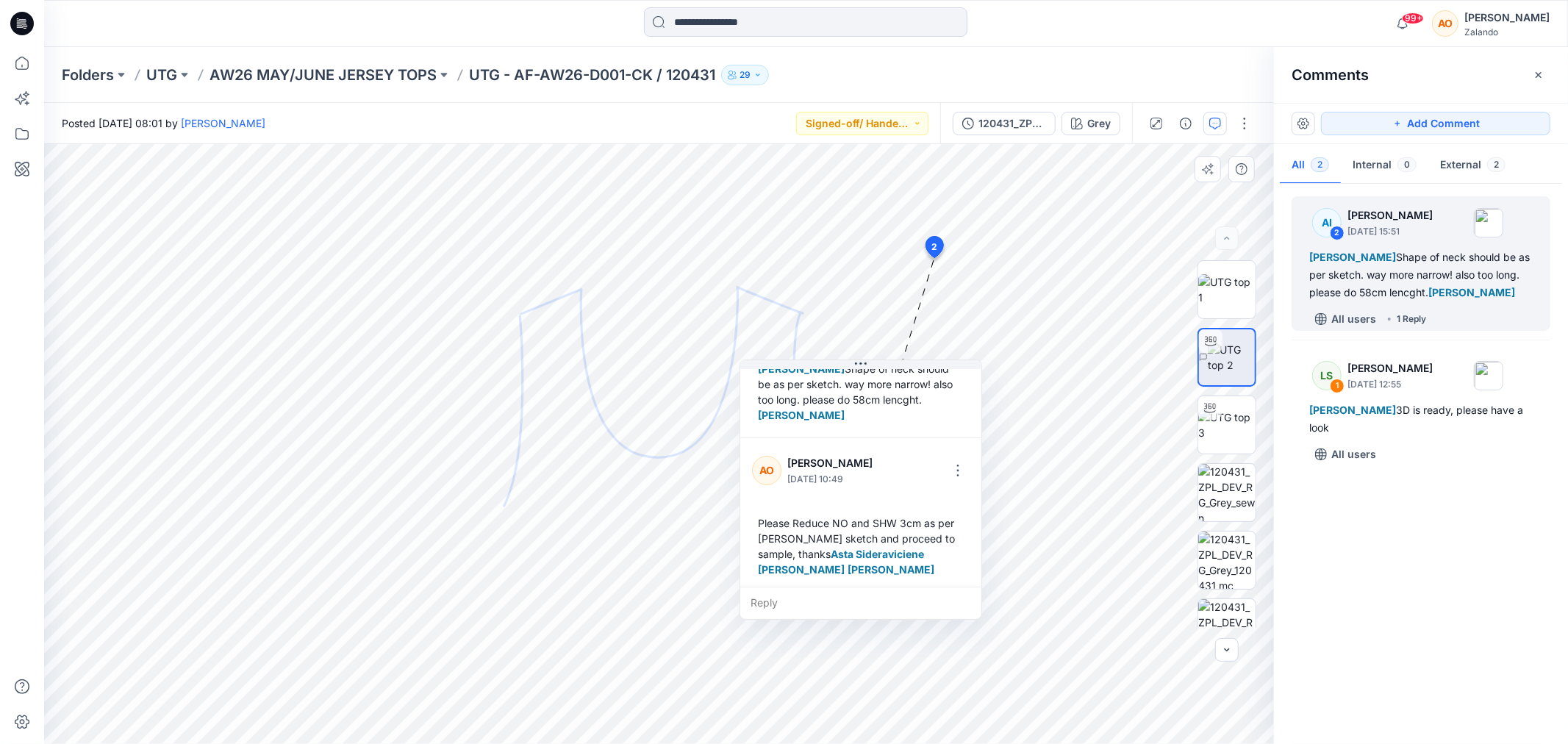
scroll to position [87, 0]
click at [878, 122] on button "Signed-off/ Handed over" at bounding box center [862, 123] width 132 height 23
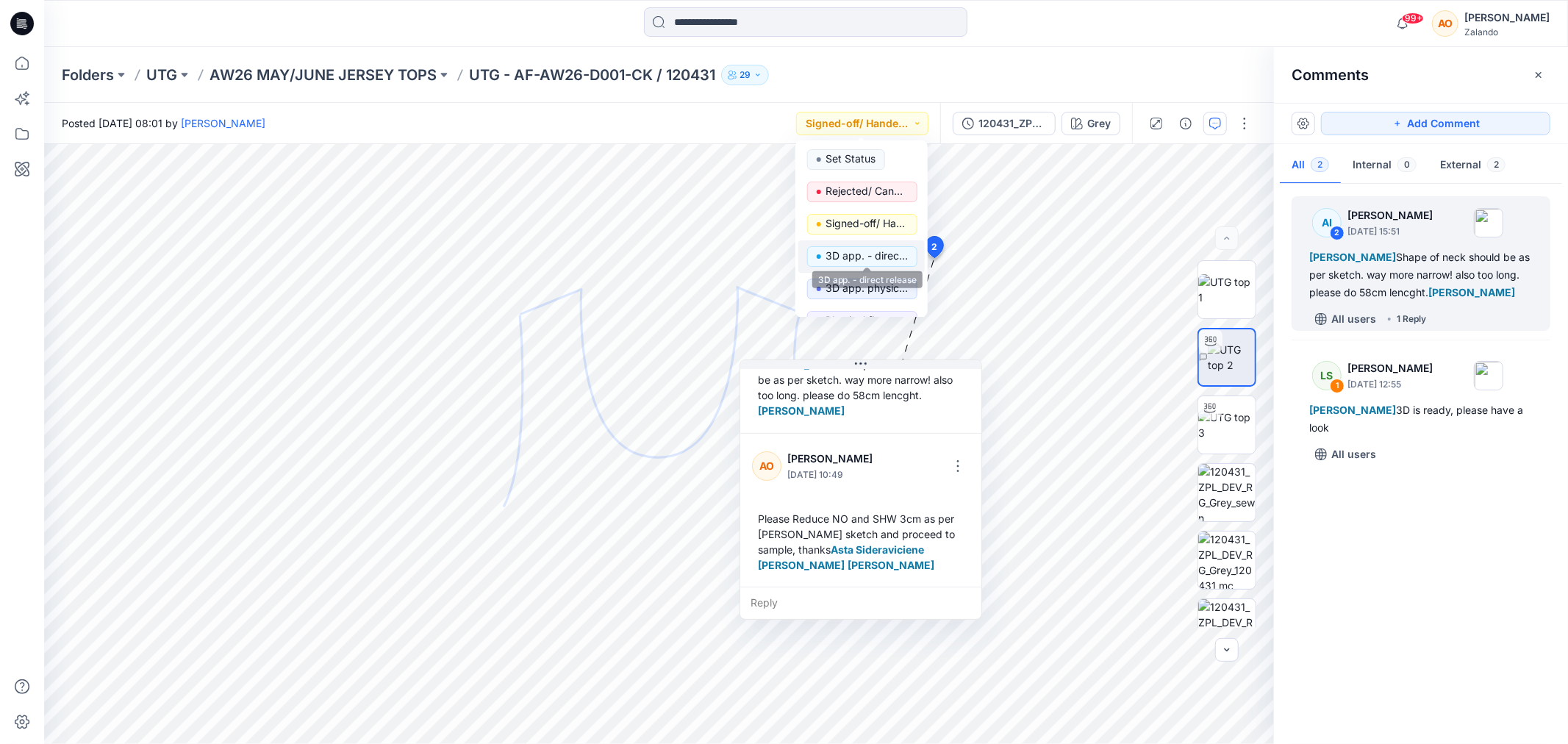
click at [903, 255] on p "3D app. - direct release" at bounding box center [866, 256] width 83 height 20
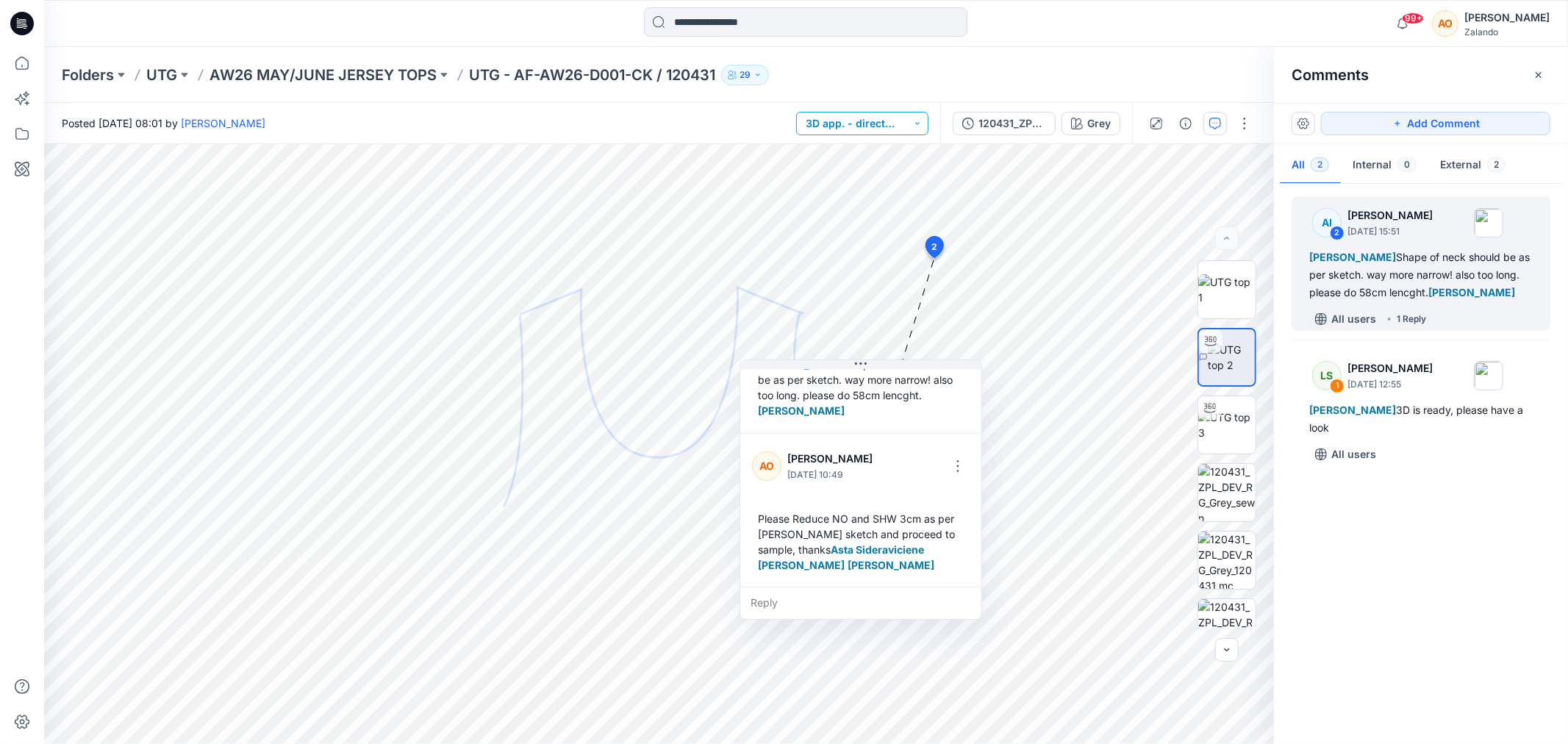
click at [848, 123] on button "3D app. - direct release" at bounding box center [862, 123] width 132 height 23
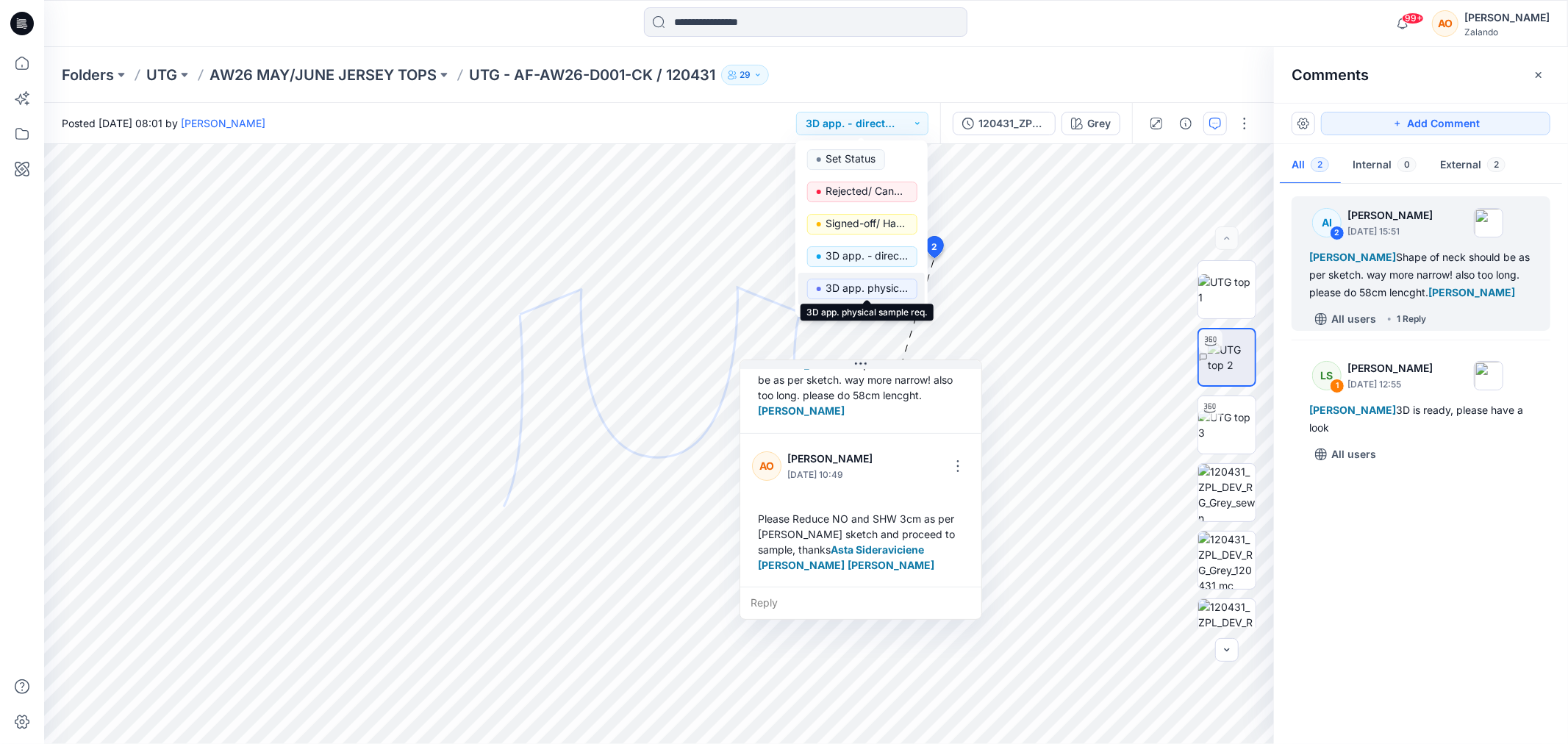
click at [857, 292] on p "3D app. physical sample req." at bounding box center [866, 289] width 83 height 20
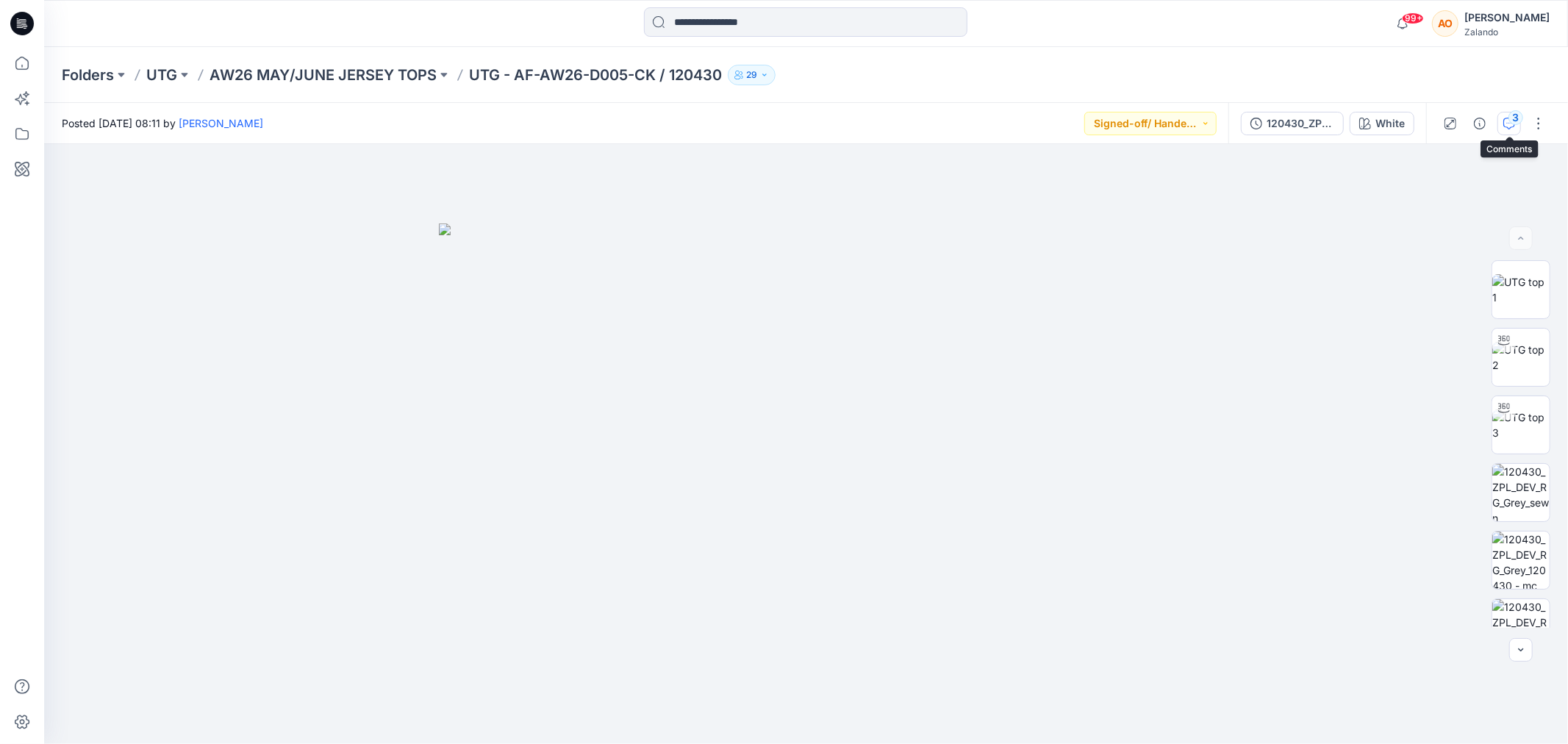
click at [1522, 118] on div "3" at bounding box center [1516, 117] width 15 height 15
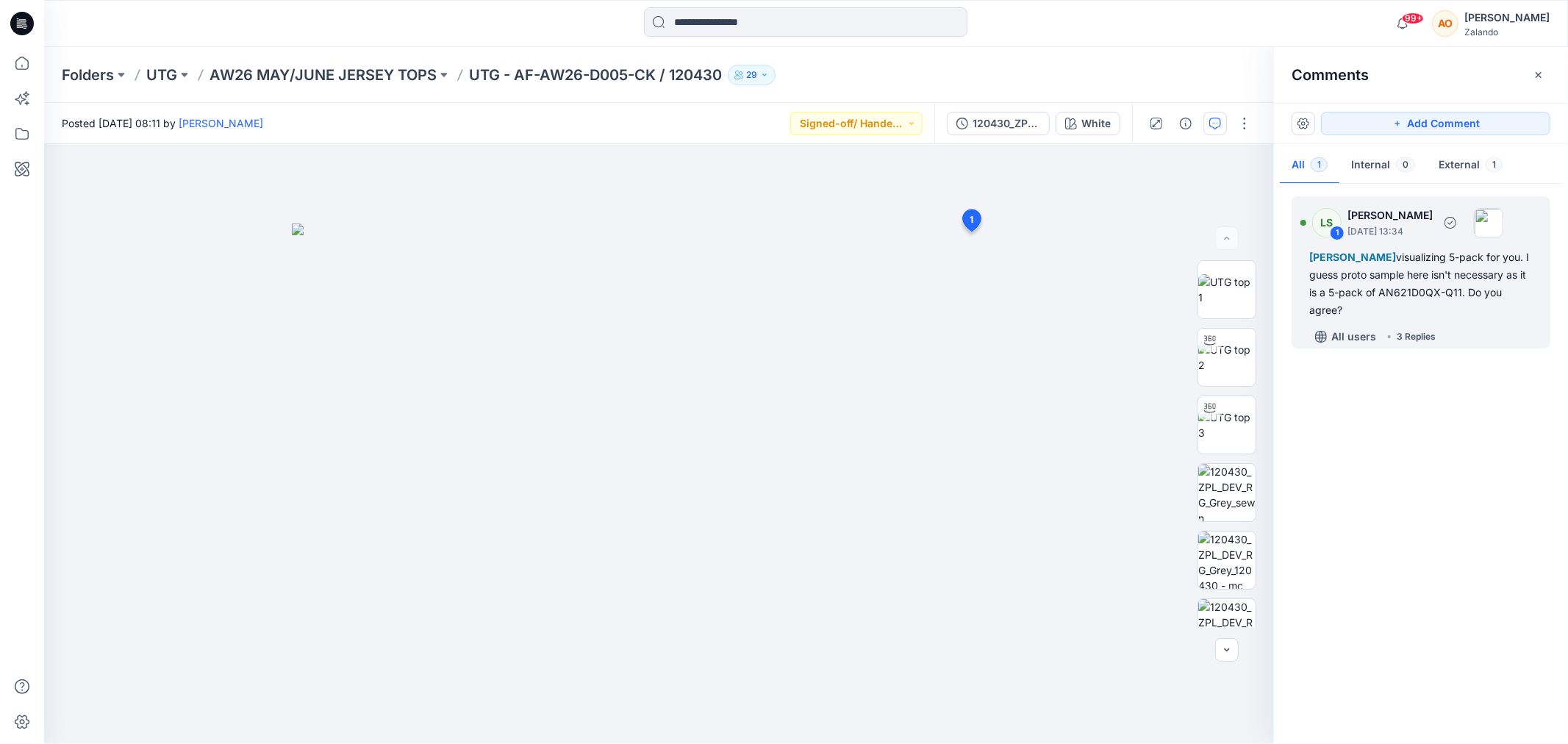
click at [1474, 319] on div "LS 1 [PERSON_NAME] [DATE] 13:34 [PERSON_NAME] visualizing 5-pack for you. I gue…" at bounding box center [1421, 272] width 259 height 152
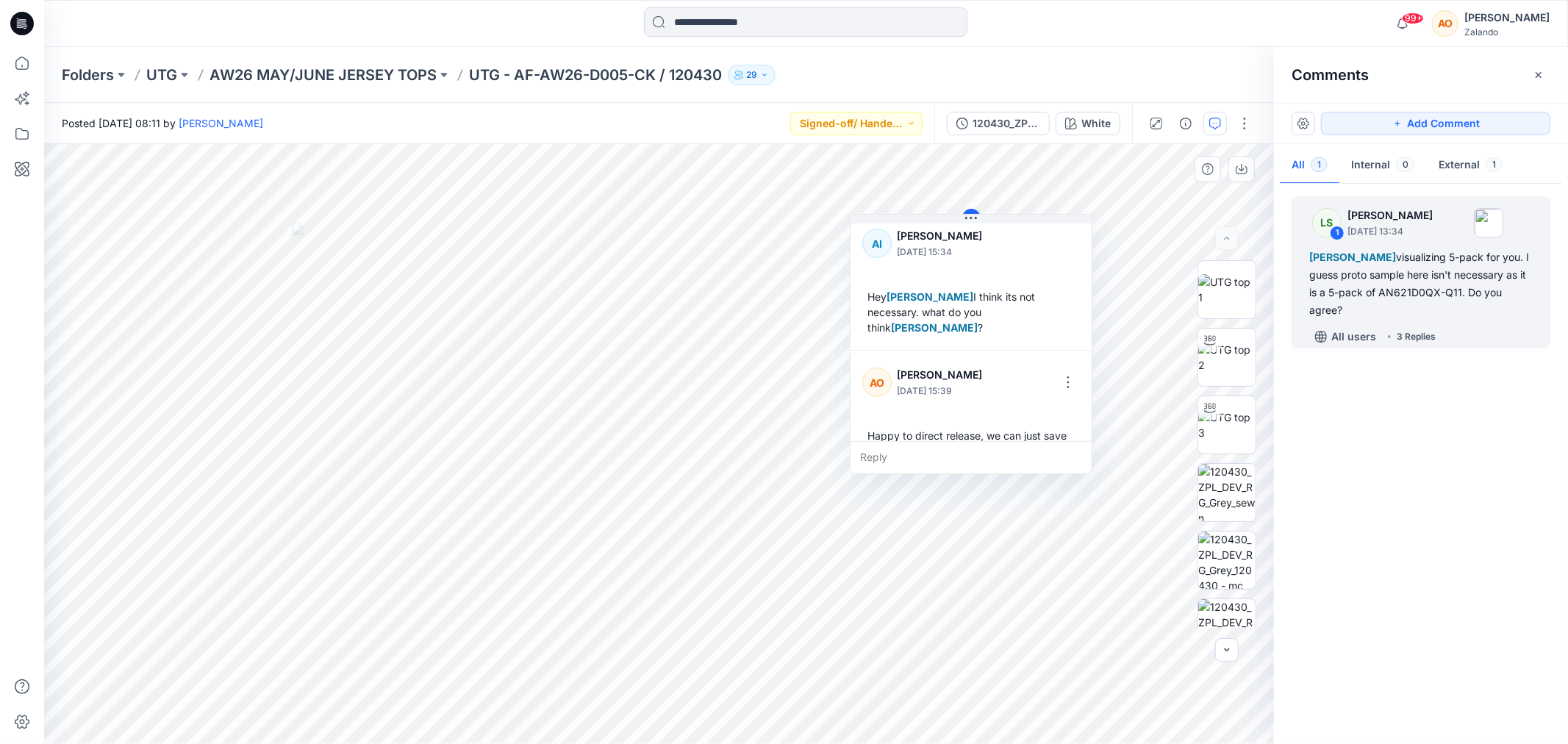
scroll to position [441, 0]
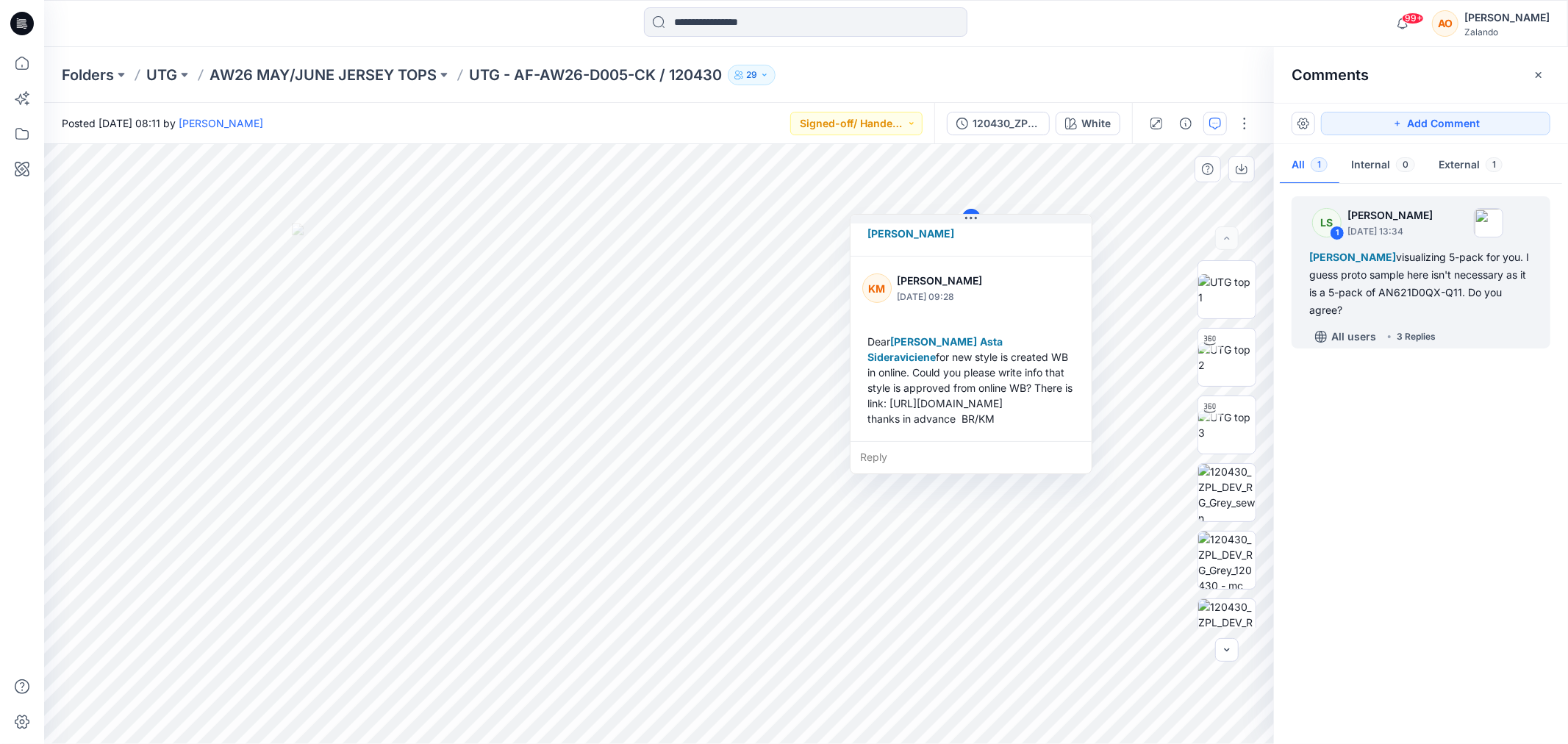
click at [995, 394] on div "Dear [PERSON_NAME] Asta Sideraviciene for new style is created WB in online. Co…" at bounding box center [971, 380] width 218 height 105
click at [993, 410] on div "Dear [PERSON_NAME] Asta Sideraviciene for new style is created WB in online. Co…" at bounding box center [971, 380] width 218 height 105
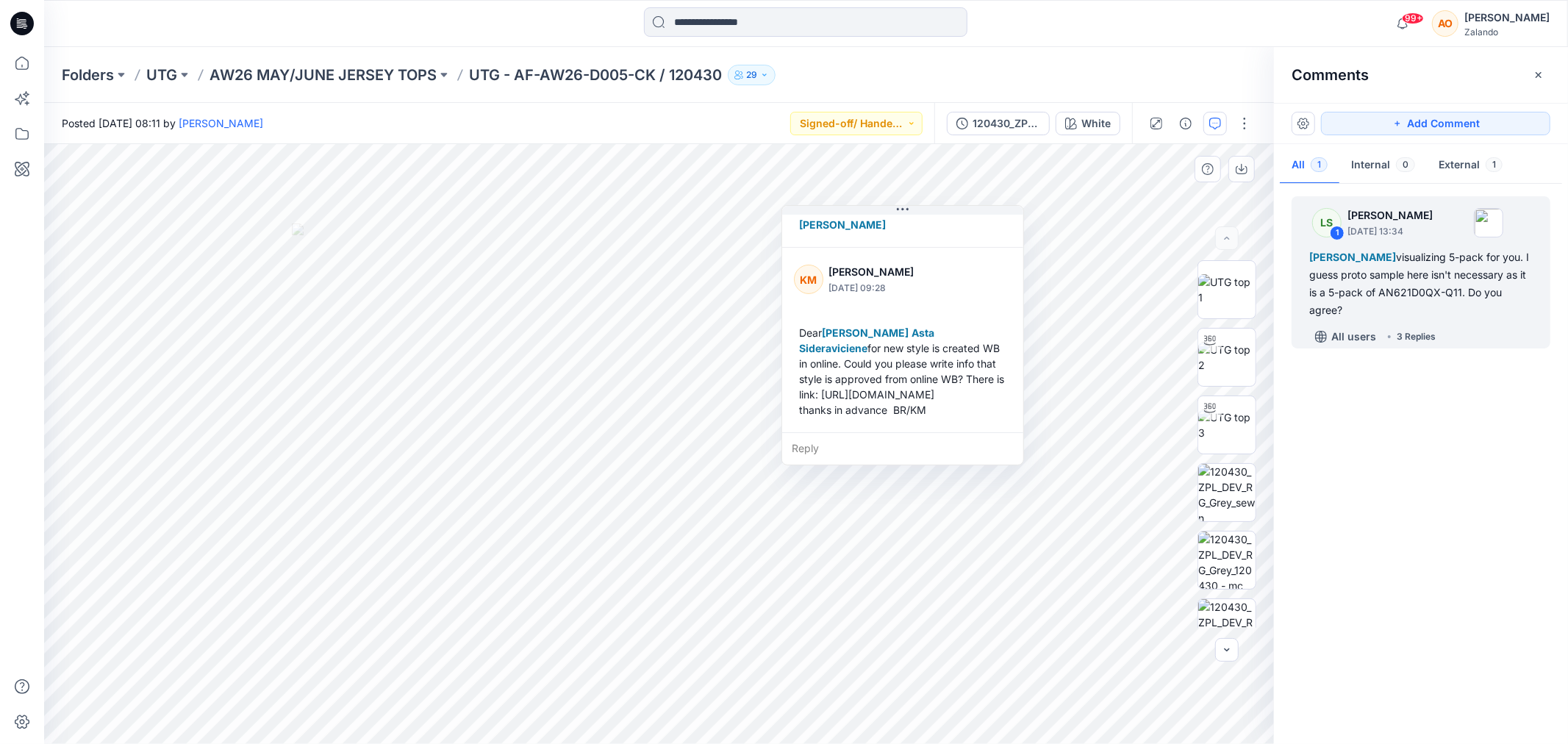
drag, startPoint x: 1013, startPoint y: 417, endPoint x: 928, endPoint y: 407, distance: 85.6
click at [928, 407] on div "Dear [PERSON_NAME] Asta Sideraviciene for new style is created WB in online. Co…" at bounding box center [903, 371] width 218 height 105
click at [789, 360] on div "Dear [PERSON_NAME] Asta Sideraviciene for new style is created WB in online. Co…" at bounding box center [887, 370] width 218 height 105
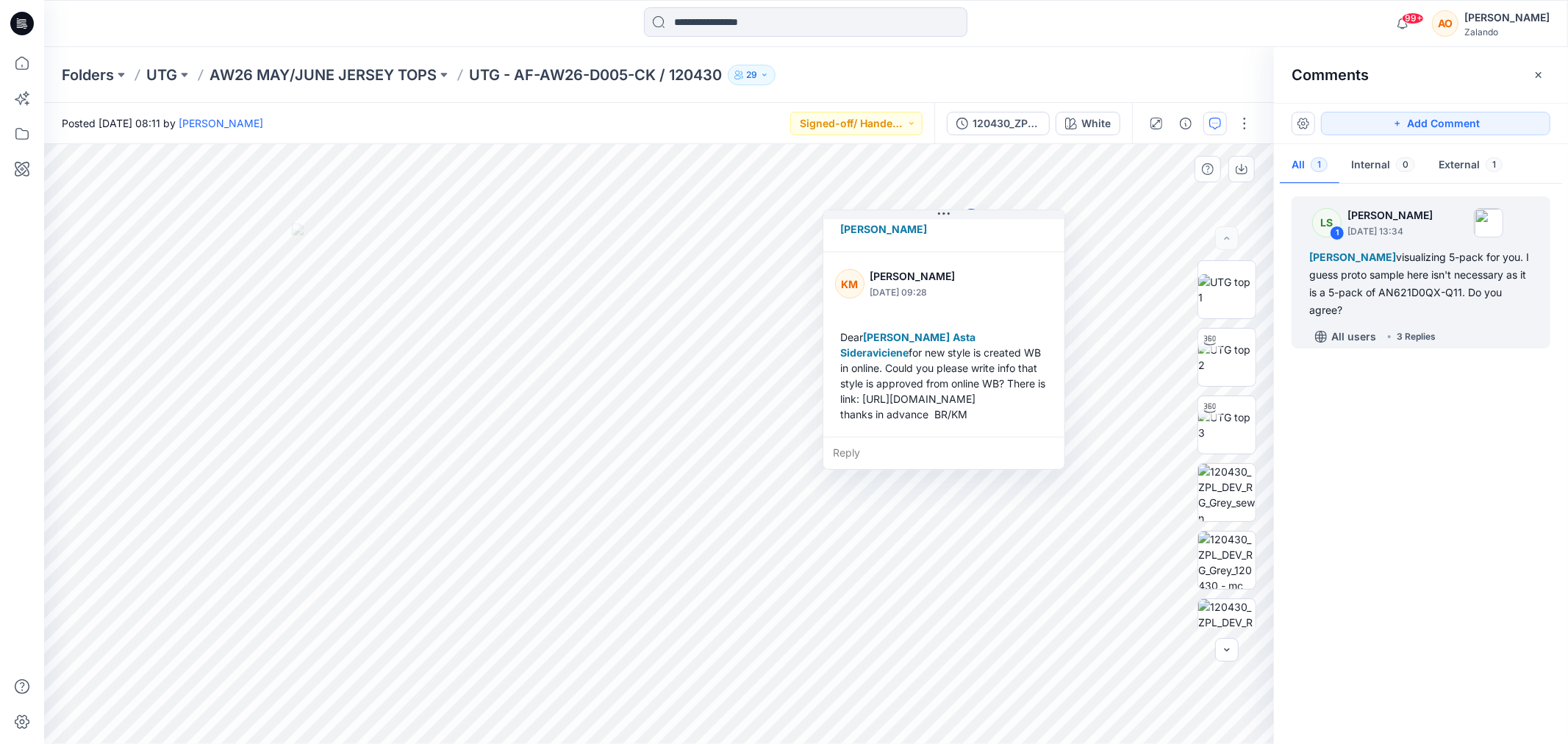
drag, startPoint x: 784, startPoint y: 360, endPoint x: 841, endPoint y: 366, distance: 57.3
click at [841, 366] on div "Dear [PERSON_NAME] Asta Sideraviciene for new style is created WB in online. Co…" at bounding box center [943, 376] width 218 height 105
click at [847, 366] on div "Dear [PERSON_NAME] Asta Sideraviciene for new style is created WB in online. Co…" at bounding box center [943, 376] width 218 height 105
drag, startPoint x: 847, startPoint y: 366, endPoint x: 1031, endPoint y: 393, distance: 186.0
click at [1031, 393] on div "Dear [PERSON_NAME] Asta Sideraviciene for new style is created WB in online. Co…" at bounding box center [943, 376] width 218 height 105
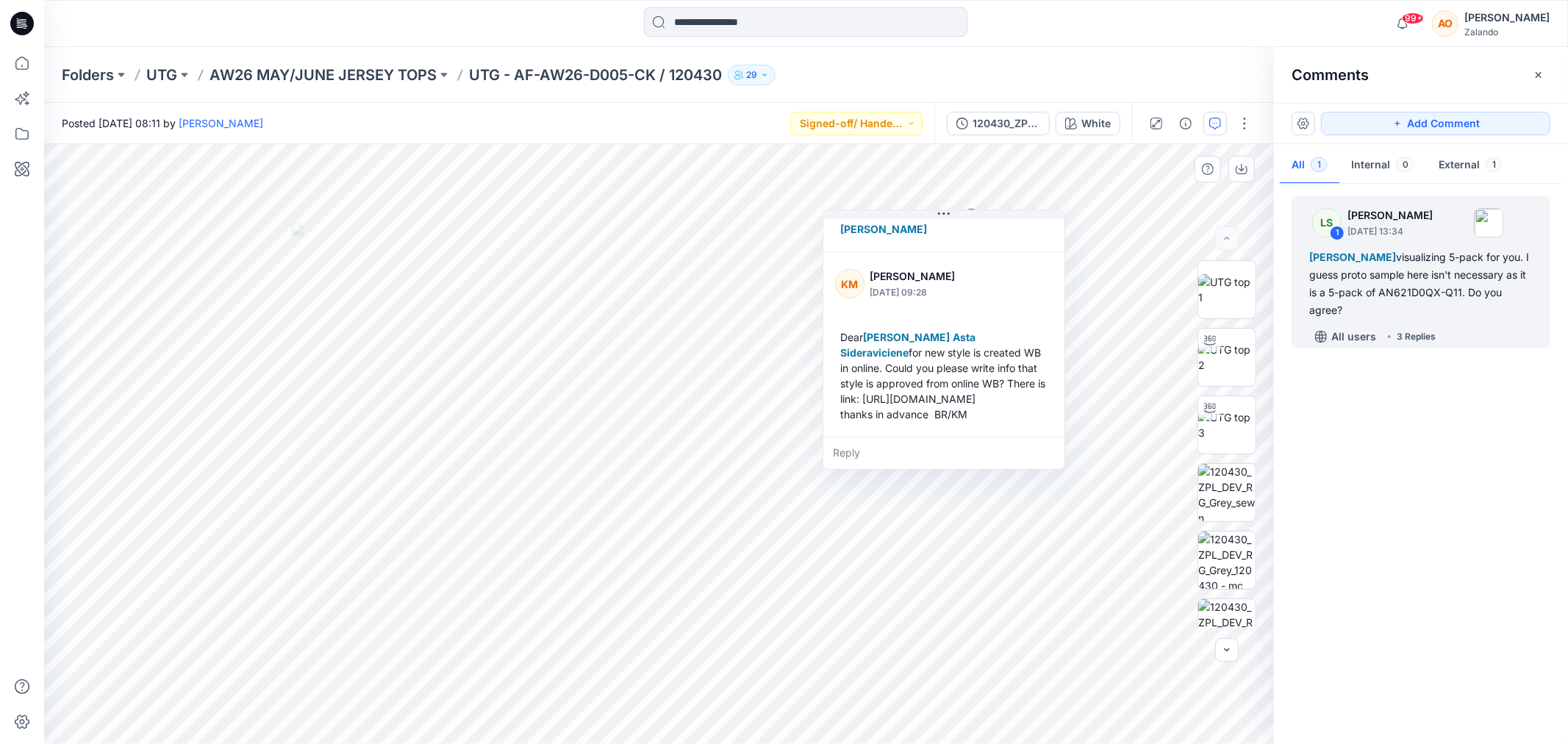
copy div "[URL][DOMAIN_NAME]"
click at [910, 437] on div "Reply" at bounding box center [943, 453] width 241 height 32
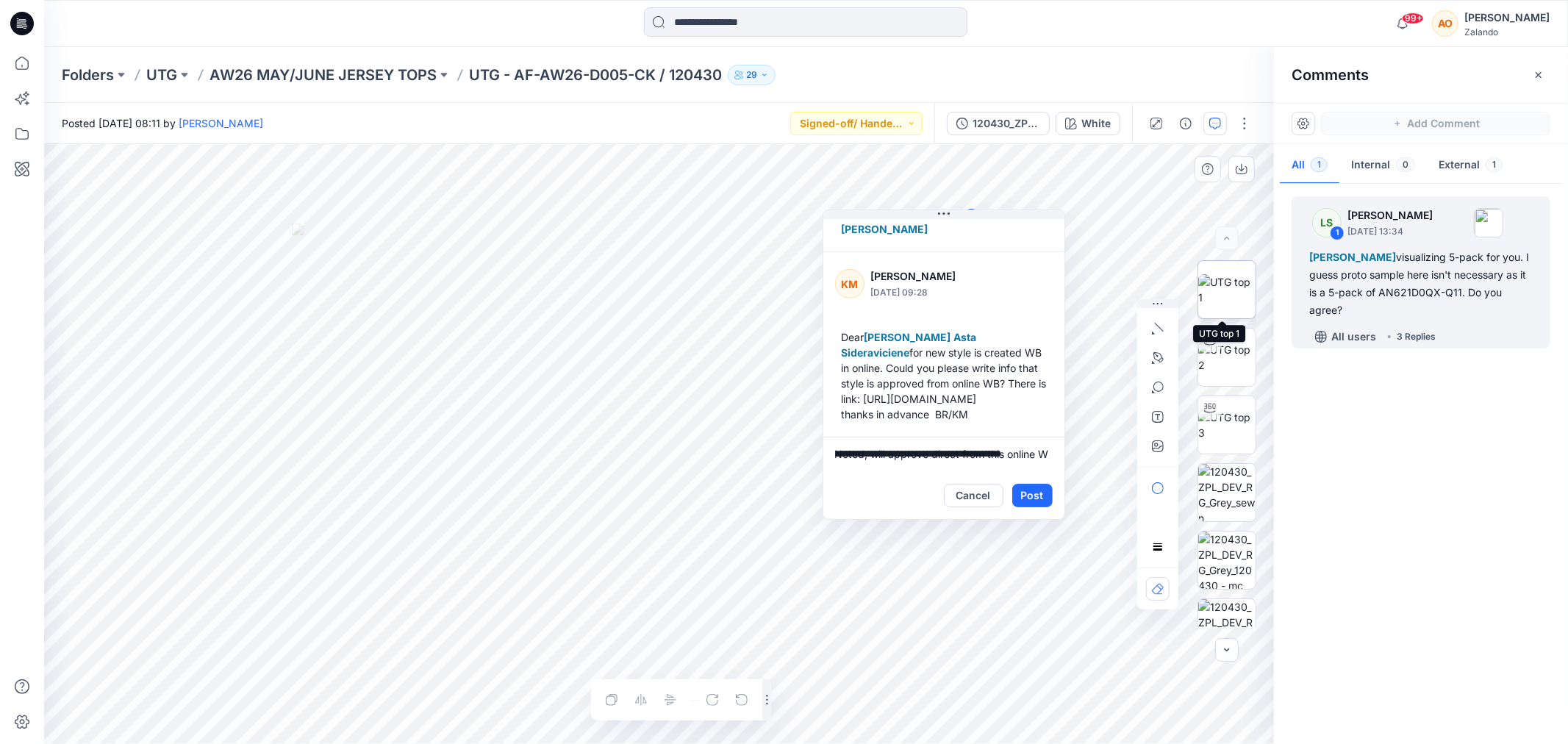
type textarea "**********"
click at [1030, 495] on button "Post" at bounding box center [1033, 495] width 41 height 23
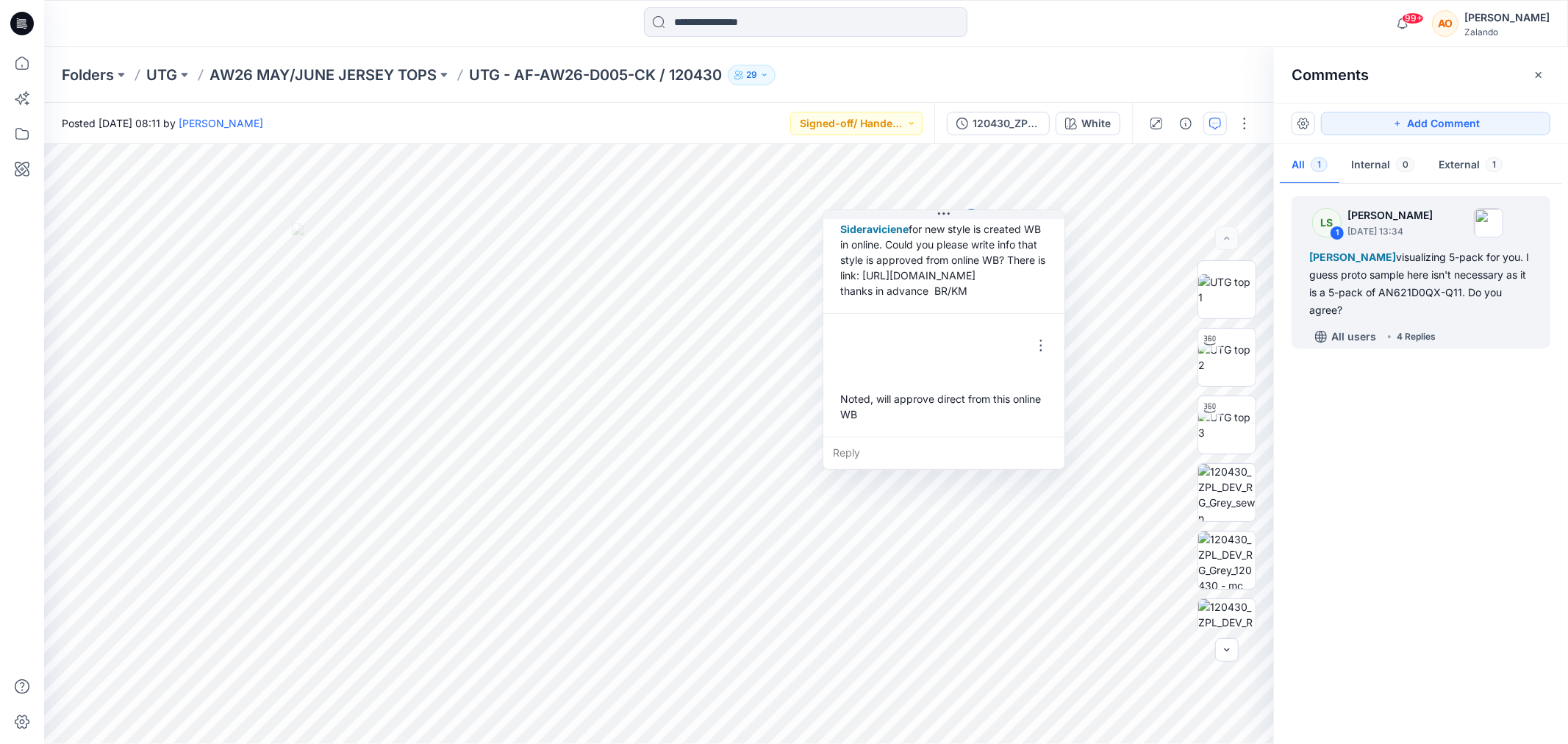
scroll to position [566, 0]
click at [832, 99] on div "Folders UTG AW26 MAY/JUNE JERSEY TOPS UTG - AF-AW26-D005-CK / 120430 29" at bounding box center [807, 75] width 1524 height 56
click at [821, 117] on button "Signed-off/ Handed over" at bounding box center [856, 123] width 132 height 23
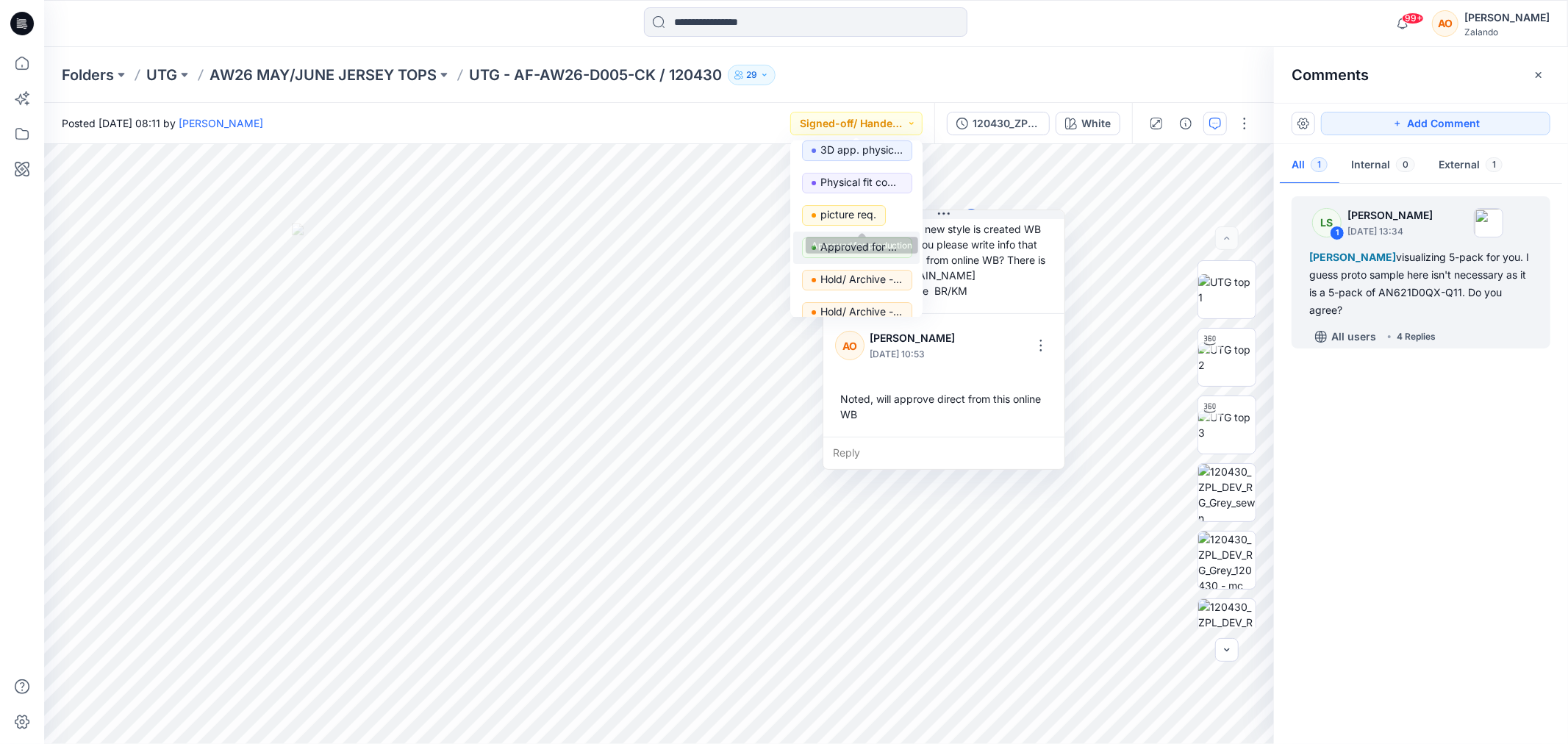
scroll to position [163, 0]
click at [880, 232] on span "Approved for production" at bounding box center [862, 222] width 83 height 20
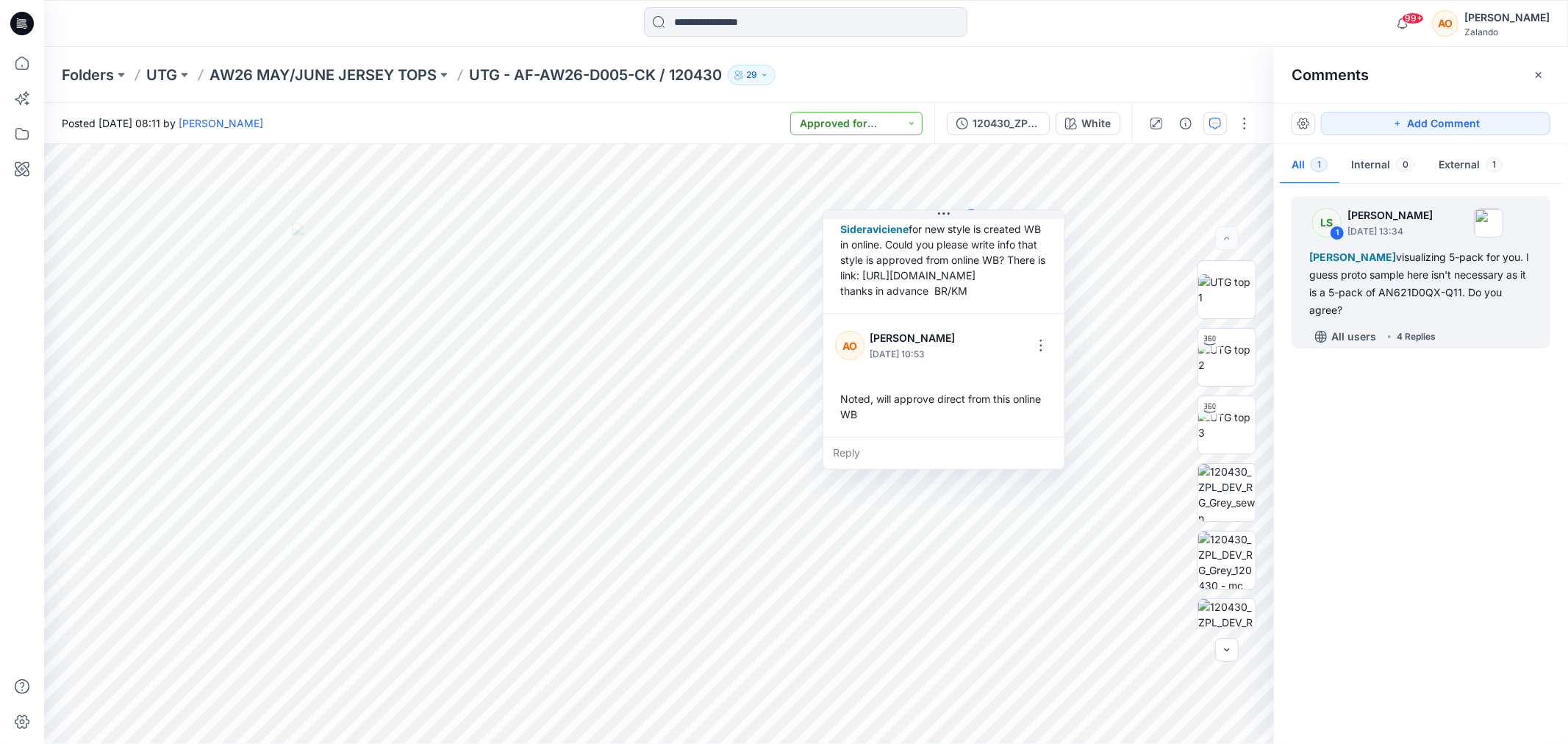
click at [821, 125] on button "Approved for production" at bounding box center [856, 123] width 132 height 23
click at [878, 248] on p "3D app. - direct release" at bounding box center [862, 256] width 83 height 20
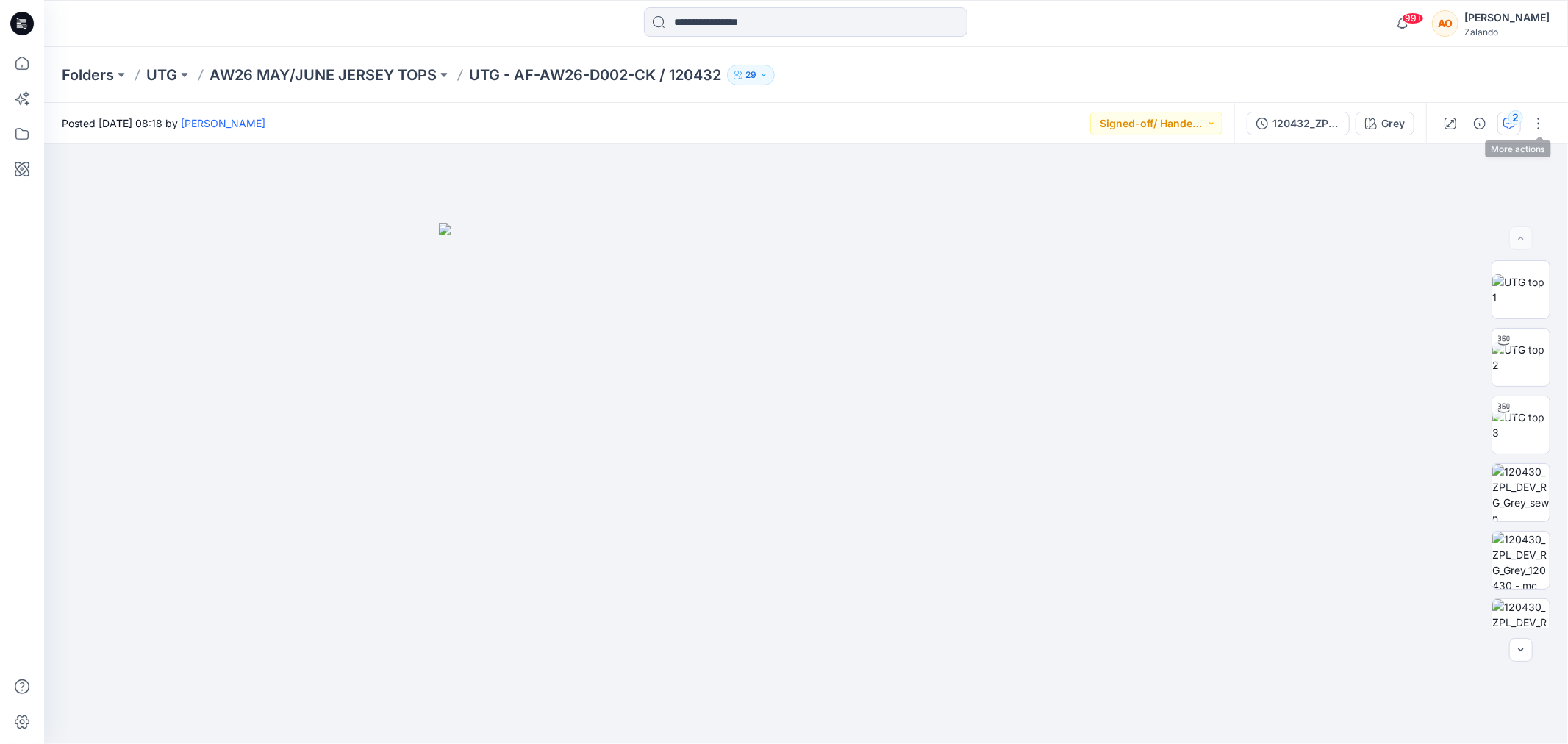
click at [1520, 126] on button "2" at bounding box center [1509, 123] width 23 height 23
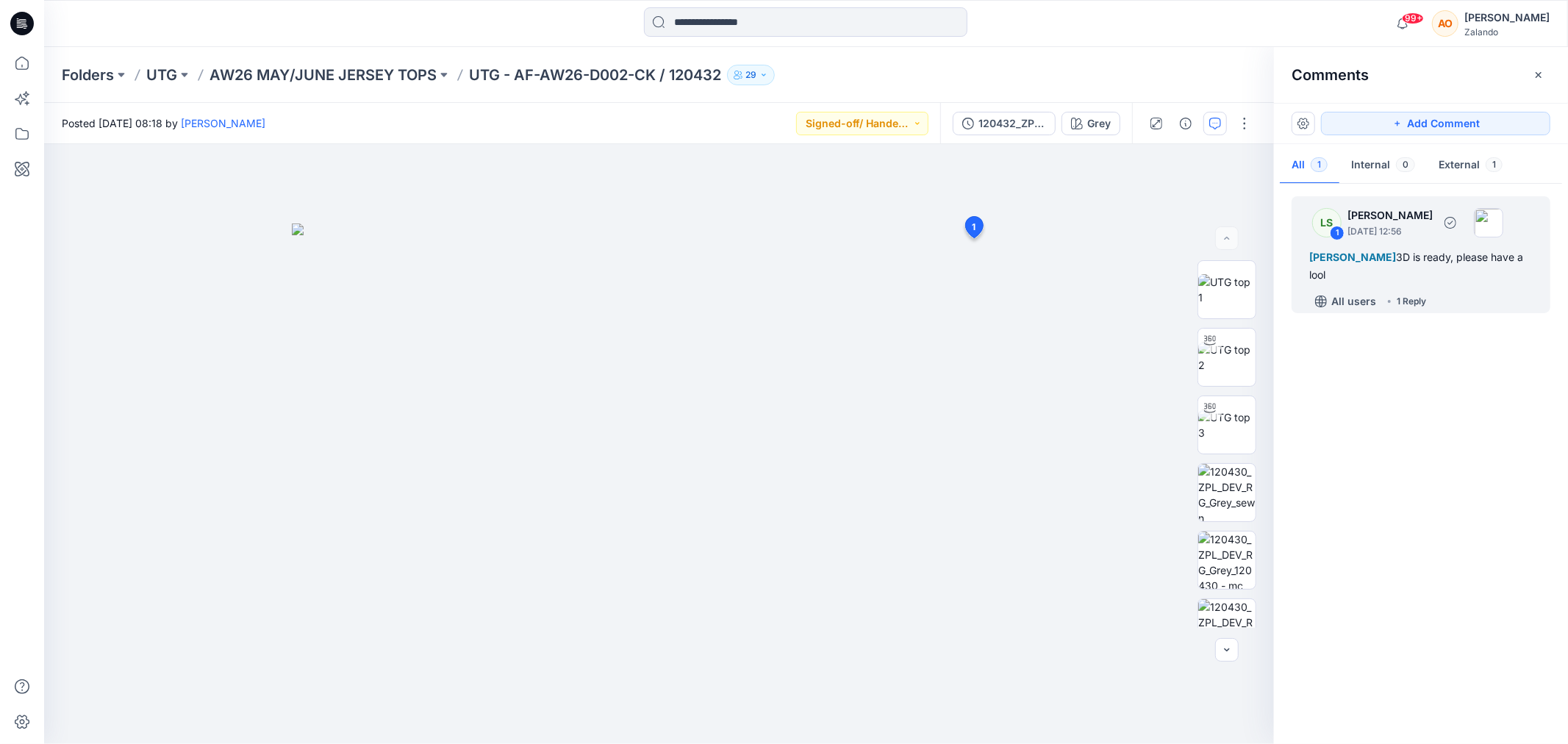
click at [1501, 305] on div "All users 1 Reply" at bounding box center [1429, 301] width 241 height 23
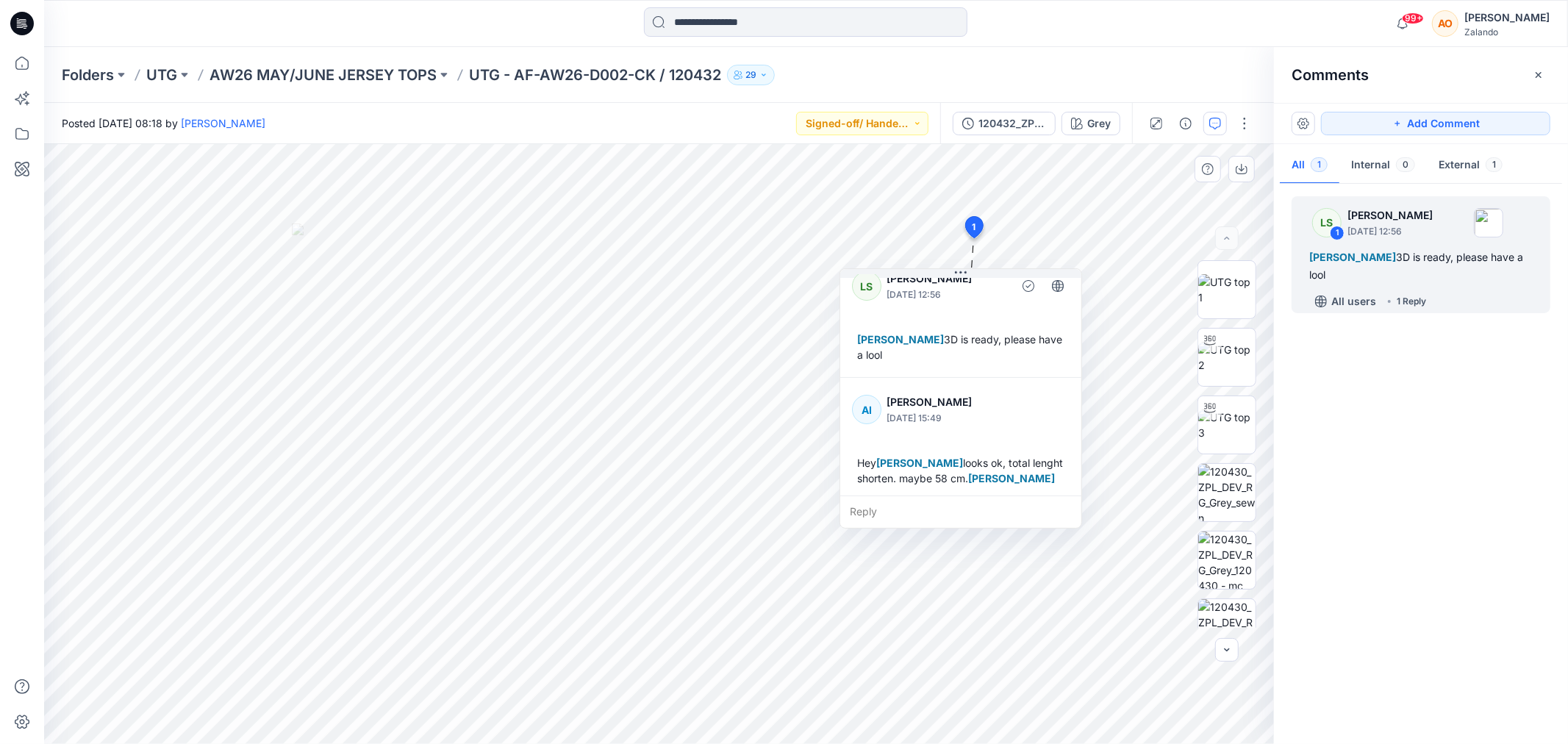
scroll to position [25, 0]
click at [1217, 431] on img at bounding box center [1227, 424] width 58 height 31
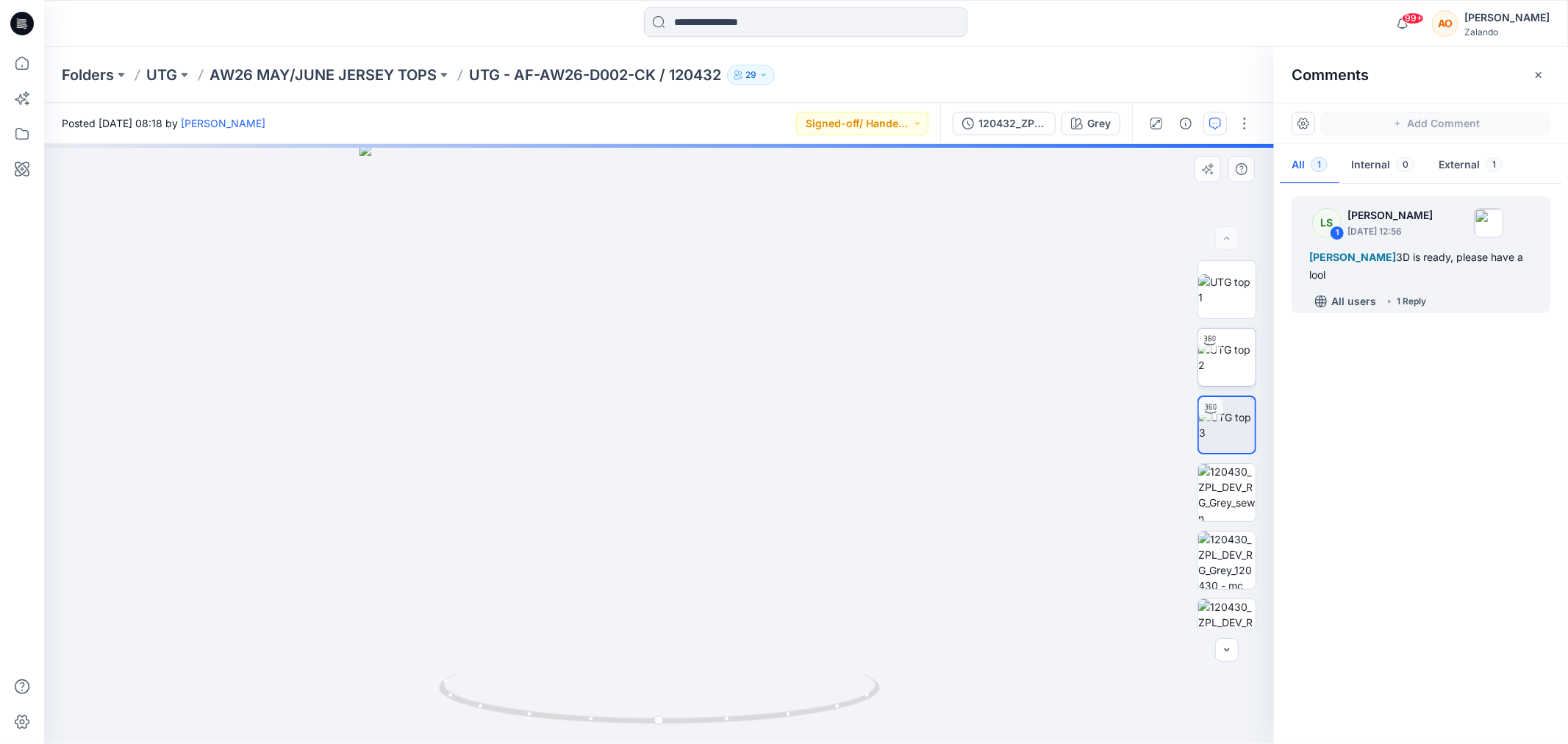
click at [1228, 373] on img at bounding box center [1227, 357] width 58 height 31
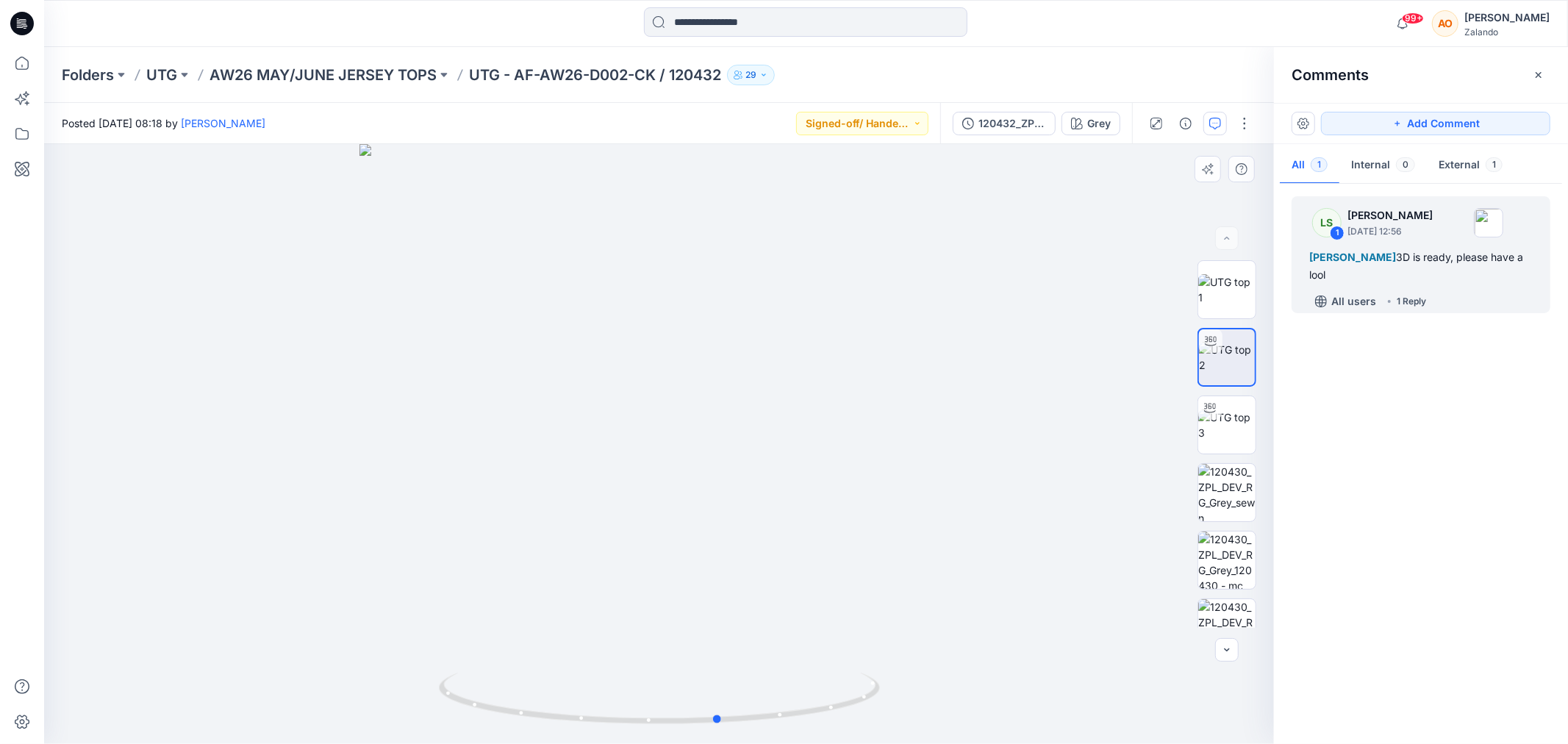
drag, startPoint x: 591, startPoint y: 385, endPoint x: 651, endPoint y: 407, distance: 63.9
click at [651, 407] on div at bounding box center [659, 443] width 1230 height 599
click at [1247, 424] on img at bounding box center [1227, 424] width 58 height 31
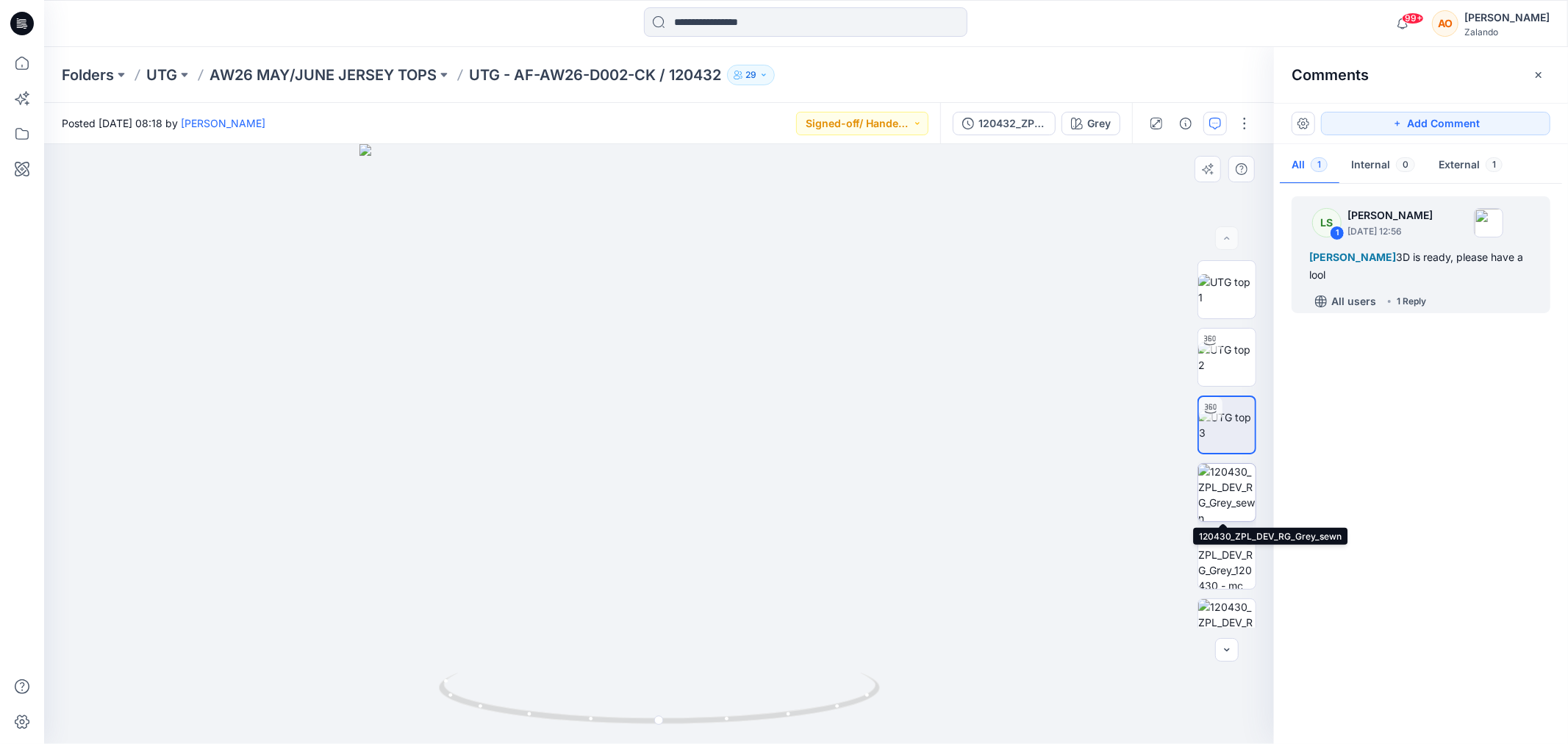
click at [1198, 507] on img at bounding box center [1227, 492] width 58 height 58
click at [1234, 291] on img at bounding box center [1227, 289] width 58 height 31
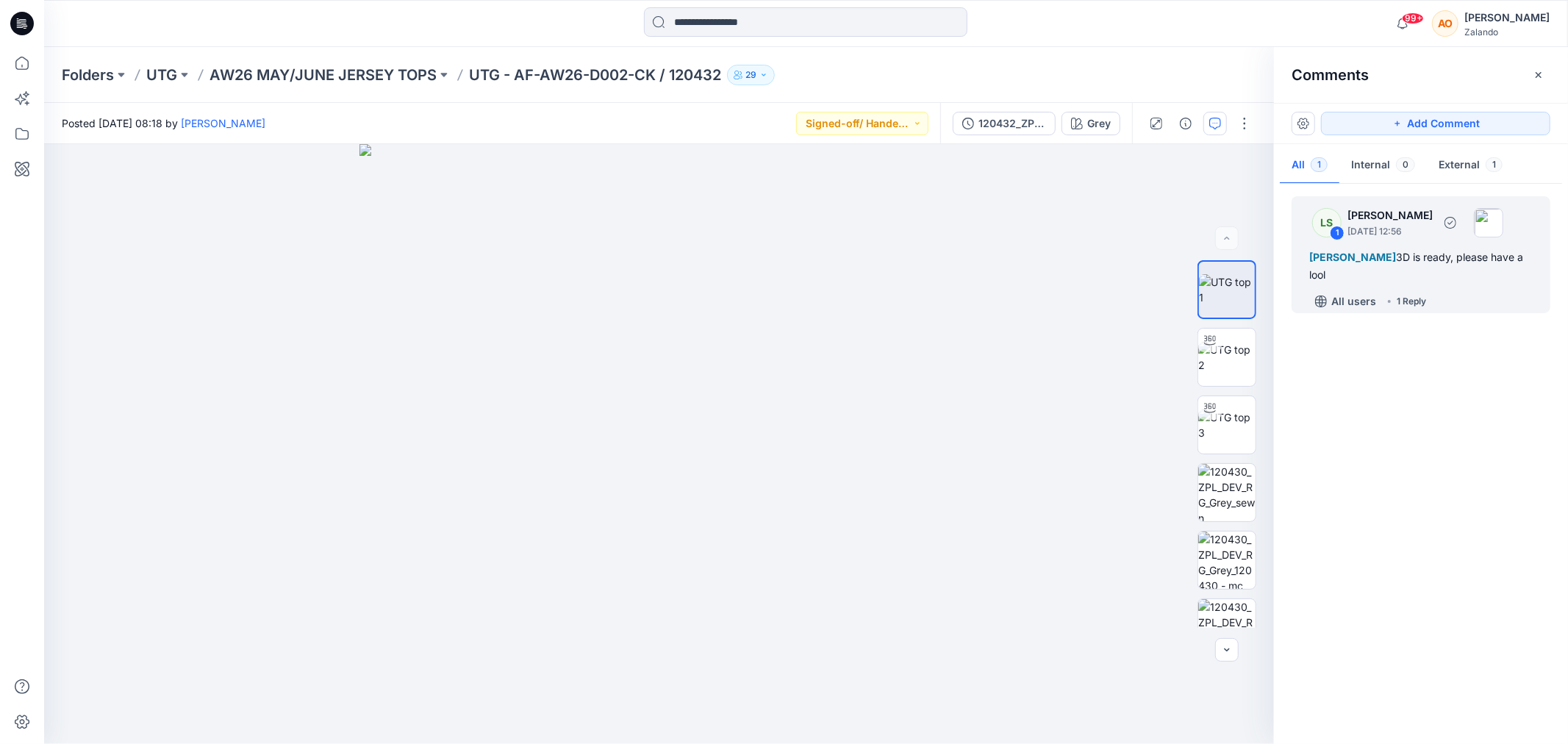
click at [1439, 279] on div "[PERSON_NAME] 3D is ready, please have a lool" at bounding box center [1421, 266] width 224 height 36
click at [1206, 494] on img at bounding box center [1227, 492] width 58 height 58
drag, startPoint x: 1217, startPoint y: 281, endPoint x: 1307, endPoint y: 280, distance: 90.0
click at [1226, 280] on img at bounding box center [1227, 289] width 58 height 31
click at [1452, 268] on div "[PERSON_NAME] 3D is ready, please have a lool" at bounding box center [1421, 266] width 224 height 36
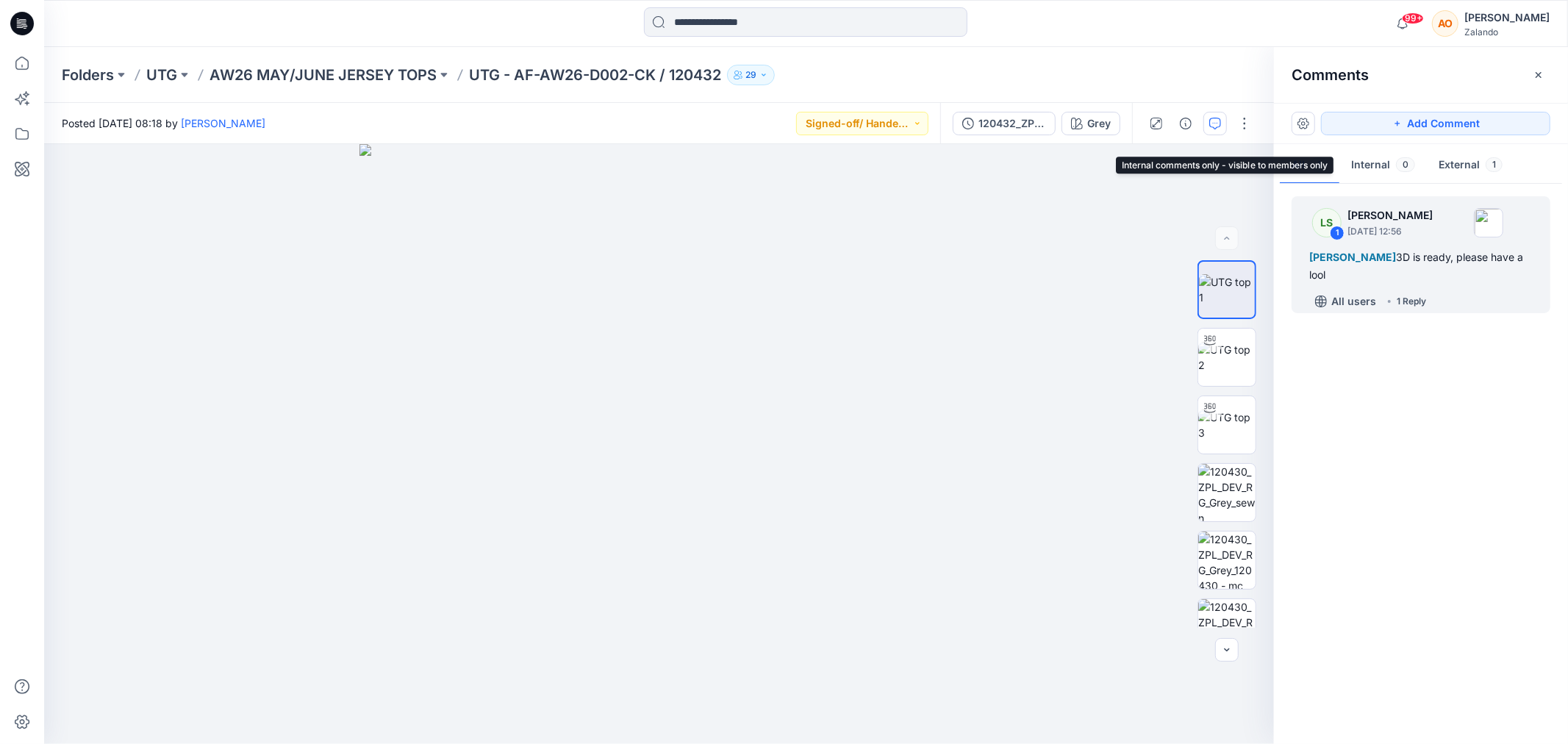
click at [1384, 170] on button "Internal 0" at bounding box center [1383, 166] width 87 height 37
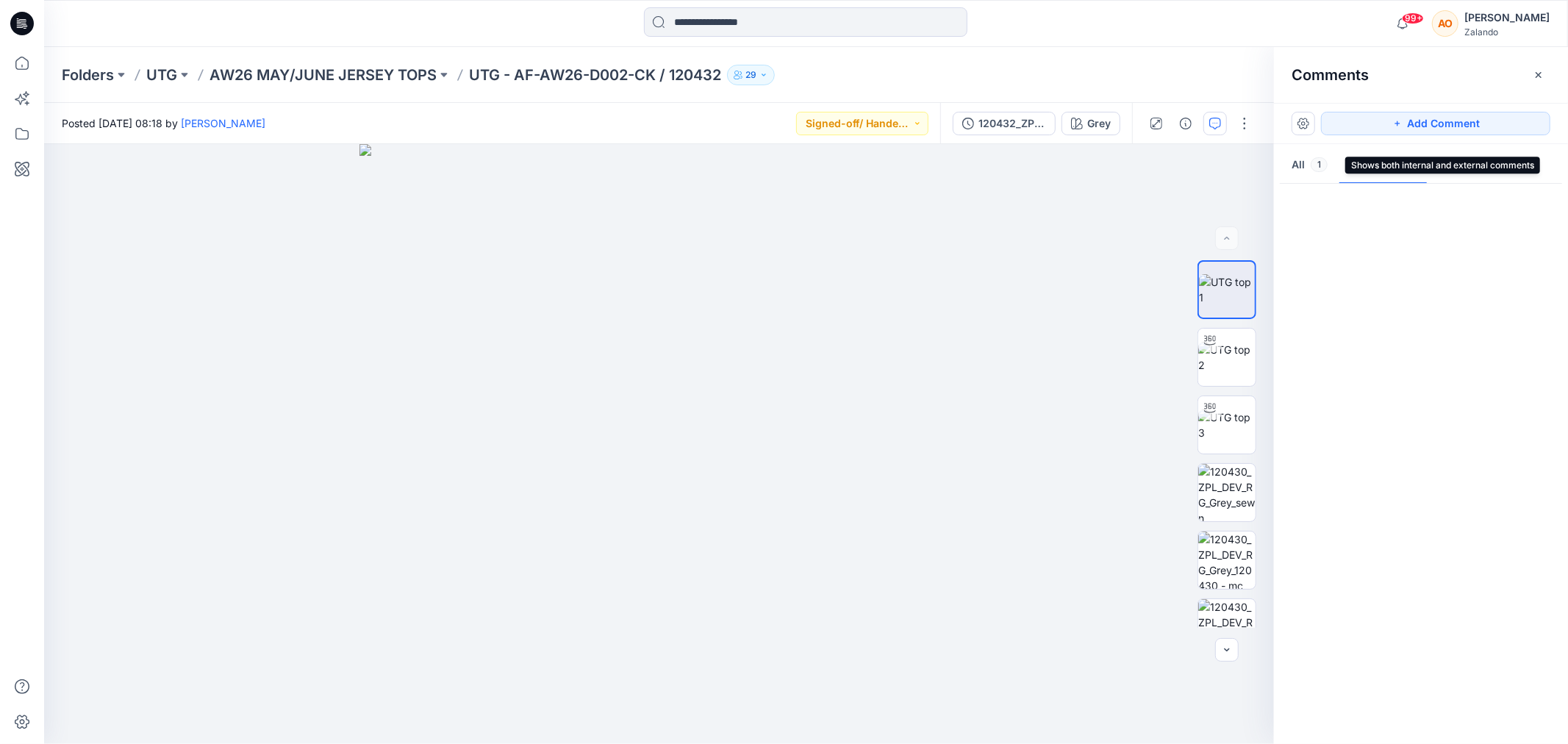
click at [1294, 160] on button "All 1" at bounding box center [1309, 166] width 60 height 37
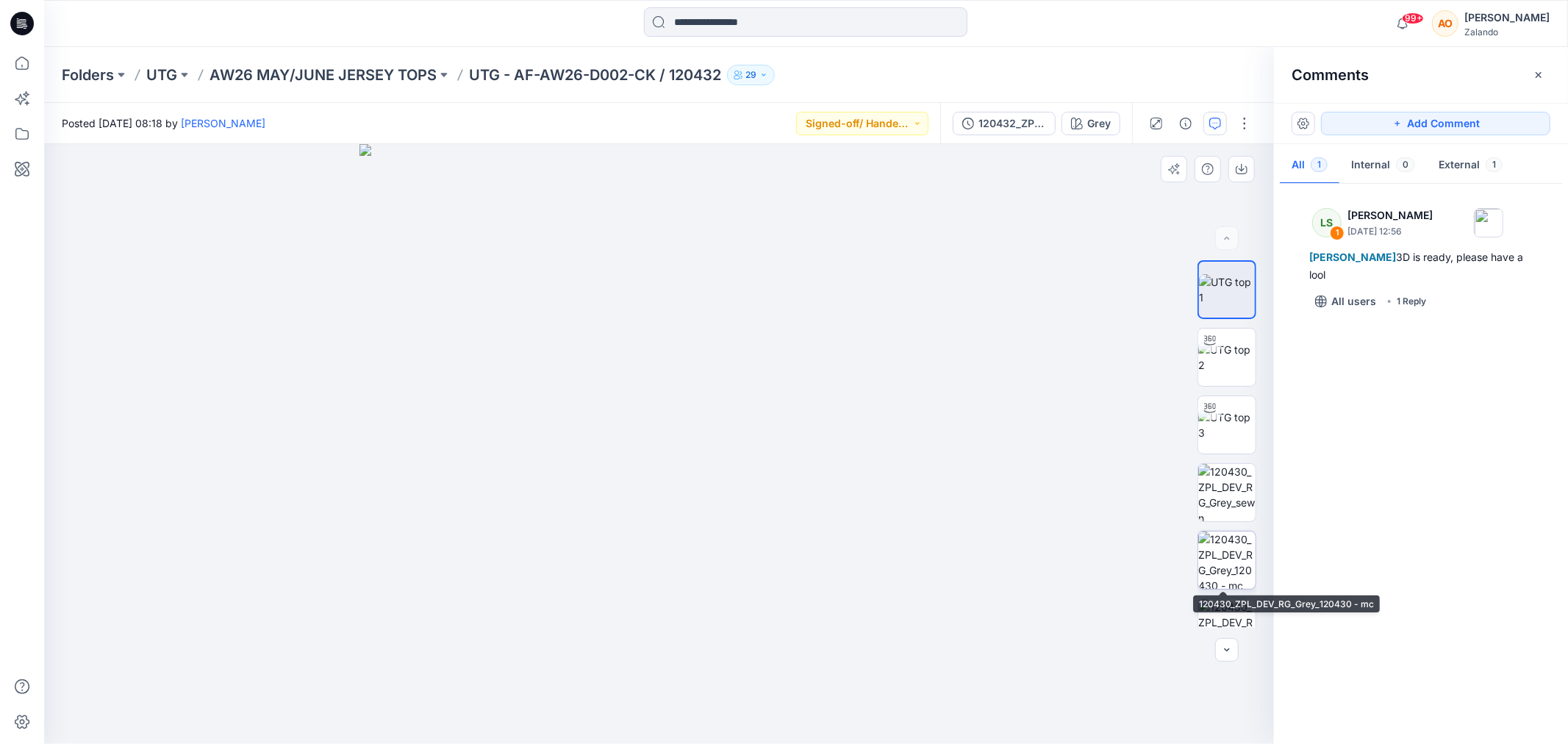
click at [1206, 565] on img at bounding box center [1227, 559] width 58 height 58
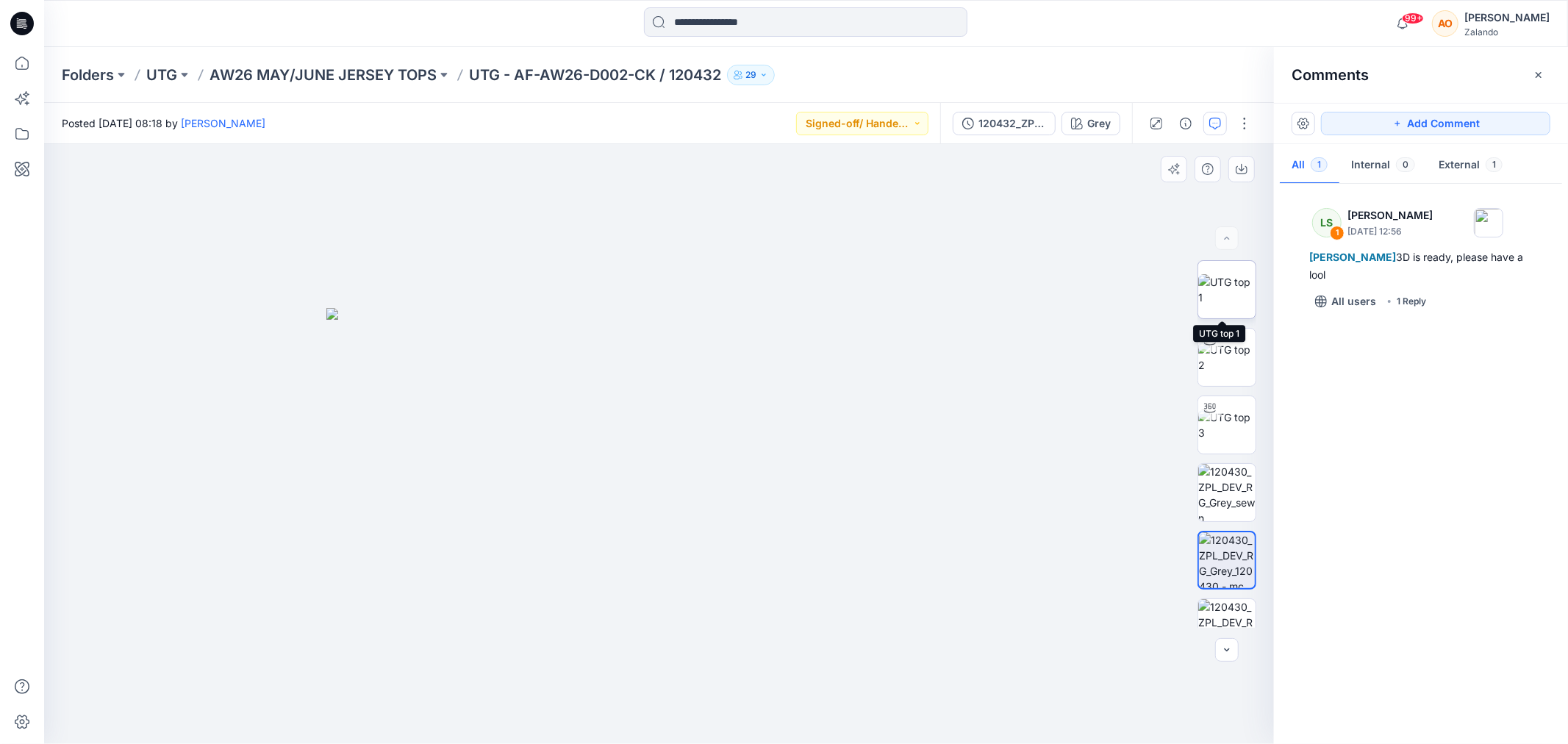
click at [1238, 274] on img at bounding box center [1227, 289] width 58 height 31
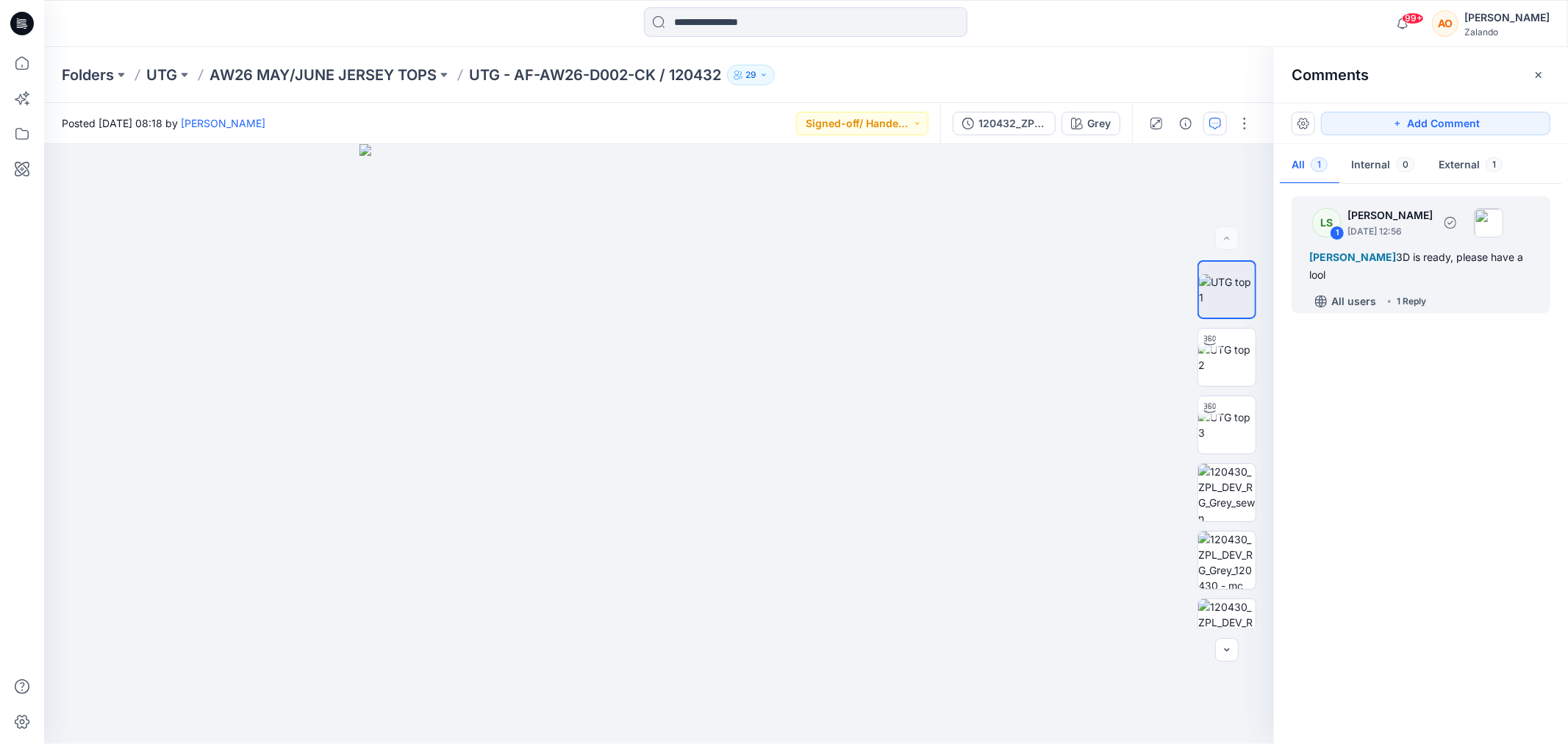
click at [1428, 291] on div "All users 1 Reply" at bounding box center [1429, 301] width 241 height 23
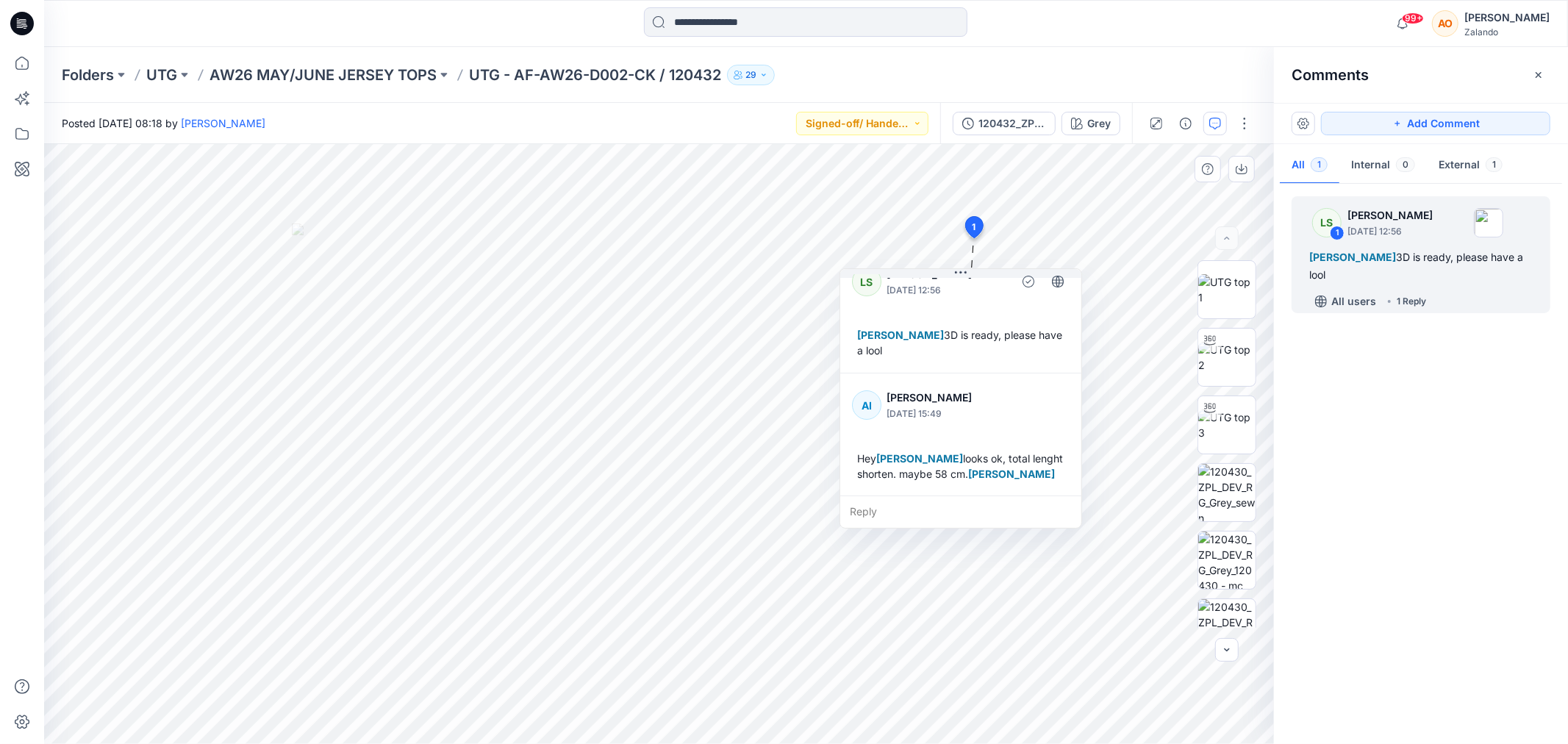
click at [895, 507] on div "Reply" at bounding box center [960, 511] width 241 height 32
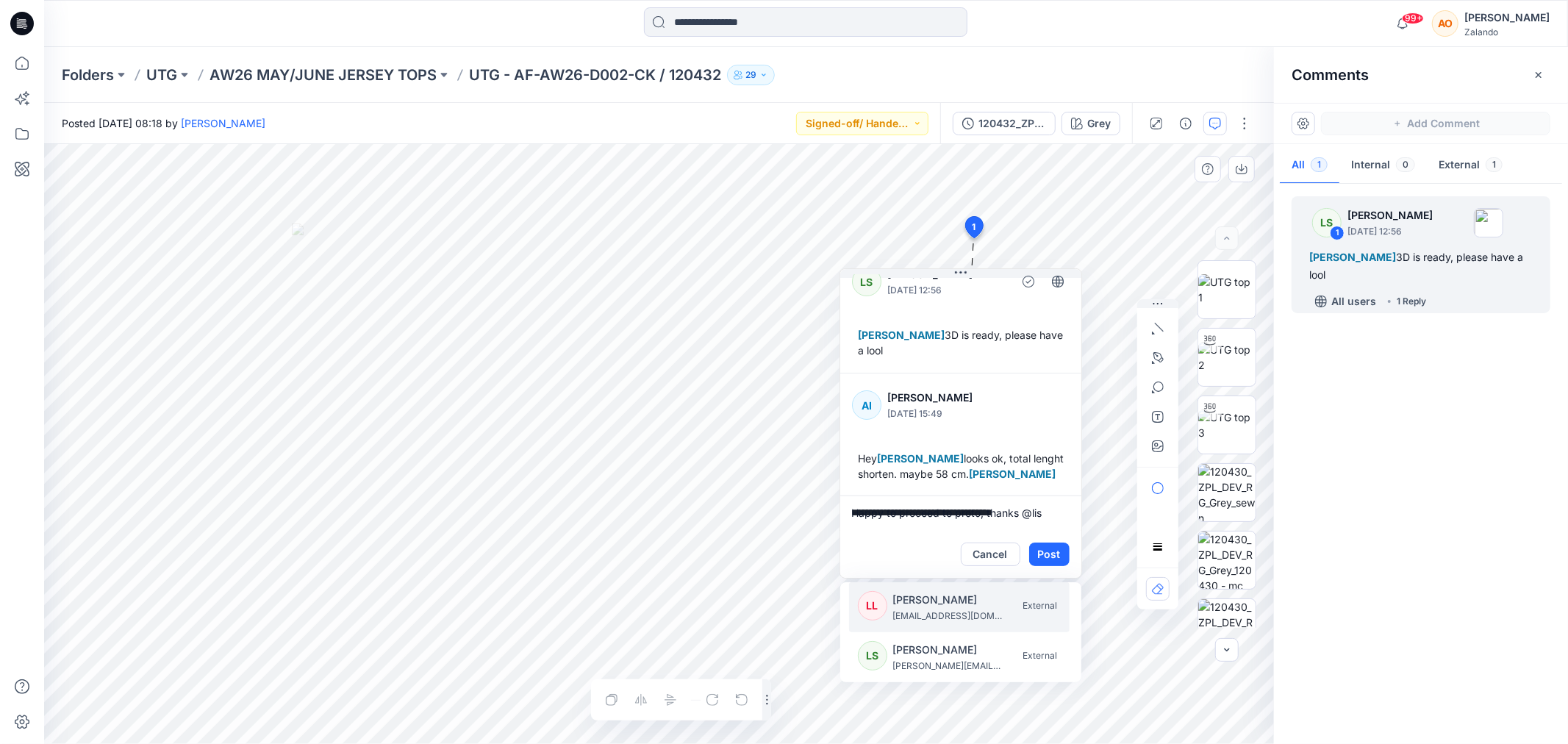
click at [930, 601] on p "[PERSON_NAME]" at bounding box center [949, 599] width 110 height 18
click at [930, 601] on p "Asta Sideraviciene" at bounding box center [949, 599] width 110 height 18
click at [930, 601] on p "[PERSON_NAME]" at bounding box center [949, 599] width 110 height 18
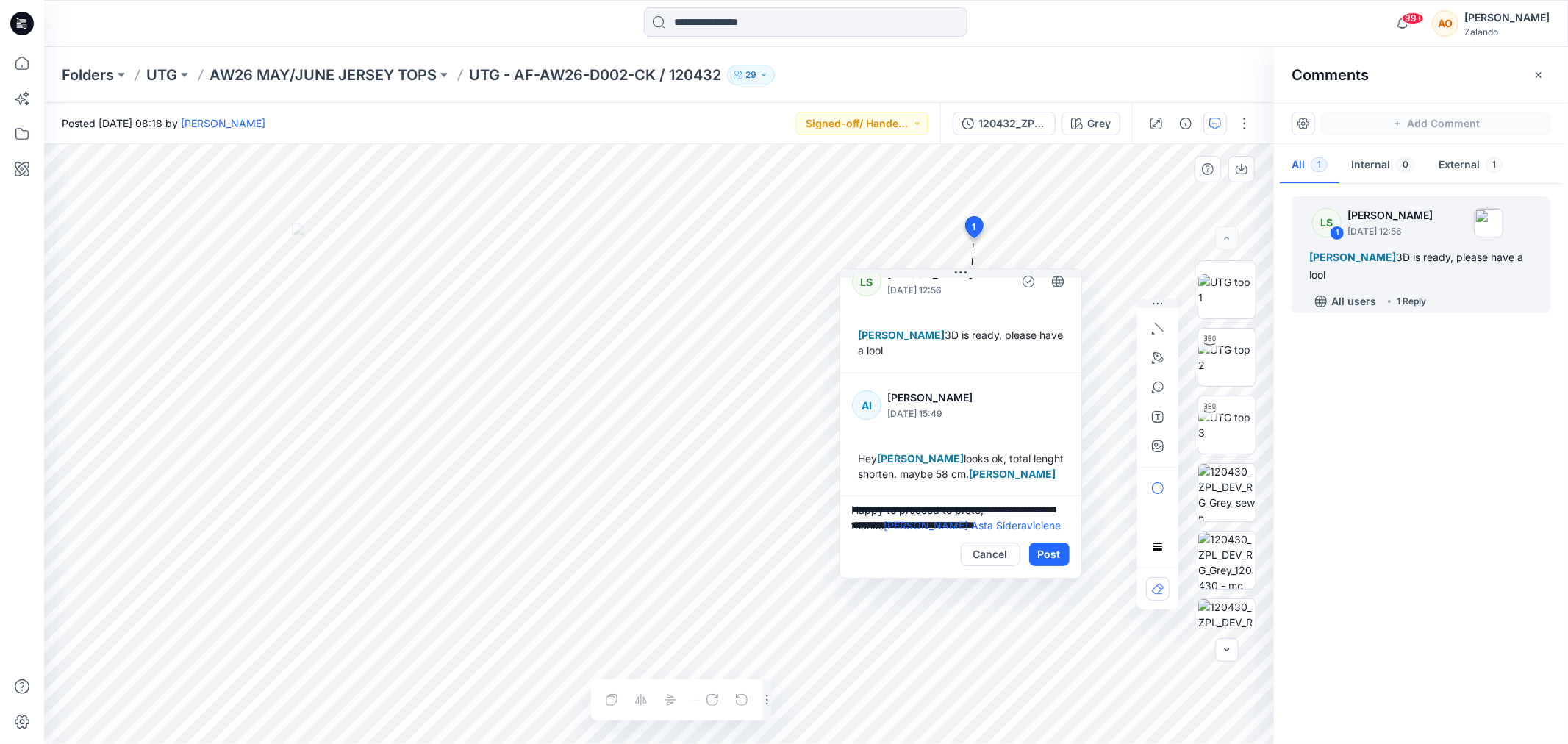
click at [980, 508] on textarea "**********" at bounding box center [960, 513] width 241 height 36
type textarea "**********"
click at [1071, 541] on div "Cancel Post" at bounding box center [960, 554] width 241 height 47
click at [1064, 552] on button "Post" at bounding box center [1050, 554] width 41 height 23
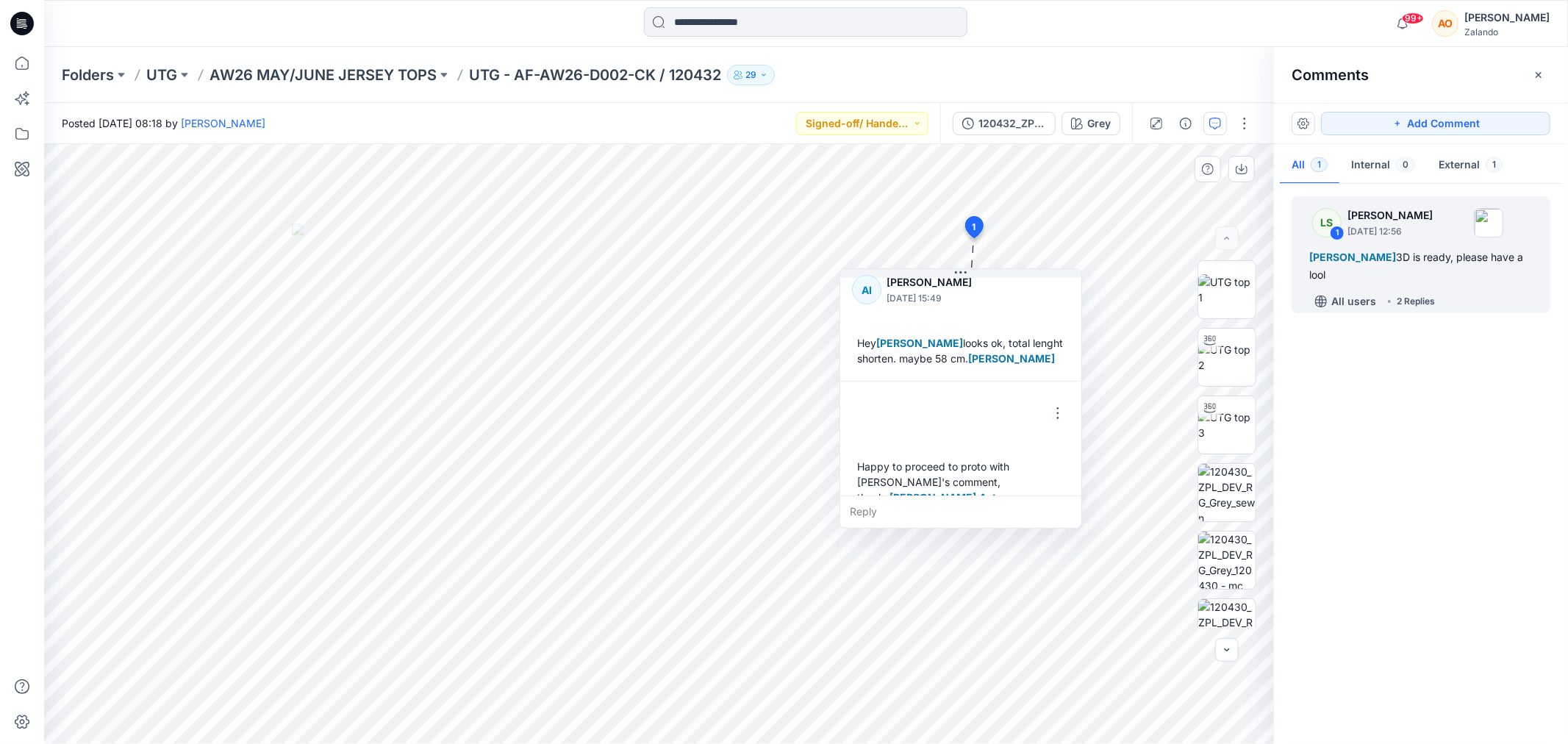
scroll to position [164, 0]
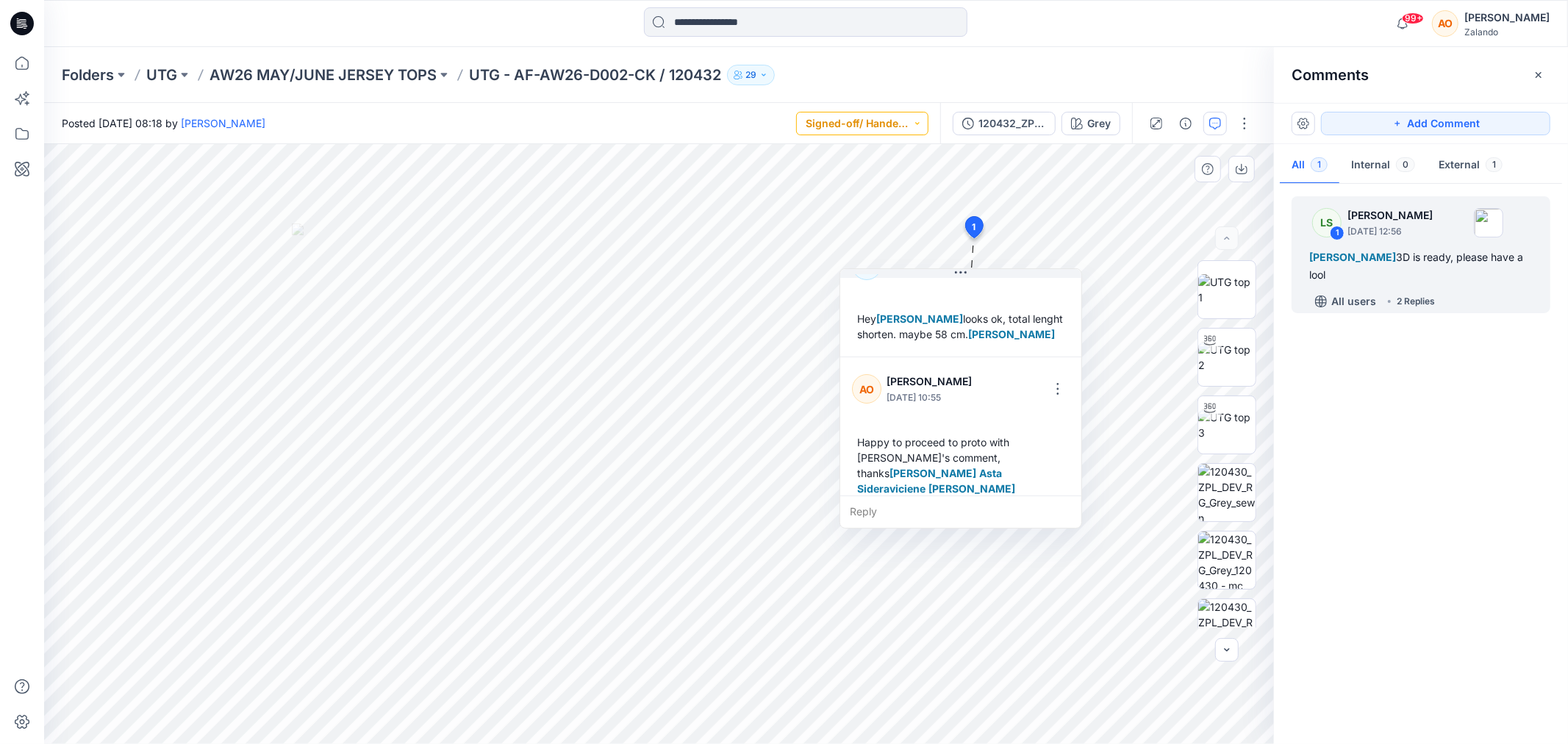
click at [888, 125] on button "Signed-off/ Handed over" at bounding box center [862, 123] width 132 height 23
click at [832, 259] on p "3D app. - direct release" at bounding box center [866, 256] width 83 height 20
drag, startPoint x: 887, startPoint y: 120, endPoint x: 887, endPoint y: 134, distance: 14.0
click at [887, 121] on button "3D app. - direct release" at bounding box center [862, 123] width 132 height 23
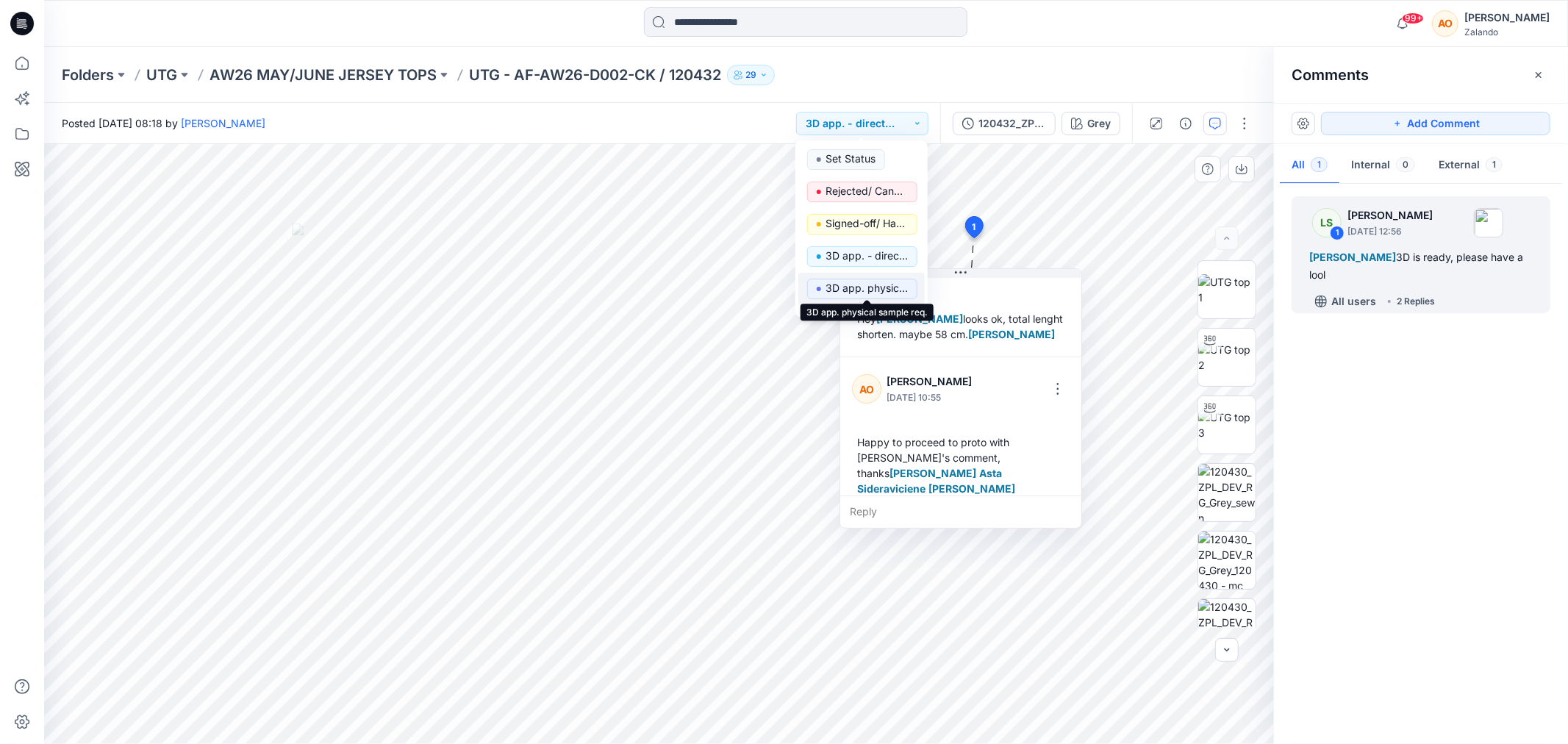
click at [906, 285] on p "3D app. physical sample req." at bounding box center [866, 289] width 83 height 20
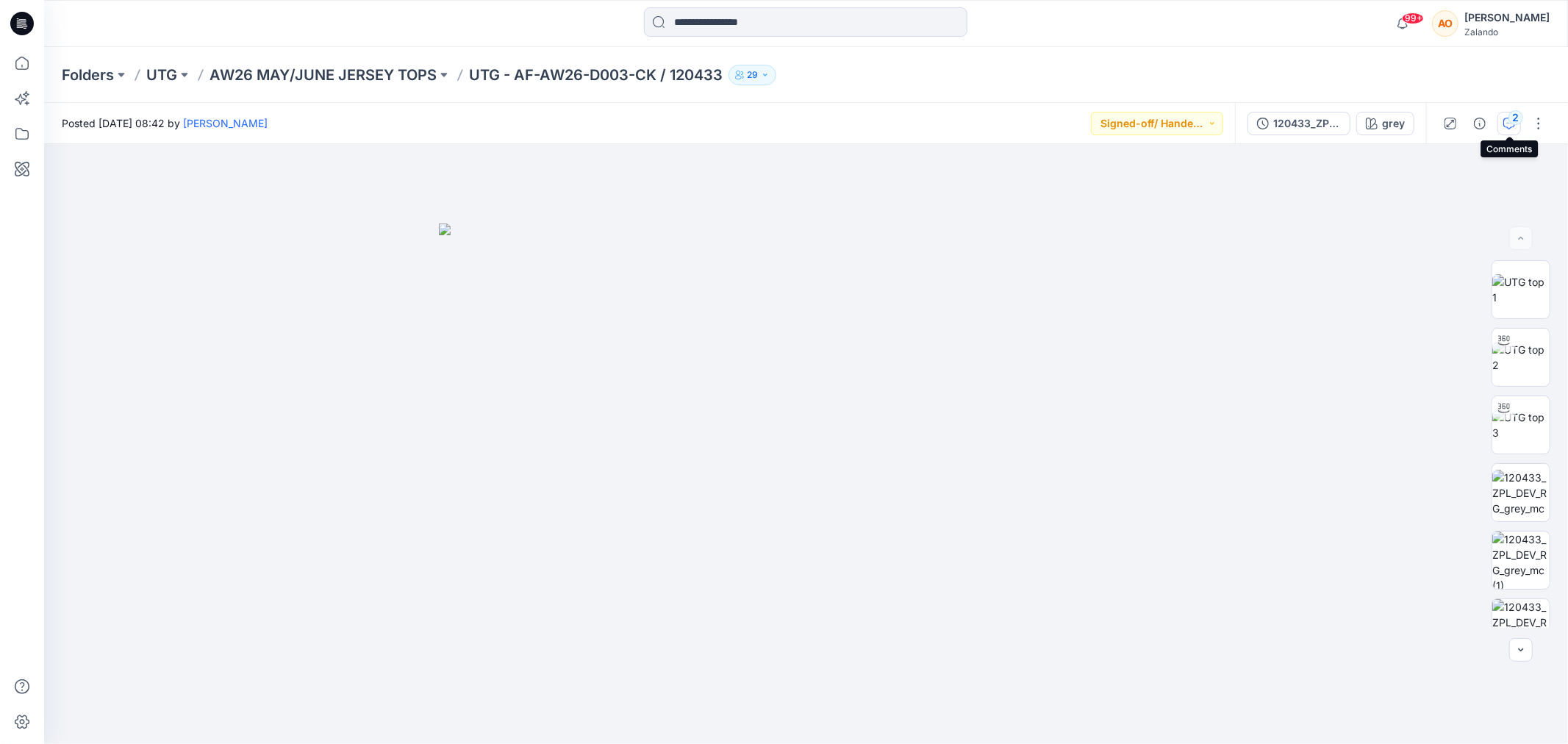
click at [1506, 121] on icon "button" at bounding box center [1508, 123] width 12 height 12
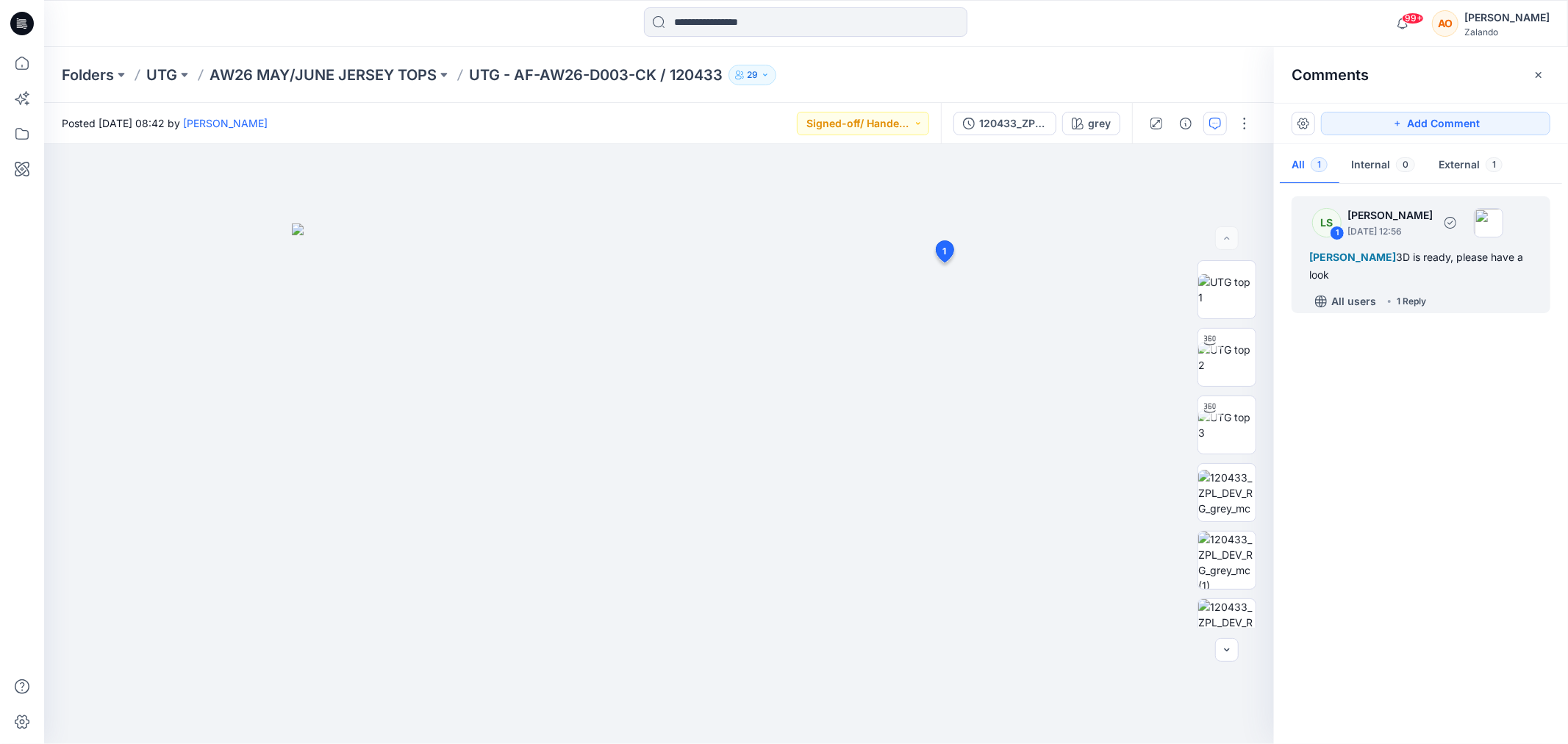
click at [1397, 252] on span "[PERSON_NAME]" at bounding box center [1353, 257] width 87 height 12
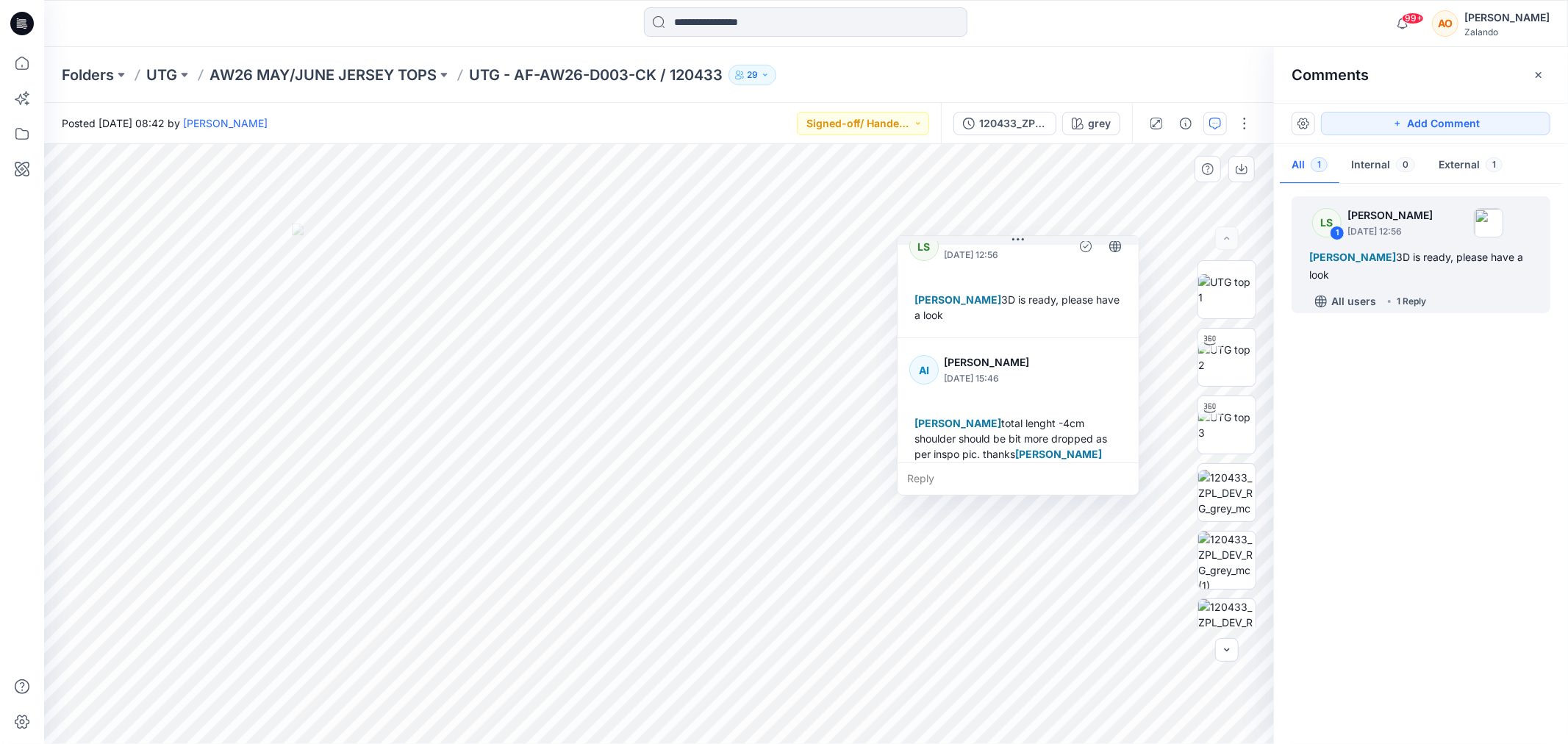
scroll to position [41, 0]
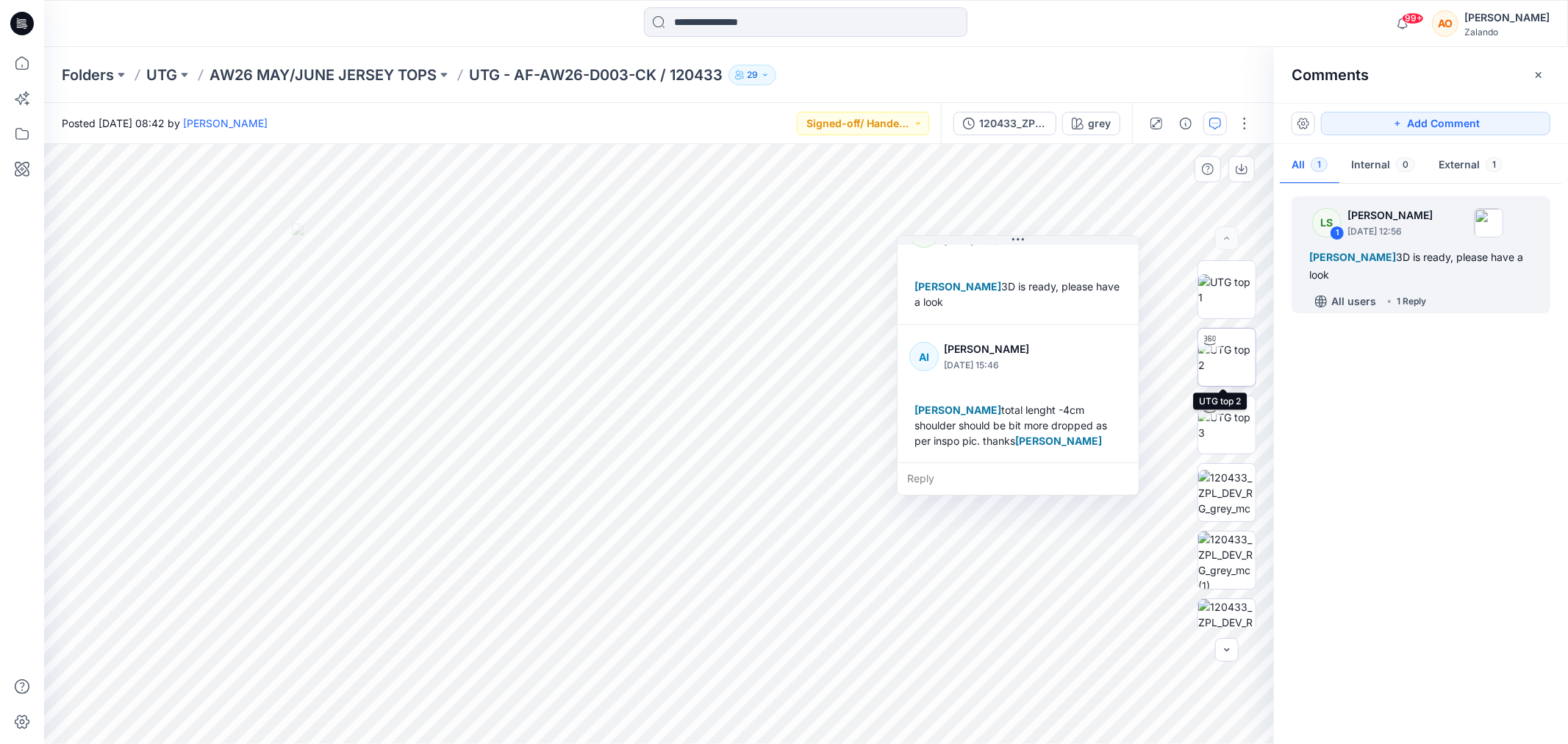
click at [1222, 359] on img at bounding box center [1227, 357] width 58 height 31
